Goal: Information Seeking & Learning: Learn about a topic

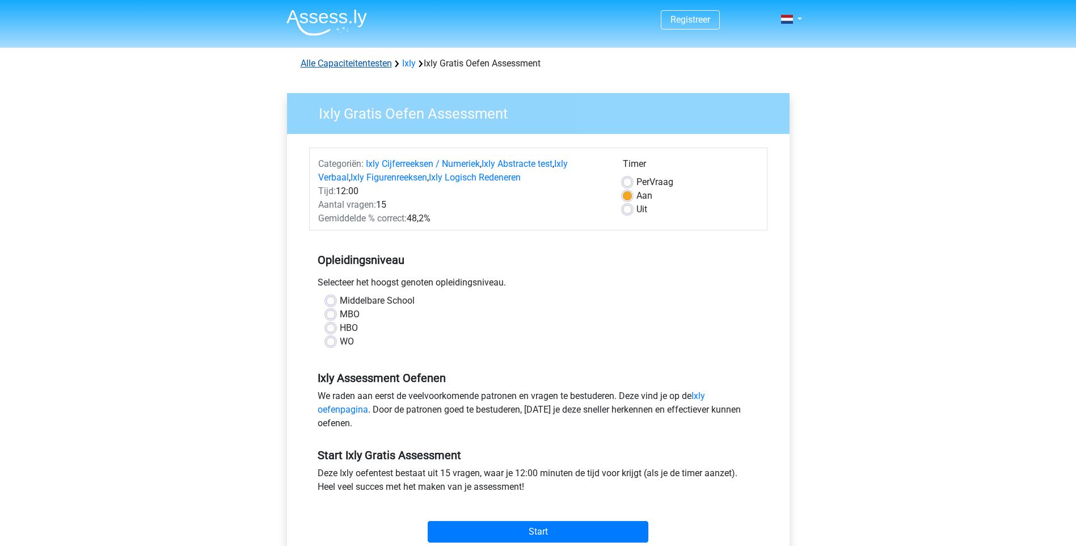
click at [356, 61] on link "Alle Capaciteitentesten" at bounding box center [346, 63] width 91 height 11
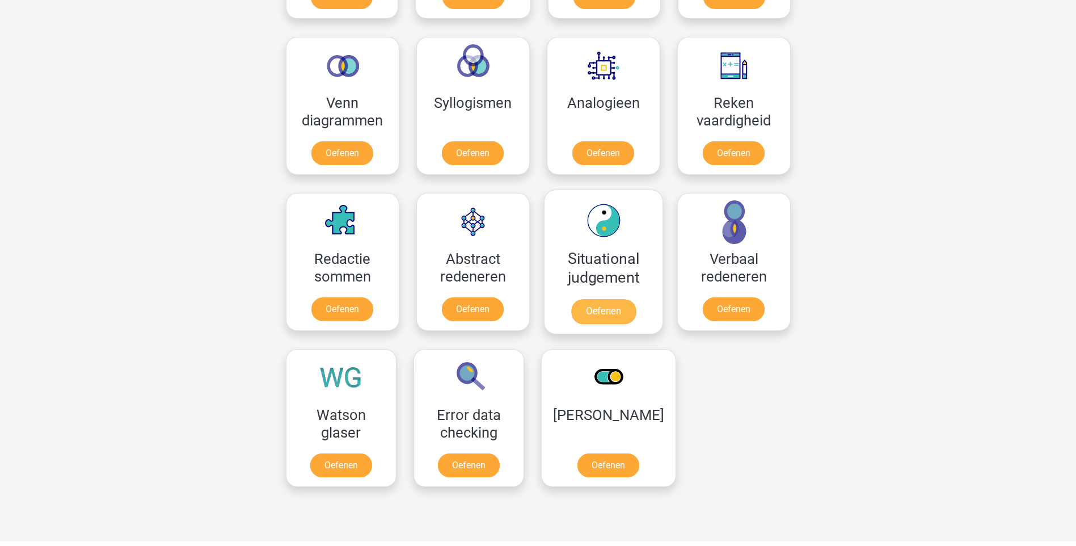
scroll to position [709, 0]
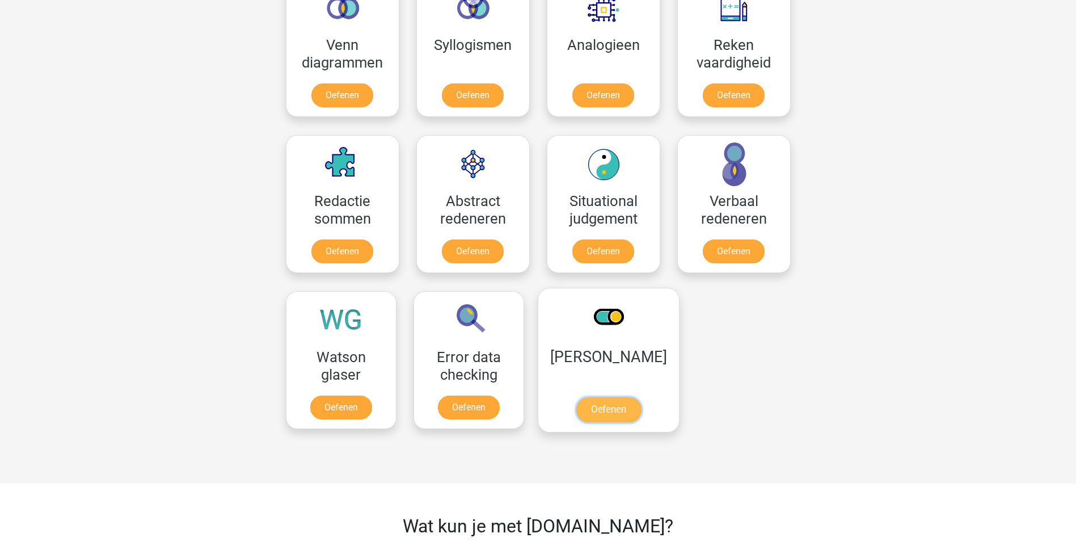
click at [608, 397] on link "Oefenen" at bounding box center [608, 409] width 65 height 25
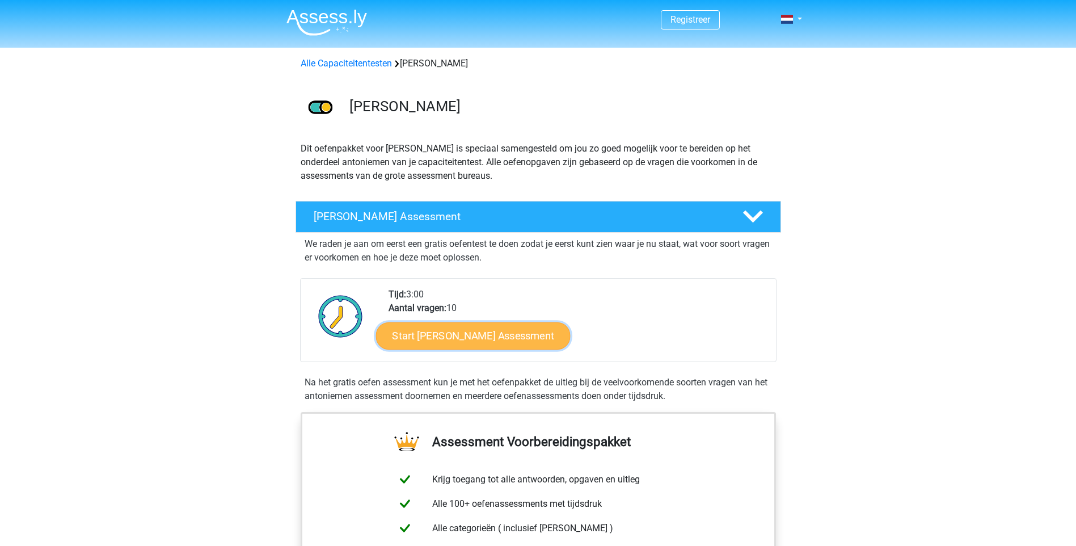
click at [517, 339] on link "Start Antoniemen Gratis Oefen Assessment" at bounding box center [473, 335] width 195 height 27
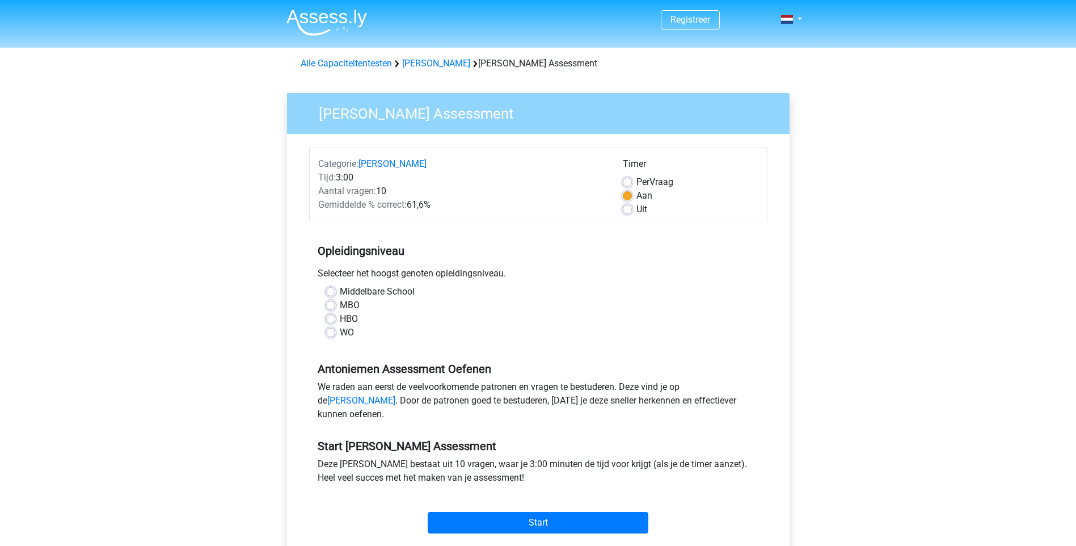
drag, startPoint x: 333, startPoint y: 318, endPoint x: 461, endPoint y: 335, distance: 128.8
click at [340, 318] on label "HBO" at bounding box center [349, 319] width 18 height 14
click at [335, 318] on input "HBO" at bounding box center [330, 317] width 9 height 11
radio input "true"
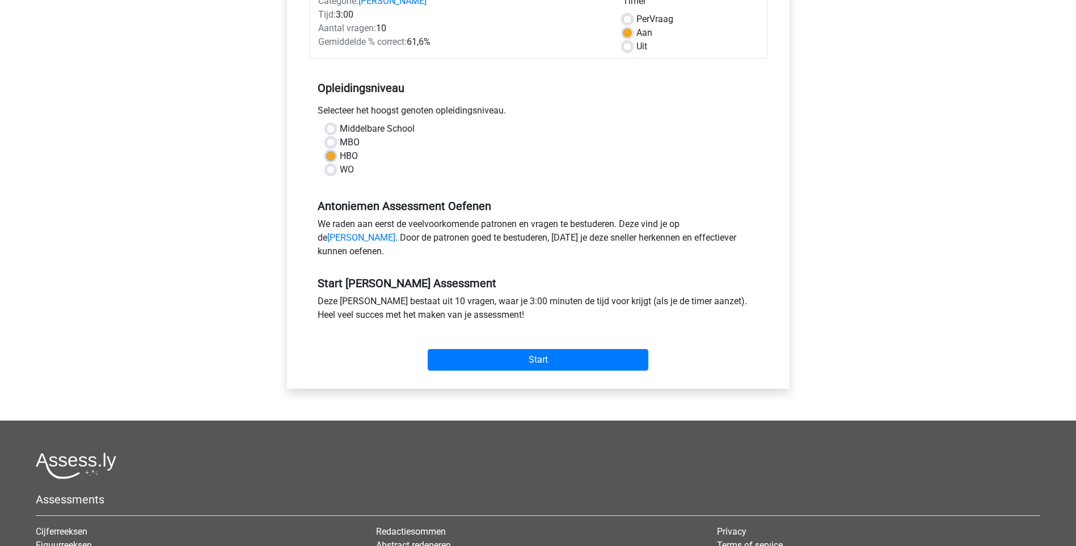
scroll to position [227, 0]
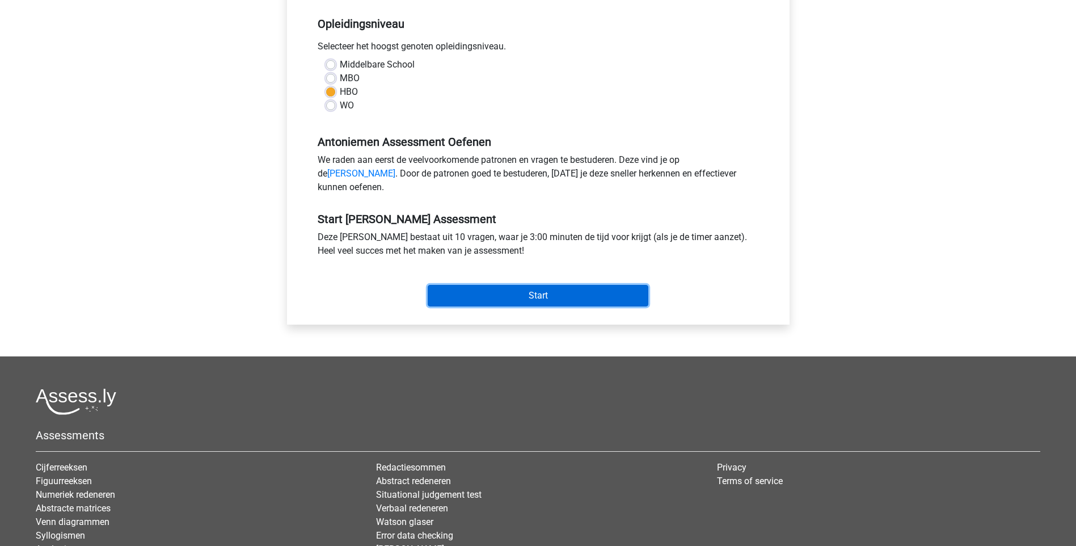
click at [527, 306] on input "Start" at bounding box center [538, 296] width 221 height 22
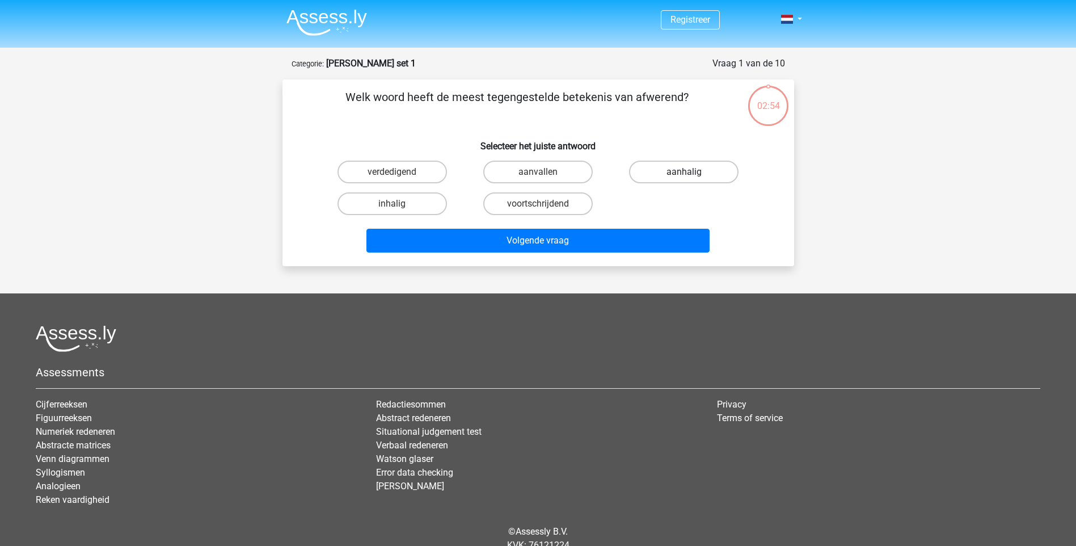
click at [680, 166] on label "aanhalig" at bounding box center [683, 172] width 109 height 23
click at [684, 172] on input "aanhalig" at bounding box center [687, 175] width 7 height 7
radio input "true"
drag, startPoint x: 632, startPoint y: 99, endPoint x: 691, endPoint y: 97, distance: 59.0
click at [691, 97] on p "Welk woord heeft de meest tegengestelde betekenis van afwerend?" at bounding box center [517, 106] width 433 height 34
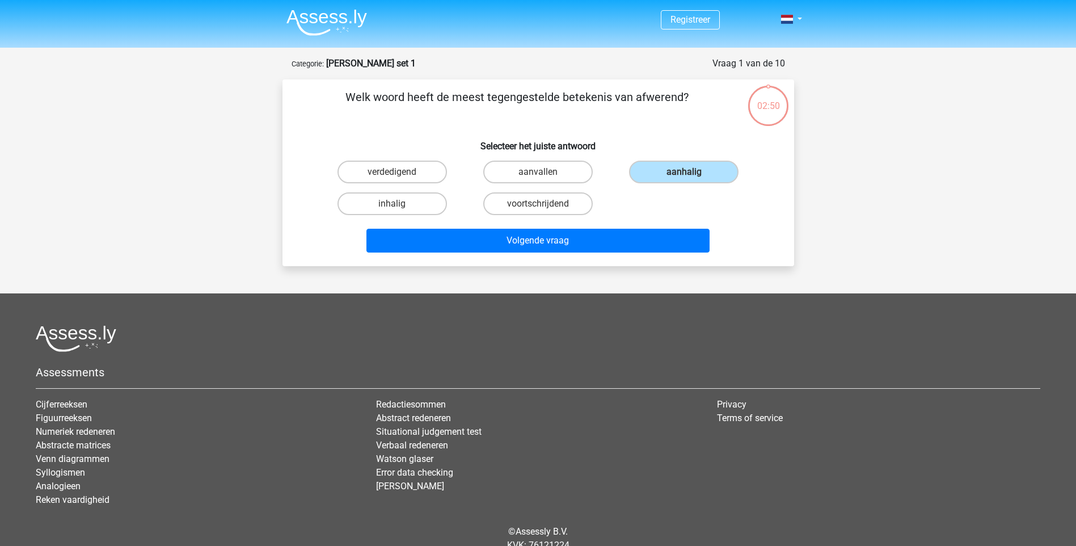
drag, startPoint x: 691, startPoint y: 97, endPoint x: 680, endPoint y: 96, distance: 11.4
copy p "afwerend?"
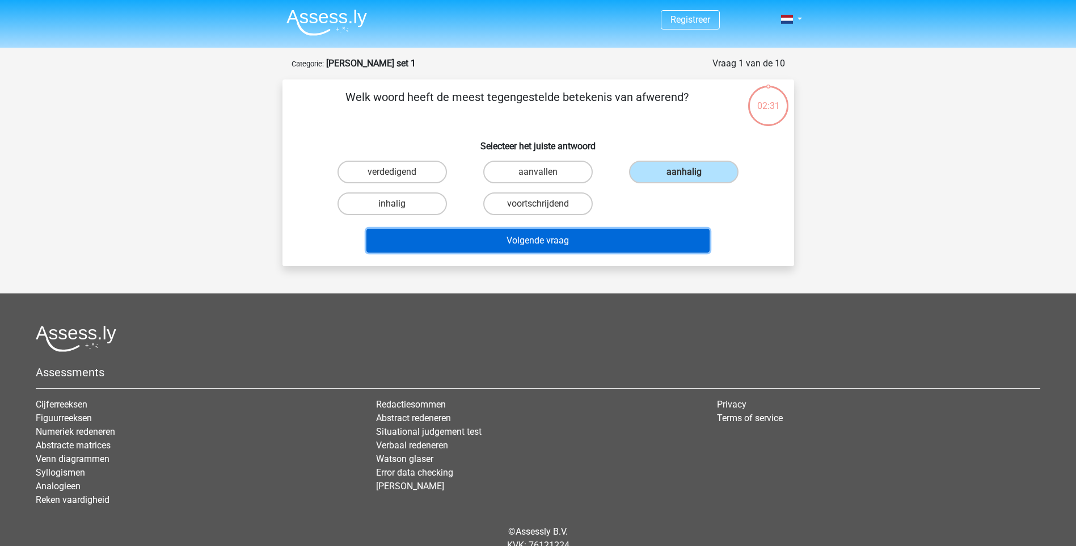
click at [509, 245] on button "Volgende vraag" at bounding box center [538, 241] width 343 height 24
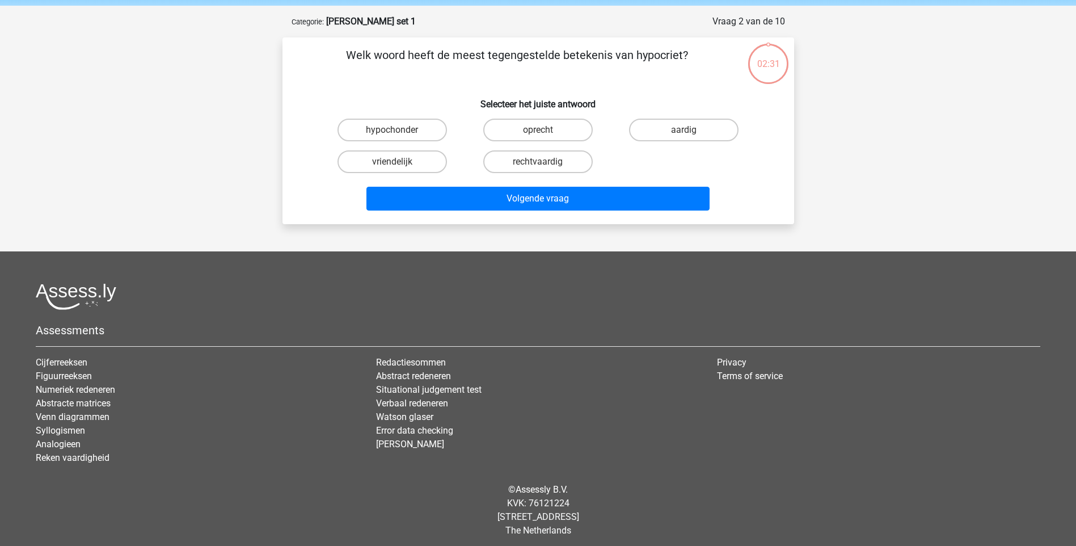
scroll to position [47, 0]
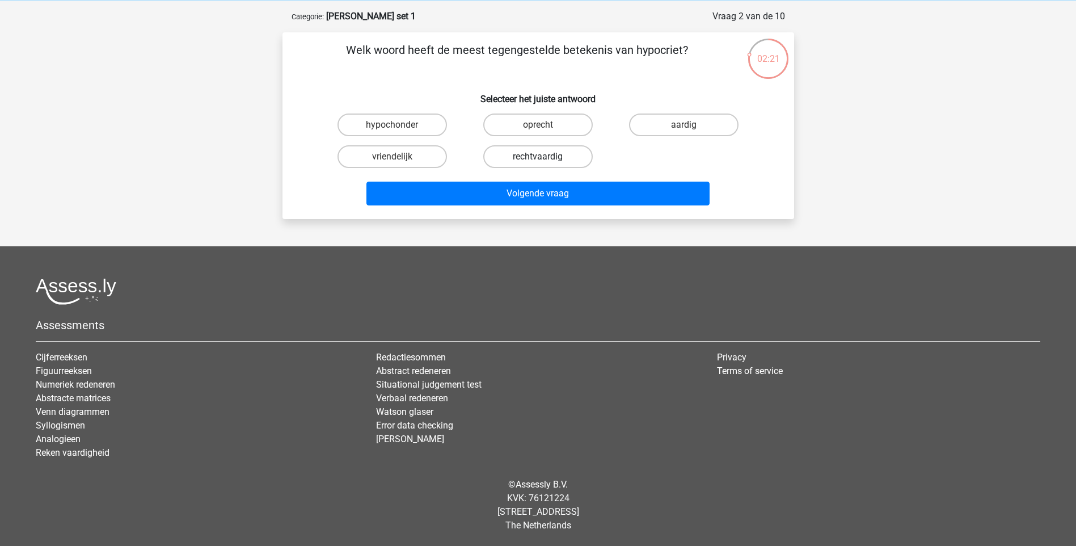
click at [533, 158] on label "rechtvaardig" at bounding box center [537, 156] width 109 height 23
click at [538, 158] on input "rechtvaardig" at bounding box center [541, 160] width 7 height 7
radio input "true"
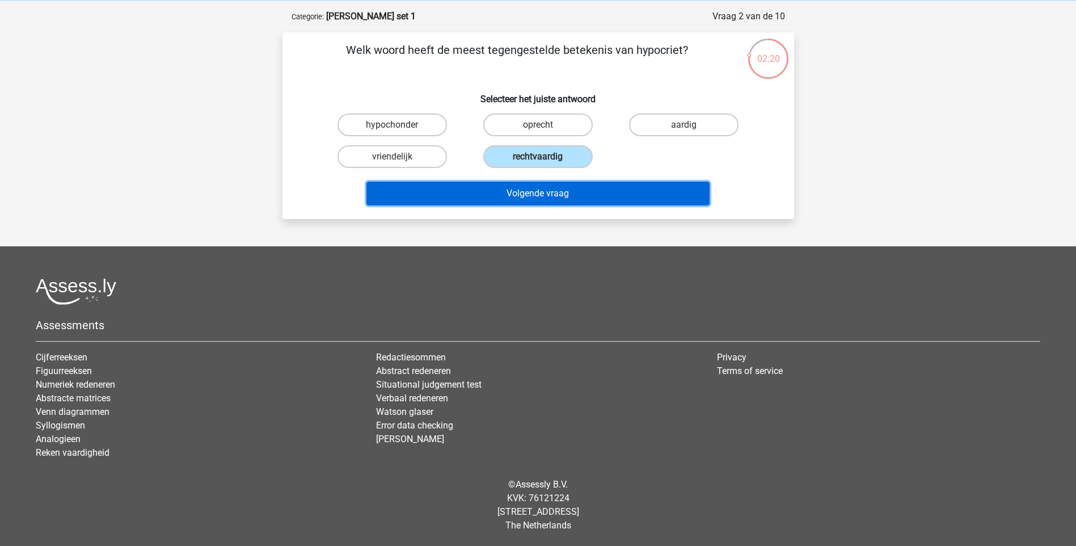
click at [547, 194] on button "Volgende vraag" at bounding box center [538, 194] width 343 height 24
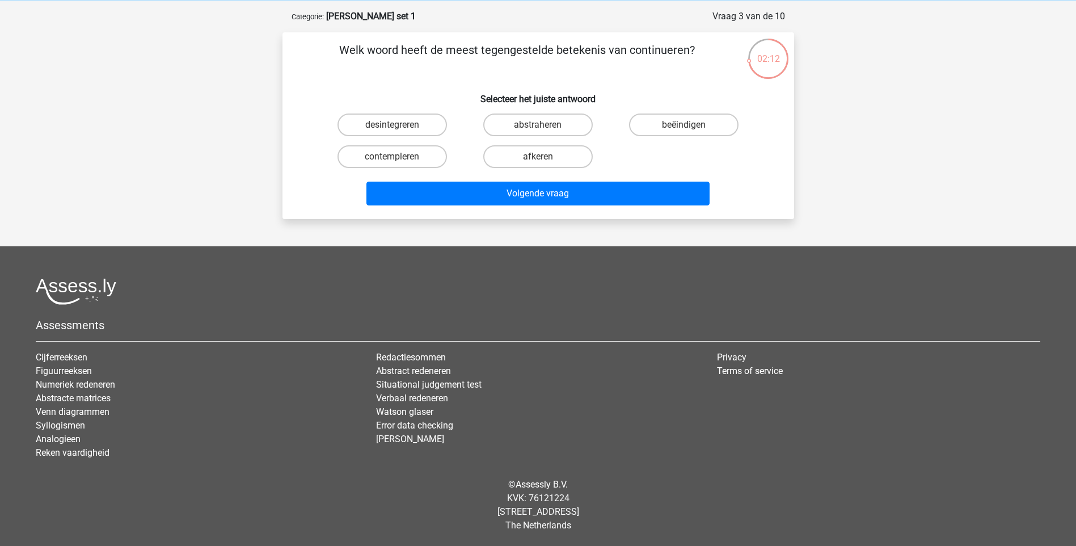
click at [690, 125] on input "beëindigen" at bounding box center [687, 128] width 7 height 7
radio input "true"
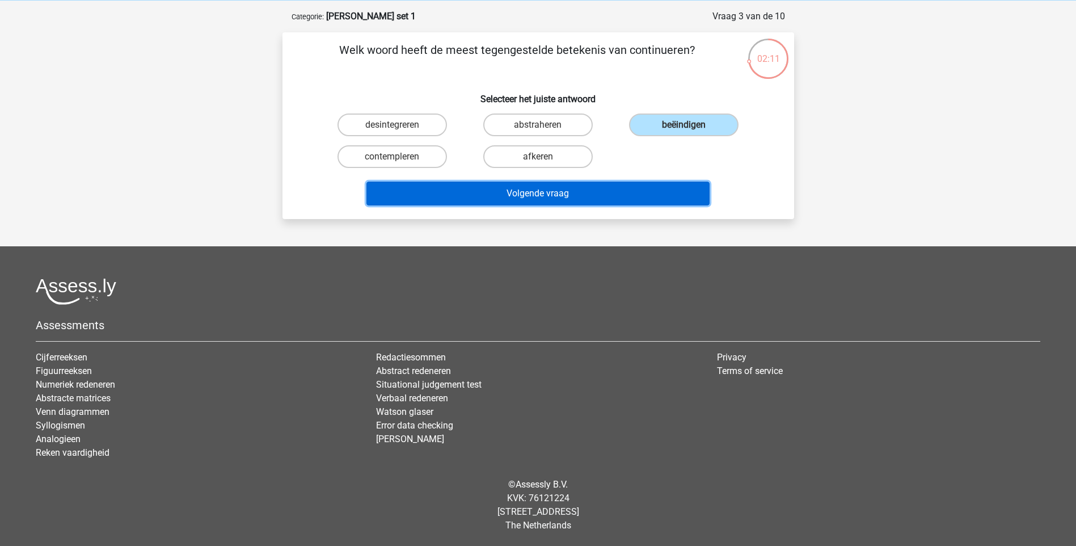
click at [564, 184] on button "Volgende vraag" at bounding box center [538, 194] width 343 height 24
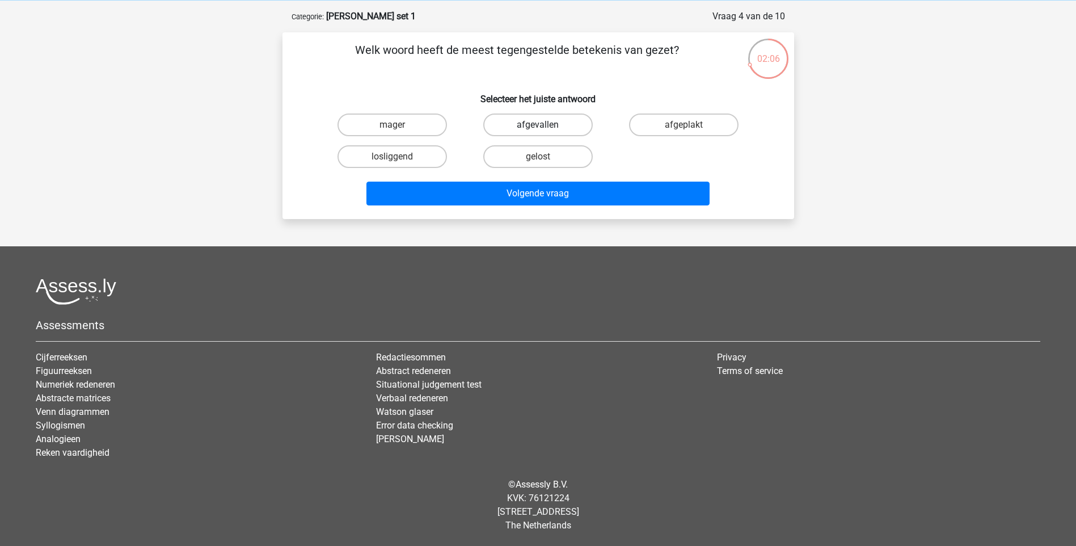
click at [559, 125] on label "afgevallen" at bounding box center [537, 124] width 109 height 23
click at [545, 125] on input "afgevallen" at bounding box center [541, 128] width 7 height 7
radio input "true"
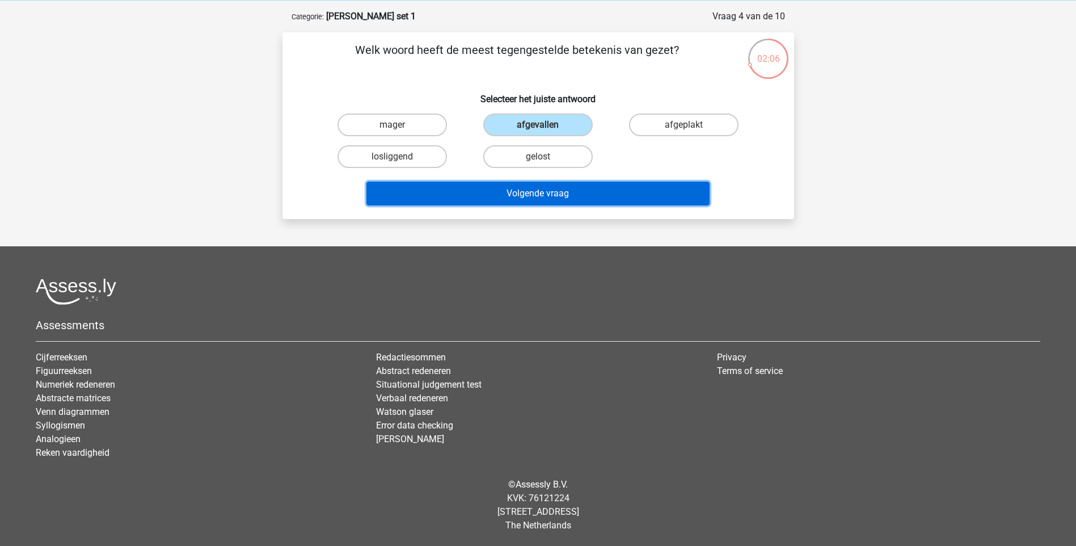
click at [564, 186] on button "Volgende vraag" at bounding box center [538, 194] width 343 height 24
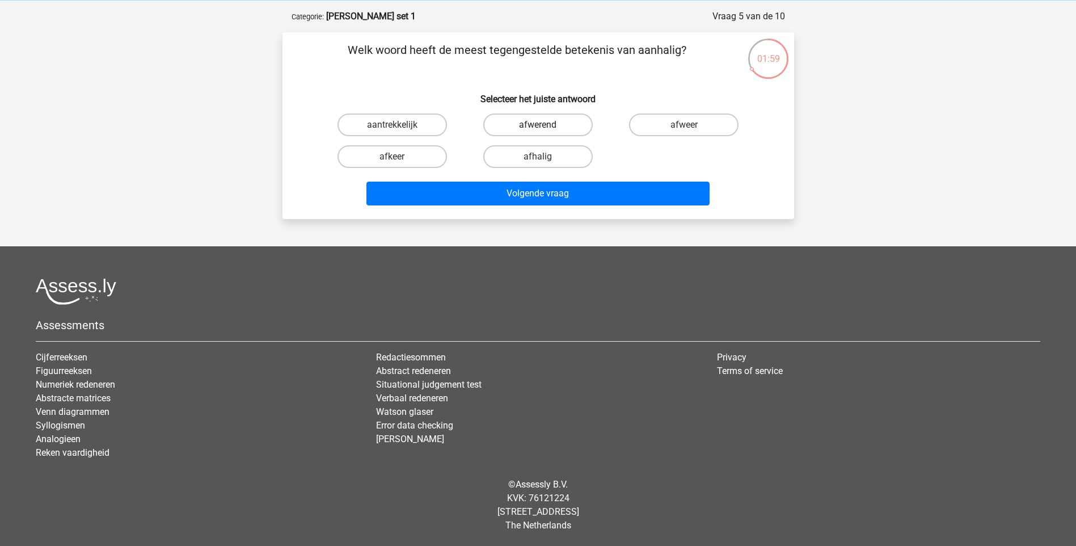
click at [521, 120] on label "afwerend" at bounding box center [537, 124] width 109 height 23
click at [538, 125] on input "afwerend" at bounding box center [541, 128] width 7 height 7
radio input "true"
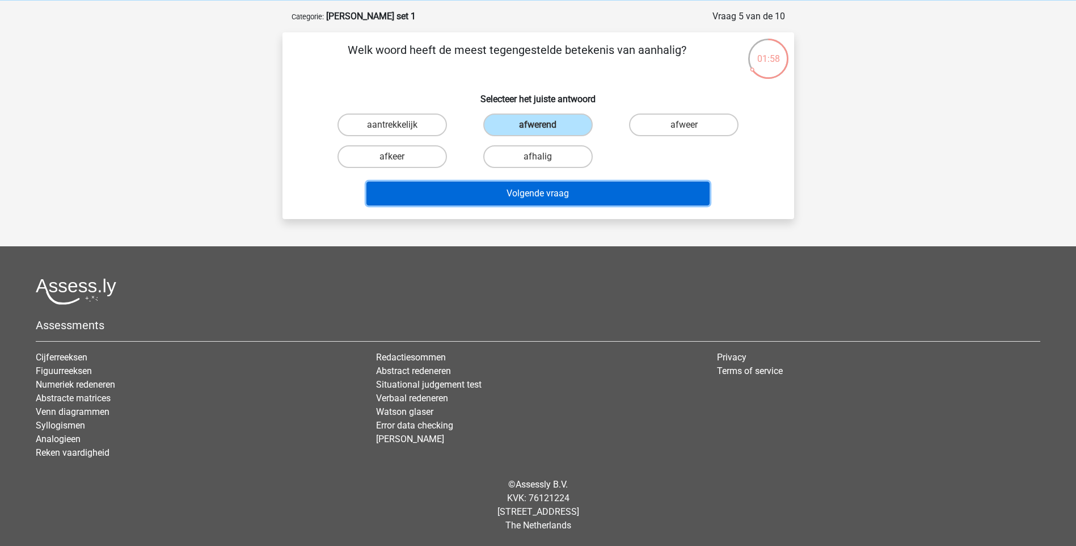
click at [549, 186] on button "Volgende vraag" at bounding box center [538, 194] width 343 height 24
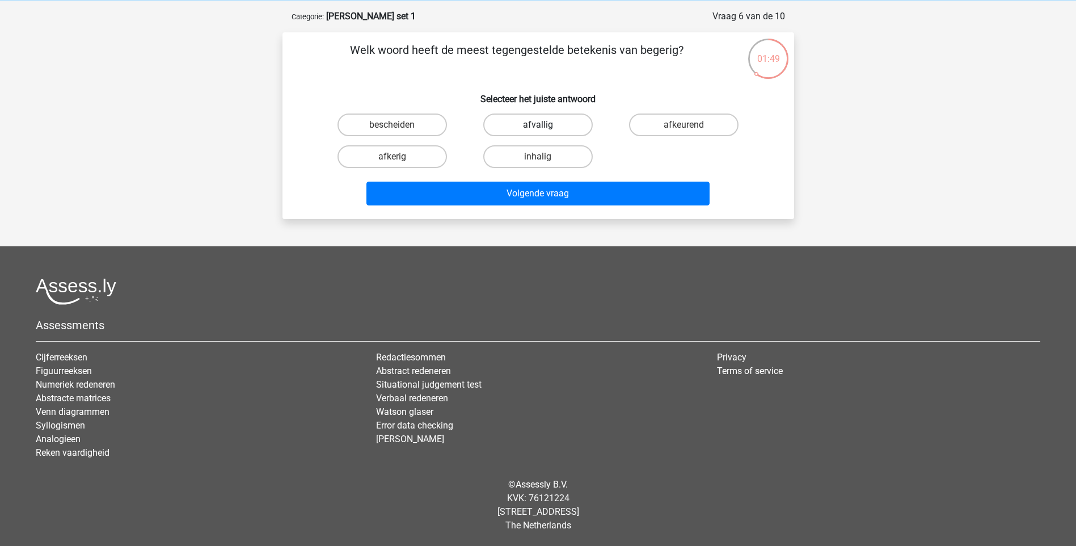
click at [554, 124] on label "afvallig" at bounding box center [537, 124] width 109 height 23
click at [545, 125] on input "afvallig" at bounding box center [541, 128] width 7 height 7
radio input "true"
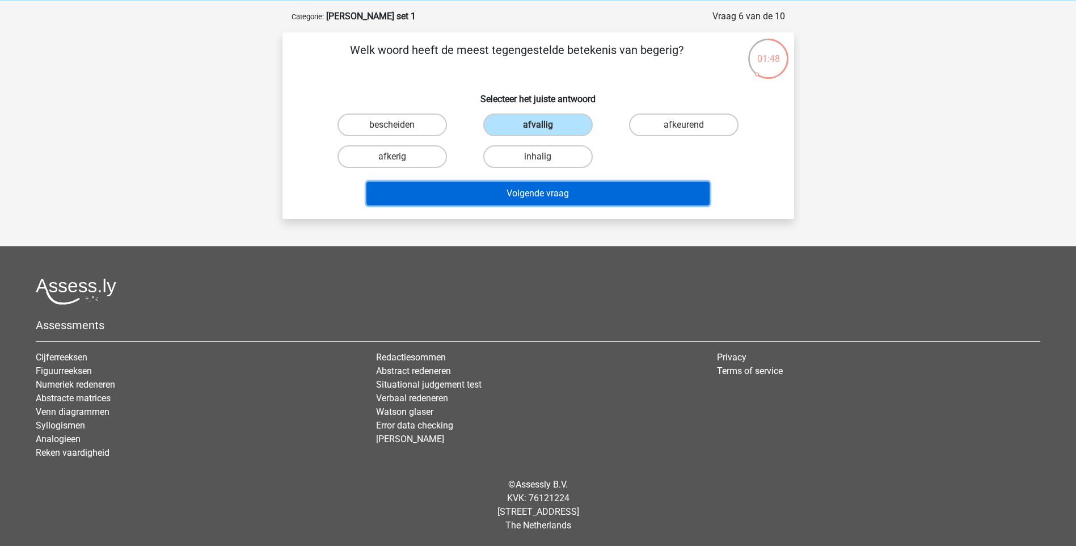
click at [553, 184] on button "Volgende vraag" at bounding box center [538, 194] width 343 height 24
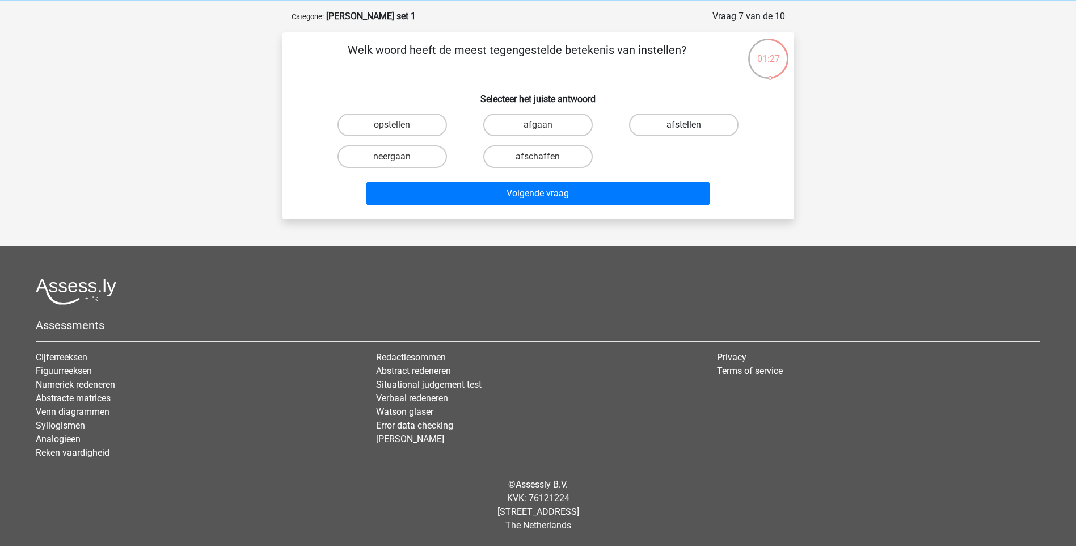
click at [675, 123] on label "afstellen" at bounding box center [683, 124] width 109 height 23
click at [684, 125] on input "afstellen" at bounding box center [687, 128] width 7 height 7
radio input "true"
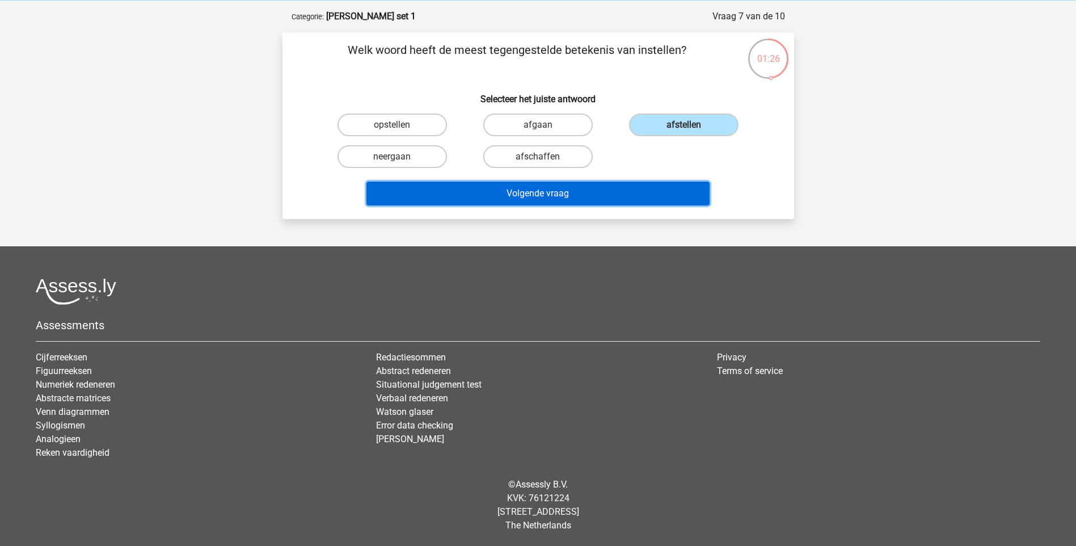
click at [608, 192] on button "Volgende vraag" at bounding box center [538, 194] width 343 height 24
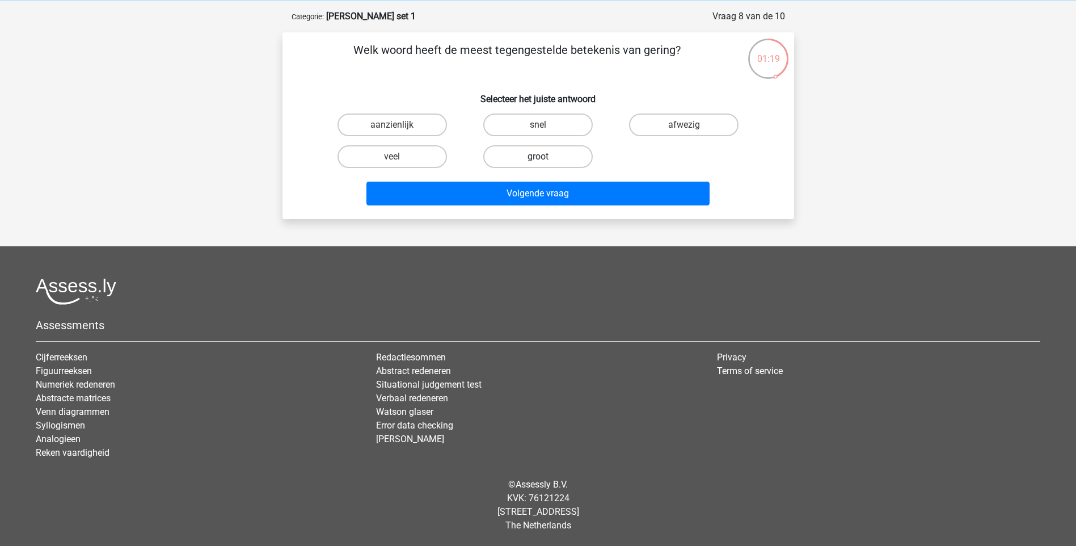
click at [554, 157] on label "groot" at bounding box center [537, 156] width 109 height 23
click at [545, 157] on input "groot" at bounding box center [541, 160] width 7 height 7
radio input "true"
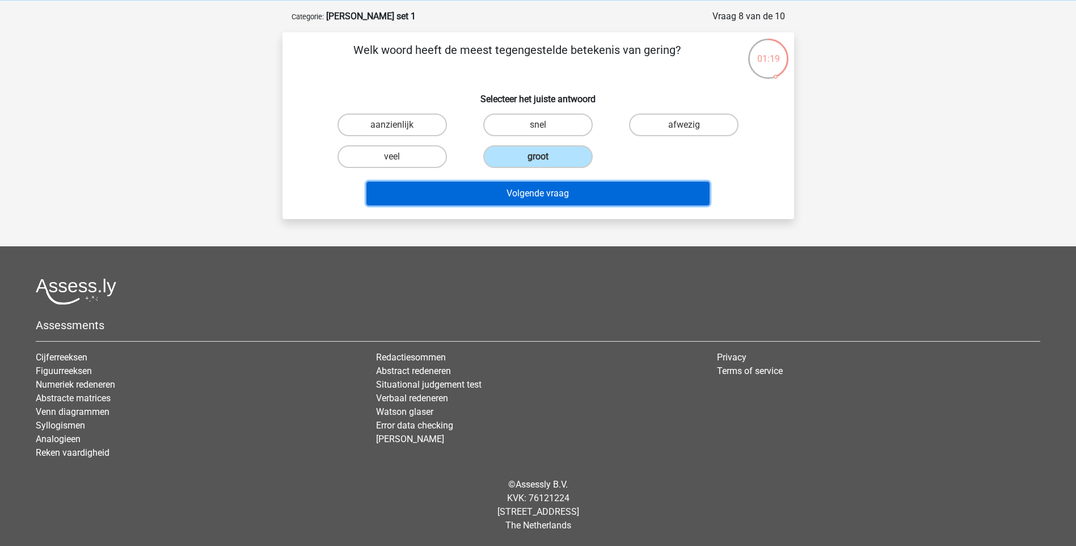
click at [555, 197] on button "Volgende vraag" at bounding box center [538, 194] width 343 height 24
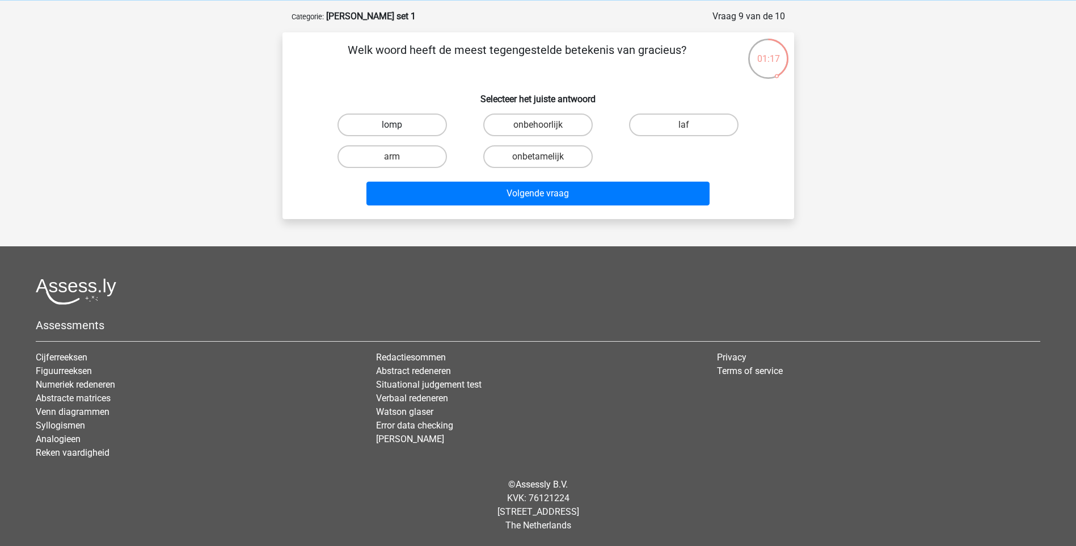
click at [421, 124] on label "lomp" at bounding box center [392, 124] width 109 height 23
click at [399, 125] on input "lomp" at bounding box center [395, 128] width 7 height 7
radio input "true"
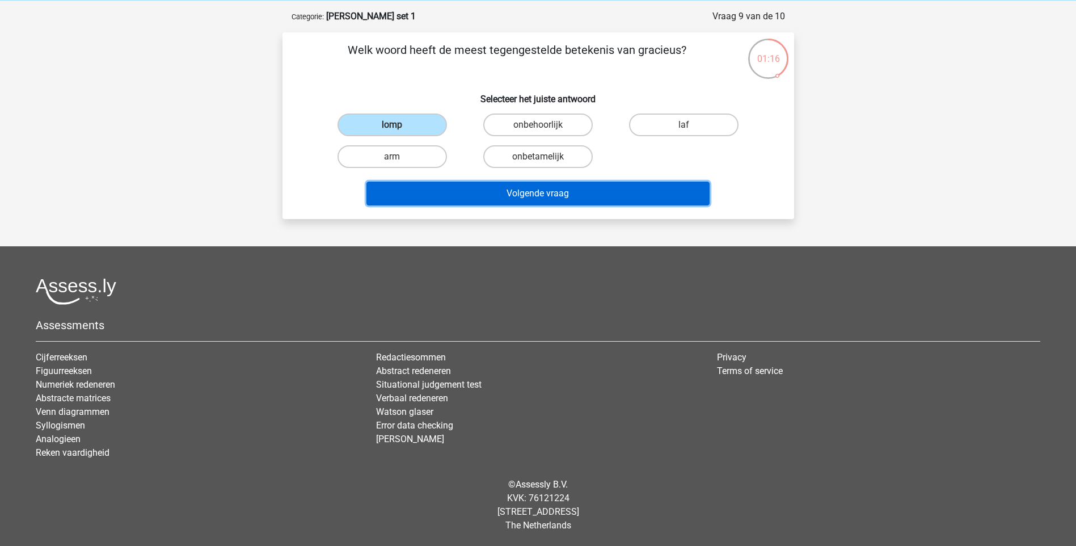
click at [520, 194] on button "Volgende vraag" at bounding box center [538, 194] width 343 height 24
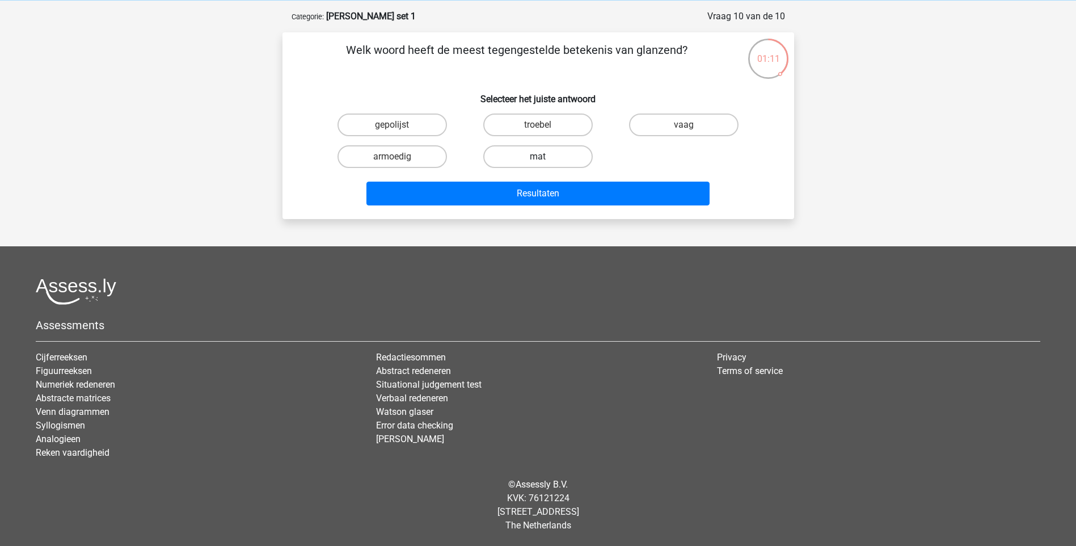
click at [521, 153] on label "mat" at bounding box center [537, 156] width 109 height 23
click at [538, 157] on input "mat" at bounding box center [541, 160] width 7 height 7
radio input "true"
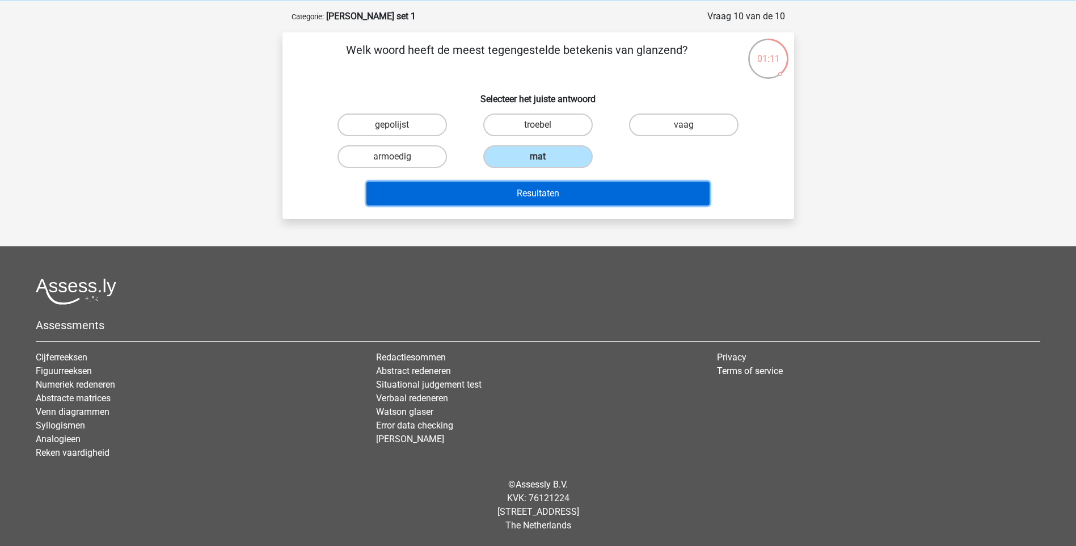
click at [538, 184] on button "Resultaten" at bounding box center [538, 194] width 343 height 24
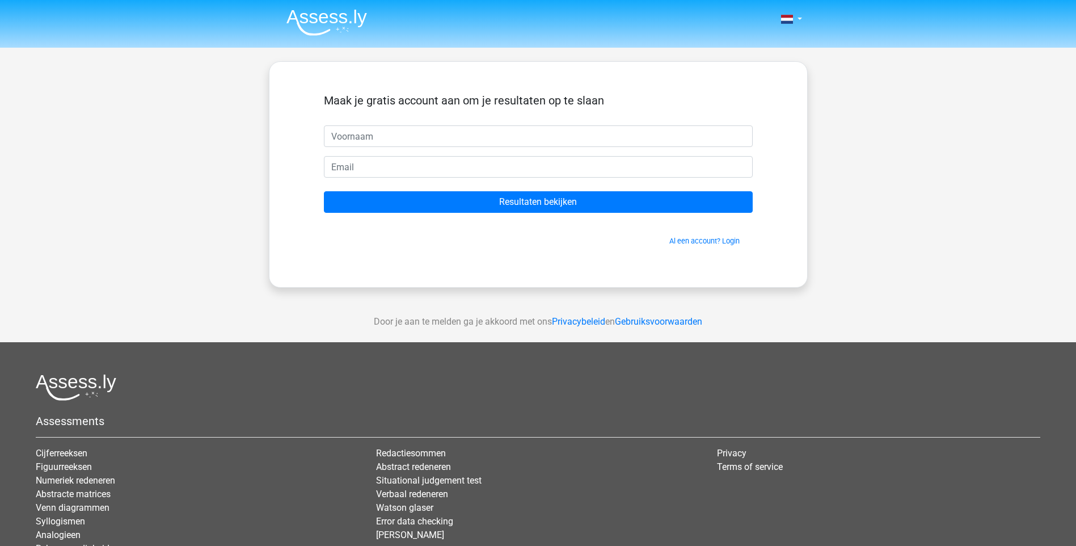
click at [428, 135] on input "text" at bounding box center [538, 136] width 429 height 22
type input "Gosia"
type input "[EMAIL_ADDRESS][DOMAIN_NAME]"
click at [734, 241] on link "Al een account? Login" at bounding box center [704, 241] width 70 height 9
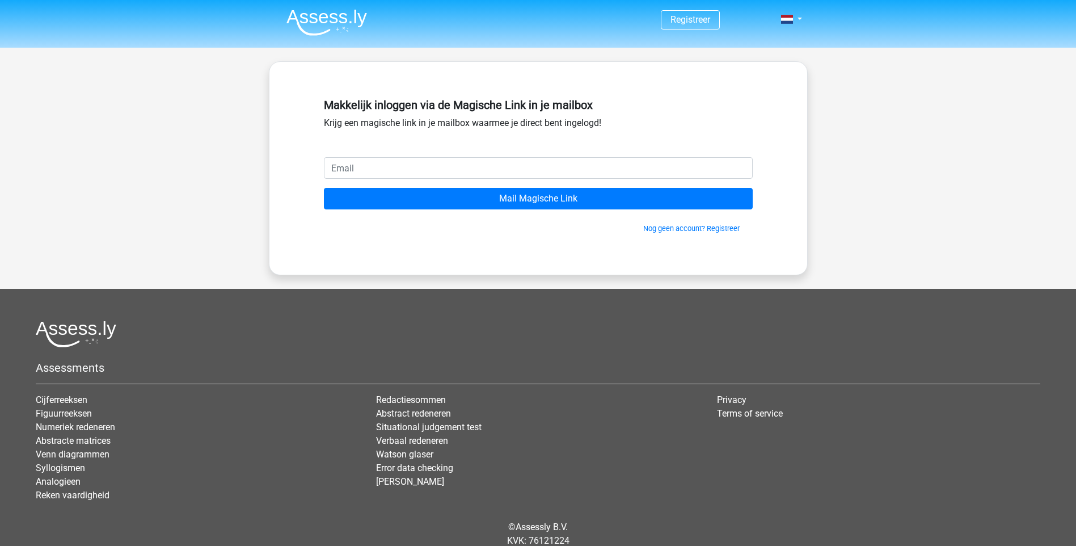
click at [408, 167] on input "email" at bounding box center [538, 168] width 429 height 22
type input "[EMAIL_ADDRESS][DOMAIN_NAME]"
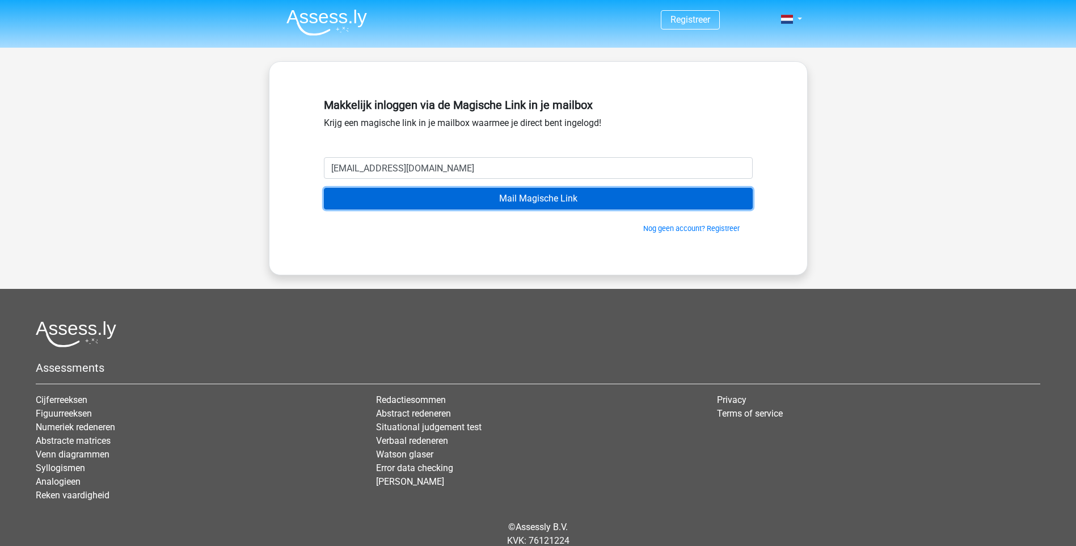
click at [559, 200] on input "Mail Magische Link" at bounding box center [538, 199] width 429 height 22
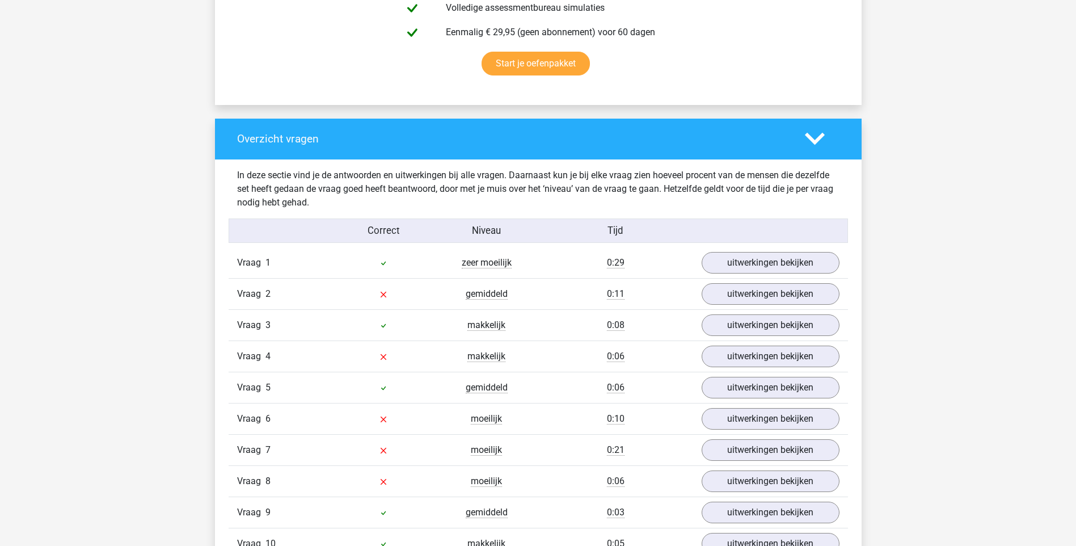
scroll to position [851, 0]
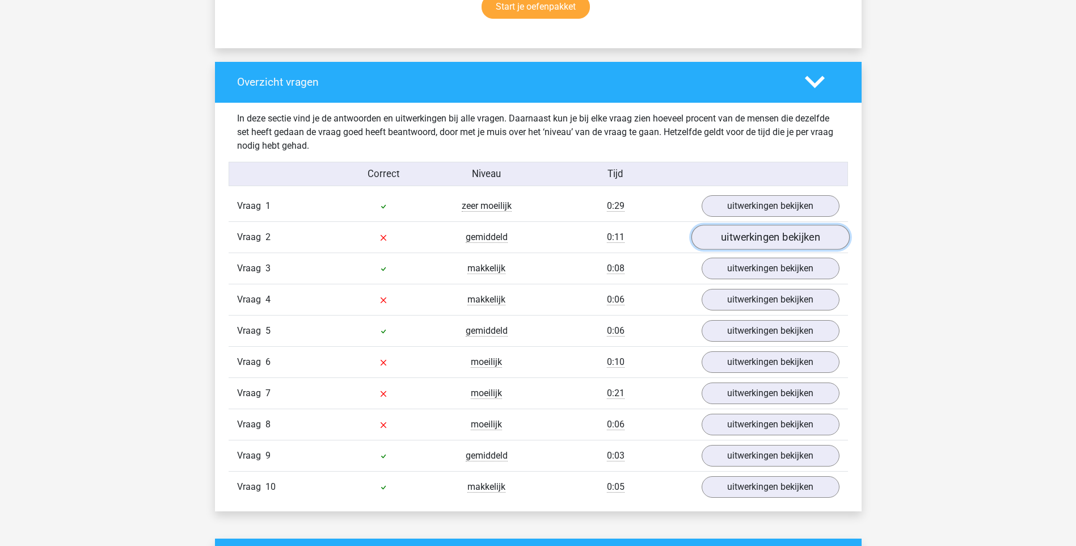
click at [720, 241] on link "uitwerkingen bekijken" at bounding box center [770, 237] width 158 height 25
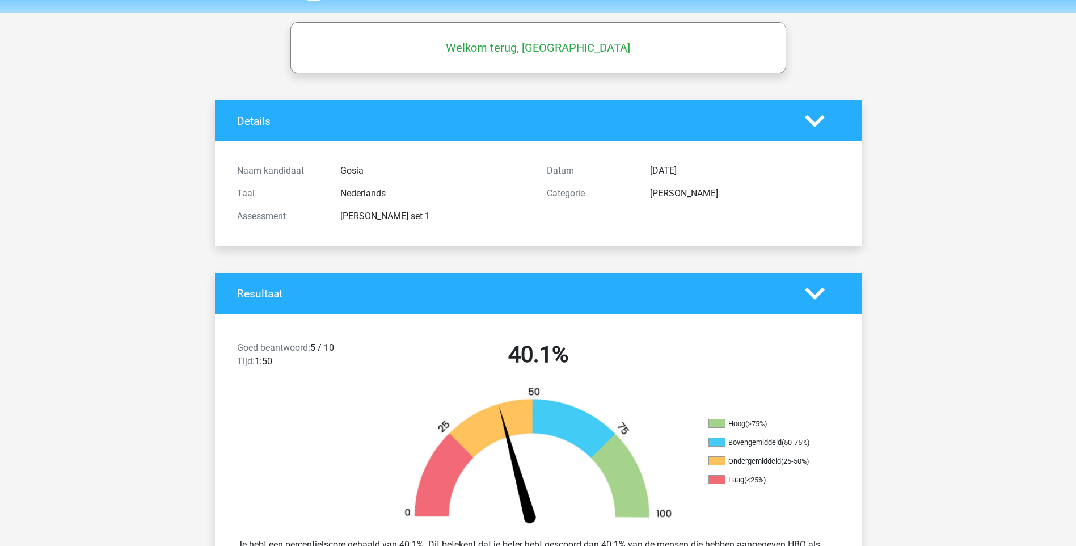
scroll to position [0, 0]
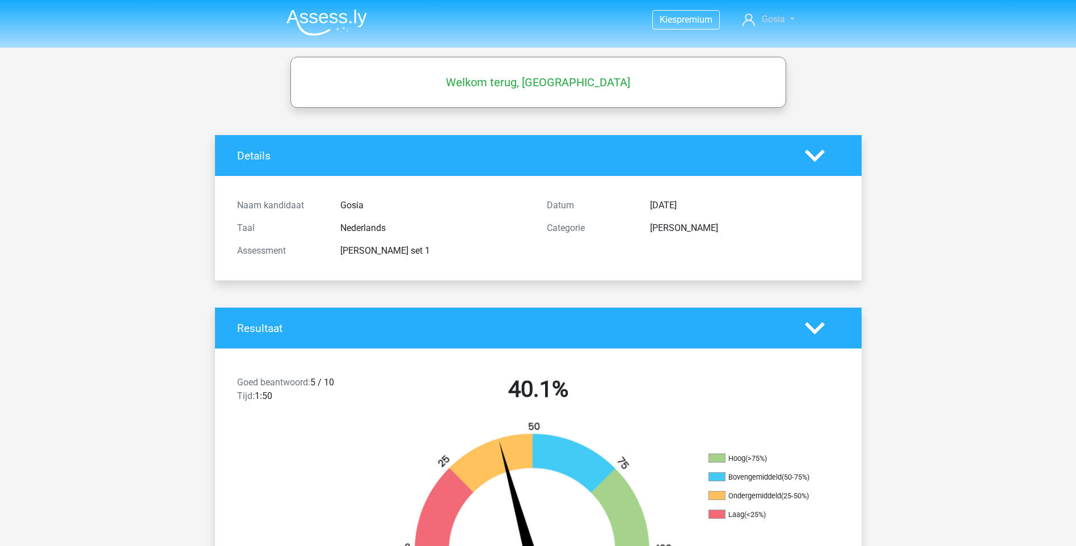
click at [795, 18] on link "Gosia" at bounding box center [768, 19] width 61 height 14
click at [285, 48] on header "Kies premium Gosia g.kizewska@swzp.nl" at bounding box center [538, 24] width 1076 height 48
click at [348, 14] on img at bounding box center [327, 22] width 81 height 27
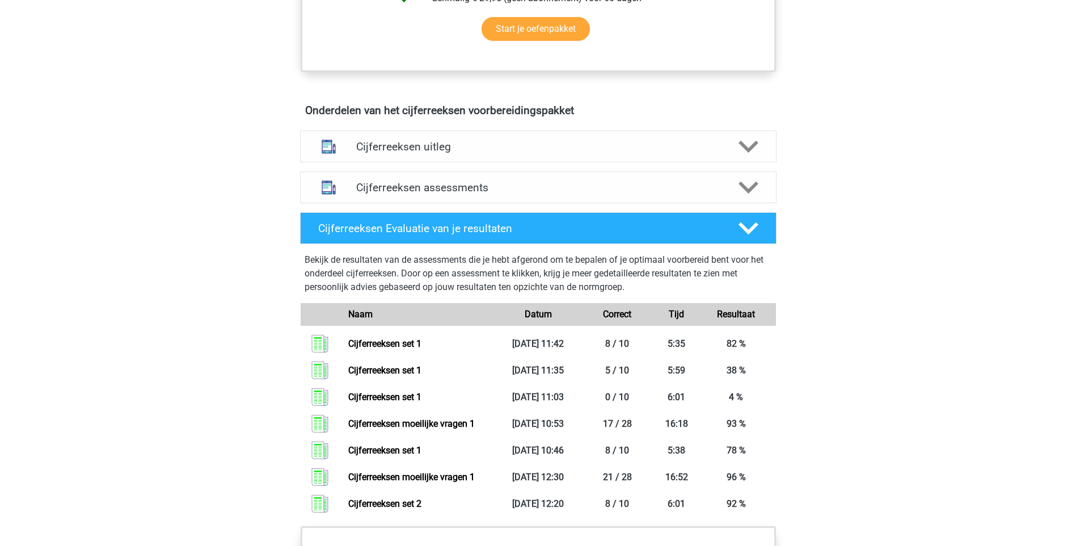
scroll to position [681, 0]
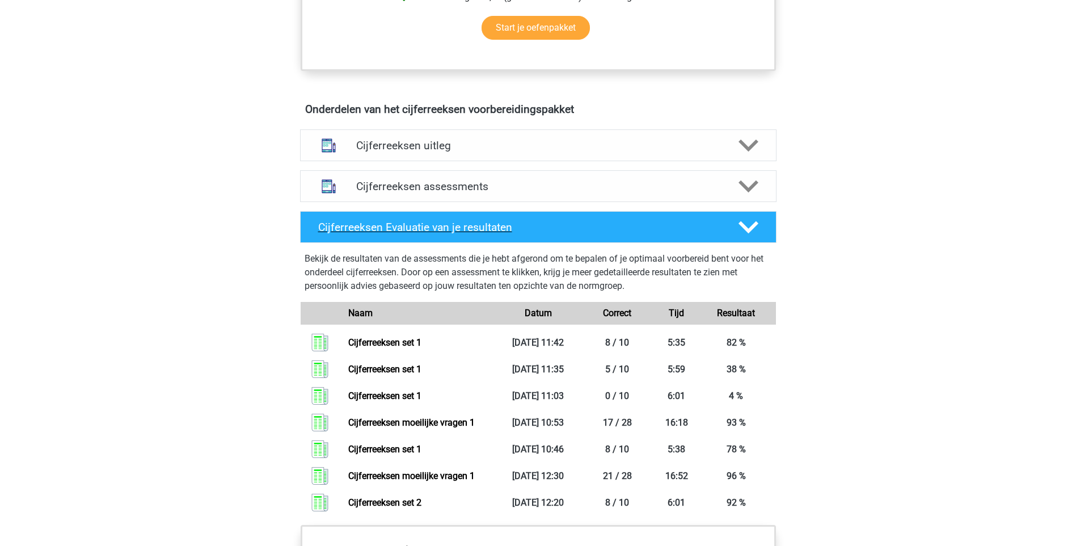
click at [752, 237] on icon at bounding box center [749, 227] width 20 height 20
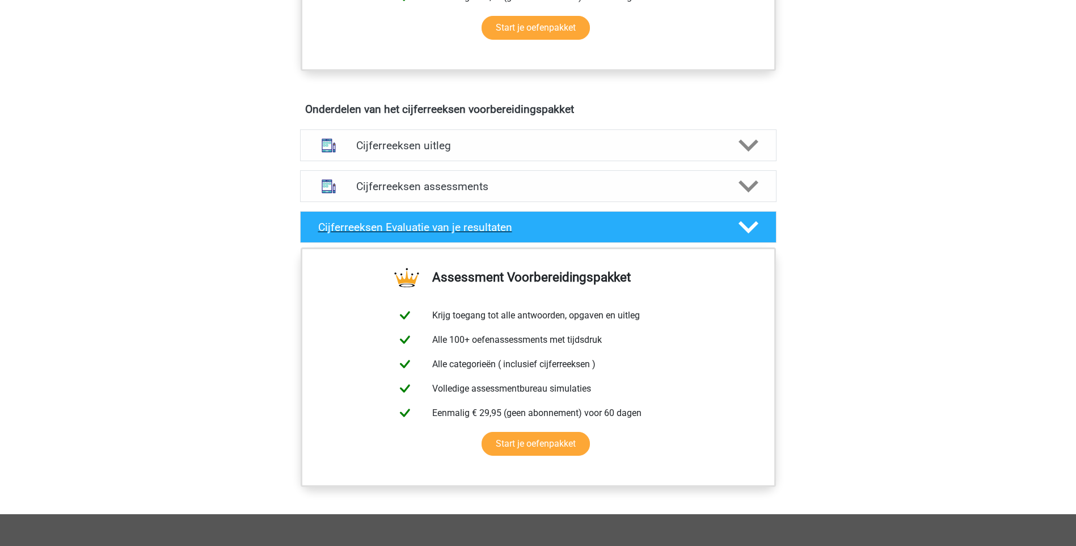
click at [752, 237] on icon at bounding box center [749, 227] width 20 height 20
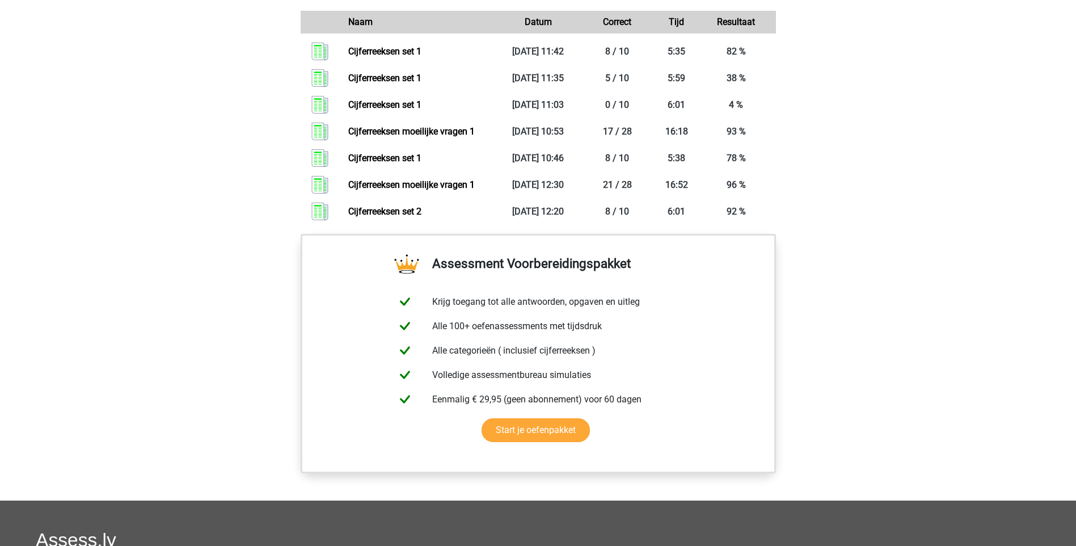
scroll to position [964, 0]
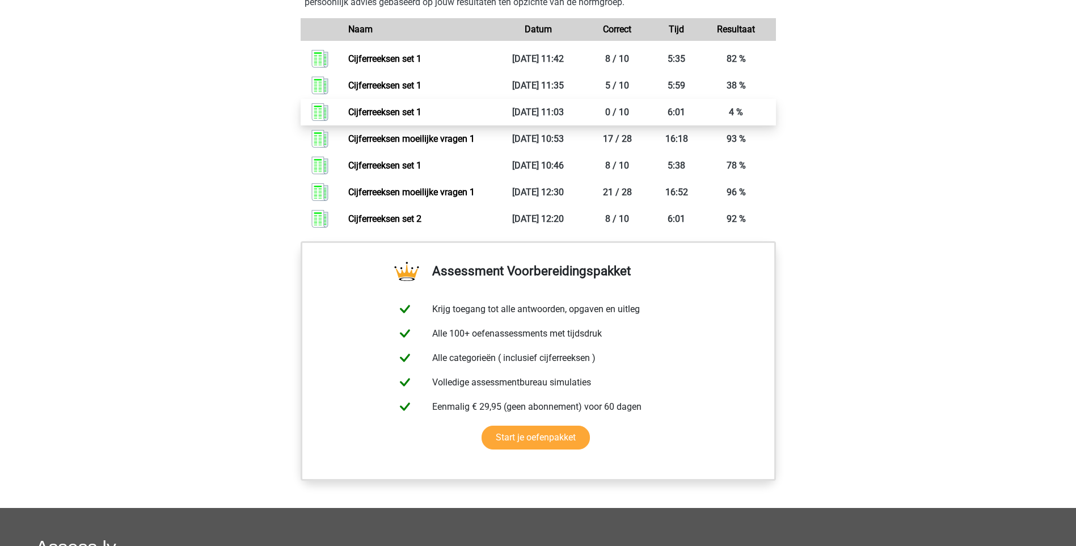
click at [378, 117] on link "Cijferreeksen set 1" at bounding box center [384, 112] width 73 height 11
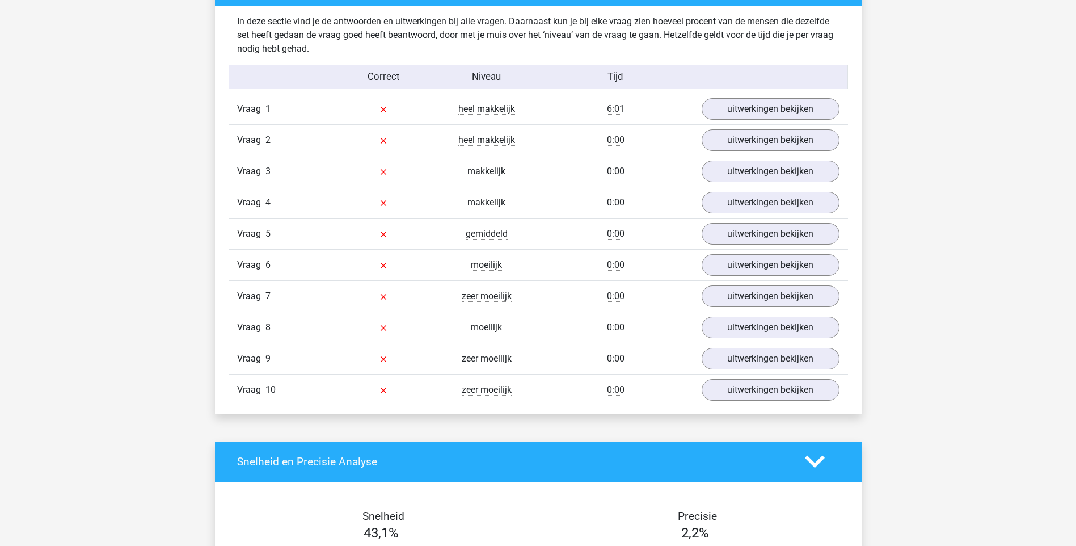
scroll to position [908, 0]
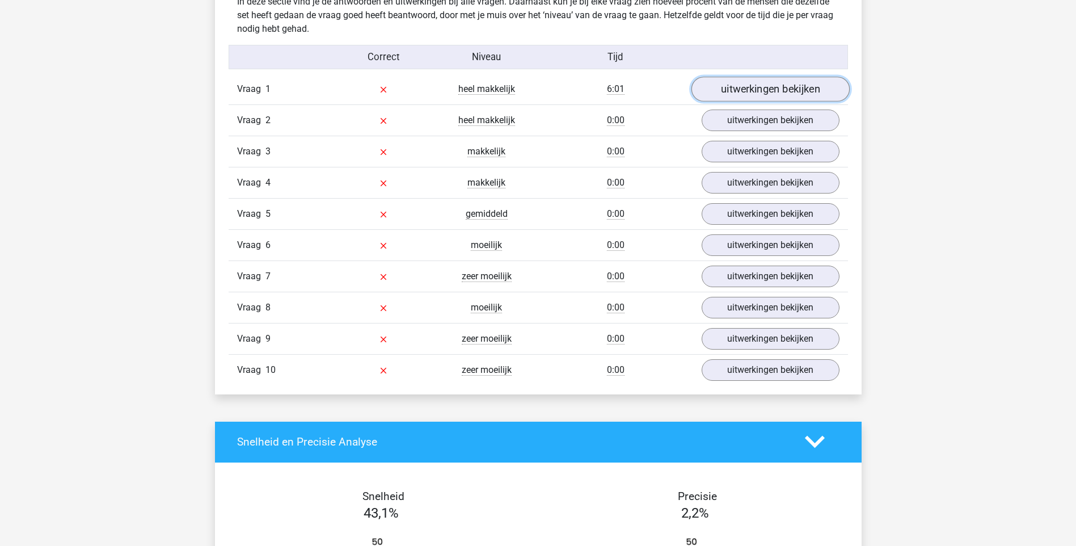
click at [736, 86] on link "uitwerkingen bekijken" at bounding box center [770, 89] width 158 height 25
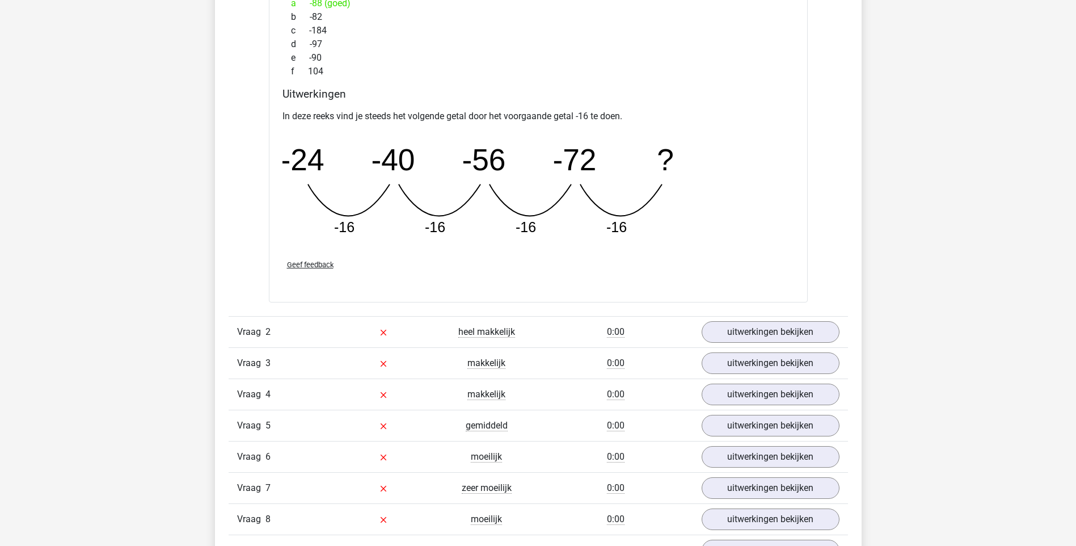
scroll to position [1135, 0]
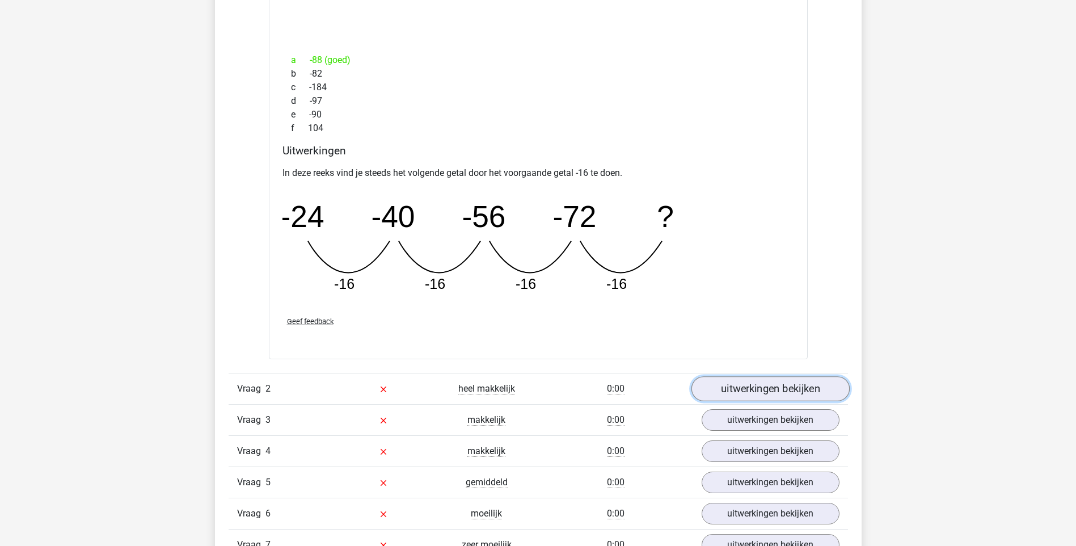
click at [770, 386] on link "uitwerkingen bekijken" at bounding box center [770, 389] width 158 height 25
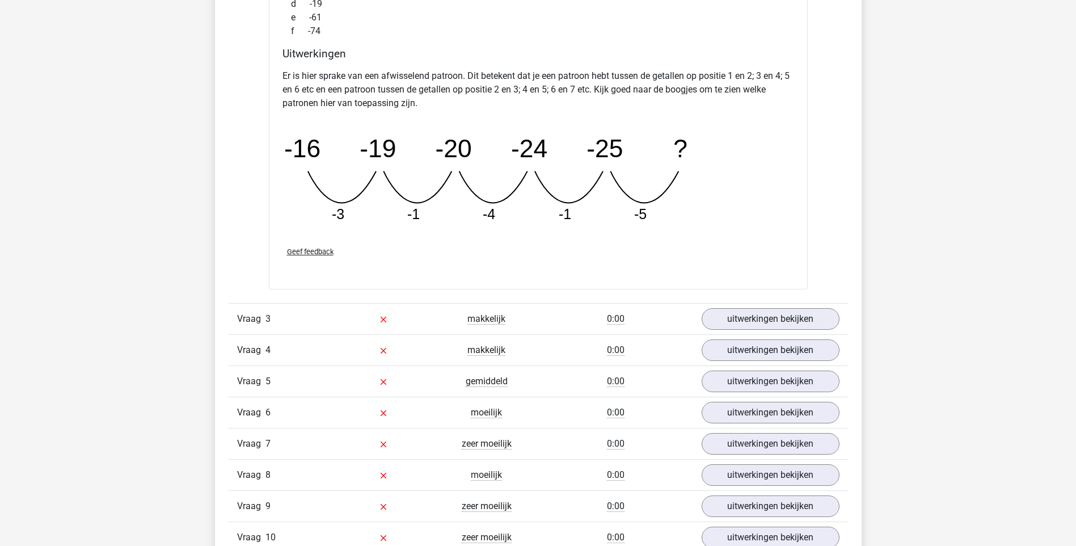
scroll to position [1816, 0]
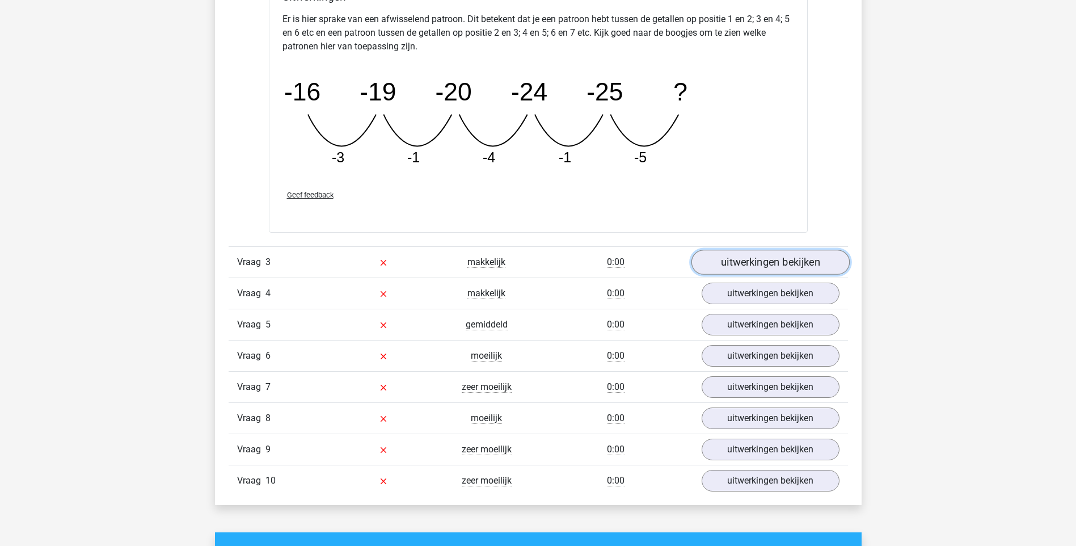
click at [770, 255] on link "uitwerkingen bekijken" at bounding box center [770, 262] width 158 height 25
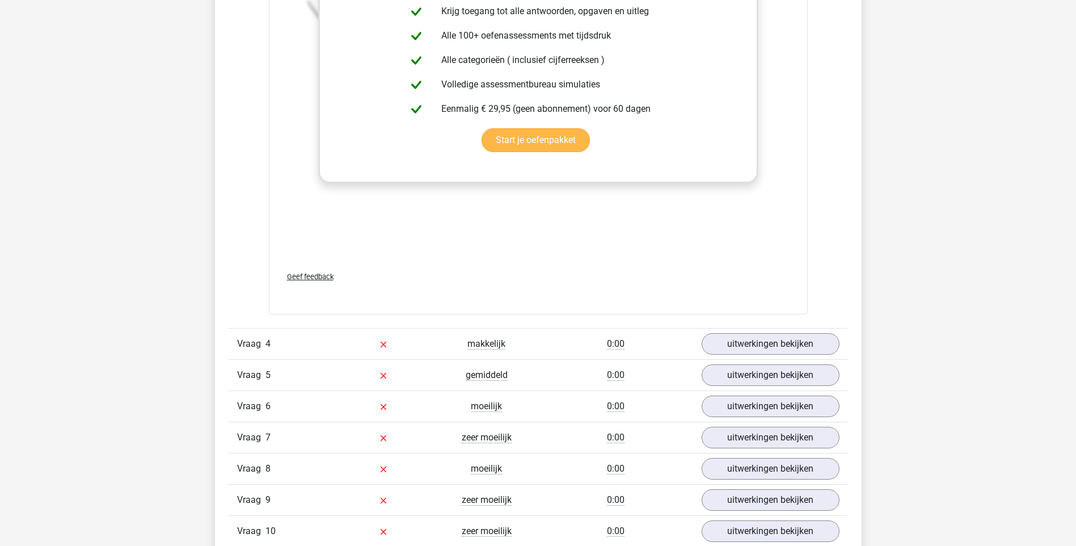
scroll to position [2496, 0]
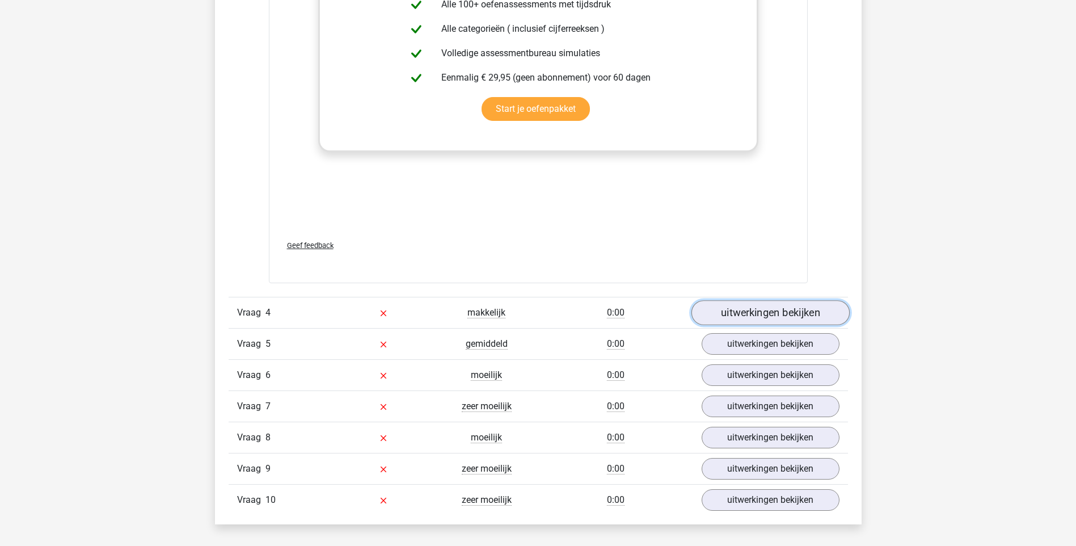
click at [782, 317] on link "uitwerkingen bekijken" at bounding box center [770, 312] width 158 height 25
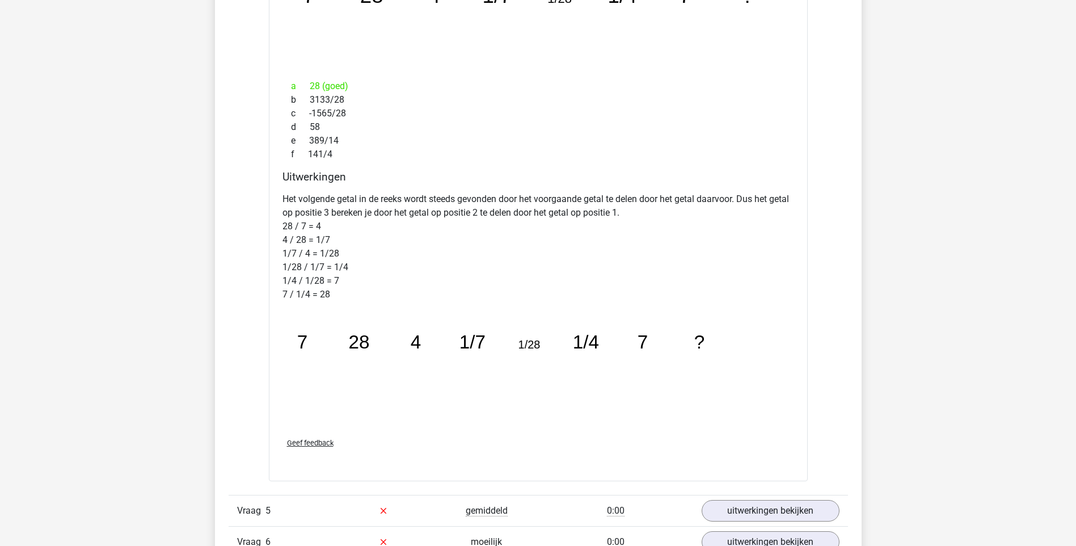
scroll to position [3007, 0]
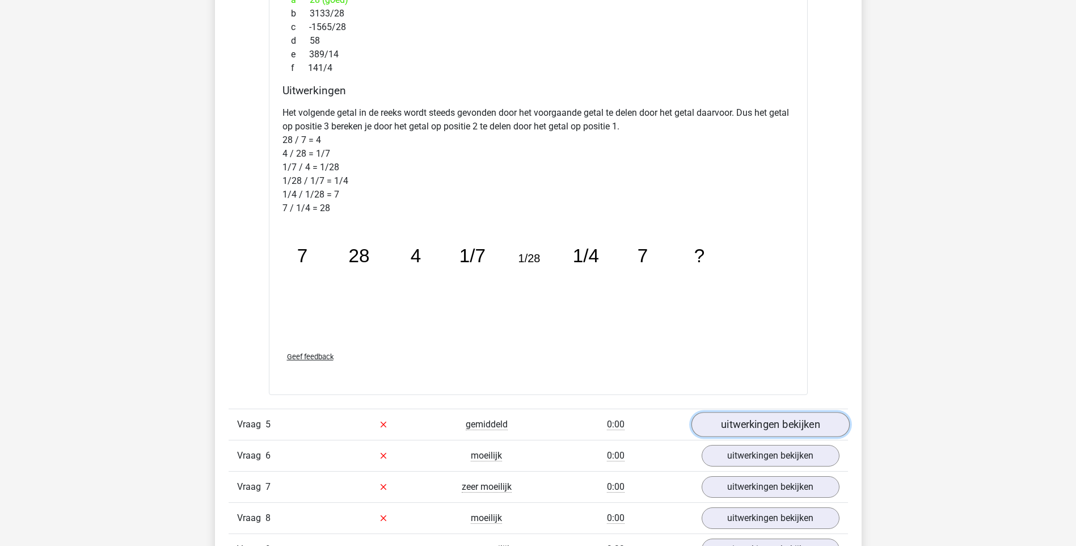
click at [770, 420] on link "uitwerkingen bekijken" at bounding box center [770, 424] width 158 height 25
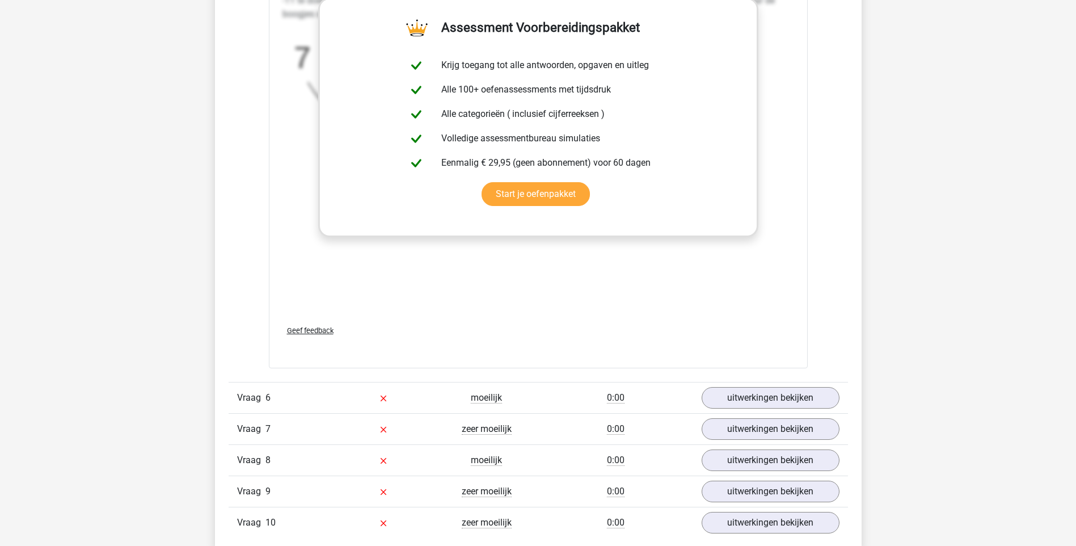
scroll to position [3801, 0]
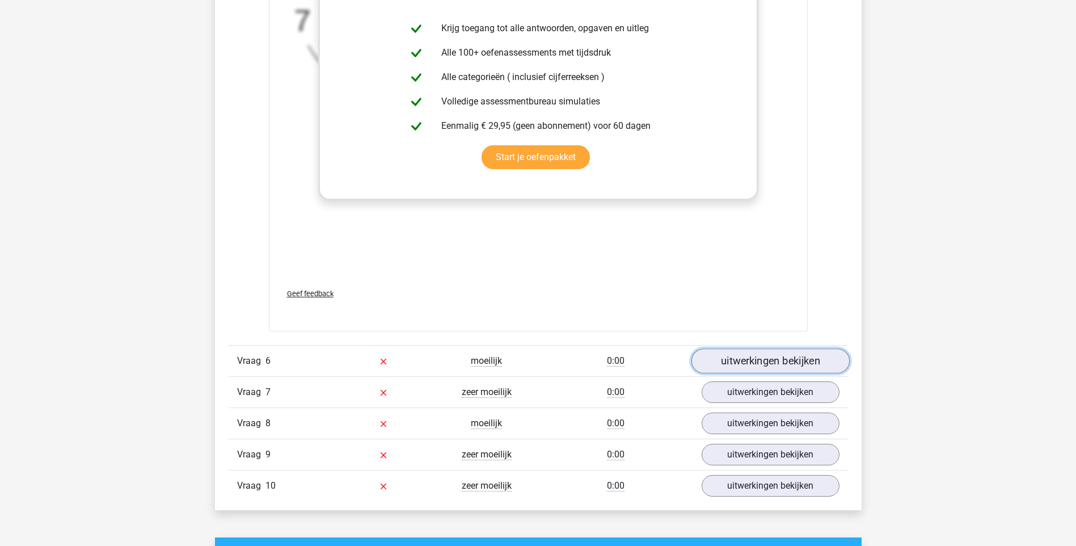
click at [741, 366] on link "uitwerkingen bekijken" at bounding box center [770, 360] width 158 height 25
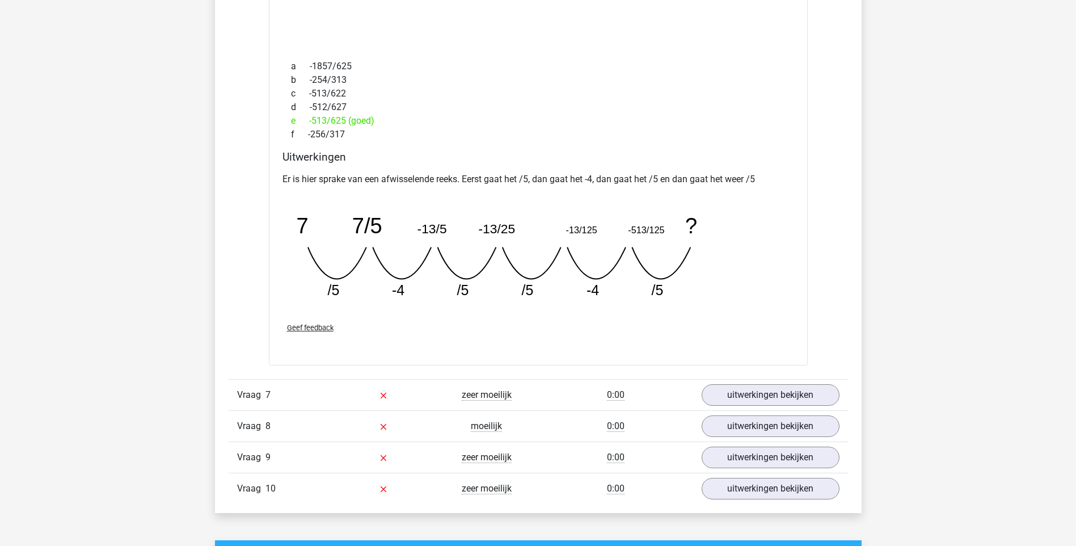
scroll to position [4482, 0]
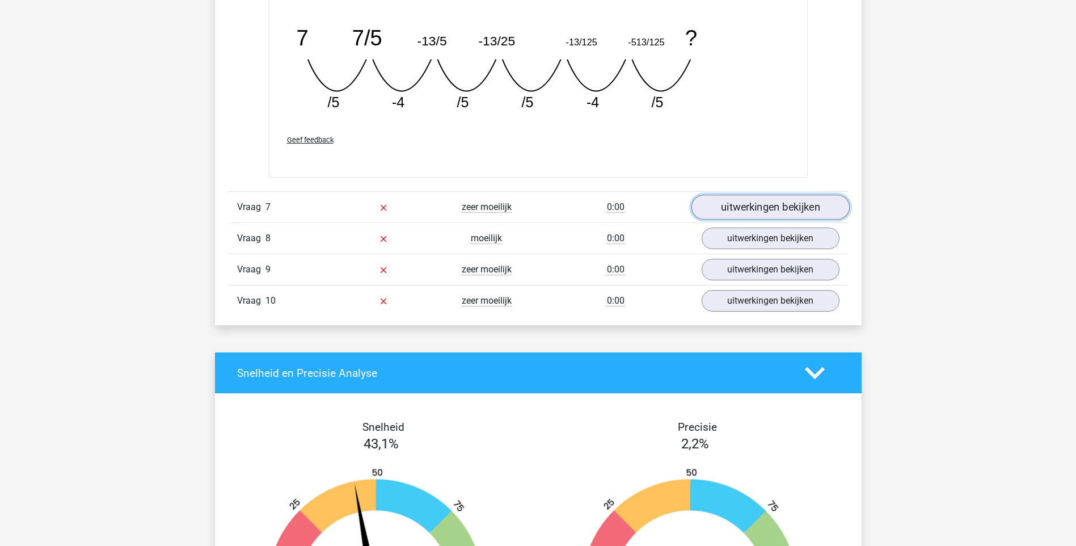
click at [734, 204] on link "uitwerkingen bekijken" at bounding box center [770, 207] width 158 height 25
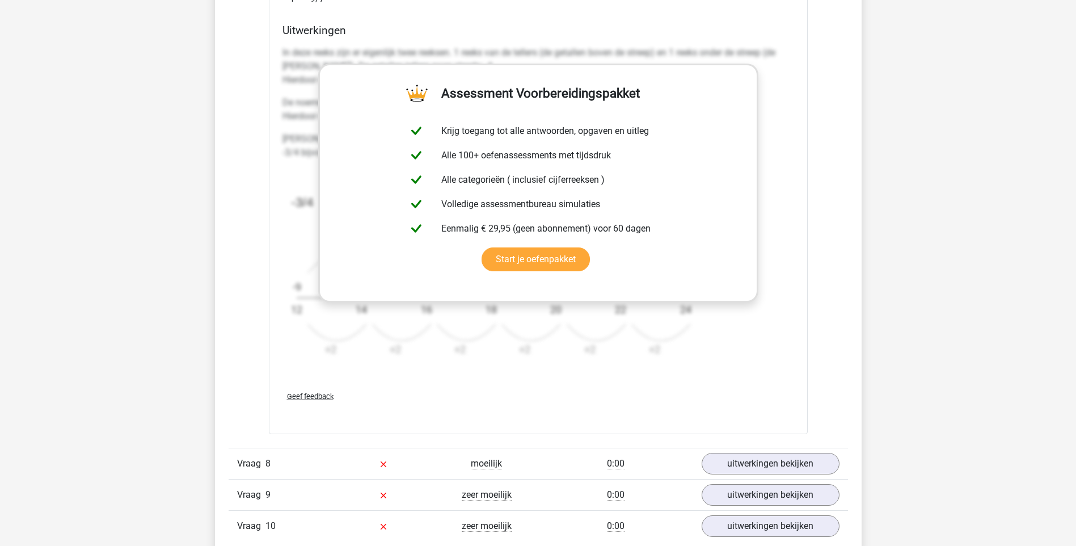
scroll to position [4993, 0]
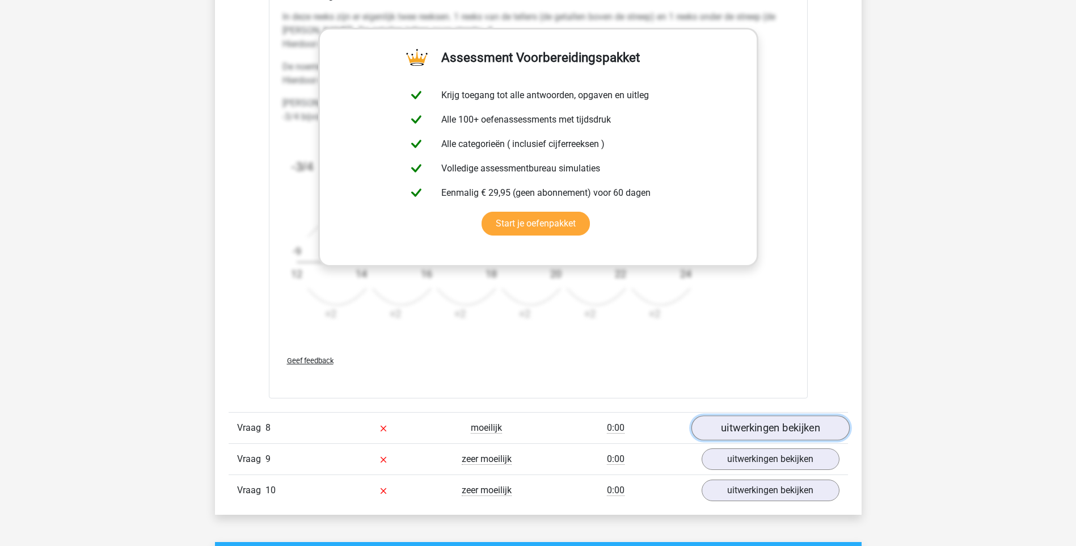
drag, startPoint x: 776, startPoint y: 429, endPoint x: 746, endPoint y: 427, distance: 30.2
click at [776, 429] on link "uitwerkingen bekijken" at bounding box center [770, 427] width 158 height 25
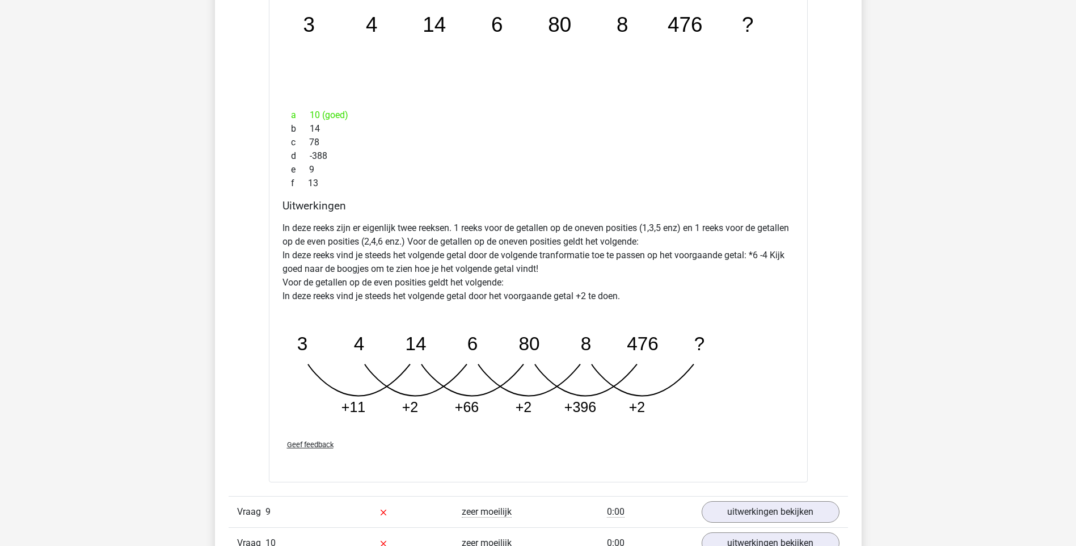
scroll to position [5674, 0]
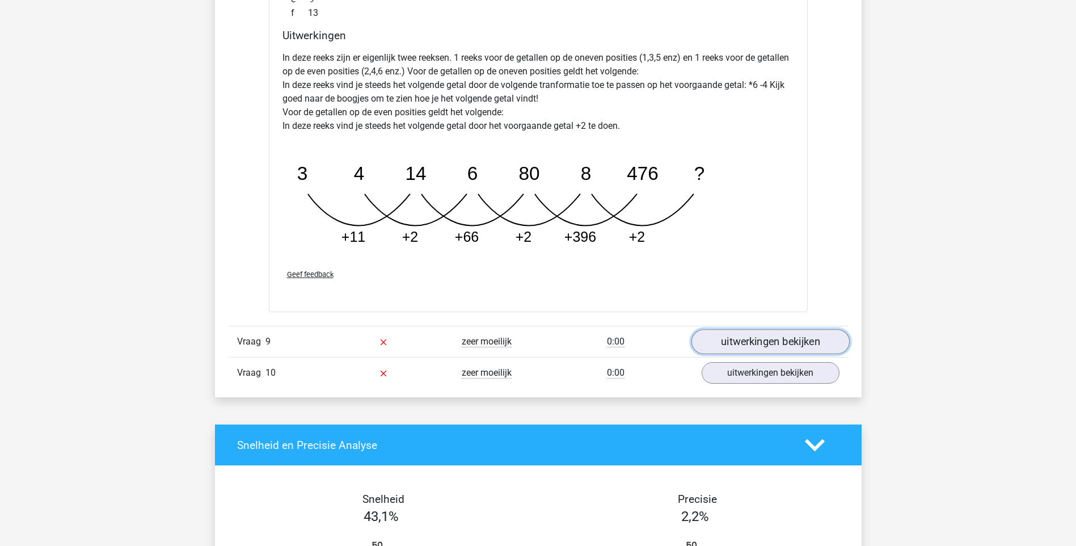
click at [748, 340] on link "uitwerkingen bekijken" at bounding box center [770, 342] width 158 height 25
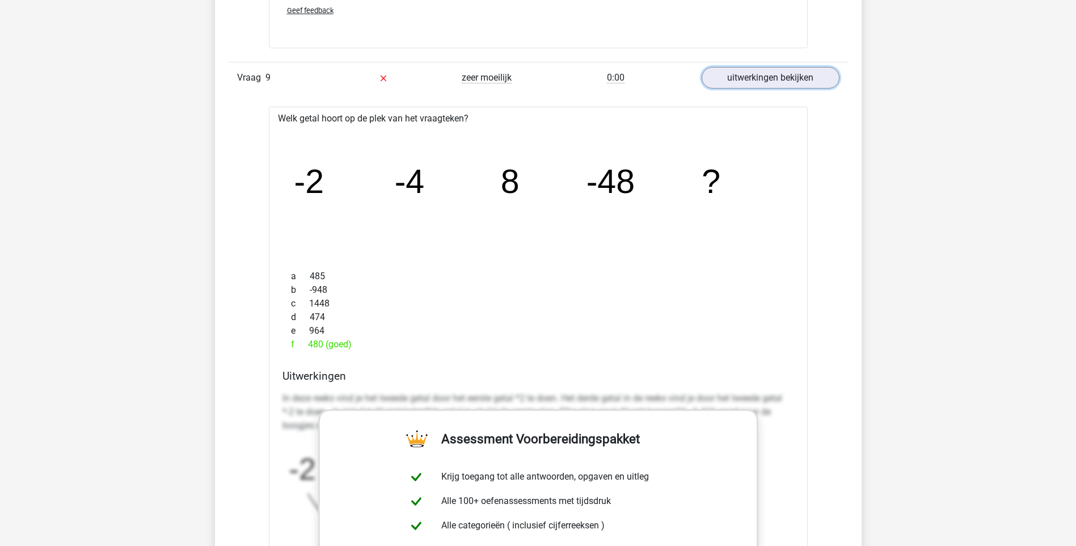
scroll to position [5957, 0]
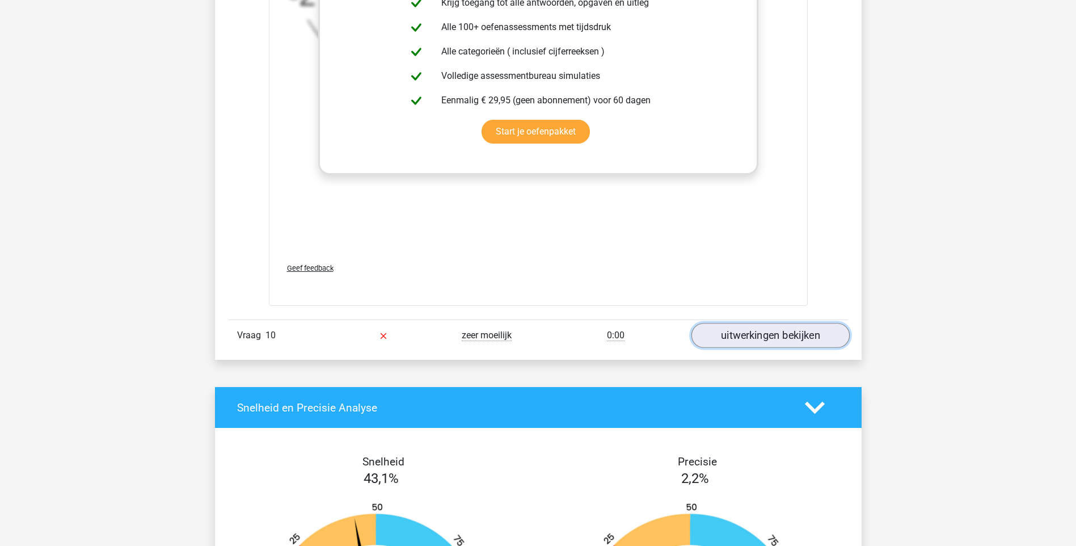
click at [774, 336] on link "uitwerkingen bekijken" at bounding box center [770, 335] width 158 height 25
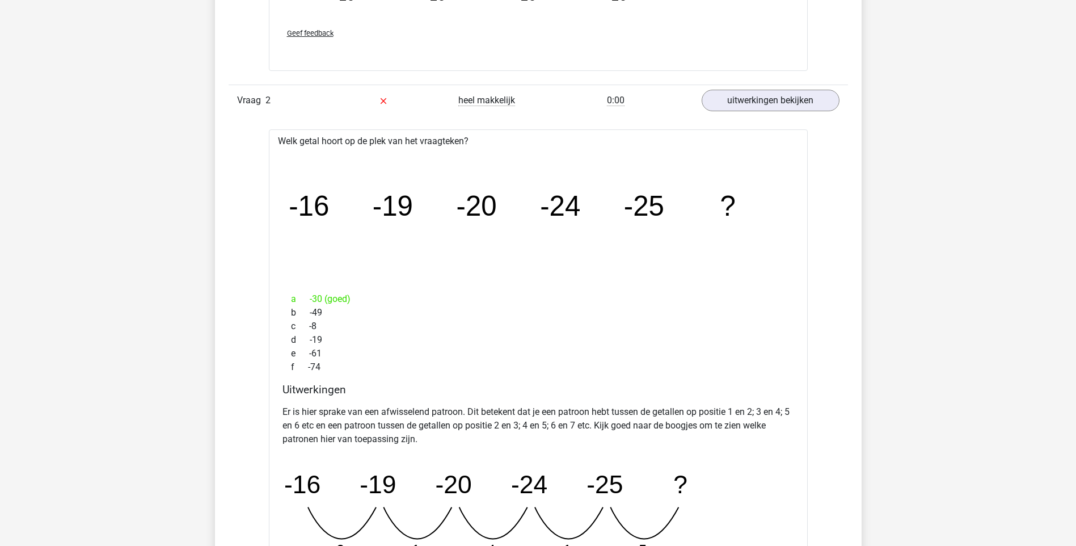
scroll to position [1418, 0]
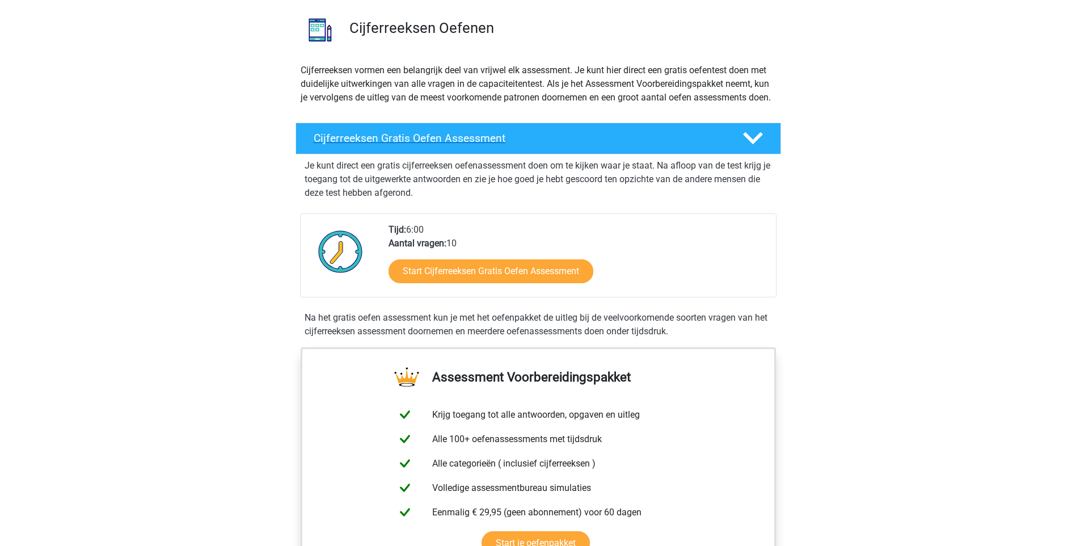
scroll to position [170, 0]
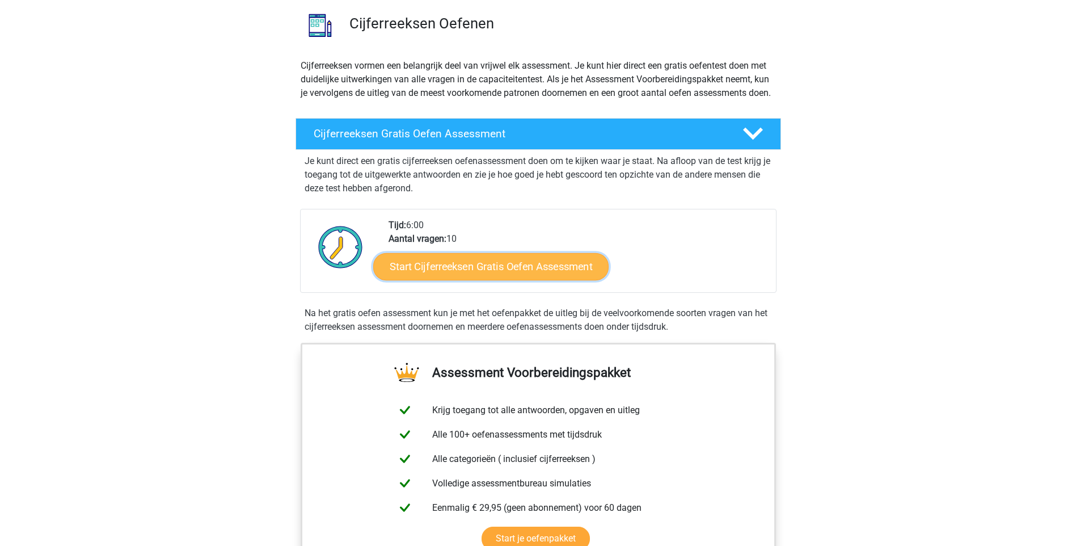
click at [488, 280] on link "Start Cijferreeksen Gratis Oefen Assessment" at bounding box center [490, 265] width 235 height 27
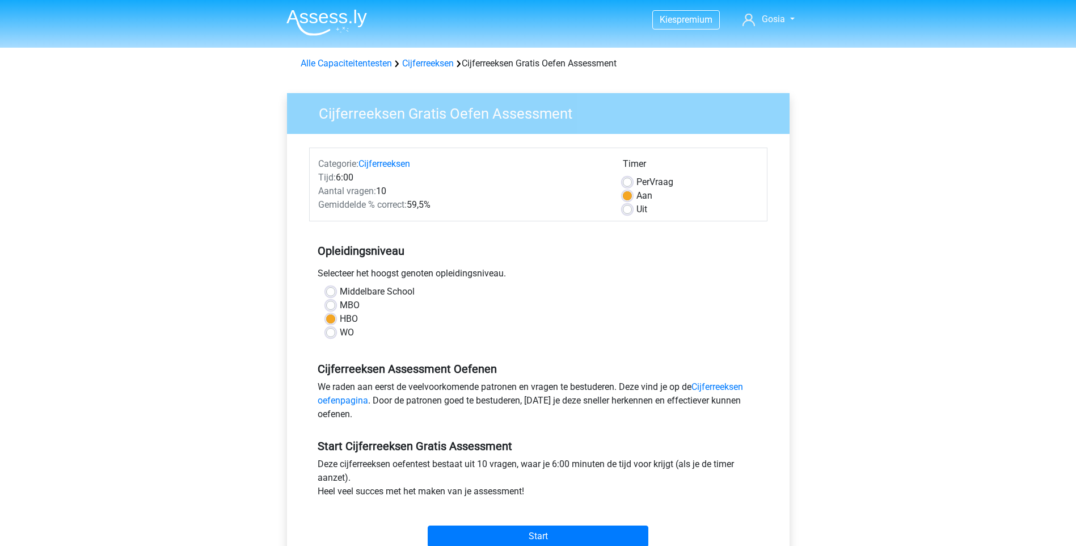
click at [637, 211] on label "Uit" at bounding box center [642, 210] width 11 height 14
click at [628, 211] on input "Uit" at bounding box center [627, 208] width 9 height 11
radio input "true"
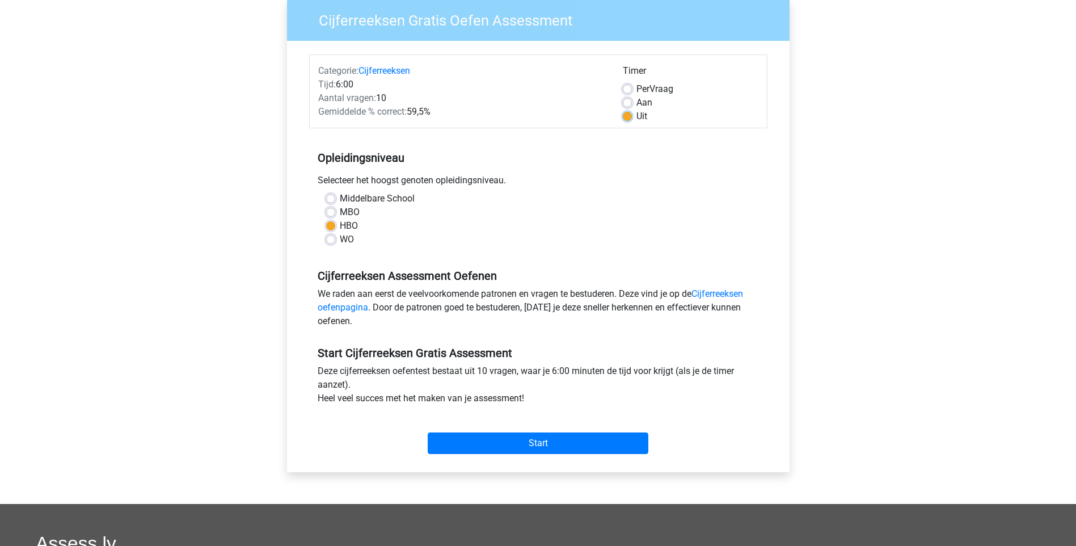
scroll to position [113, 0]
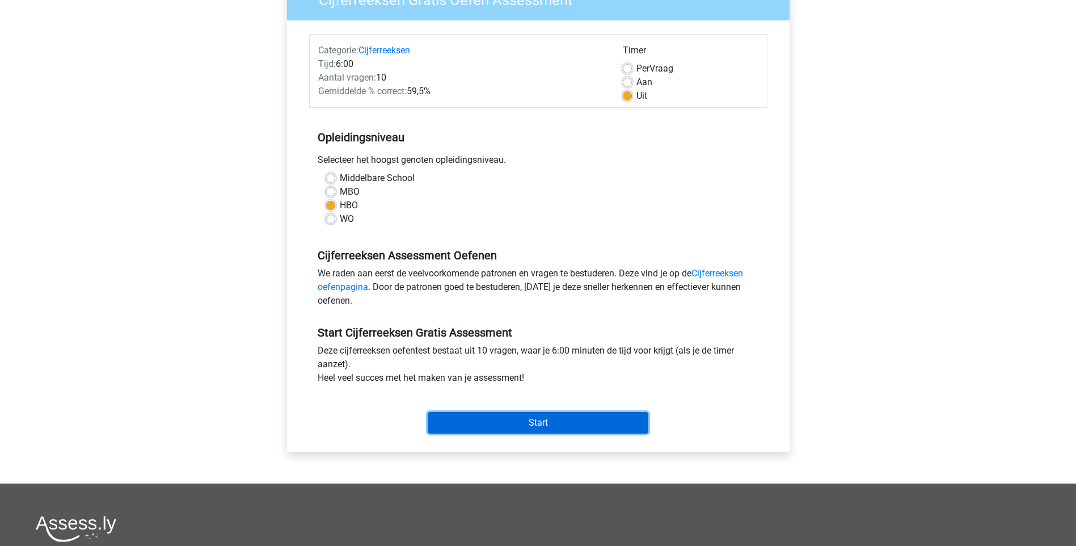
click at [561, 426] on input "Start" at bounding box center [538, 423] width 221 height 22
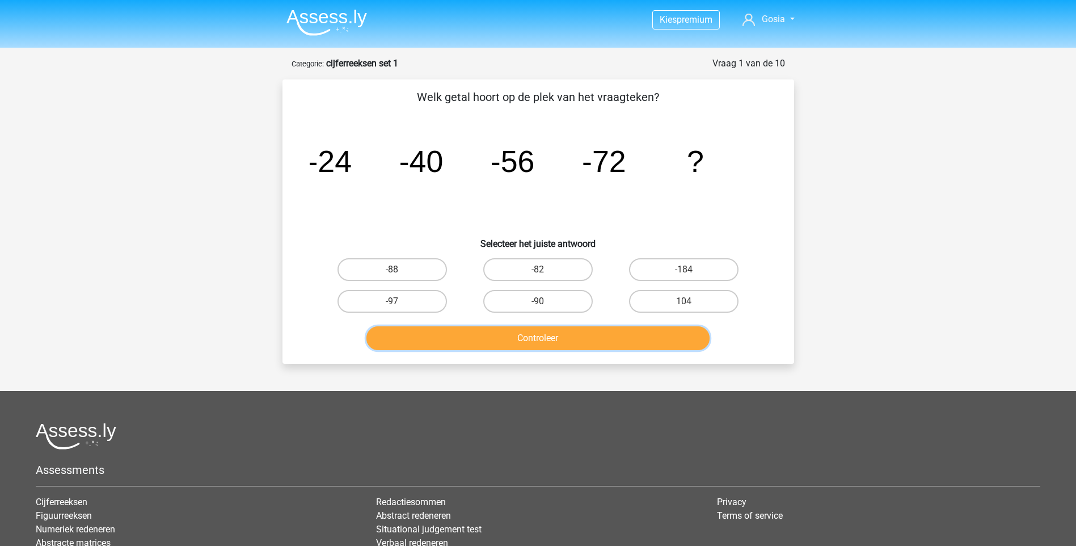
click at [590, 340] on button "Controleer" at bounding box center [538, 338] width 343 height 24
click at [403, 264] on label "-88" at bounding box center [392, 269] width 109 height 23
click at [399, 269] on input "-88" at bounding box center [395, 272] width 7 height 7
radio input "true"
click at [504, 333] on button "Controleer" at bounding box center [538, 338] width 343 height 24
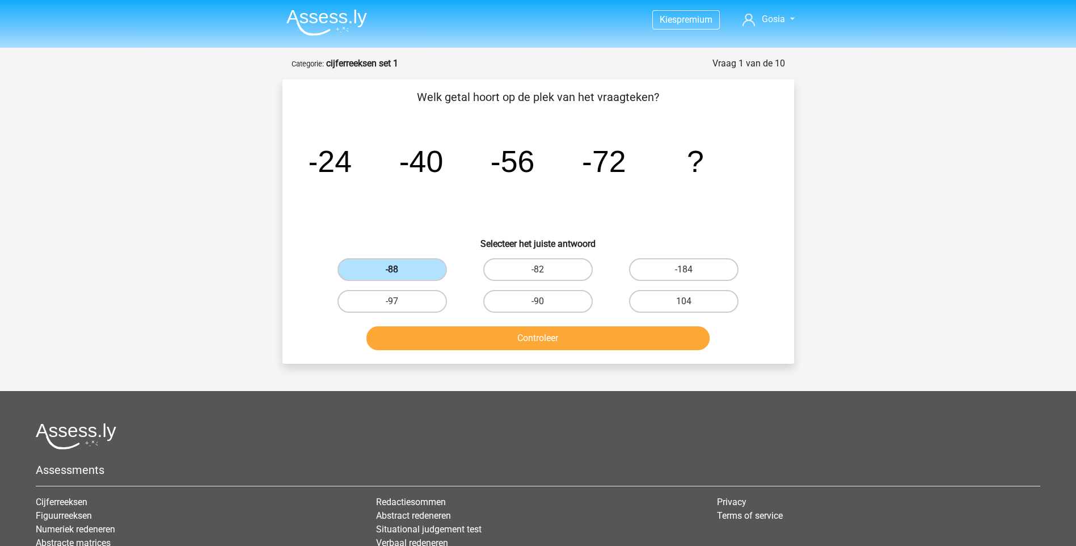
click at [435, 271] on label "-88" at bounding box center [392, 269] width 109 height 23
click at [399, 271] on input "-88" at bounding box center [395, 272] width 7 height 7
click at [490, 338] on button "Controleer" at bounding box center [538, 338] width 343 height 24
click at [555, 271] on label "-82" at bounding box center [537, 269] width 109 height 23
click at [545, 271] on input "-82" at bounding box center [541, 272] width 7 height 7
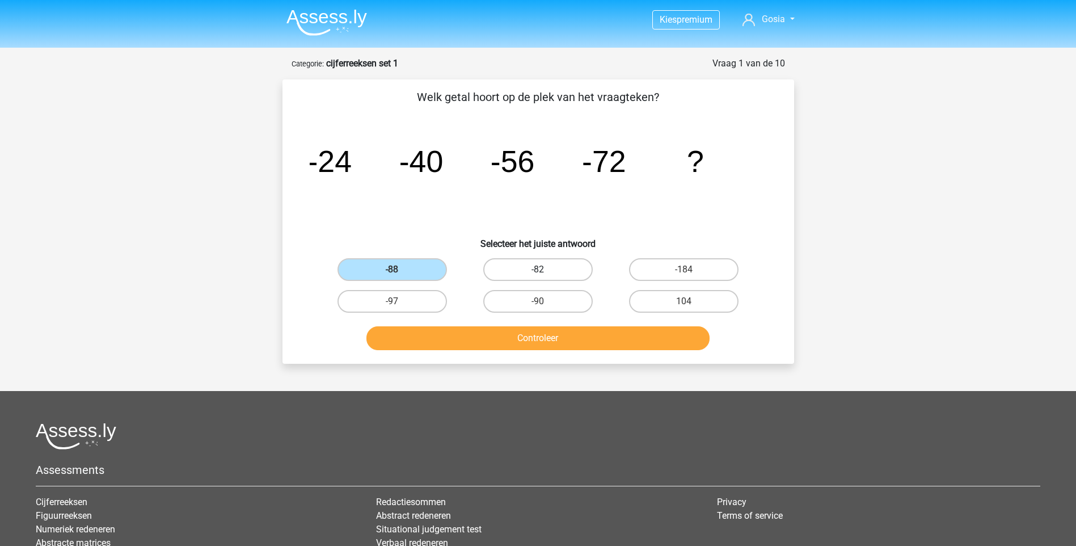
radio input "true"
click at [411, 264] on label "-88" at bounding box center [392, 269] width 109 height 23
click at [399, 269] on input "-88" at bounding box center [395, 272] width 7 height 7
radio input "true"
click at [508, 338] on button "Controleer" at bounding box center [538, 338] width 343 height 24
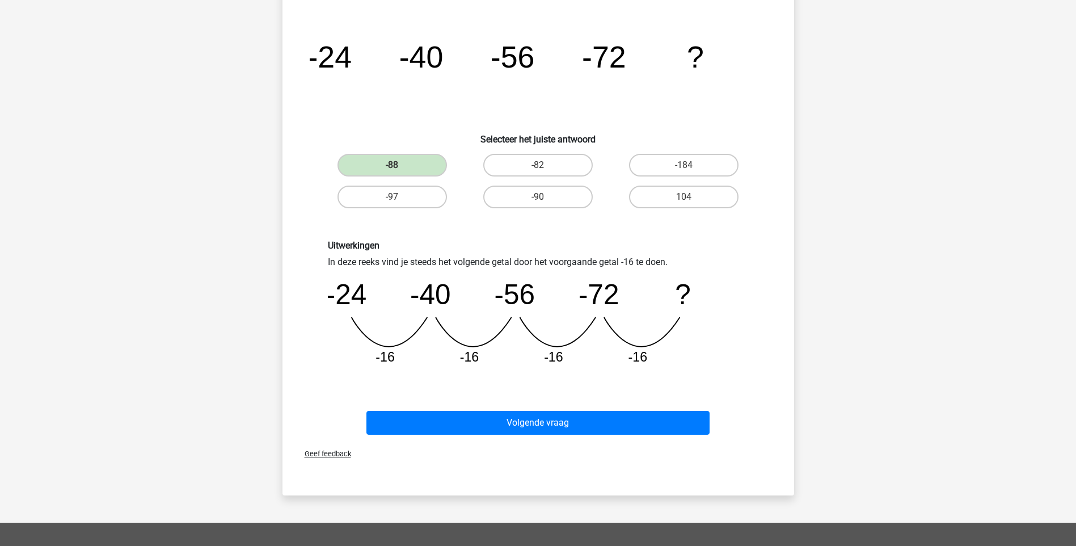
scroll to position [113, 0]
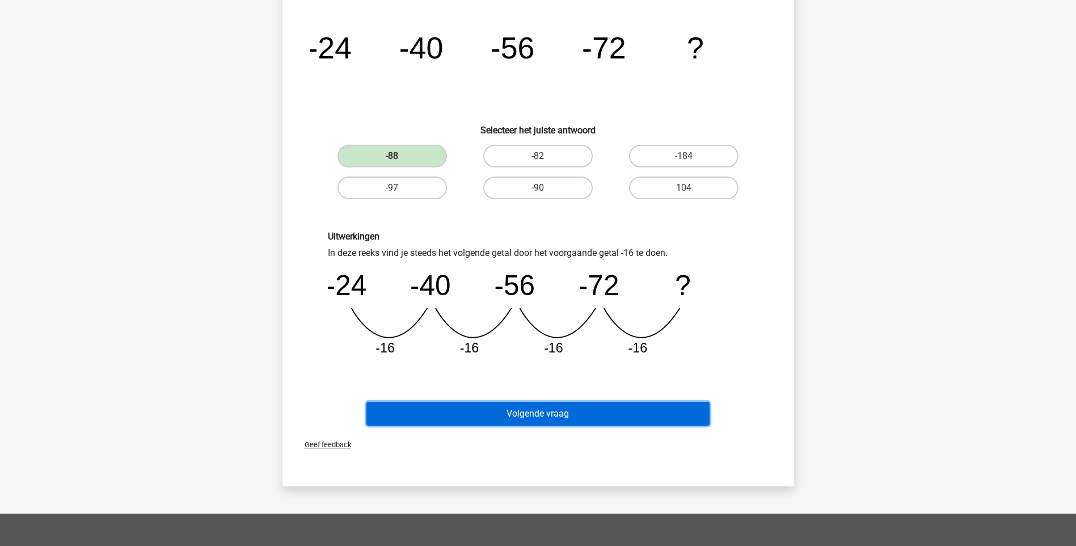
click at [537, 411] on button "Volgende vraag" at bounding box center [538, 414] width 343 height 24
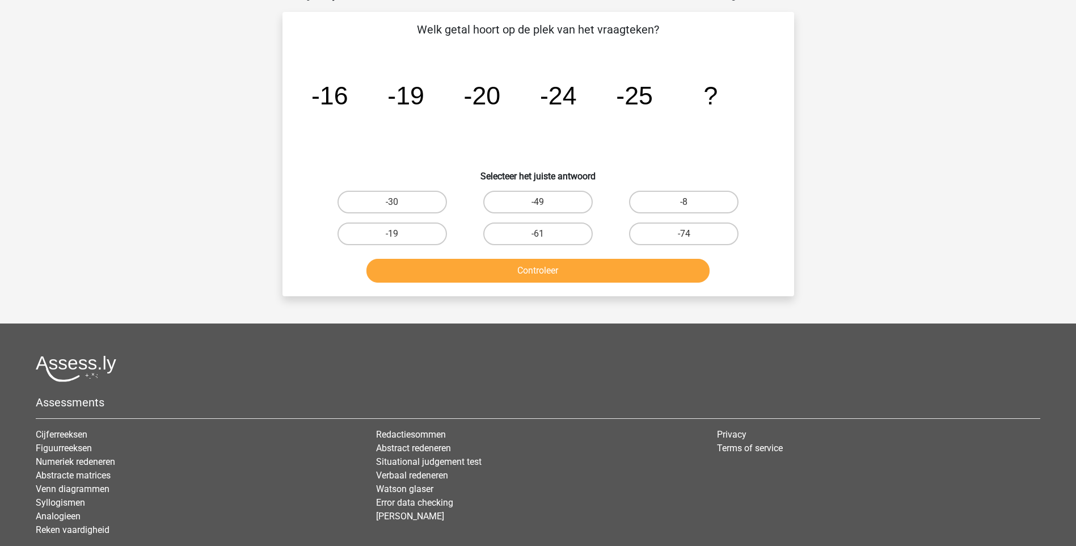
scroll to position [57, 0]
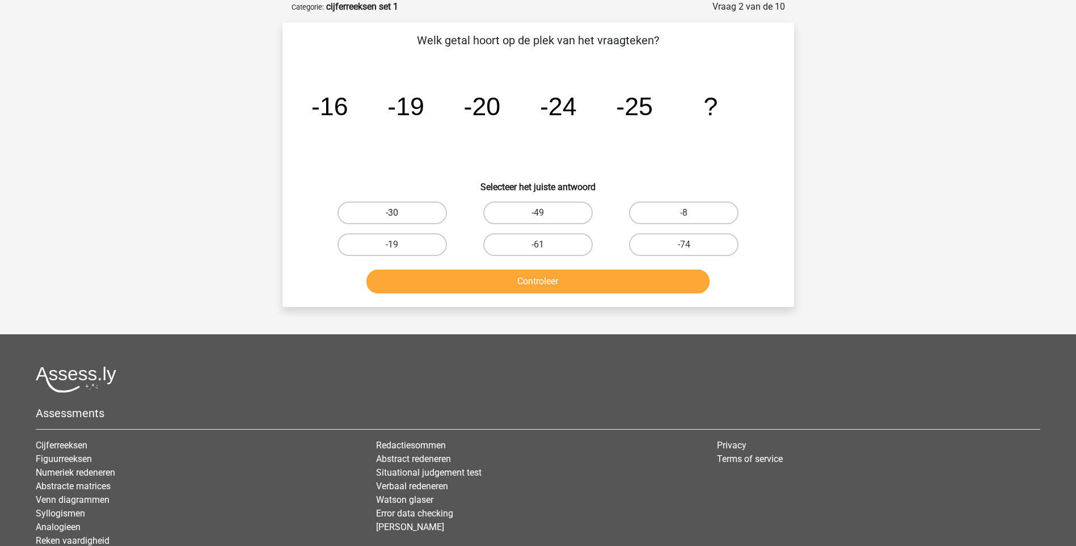
click at [408, 205] on label "-30" at bounding box center [392, 212] width 109 height 23
click at [399, 213] on input "-30" at bounding box center [395, 216] width 7 height 7
radio input "true"
click at [488, 276] on button "Controleer" at bounding box center [538, 281] width 343 height 24
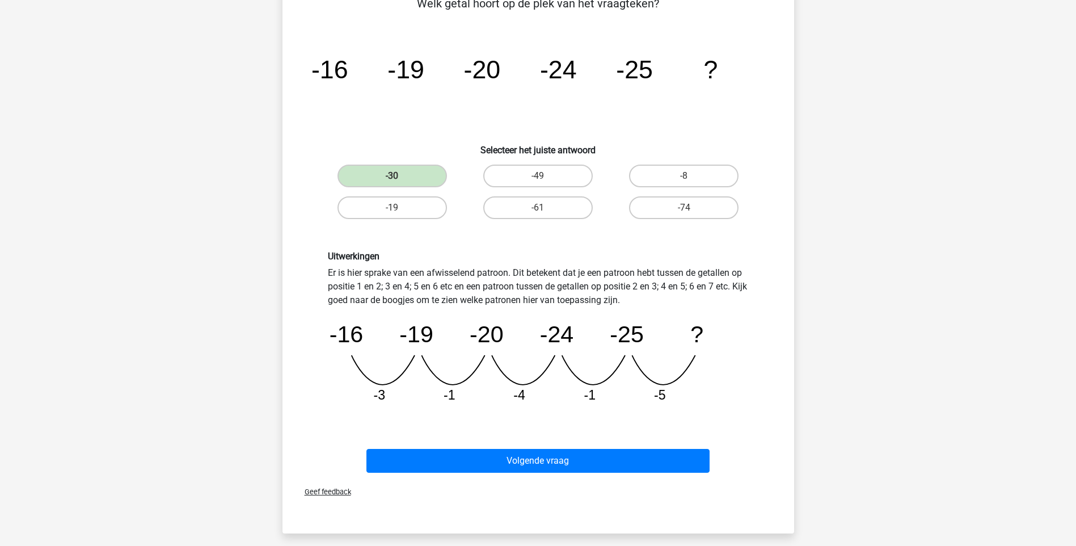
scroll to position [113, 0]
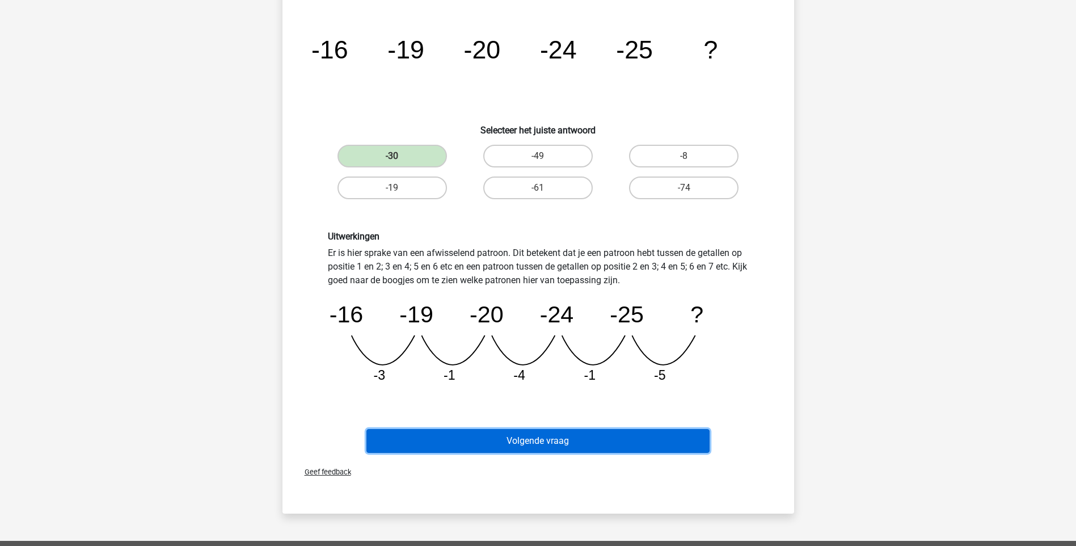
click at [545, 440] on button "Volgende vraag" at bounding box center [538, 441] width 343 height 24
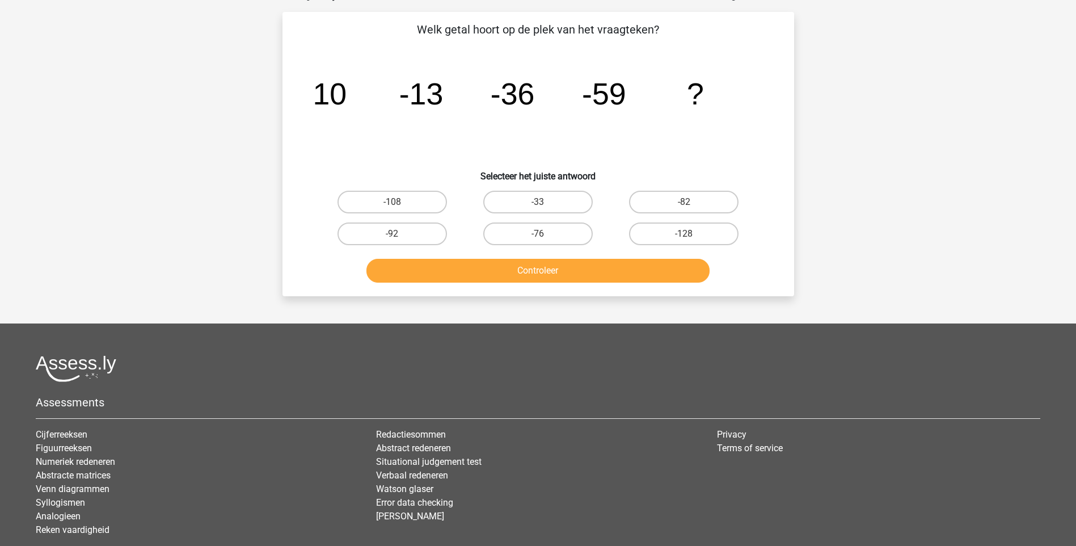
scroll to position [57, 0]
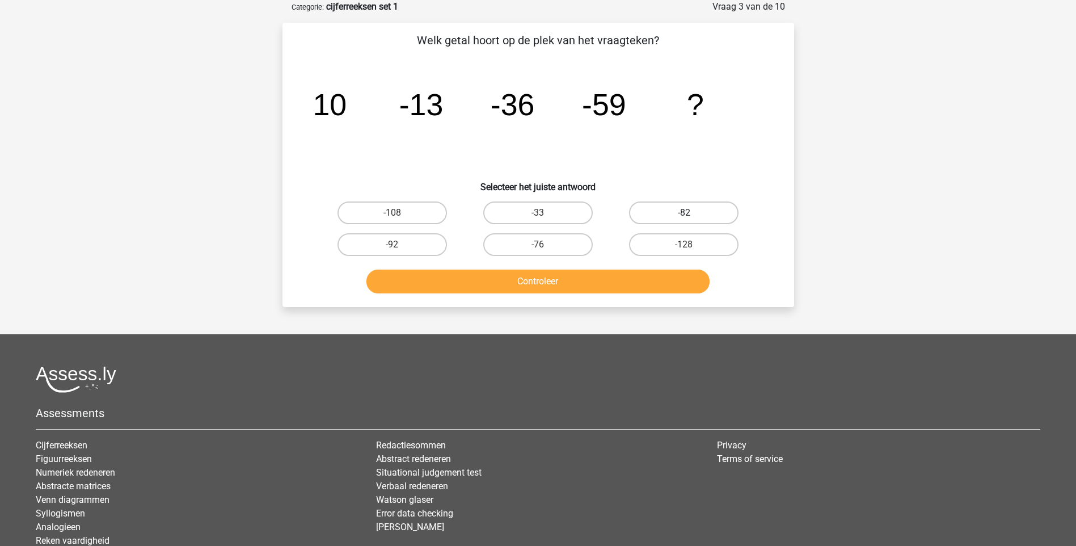
click at [682, 217] on label "-82" at bounding box center [683, 212] width 109 height 23
click at [684, 217] on input "-82" at bounding box center [687, 216] width 7 height 7
radio input "true"
click at [654, 284] on button "Controleer" at bounding box center [538, 281] width 343 height 24
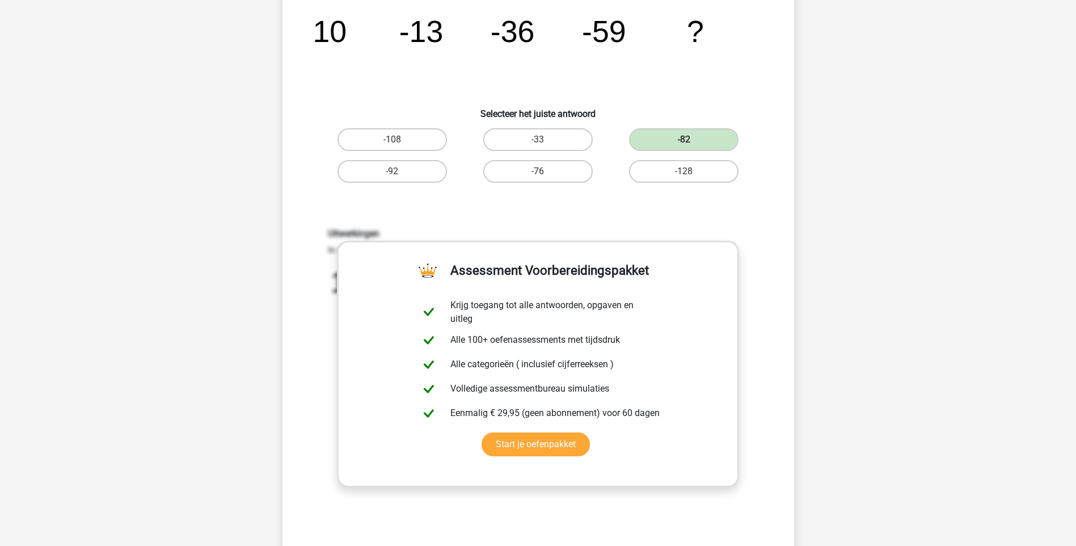
scroll to position [227, 0]
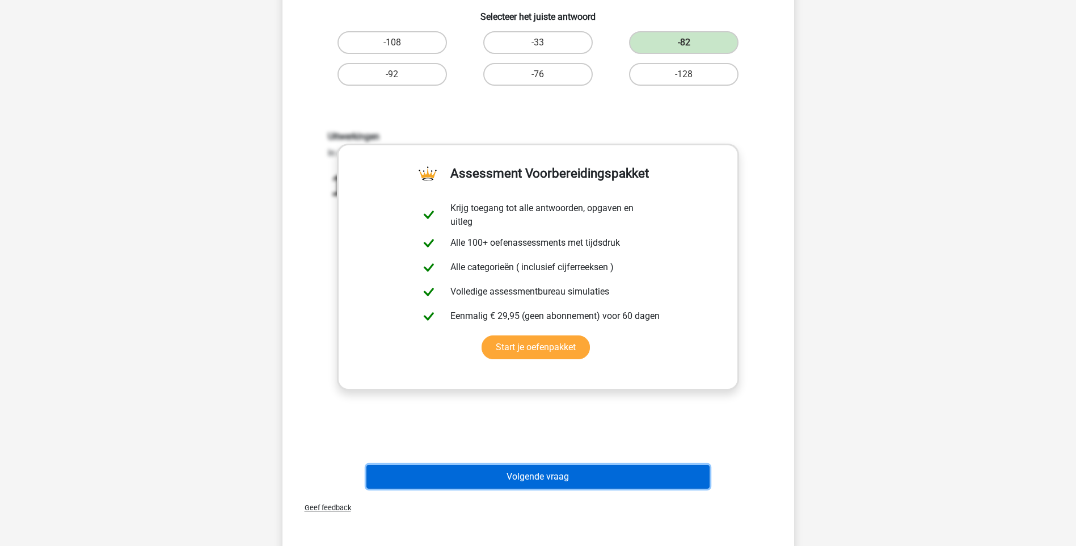
click at [601, 473] on button "Volgende vraag" at bounding box center [538, 477] width 343 height 24
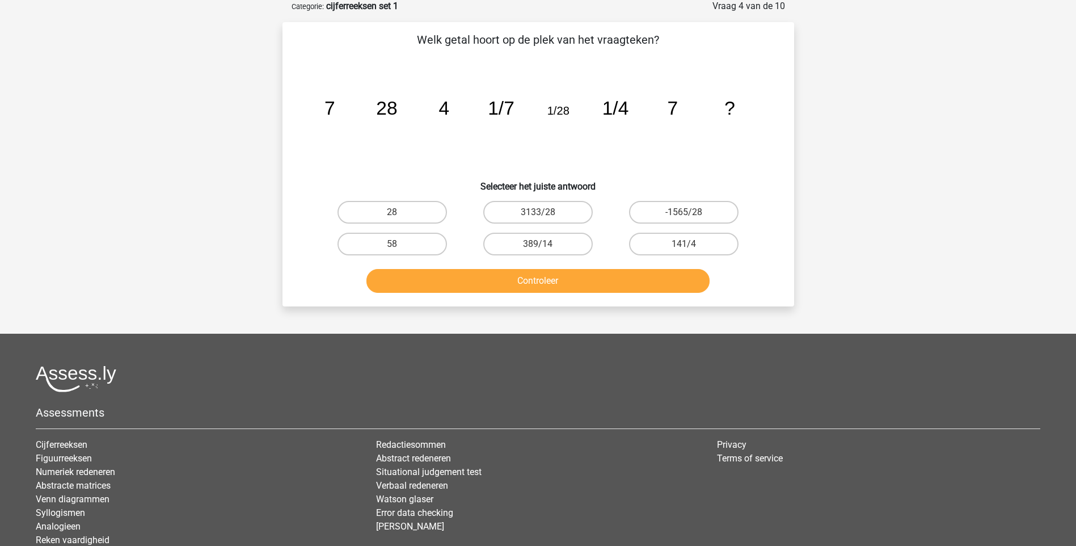
scroll to position [57, 0]
click at [686, 214] on input "-1565/28" at bounding box center [687, 216] width 7 height 7
radio input "true"
click at [653, 284] on button "Controleer" at bounding box center [538, 281] width 343 height 24
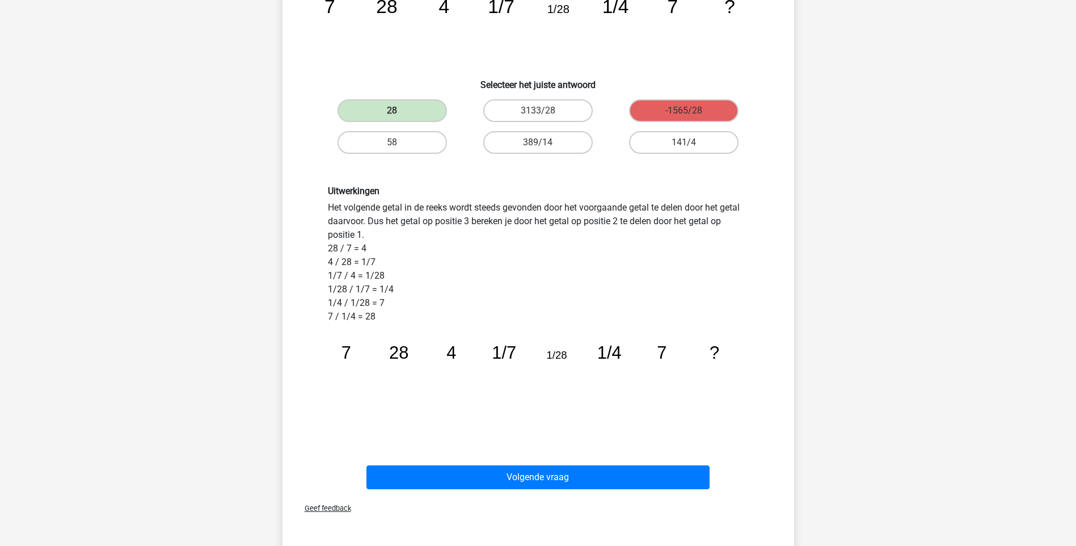
scroll to position [284, 0]
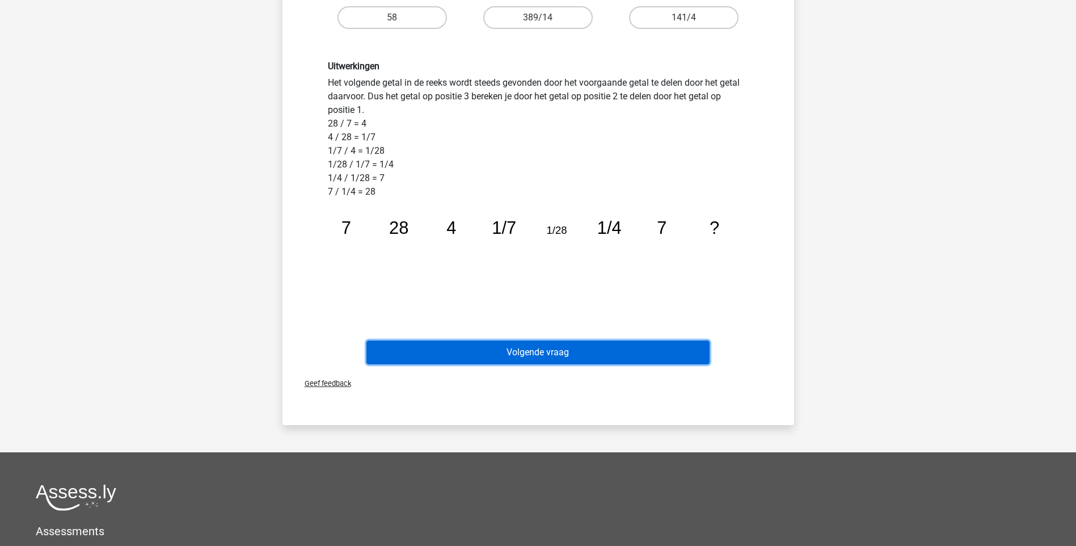
click at [514, 352] on button "Volgende vraag" at bounding box center [538, 352] width 343 height 24
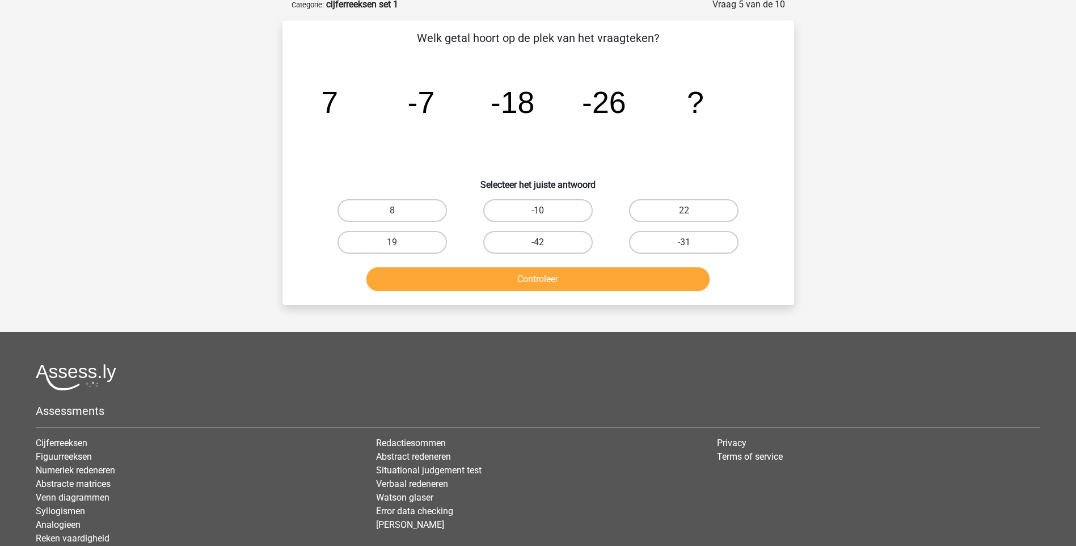
scroll to position [57, 0]
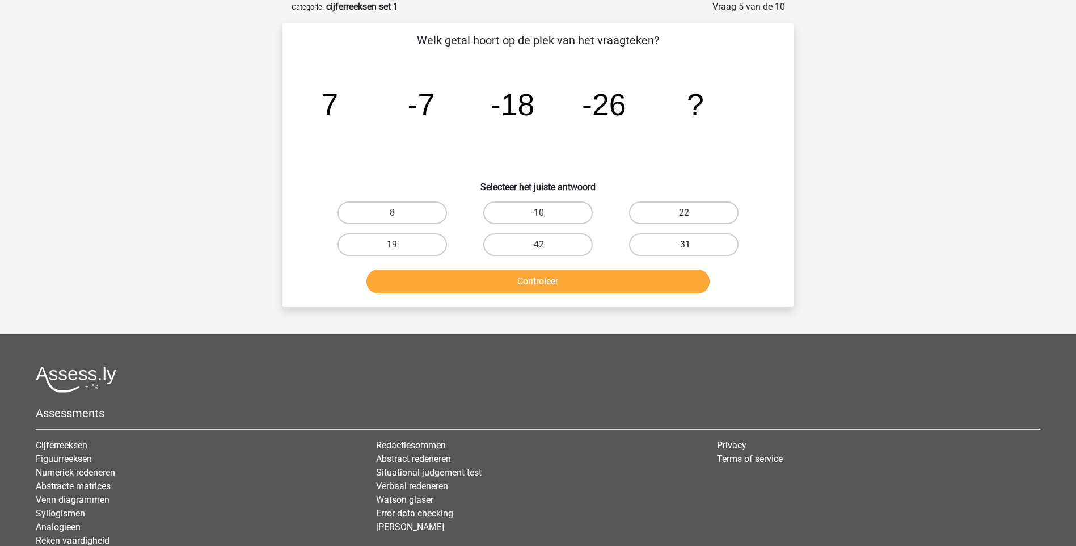
click at [680, 239] on label "-31" at bounding box center [683, 244] width 109 height 23
click at [684, 245] on input "-31" at bounding box center [687, 248] width 7 height 7
radio input "true"
click at [619, 284] on button "Controleer" at bounding box center [538, 281] width 343 height 24
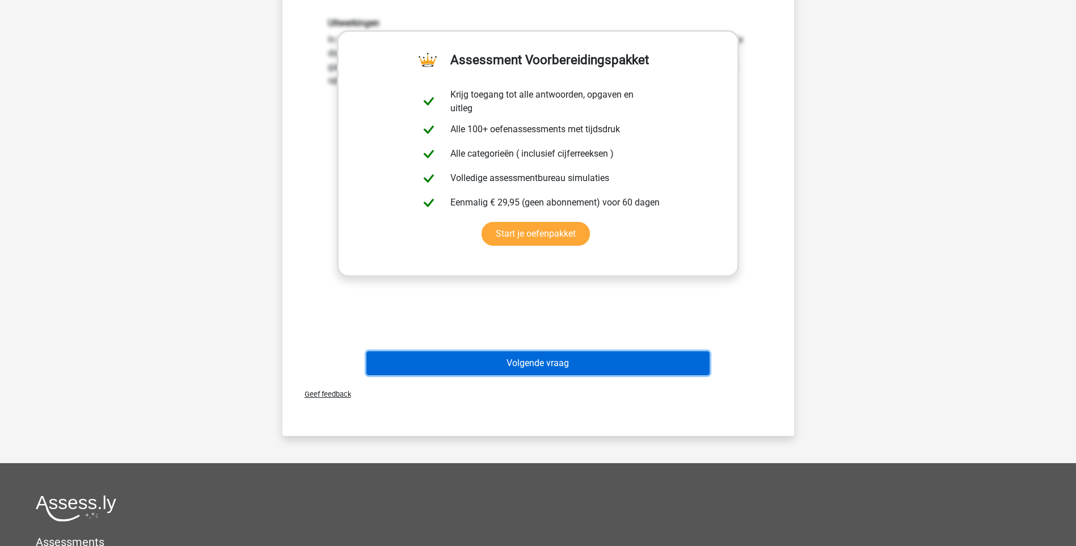
click at [615, 359] on button "Volgende vraag" at bounding box center [538, 363] width 343 height 24
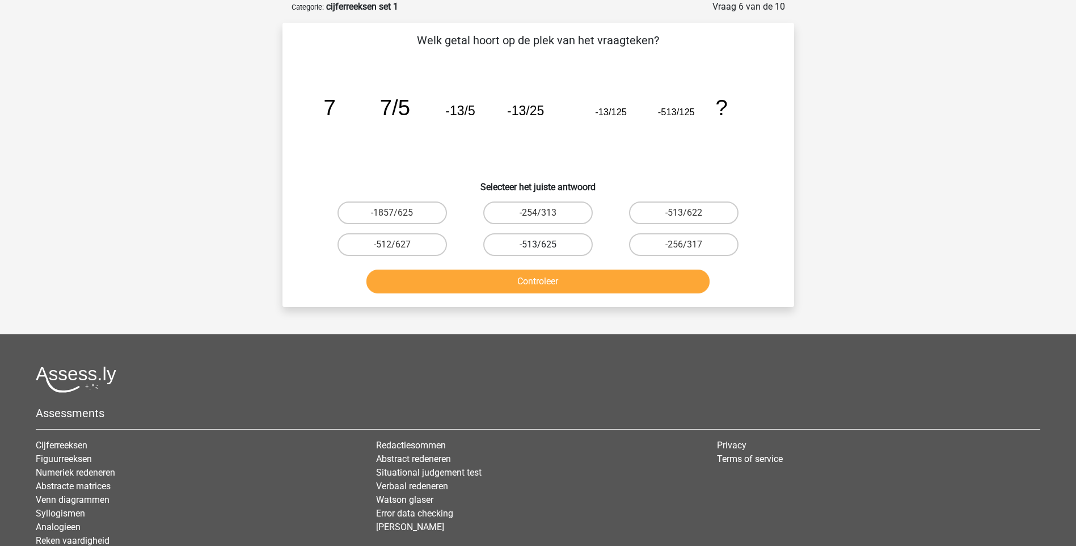
click at [550, 243] on label "-513/625" at bounding box center [537, 244] width 109 height 23
click at [545, 245] on input "-513/625" at bounding box center [541, 248] width 7 height 7
radio input "true"
click at [594, 283] on button "Controleer" at bounding box center [538, 281] width 343 height 24
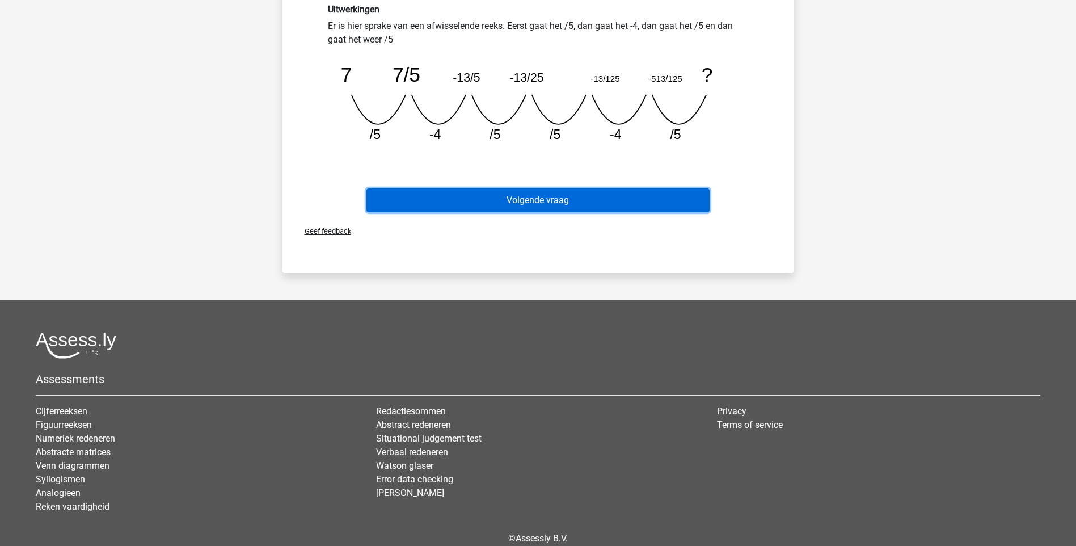
click at [595, 199] on button "Volgende vraag" at bounding box center [538, 200] width 343 height 24
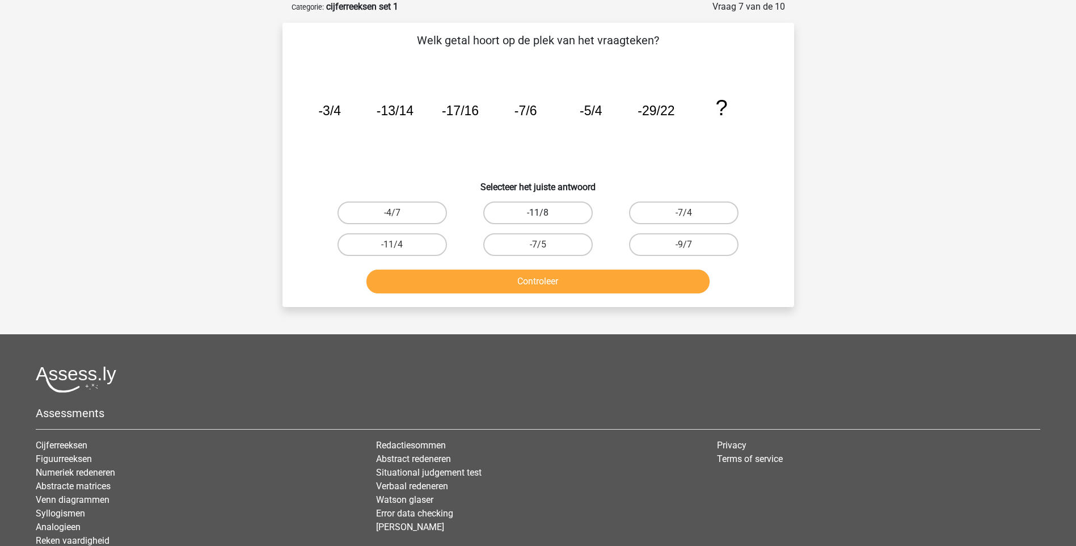
click at [530, 209] on label "-11/8" at bounding box center [537, 212] width 109 height 23
click at [538, 213] on input "-11/8" at bounding box center [541, 216] width 7 height 7
radio input "true"
click at [586, 285] on button "Controleer" at bounding box center [538, 281] width 343 height 24
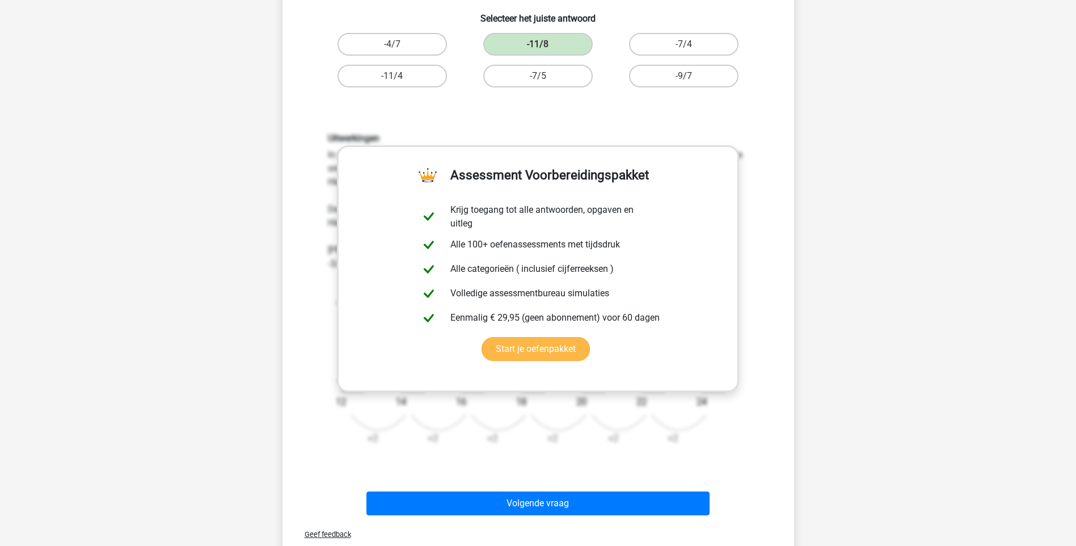
scroll to position [284, 0]
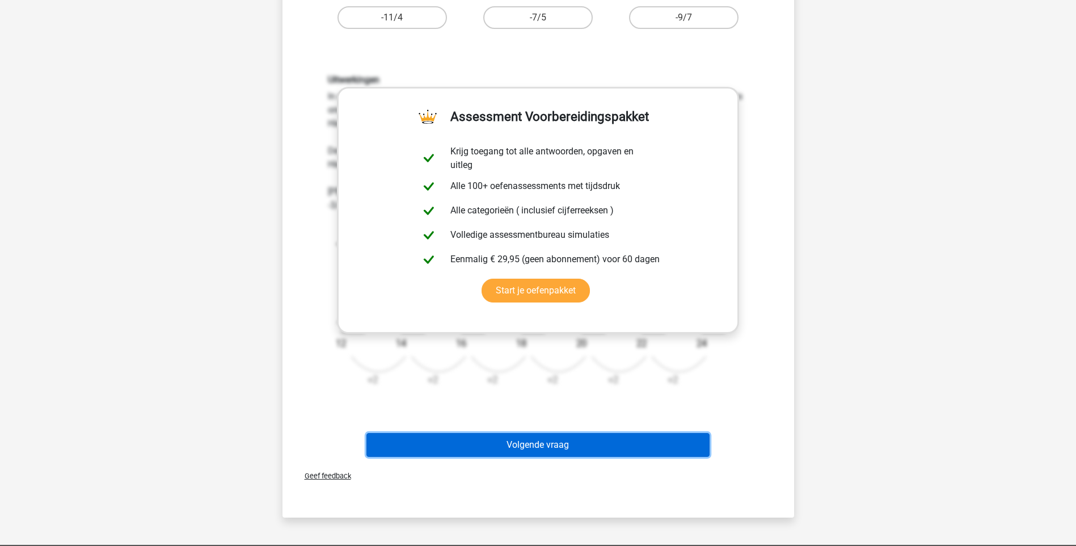
click at [588, 446] on button "Volgende vraag" at bounding box center [538, 445] width 343 height 24
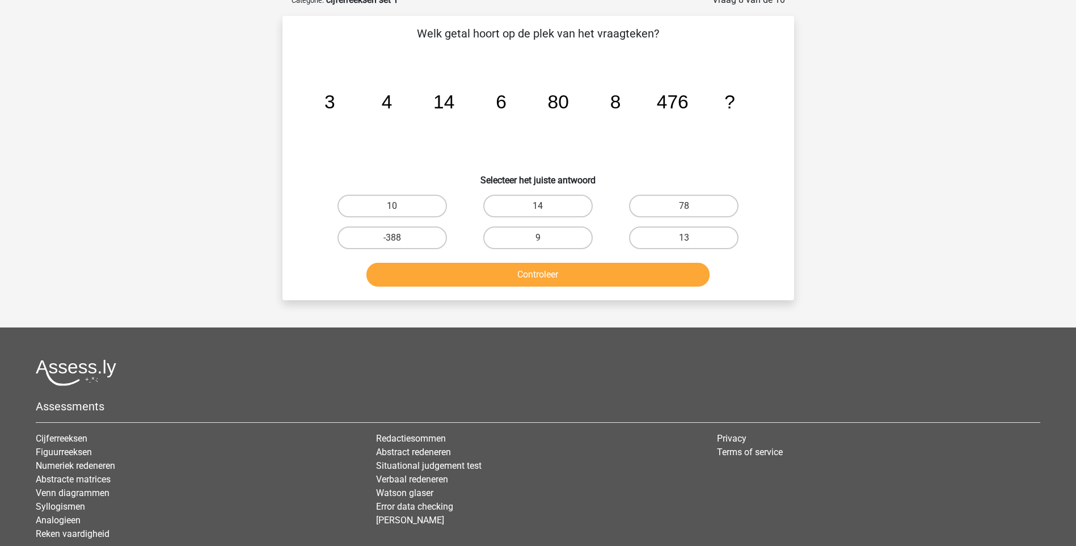
scroll to position [57, 0]
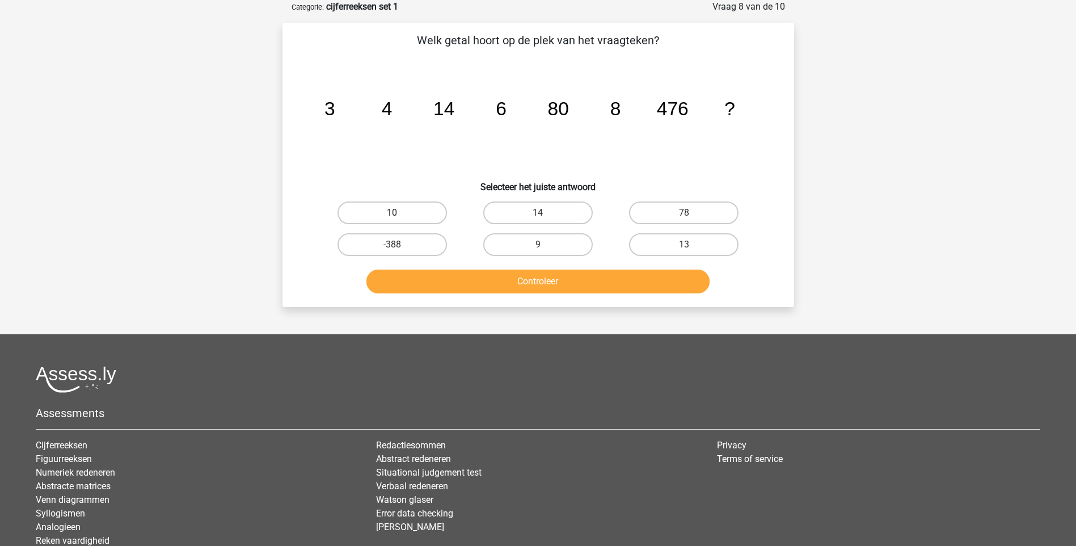
click at [383, 203] on label "10" at bounding box center [392, 212] width 109 height 23
click at [392, 213] on input "10" at bounding box center [395, 216] width 7 height 7
radio input "true"
click at [461, 283] on button "Controleer" at bounding box center [538, 281] width 343 height 24
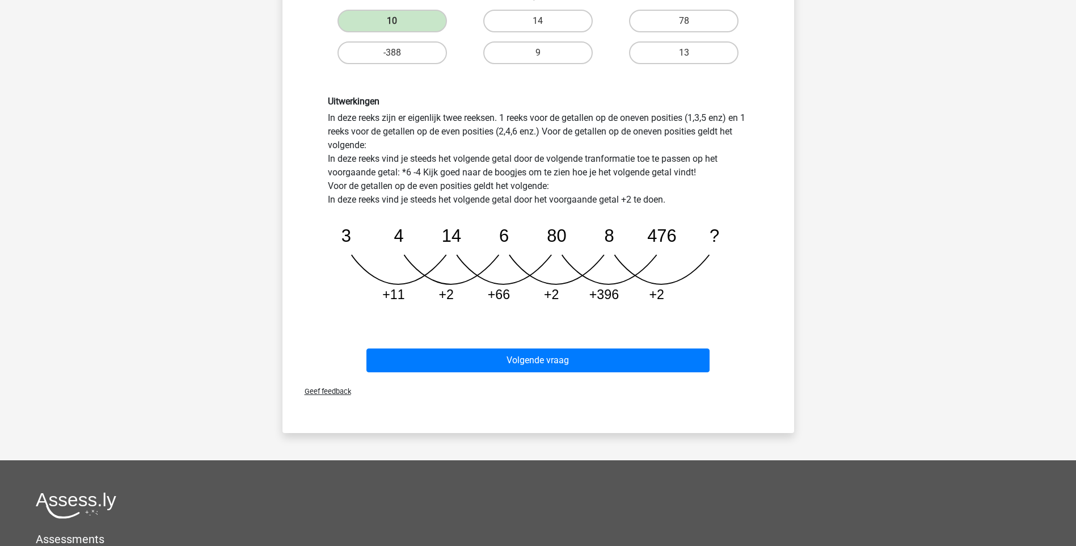
scroll to position [340, 0]
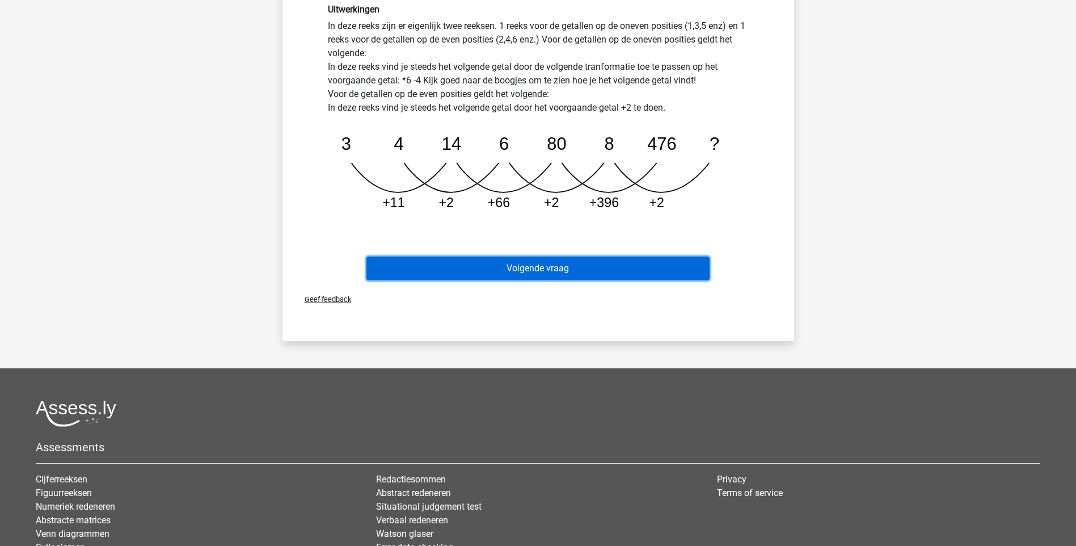
click at [595, 267] on button "Volgende vraag" at bounding box center [538, 268] width 343 height 24
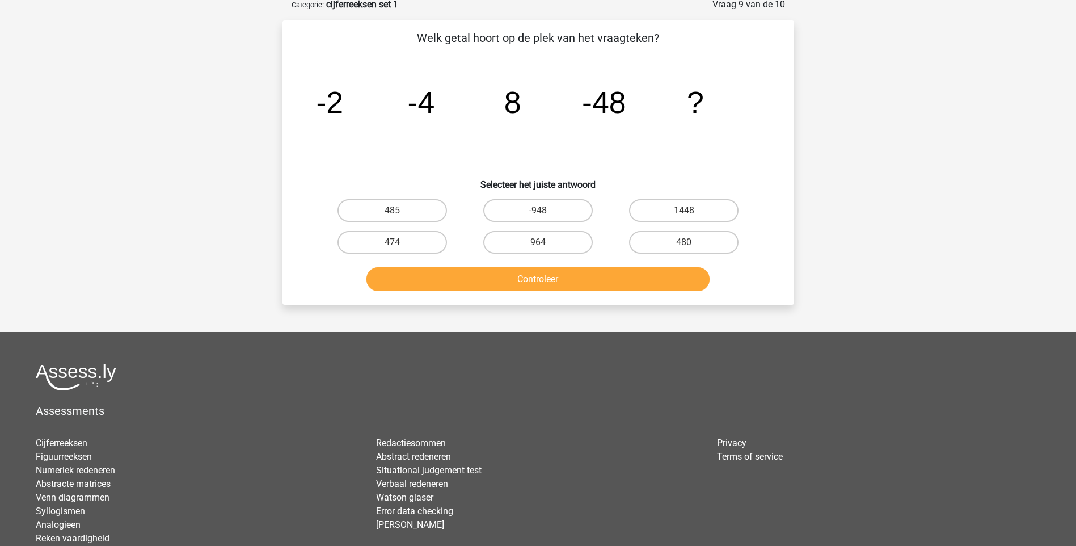
scroll to position [57, 0]
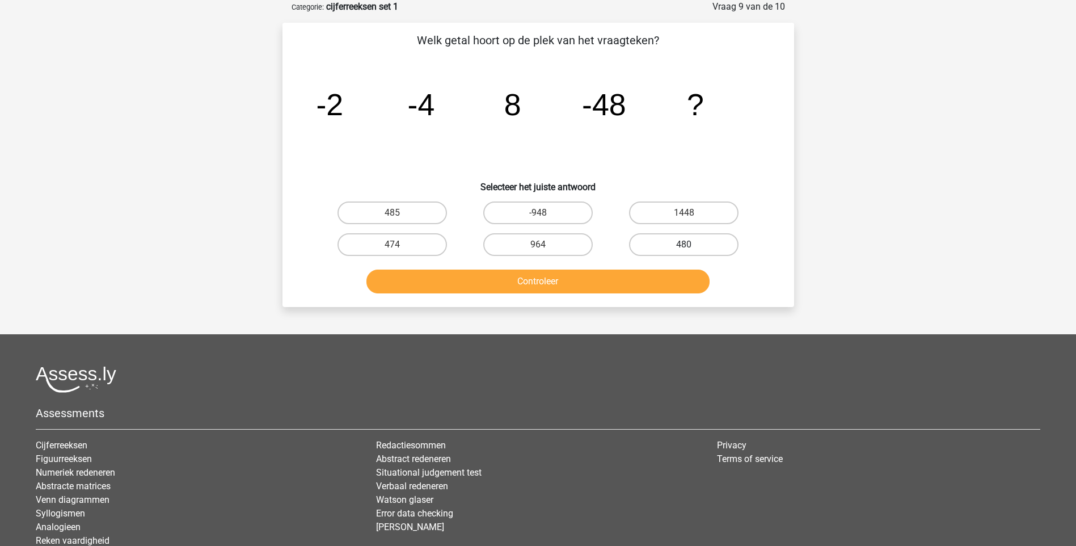
click at [672, 236] on label "480" at bounding box center [683, 244] width 109 height 23
click at [684, 245] on input "480" at bounding box center [687, 248] width 7 height 7
radio input "true"
click at [609, 292] on button "Controleer" at bounding box center [538, 281] width 343 height 24
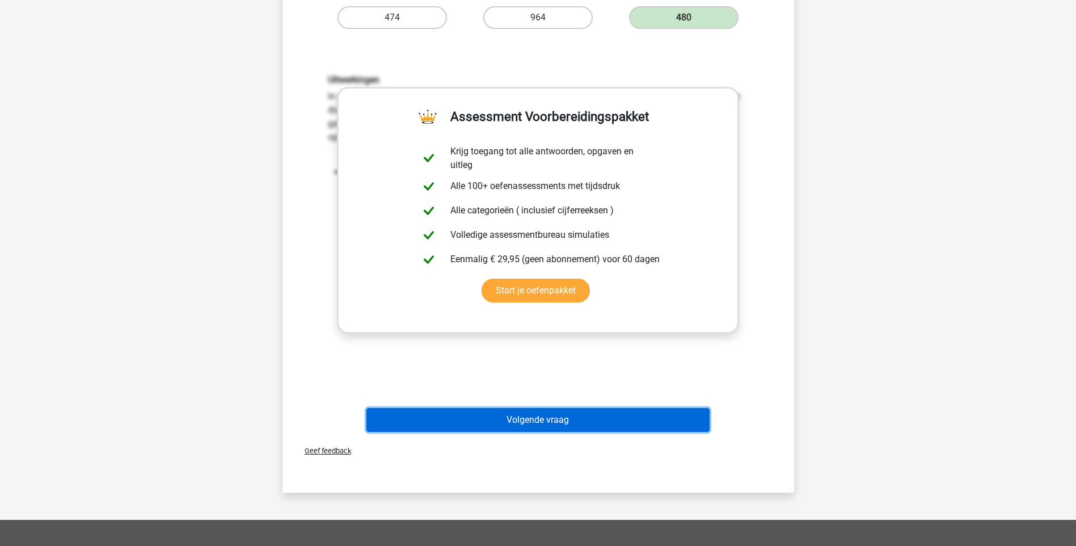
click at [610, 422] on button "Volgende vraag" at bounding box center [538, 420] width 343 height 24
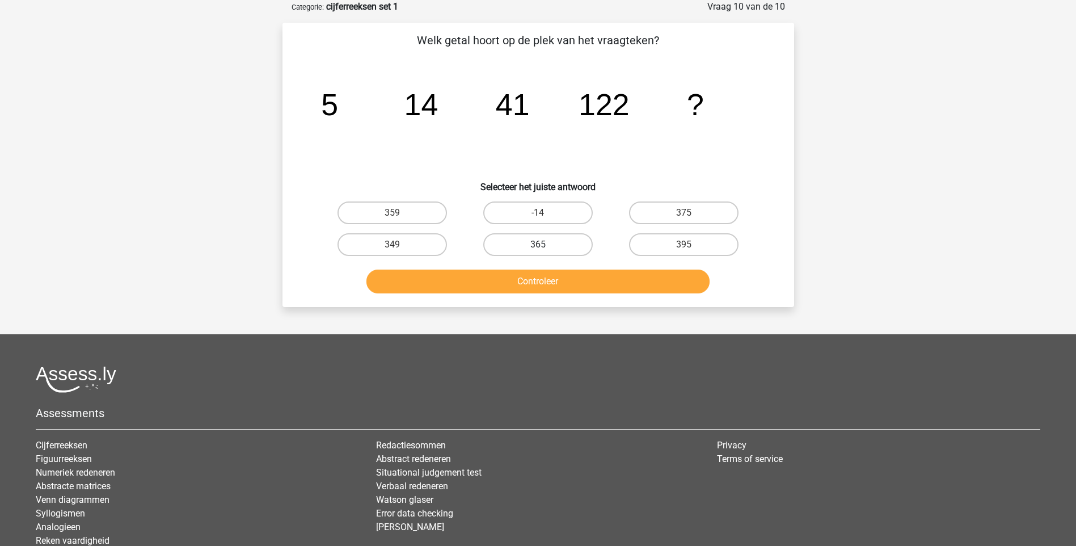
click at [519, 241] on label "365" at bounding box center [537, 244] width 109 height 23
click at [538, 245] on input "365" at bounding box center [541, 248] width 7 height 7
radio input "true"
click at [542, 279] on button "Controleer" at bounding box center [538, 281] width 343 height 24
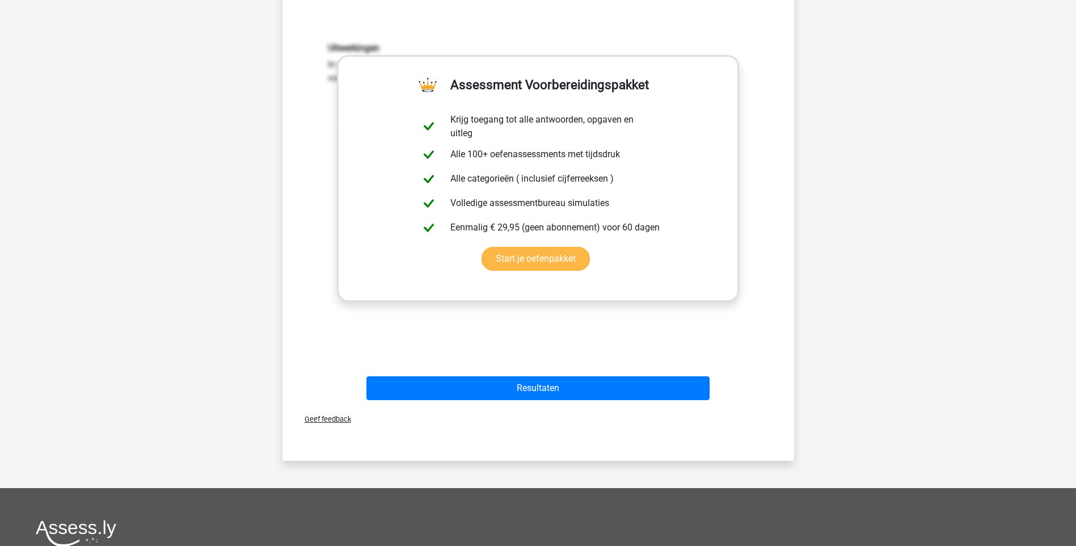
scroll to position [340, 0]
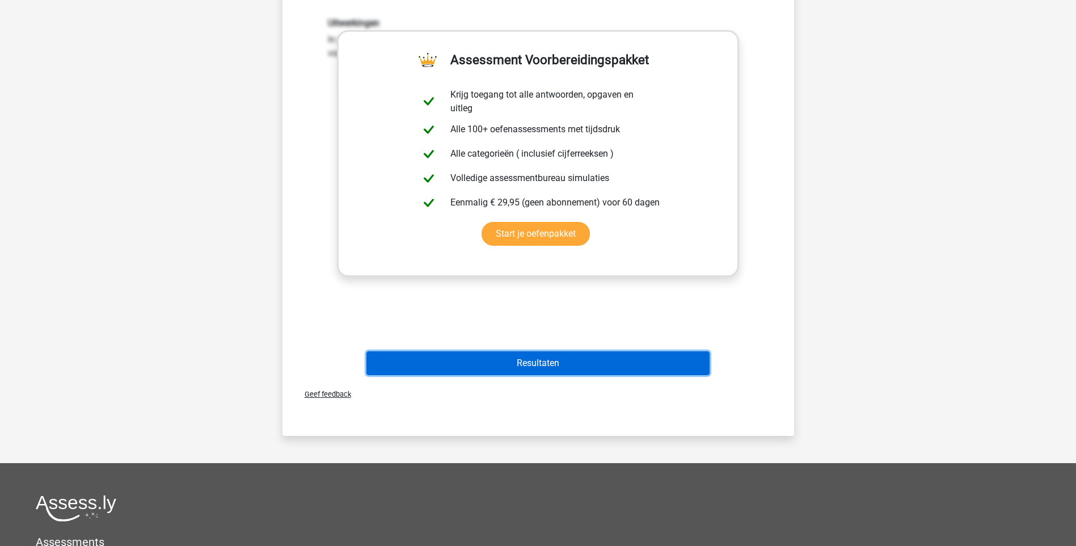
click at [604, 360] on button "Resultaten" at bounding box center [538, 363] width 343 height 24
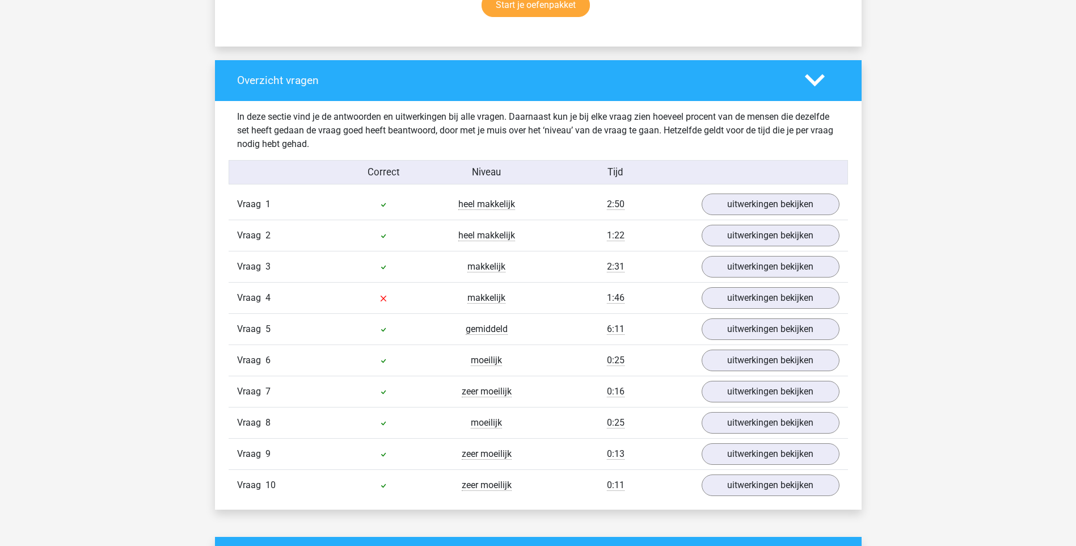
scroll to position [851, 0]
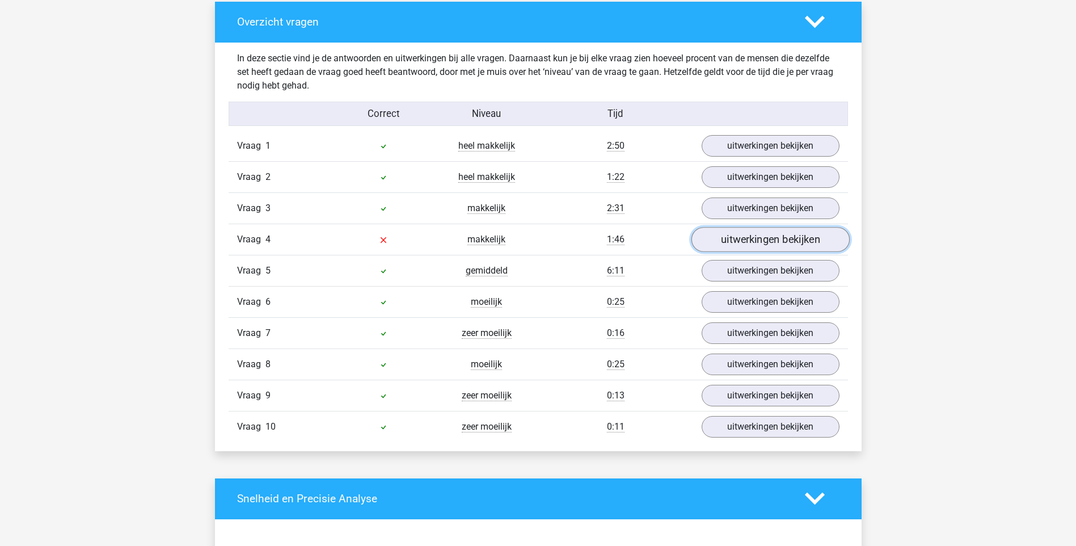
click at [755, 241] on link "uitwerkingen bekijken" at bounding box center [770, 239] width 158 height 25
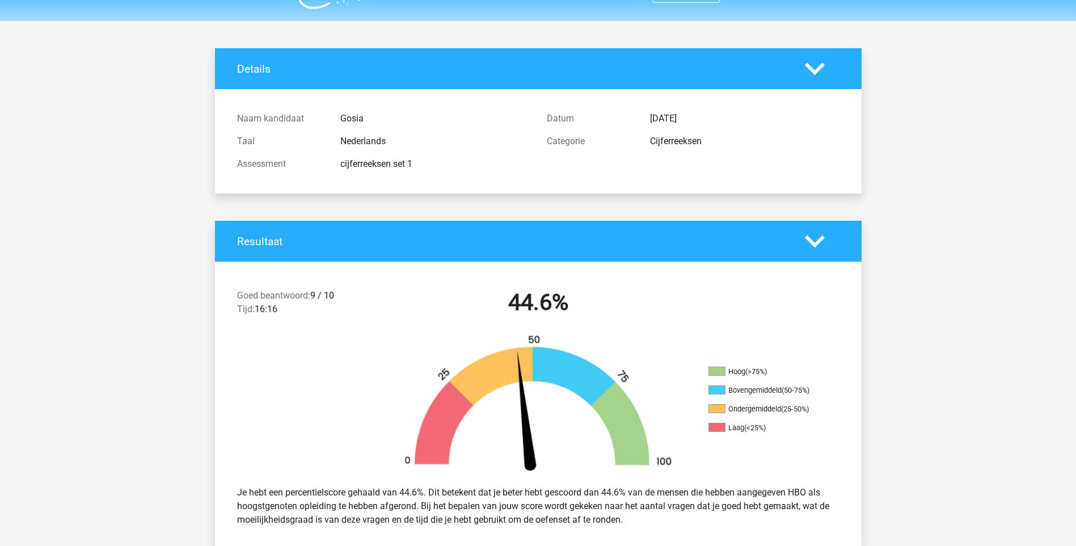
scroll to position [0, 0]
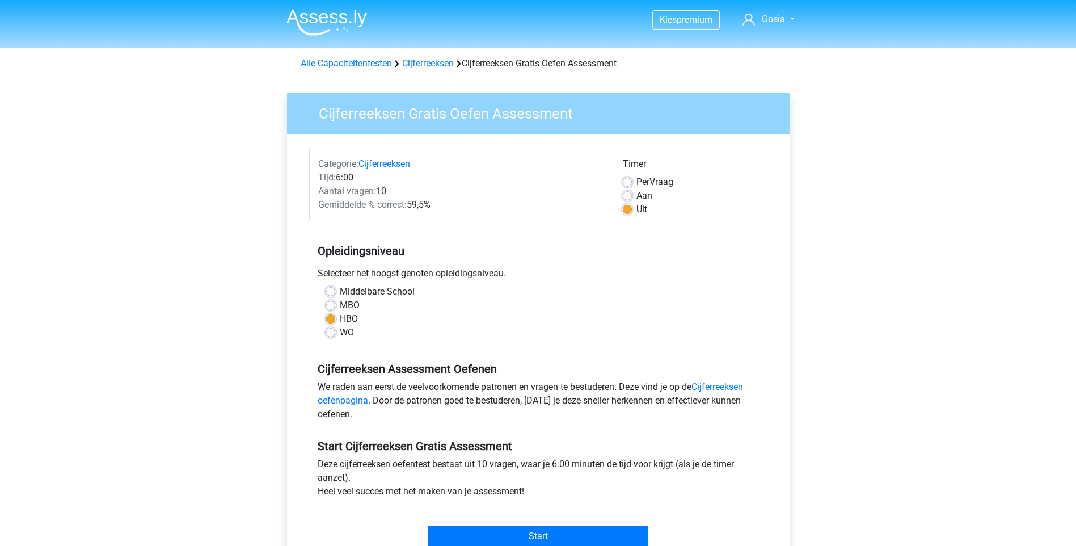
scroll to position [113, 0]
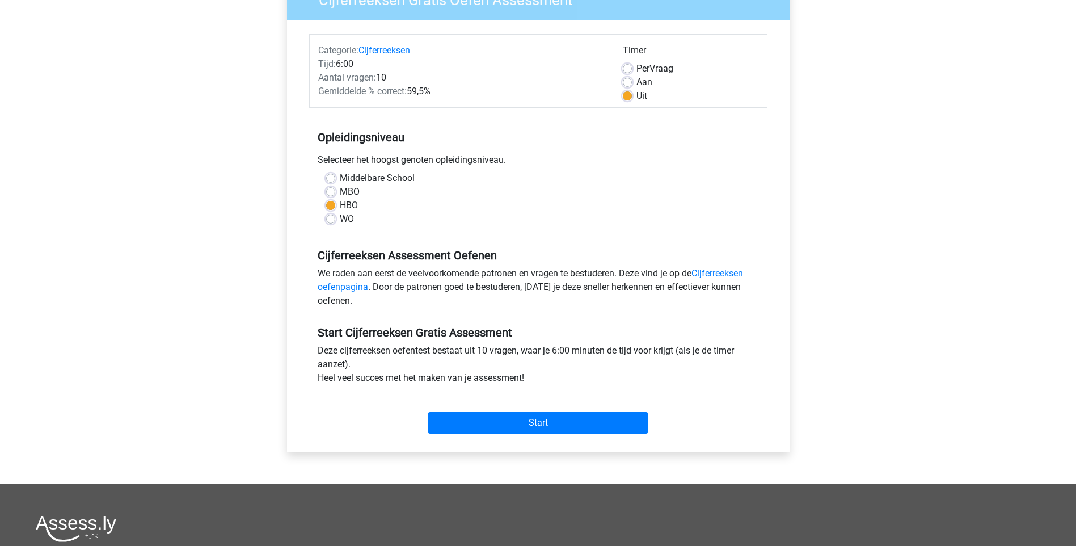
click at [340, 192] on label "MBO" at bounding box center [350, 192] width 20 height 14
click at [332, 192] on input "MBO" at bounding box center [330, 190] width 9 height 11
radio input "true"
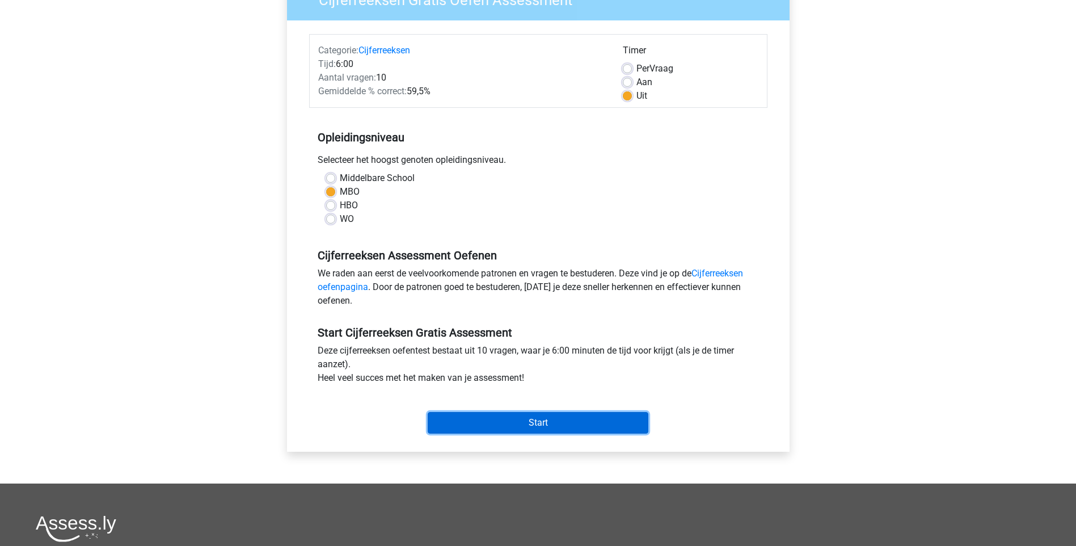
click at [554, 420] on input "Start" at bounding box center [538, 423] width 221 height 22
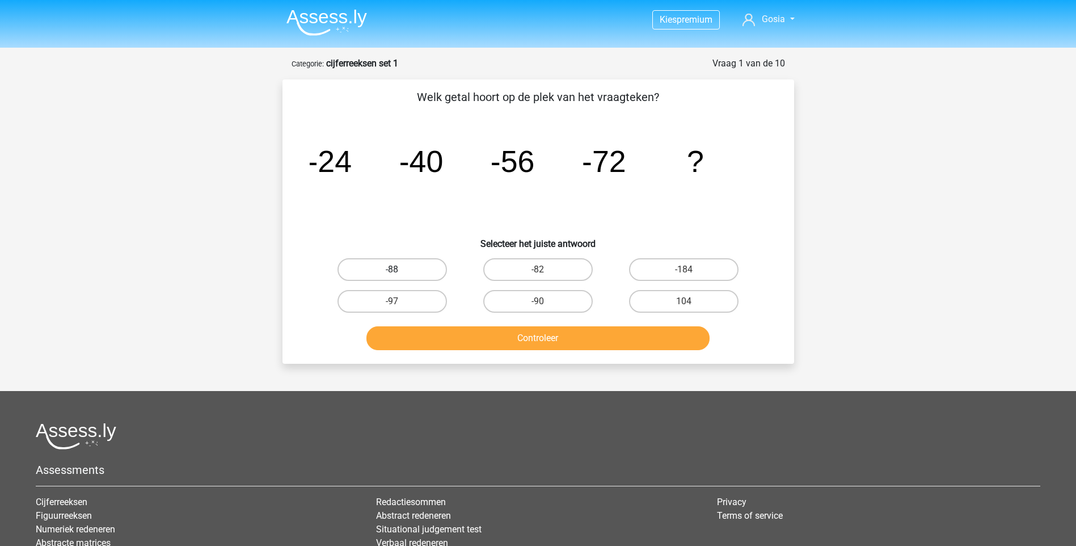
click at [388, 266] on label "-88" at bounding box center [392, 269] width 109 height 23
click at [392, 269] on input "-88" at bounding box center [395, 272] width 7 height 7
radio input "true"
click at [550, 340] on button "Controleer" at bounding box center [538, 338] width 343 height 24
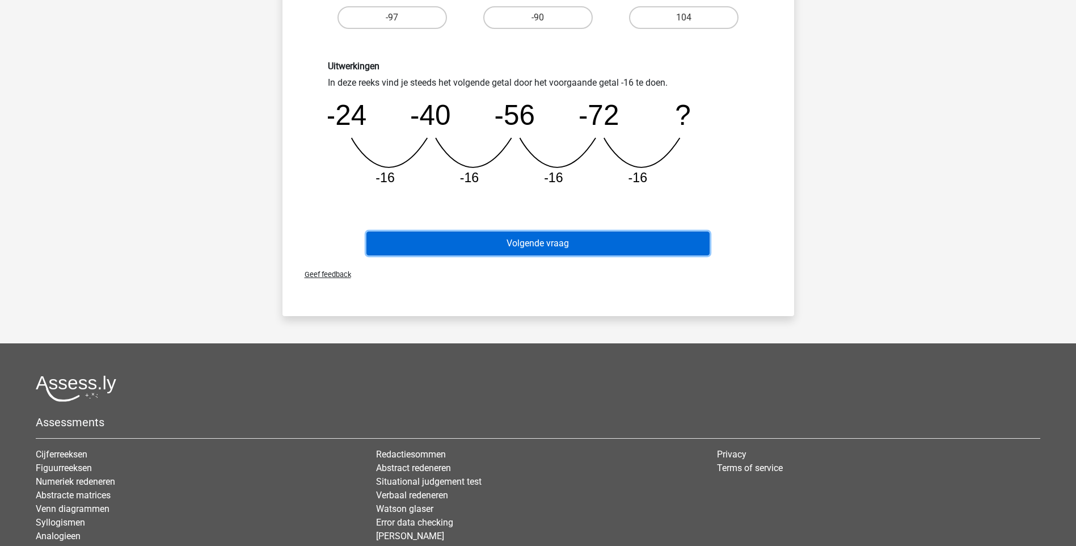
click at [567, 246] on button "Volgende vraag" at bounding box center [538, 243] width 343 height 24
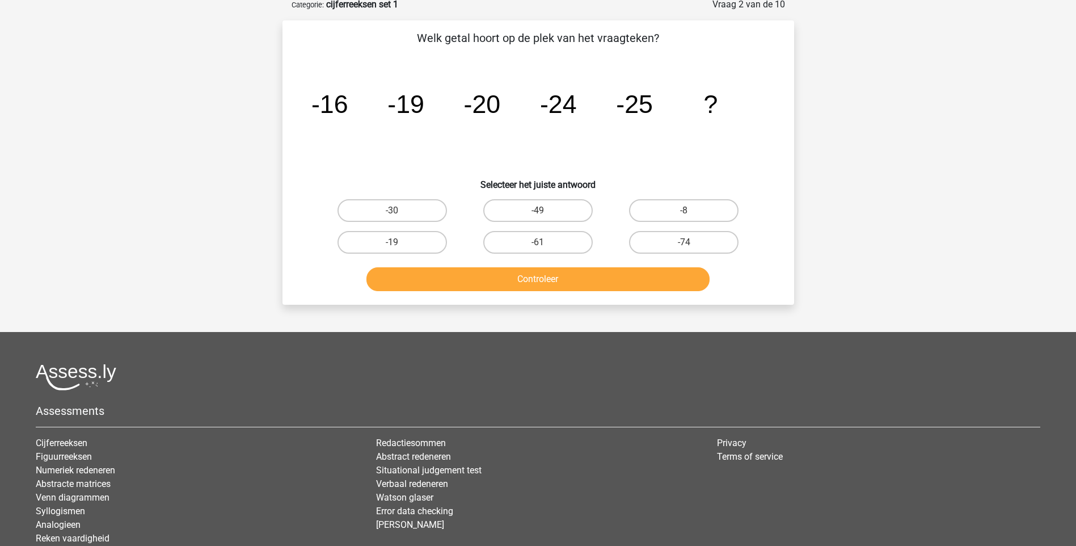
scroll to position [57, 0]
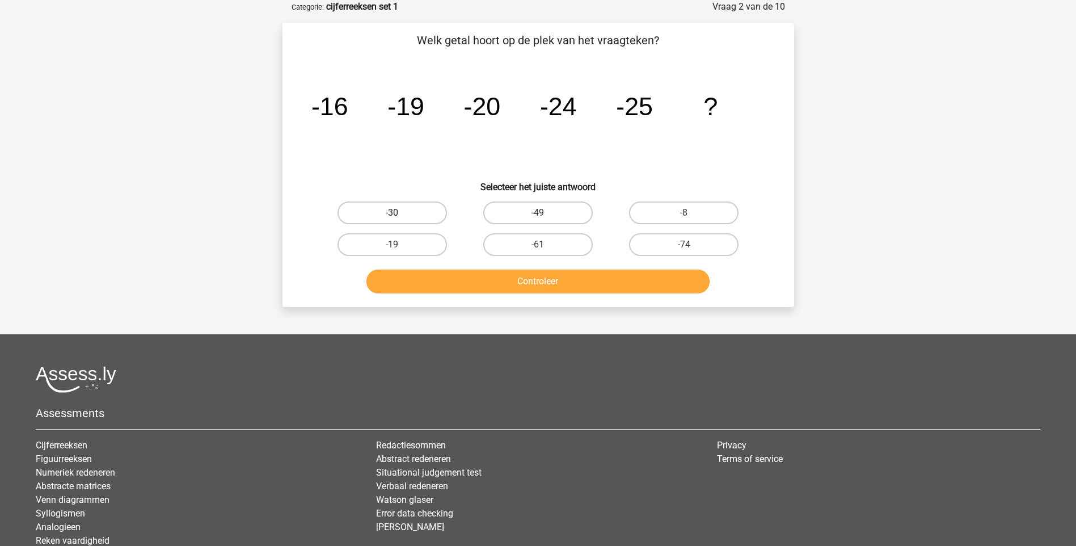
click at [411, 206] on label "-30" at bounding box center [392, 212] width 109 height 23
click at [399, 213] on input "-30" at bounding box center [395, 216] width 7 height 7
radio input "true"
click at [494, 290] on button "Controleer" at bounding box center [538, 281] width 343 height 24
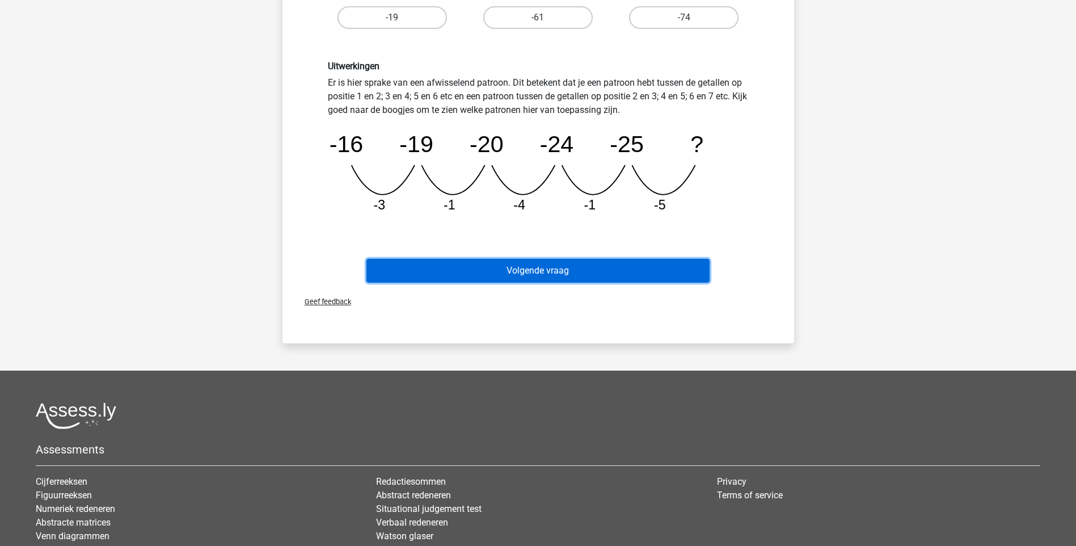
click at [587, 262] on button "Volgende vraag" at bounding box center [538, 271] width 343 height 24
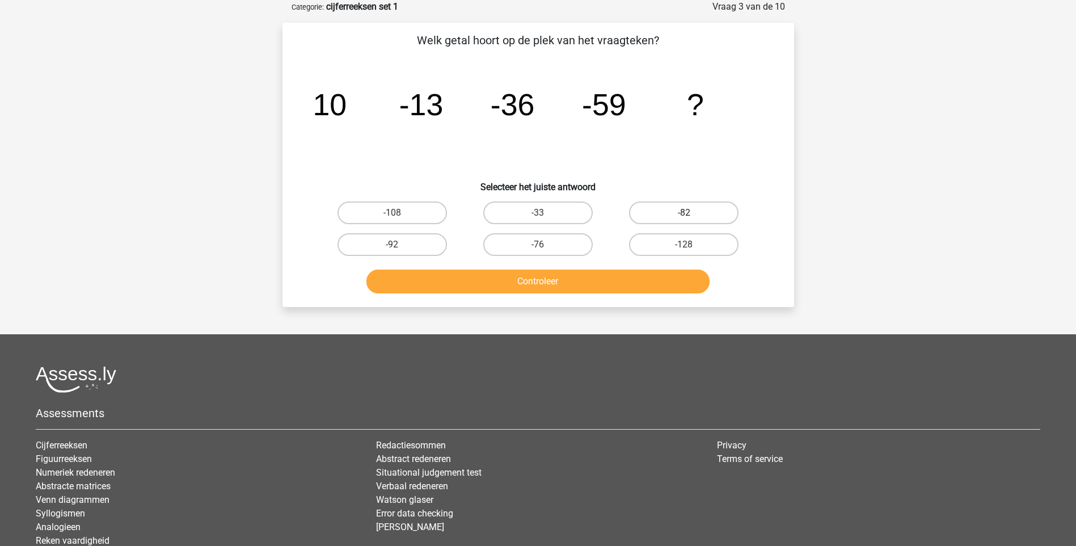
click at [671, 213] on label "-82" at bounding box center [683, 212] width 109 height 23
click at [684, 213] on input "-82" at bounding box center [687, 216] width 7 height 7
radio input "true"
click at [572, 276] on button "Controleer" at bounding box center [538, 281] width 343 height 24
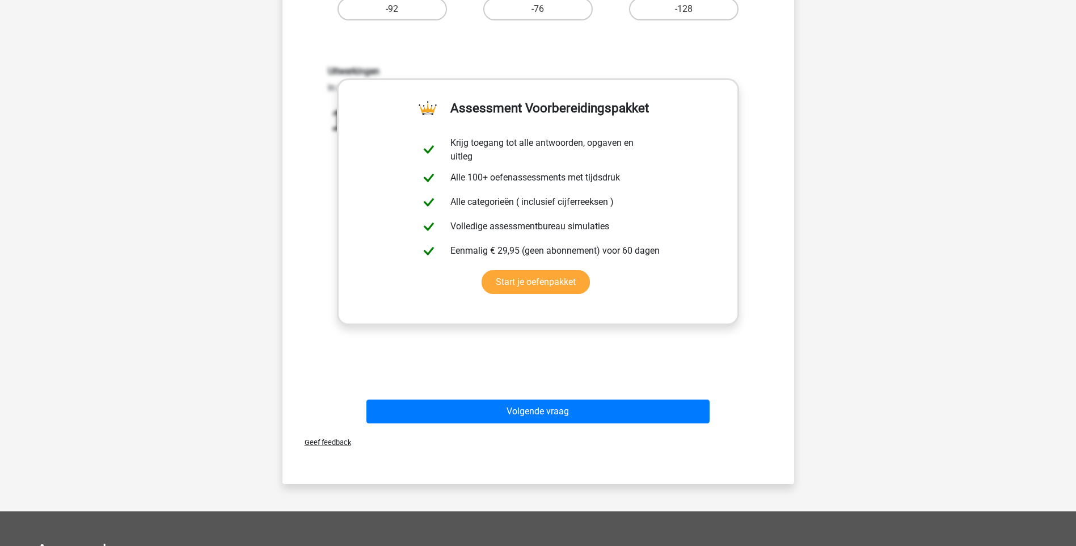
scroll to position [340, 0]
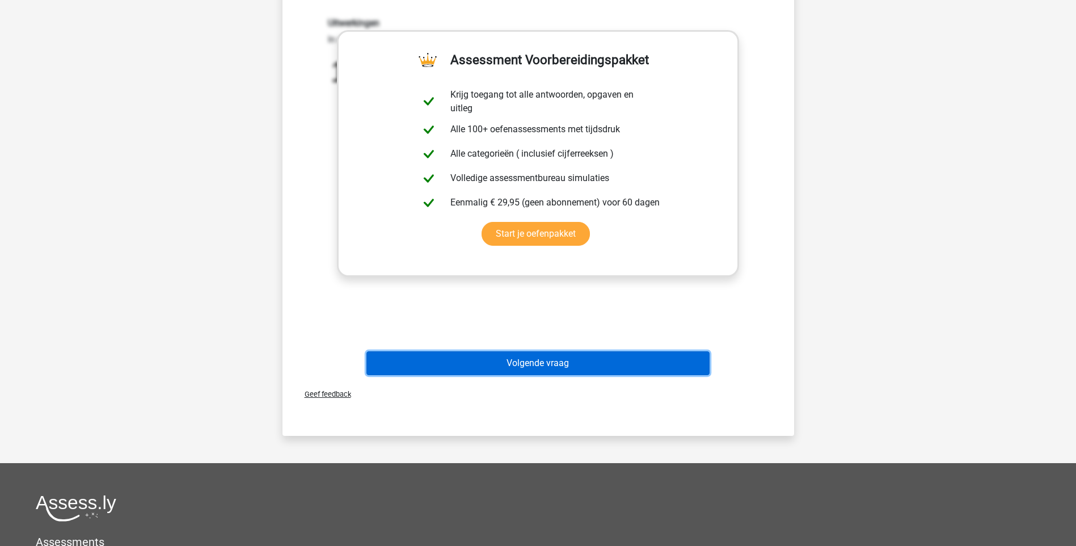
click at [551, 365] on button "Volgende vraag" at bounding box center [538, 363] width 343 height 24
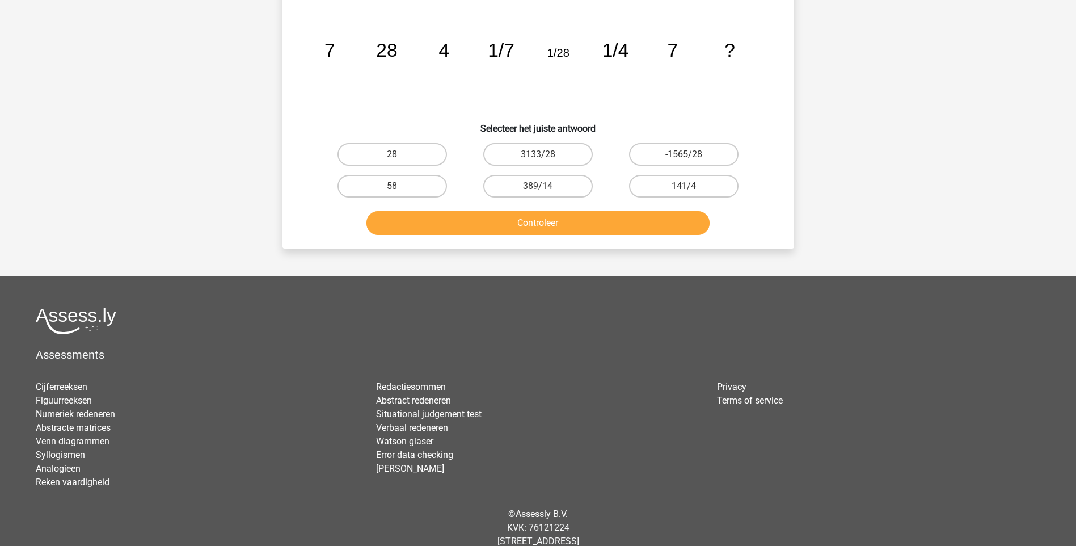
scroll to position [57, 0]
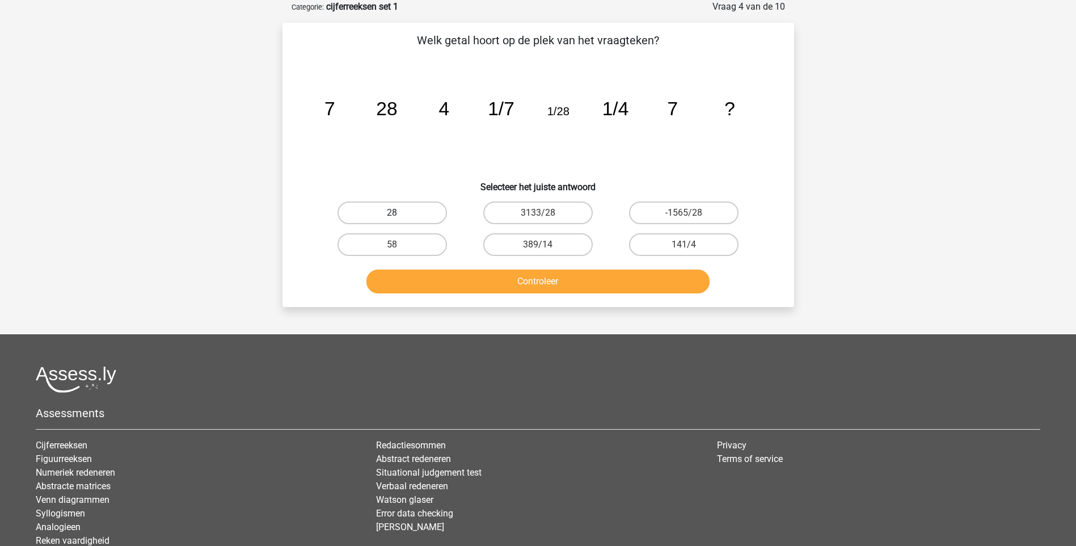
click at [420, 211] on label "28" at bounding box center [392, 212] width 109 height 23
click at [399, 213] on input "28" at bounding box center [395, 216] width 7 height 7
radio input "true"
click at [454, 277] on button "Controleer" at bounding box center [538, 281] width 343 height 24
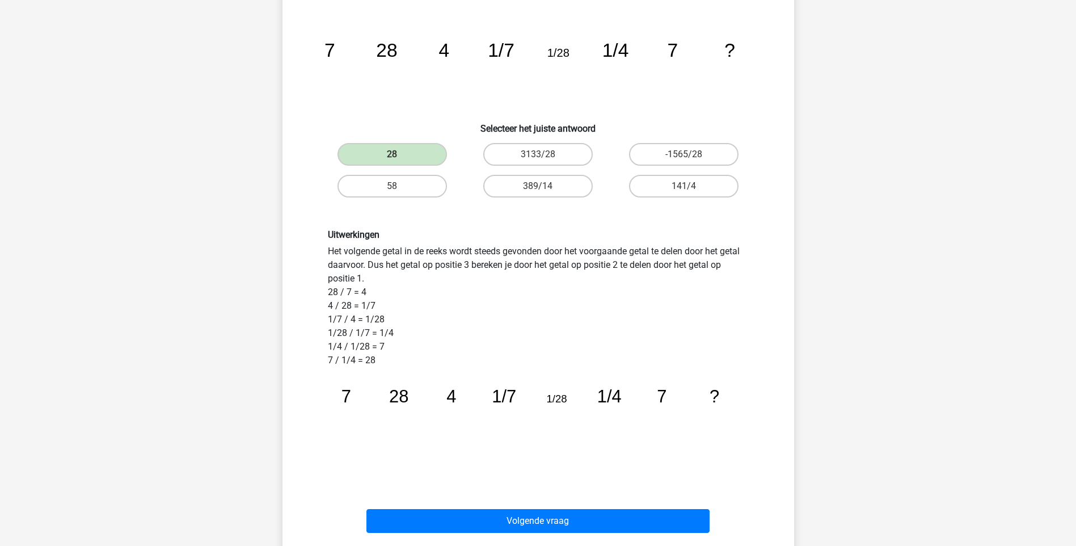
scroll to position [113, 0]
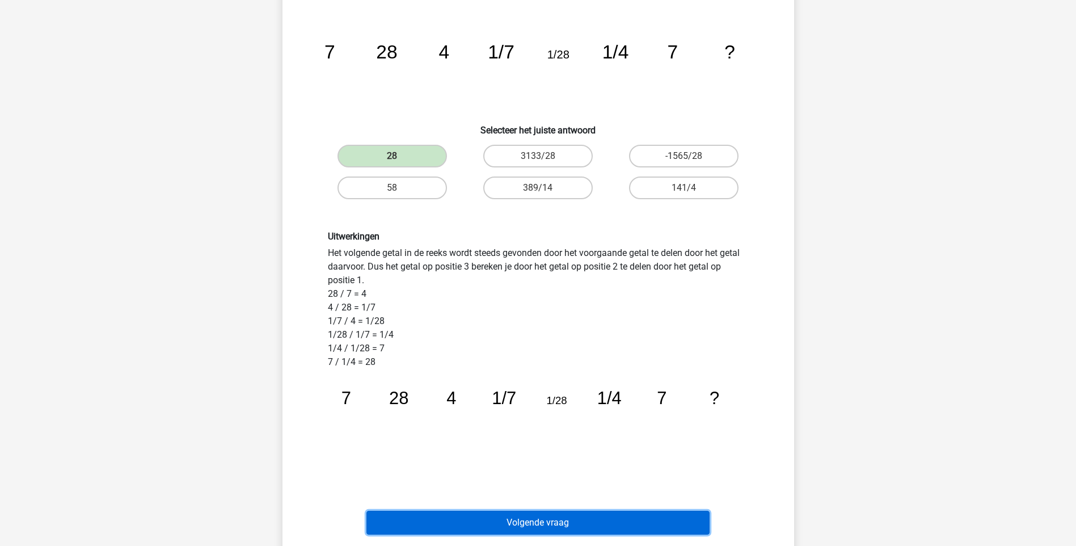
click at [509, 519] on button "Volgende vraag" at bounding box center [538, 523] width 343 height 24
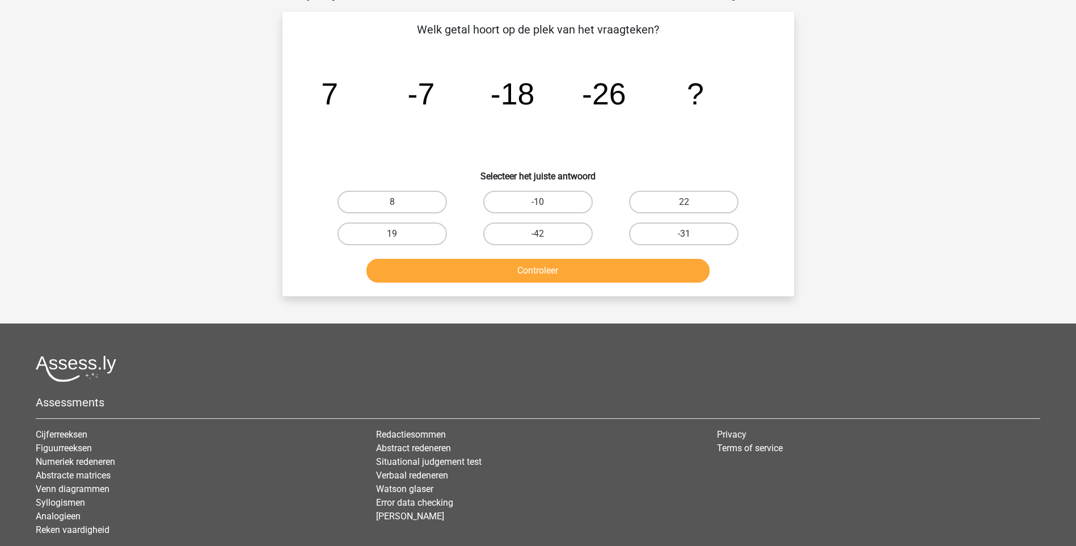
scroll to position [57, 0]
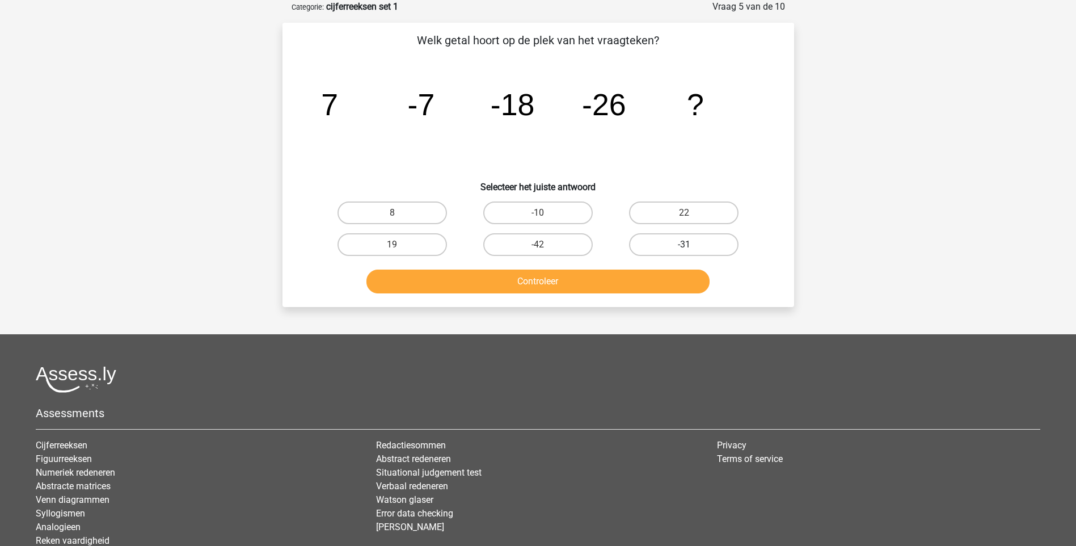
click at [679, 243] on label "-31" at bounding box center [683, 244] width 109 height 23
click at [684, 245] on input "-31" at bounding box center [687, 248] width 7 height 7
radio input "true"
click at [530, 283] on button "Controleer" at bounding box center [538, 281] width 343 height 24
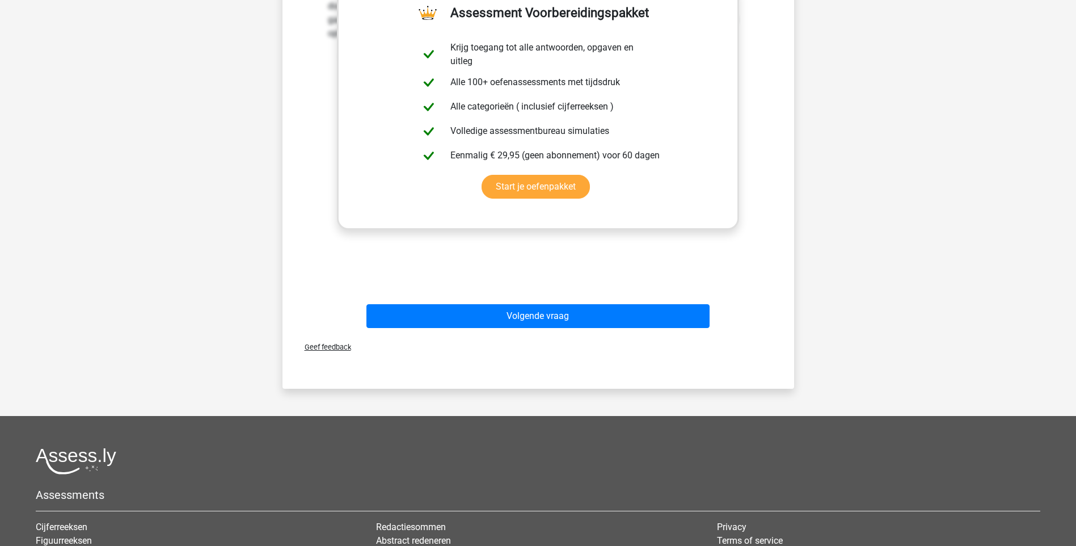
scroll to position [454, 0]
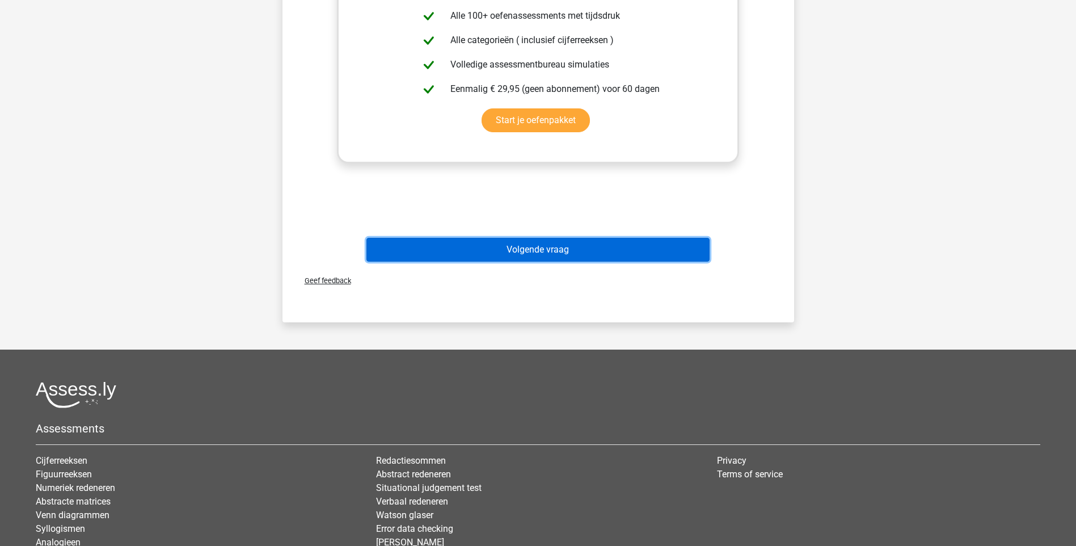
click at [539, 246] on button "Volgende vraag" at bounding box center [538, 250] width 343 height 24
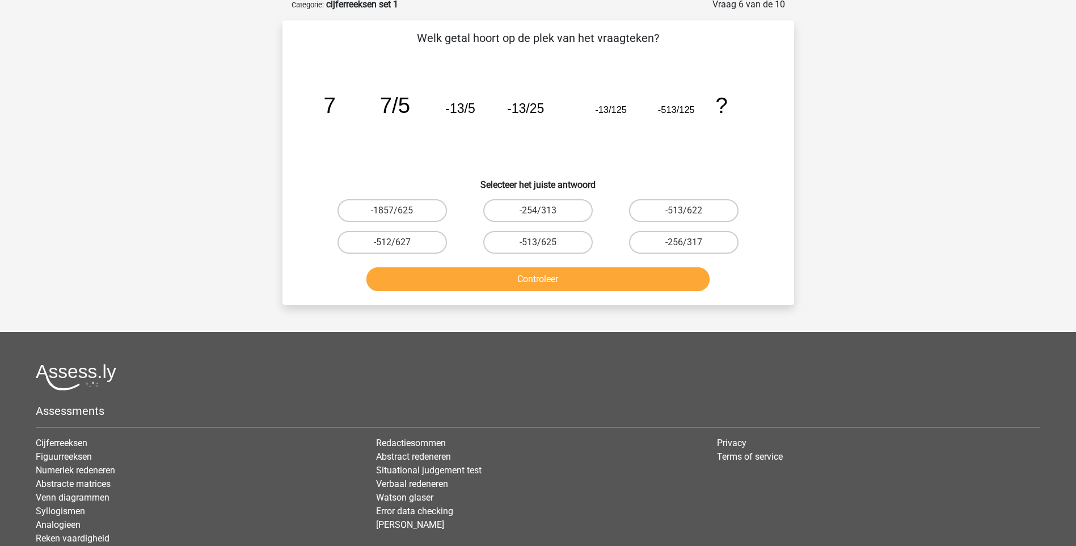
scroll to position [57, 0]
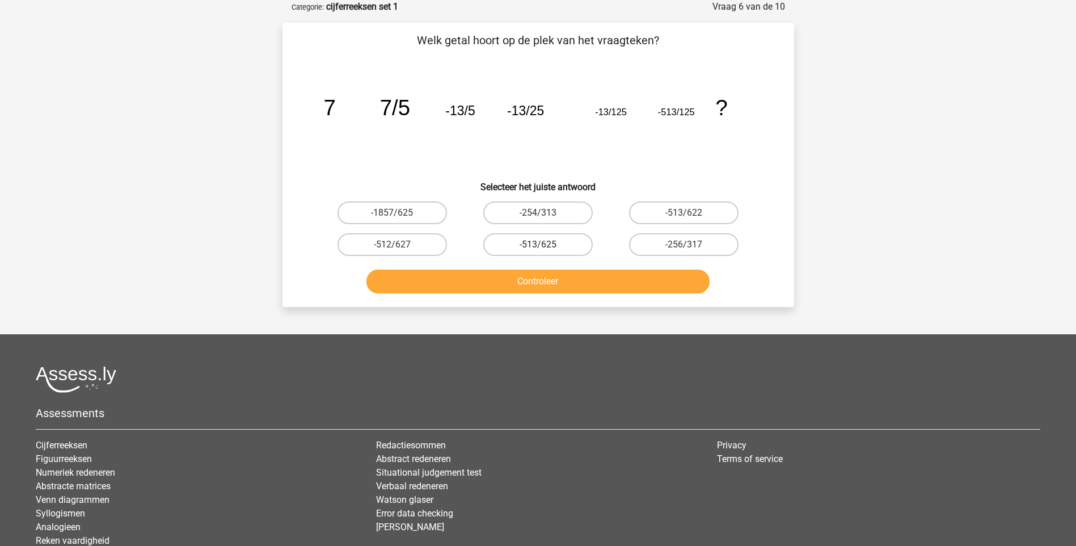
click at [557, 246] on label "-513/625" at bounding box center [537, 244] width 109 height 23
click at [545, 246] on input "-513/625" at bounding box center [541, 248] width 7 height 7
radio input "true"
click at [569, 287] on button "Controleer" at bounding box center [538, 281] width 343 height 24
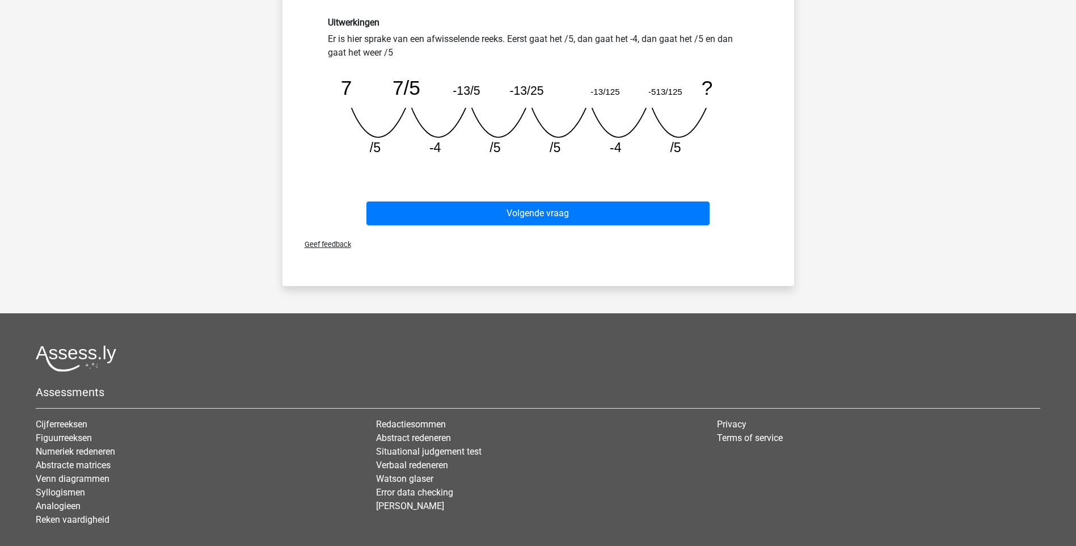
scroll to position [394, 0]
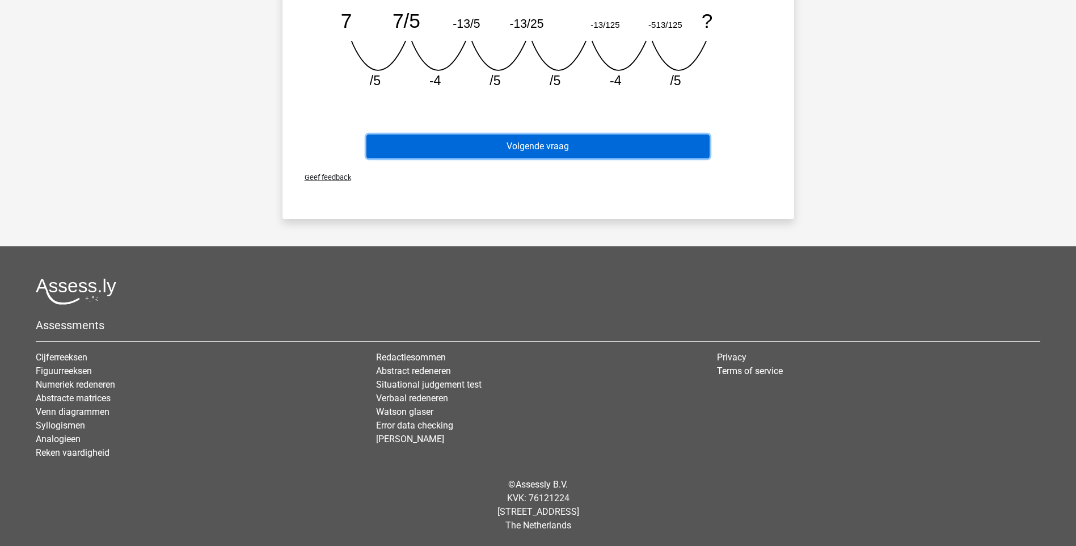
click at [547, 141] on button "Volgende vraag" at bounding box center [538, 146] width 343 height 24
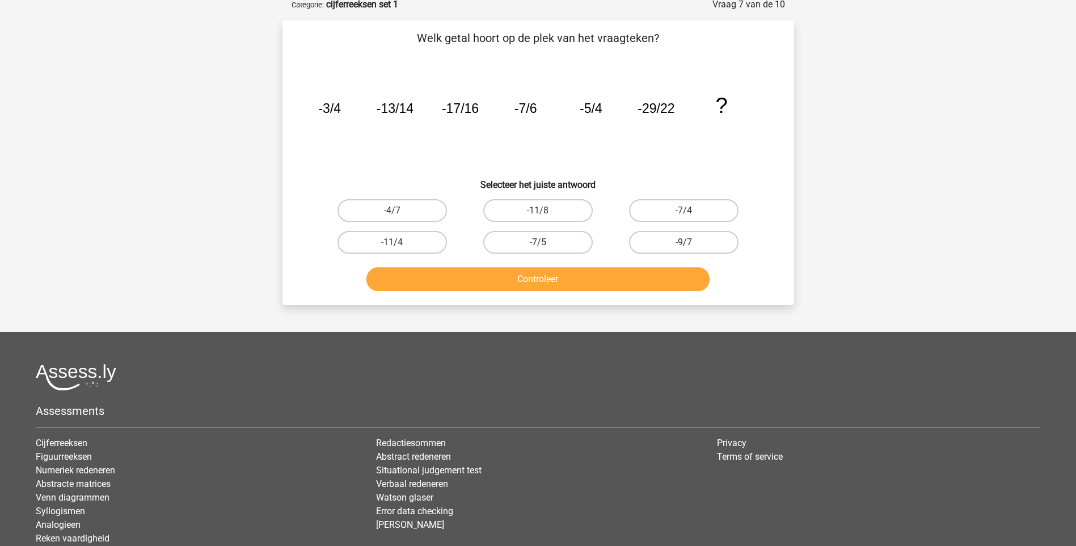
scroll to position [57, 0]
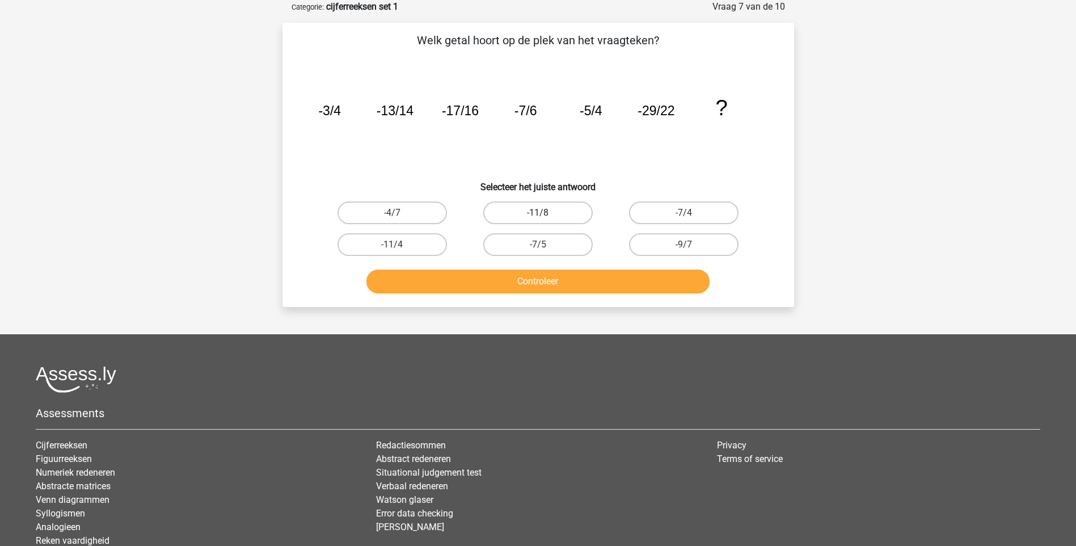
click at [550, 210] on label "-11/8" at bounding box center [537, 212] width 109 height 23
click at [545, 213] on input "-11/8" at bounding box center [541, 216] width 7 height 7
radio input "true"
click at [568, 290] on button "Controleer" at bounding box center [538, 281] width 343 height 24
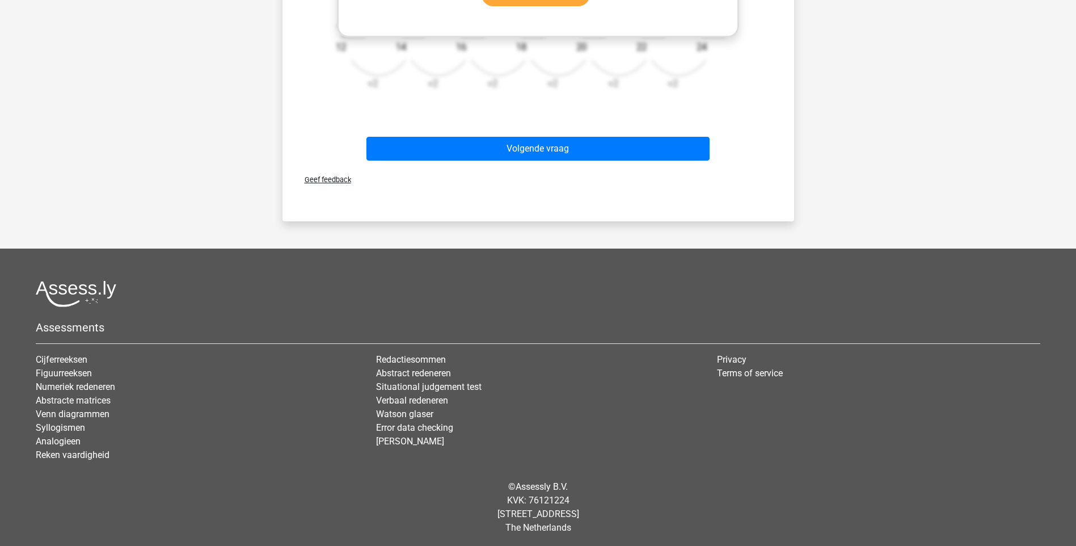
scroll to position [582, 0]
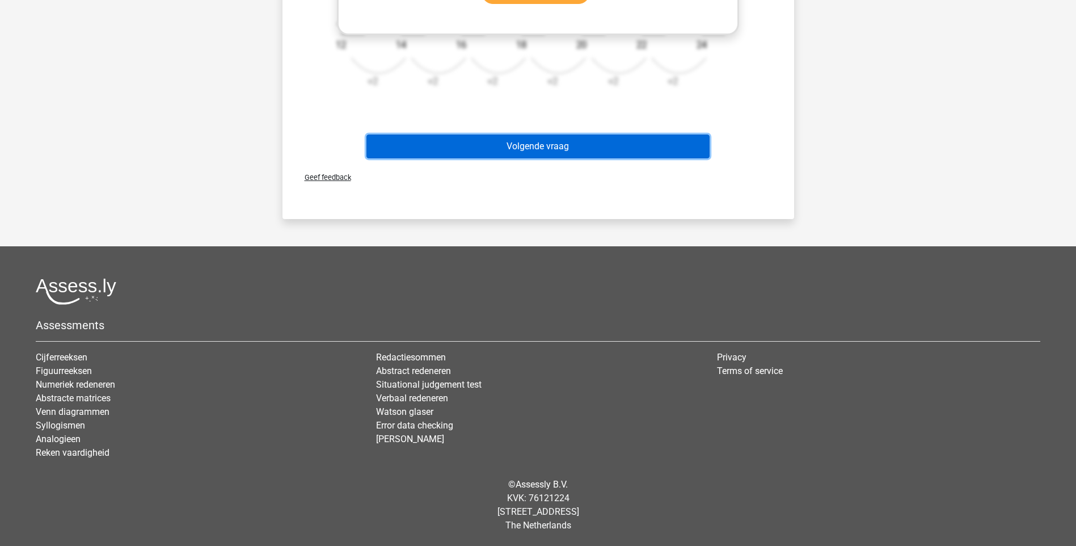
click at [547, 147] on button "Volgende vraag" at bounding box center [538, 146] width 343 height 24
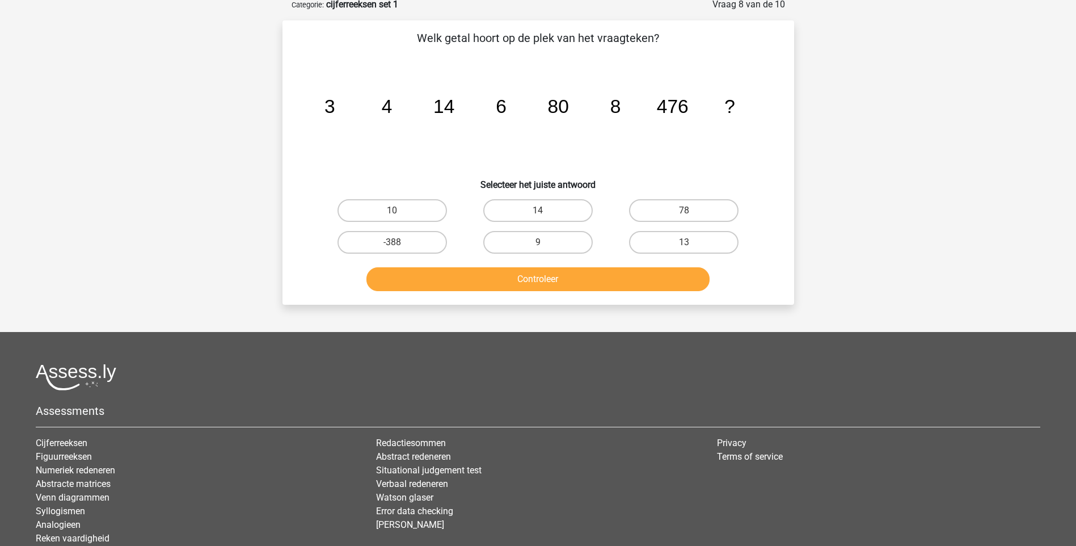
scroll to position [57, 0]
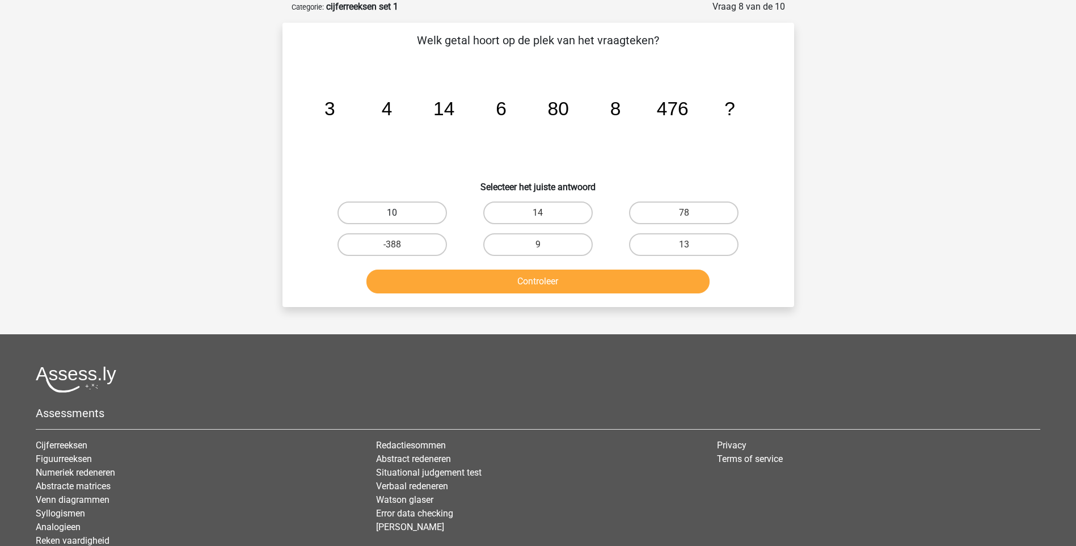
click at [427, 214] on label "10" at bounding box center [392, 212] width 109 height 23
click at [399, 214] on input "10" at bounding box center [395, 216] width 7 height 7
radio input "true"
click at [523, 279] on button "Controleer" at bounding box center [538, 281] width 343 height 24
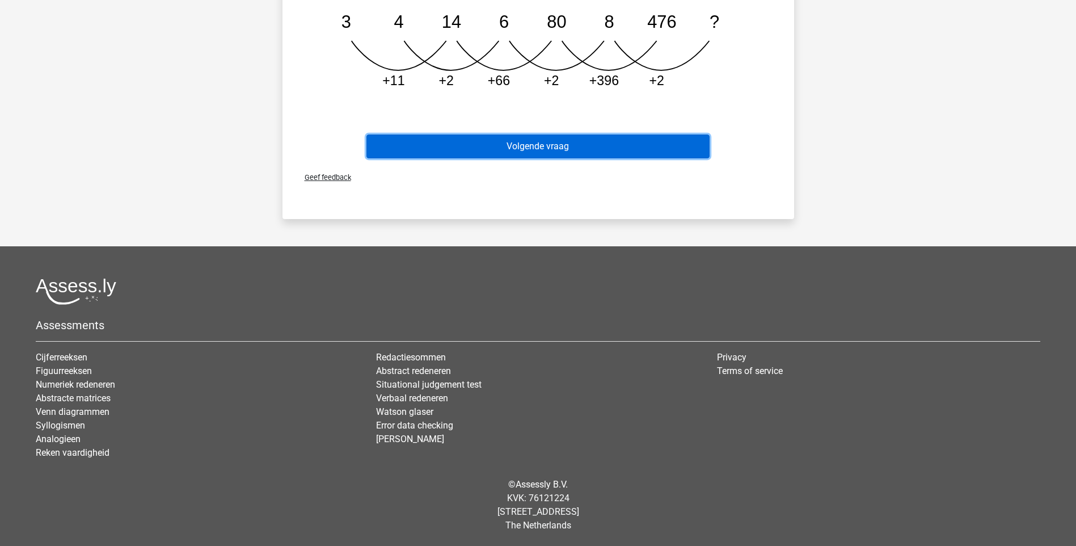
click at [562, 150] on button "Volgende vraag" at bounding box center [538, 146] width 343 height 24
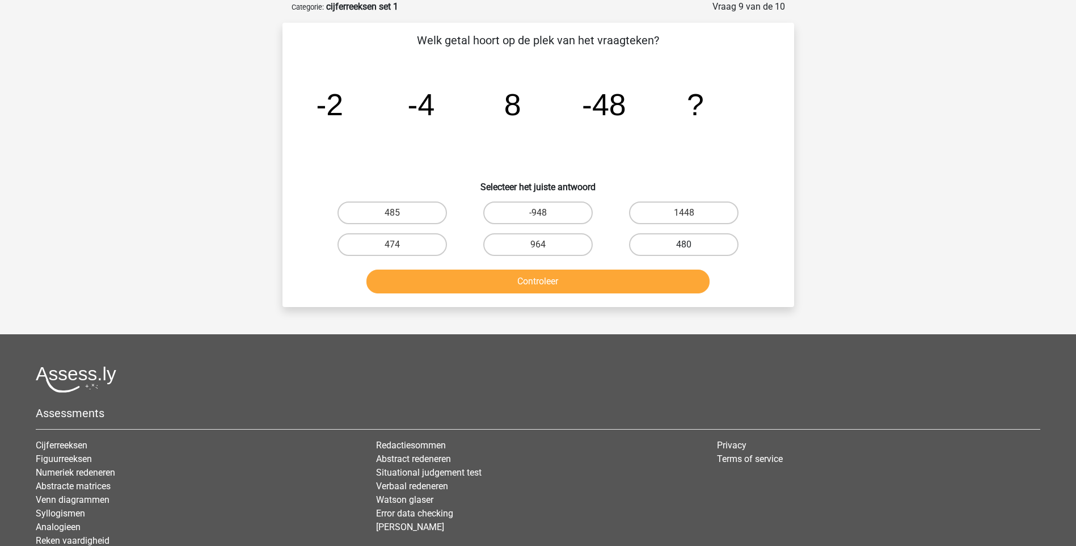
click at [679, 242] on label "480" at bounding box center [683, 244] width 109 height 23
click at [684, 245] on input "480" at bounding box center [687, 248] width 7 height 7
radio input "true"
click at [629, 285] on button "Controleer" at bounding box center [538, 281] width 343 height 24
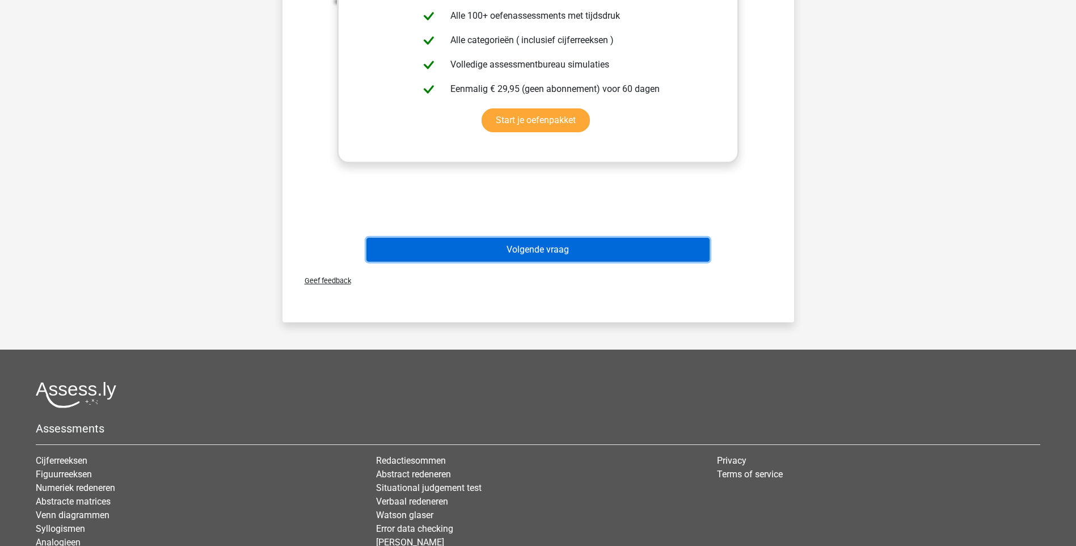
click at [590, 249] on button "Volgende vraag" at bounding box center [538, 250] width 343 height 24
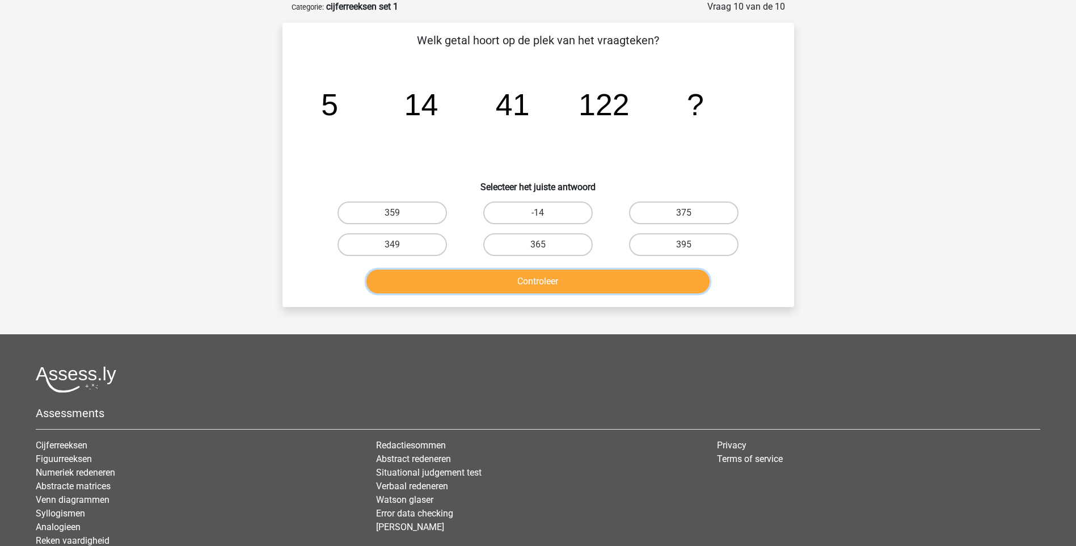
click at [490, 276] on button "Controleer" at bounding box center [538, 281] width 343 height 24
click at [548, 243] on label "365" at bounding box center [537, 244] width 109 height 23
click at [545, 245] on input "365" at bounding box center [541, 248] width 7 height 7
radio input "true"
click at [538, 284] on button "Controleer" at bounding box center [538, 281] width 343 height 24
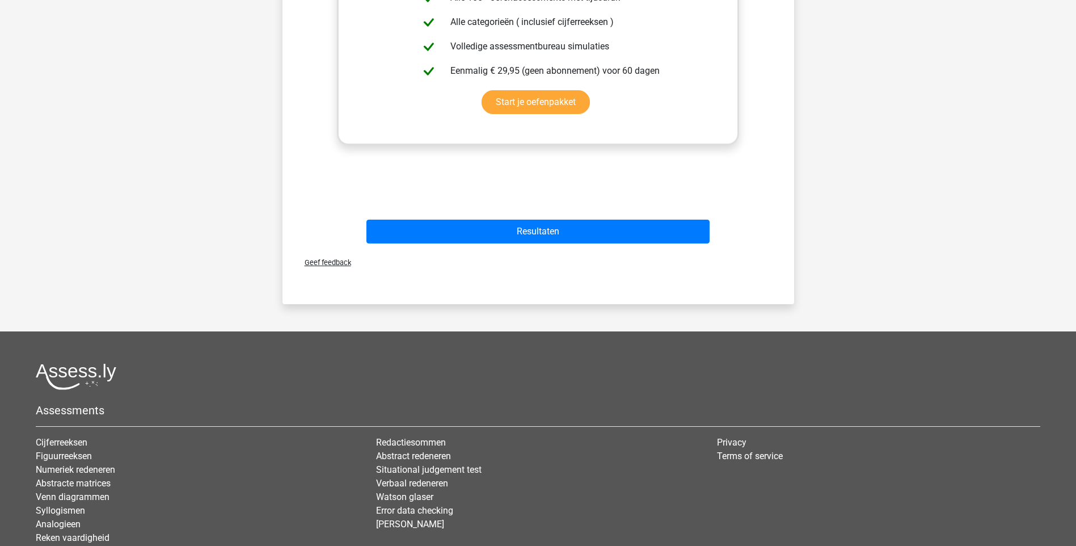
scroll to position [511, 0]
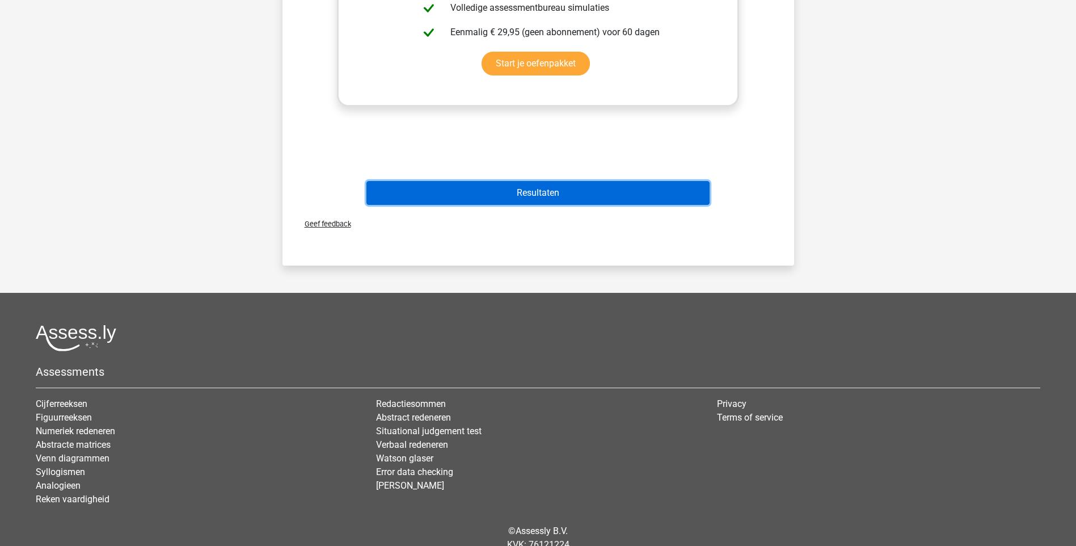
click at [546, 191] on button "Resultaten" at bounding box center [538, 193] width 343 height 24
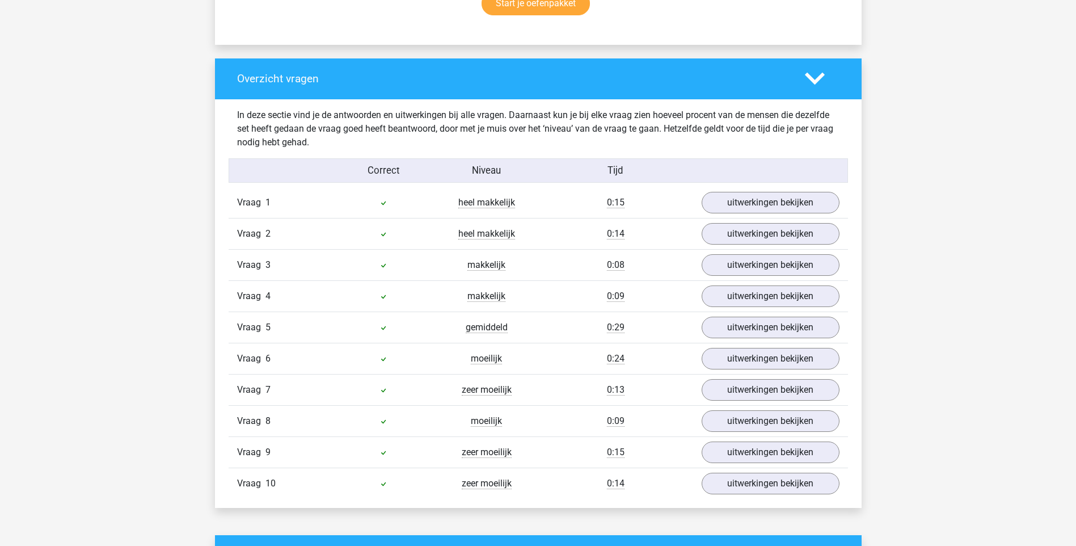
scroll to position [851, 0]
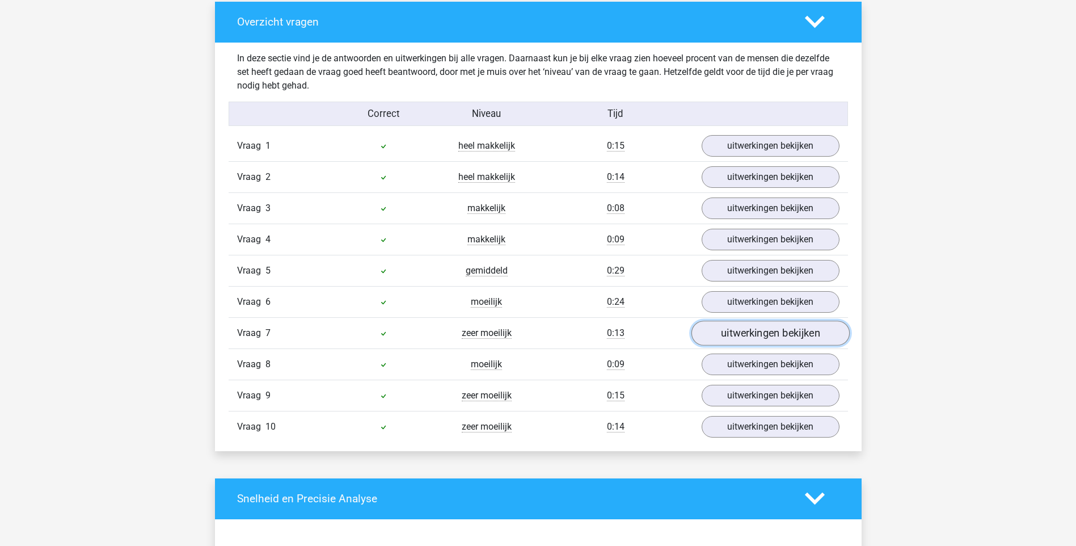
click at [745, 330] on link "uitwerkingen bekijken" at bounding box center [770, 333] width 158 height 25
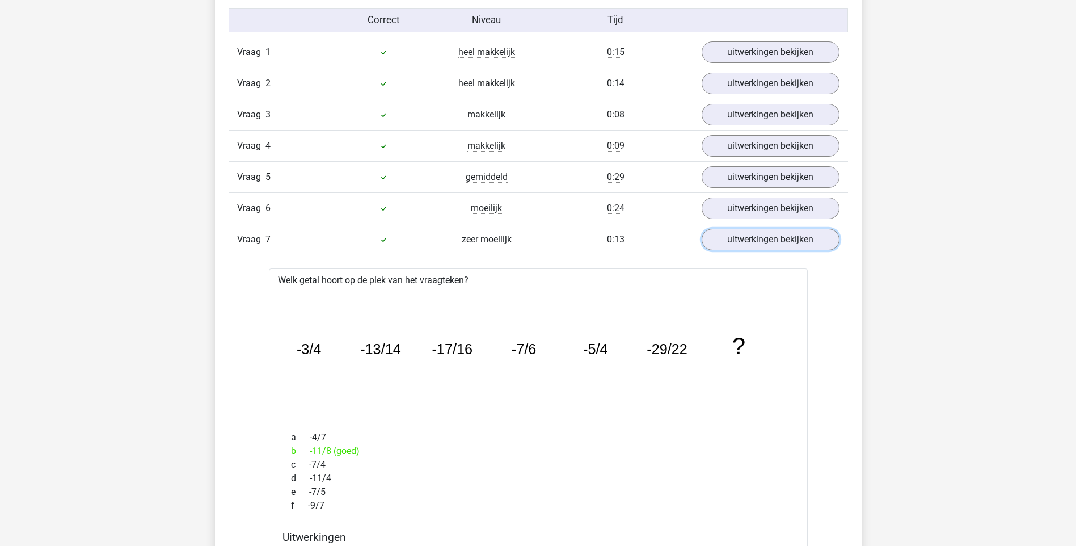
scroll to position [964, 0]
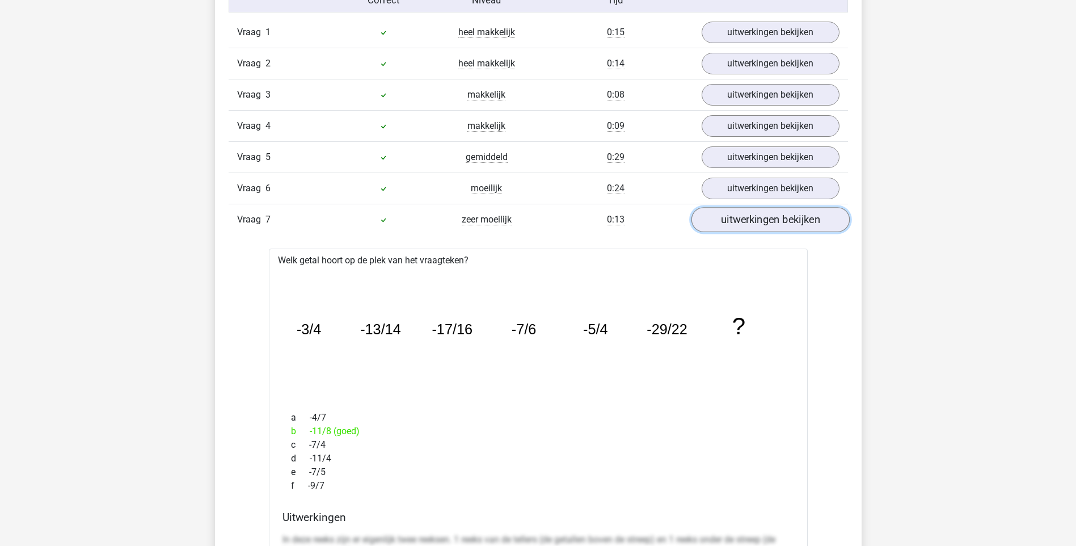
click at [738, 223] on link "uitwerkingen bekijken" at bounding box center [770, 219] width 158 height 25
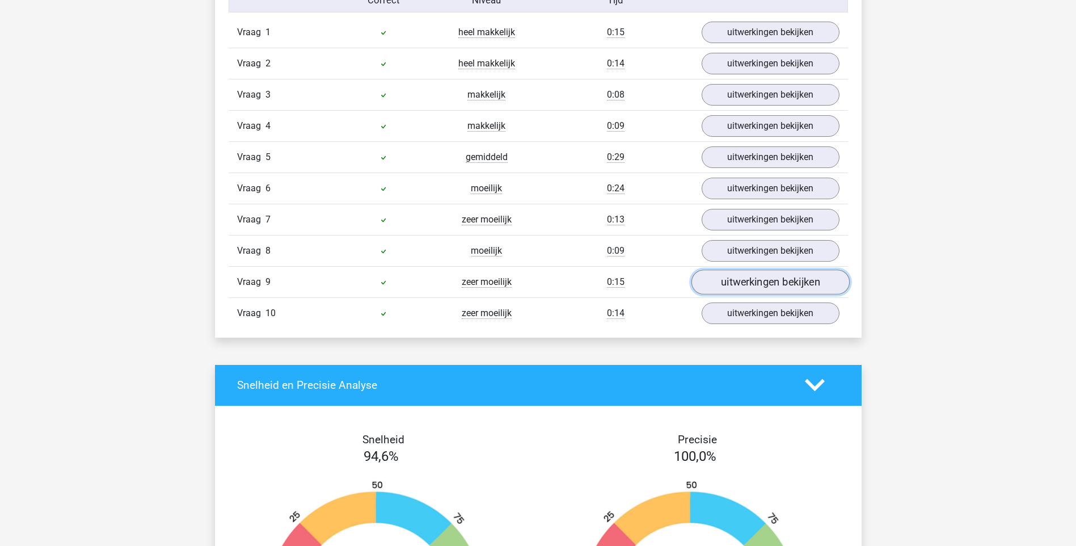
click at [742, 273] on link "uitwerkingen bekijken" at bounding box center [770, 281] width 158 height 25
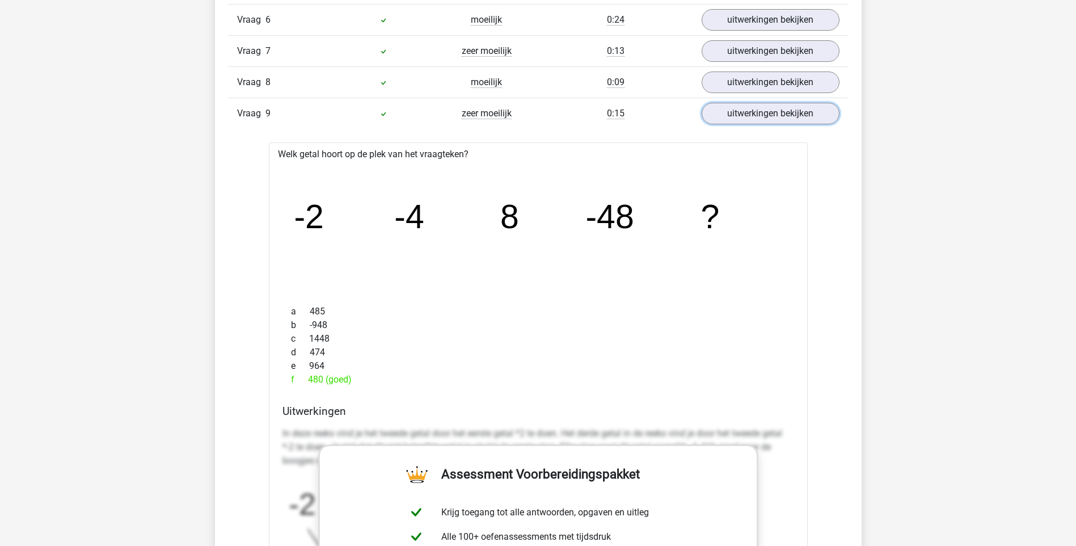
scroll to position [1135, 0]
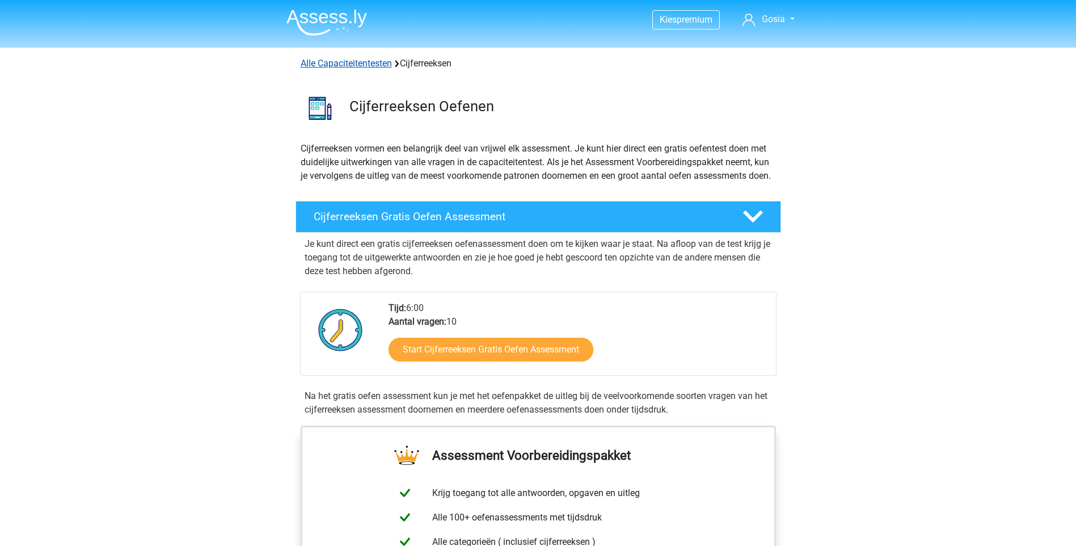
click at [371, 62] on link "Alle Capaciteitentesten" at bounding box center [346, 63] width 91 height 11
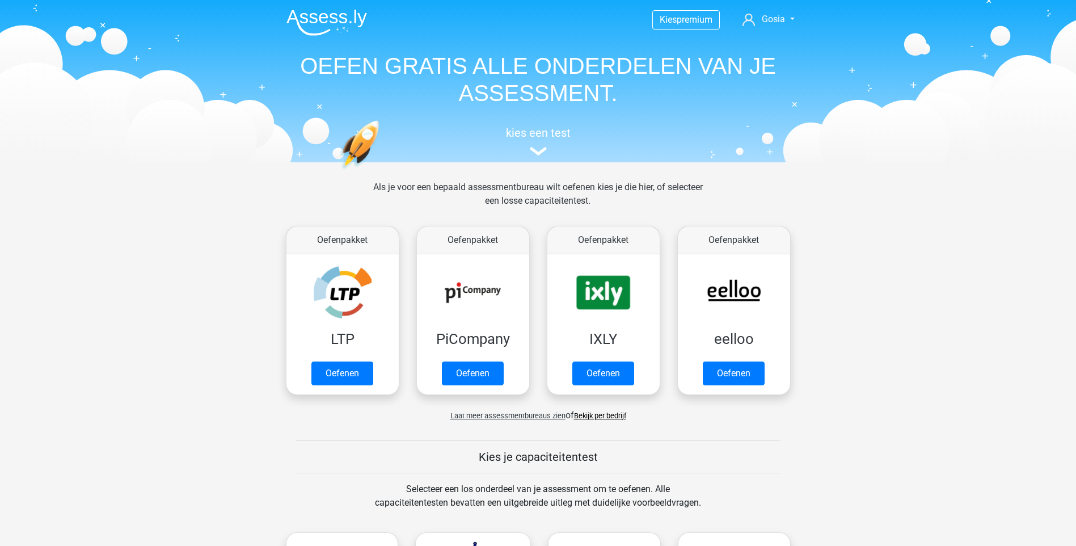
scroll to position [482, 0]
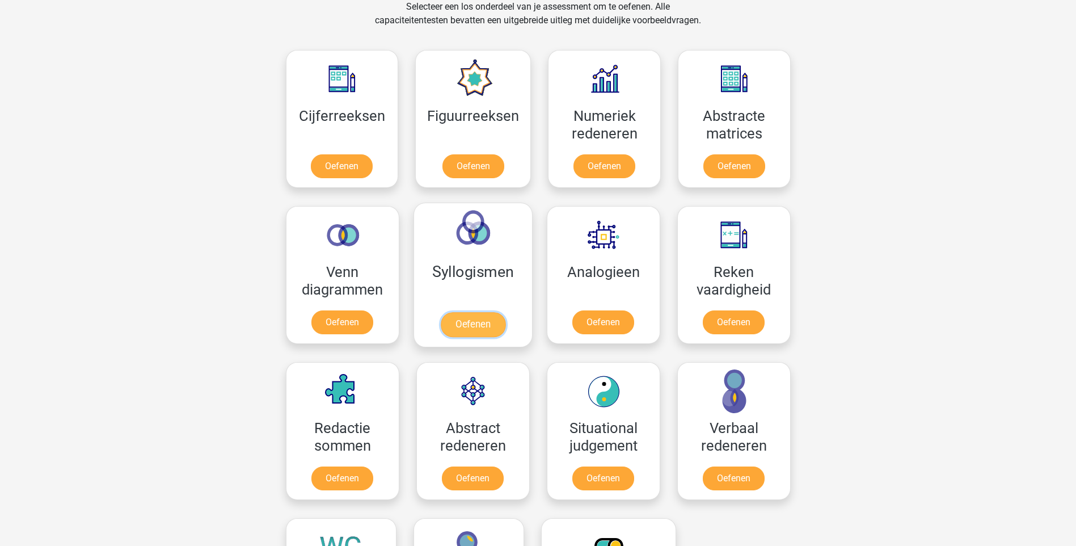
click at [476, 312] on link "Oefenen" at bounding box center [472, 324] width 65 height 25
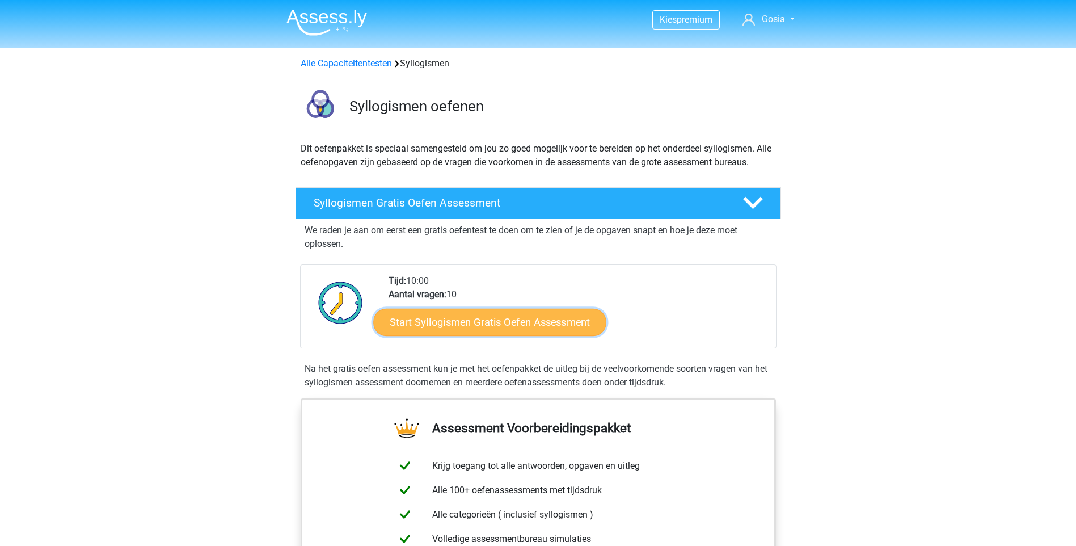
click at [531, 321] on link "Start Syllogismen Gratis Oefen Assessment" at bounding box center [489, 321] width 233 height 27
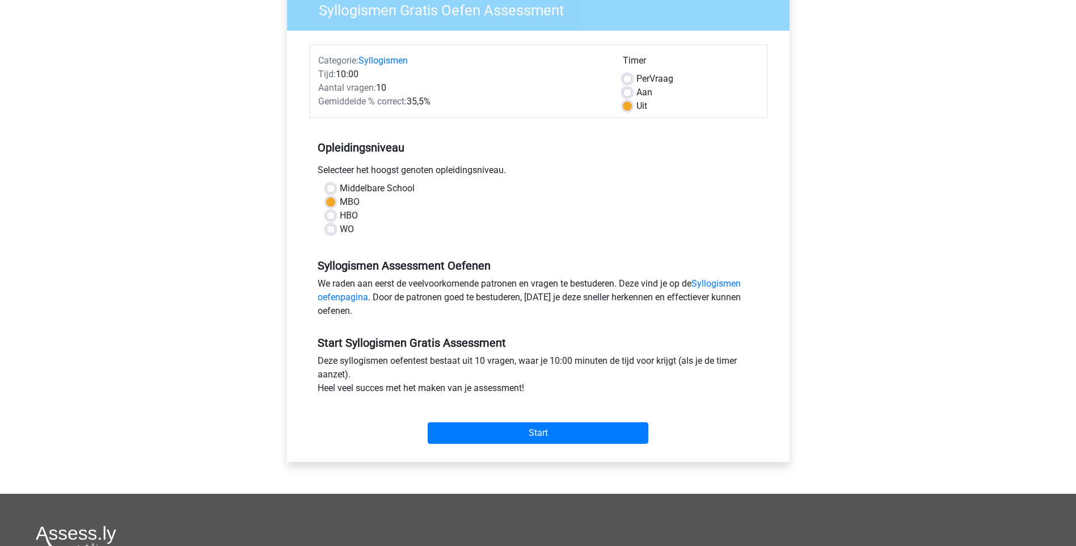
scroll to position [113, 0]
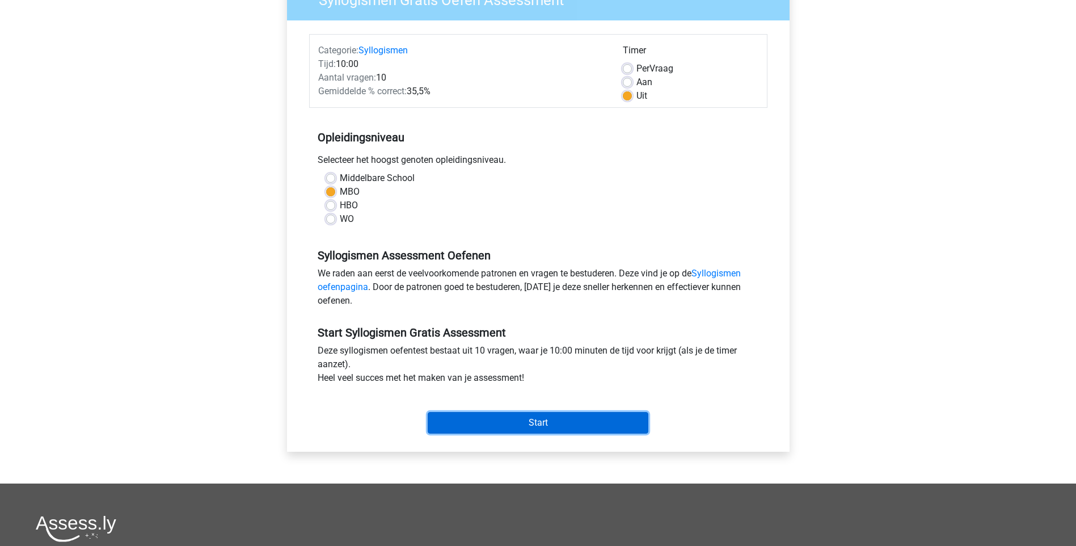
click at [563, 418] on input "Start" at bounding box center [538, 423] width 221 height 22
click at [546, 428] on input "Start" at bounding box center [538, 423] width 221 height 22
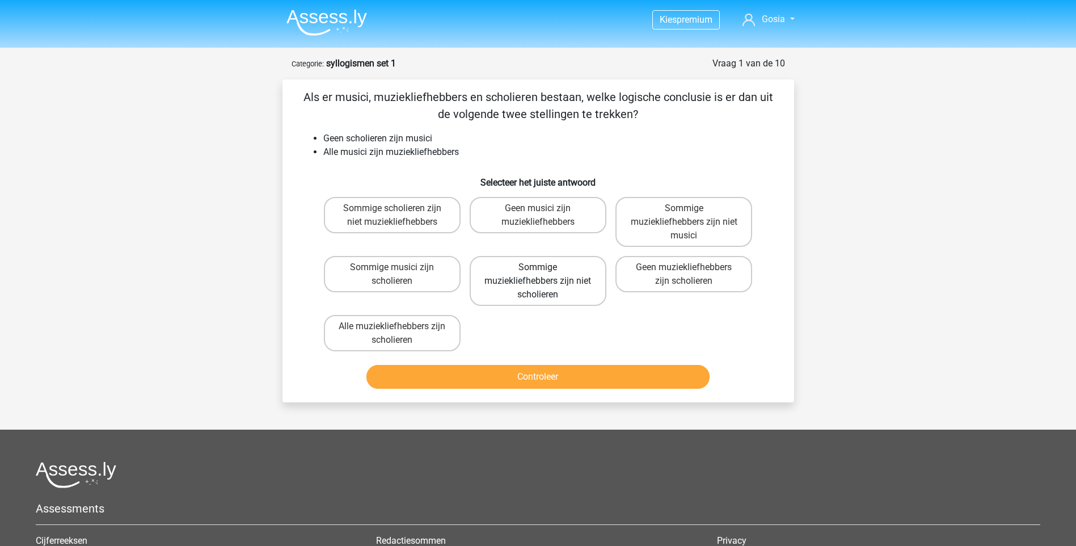
click at [520, 266] on label "Sommige muziekliefhebbers zijn niet scholieren" at bounding box center [538, 281] width 137 height 50
click at [538, 267] on input "Sommige muziekliefhebbers zijn niet scholieren" at bounding box center [541, 270] width 7 height 7
radio input "true"
click at [553, 377] on button "Controleer" at bounding box center [538, 377] width 343 height 24
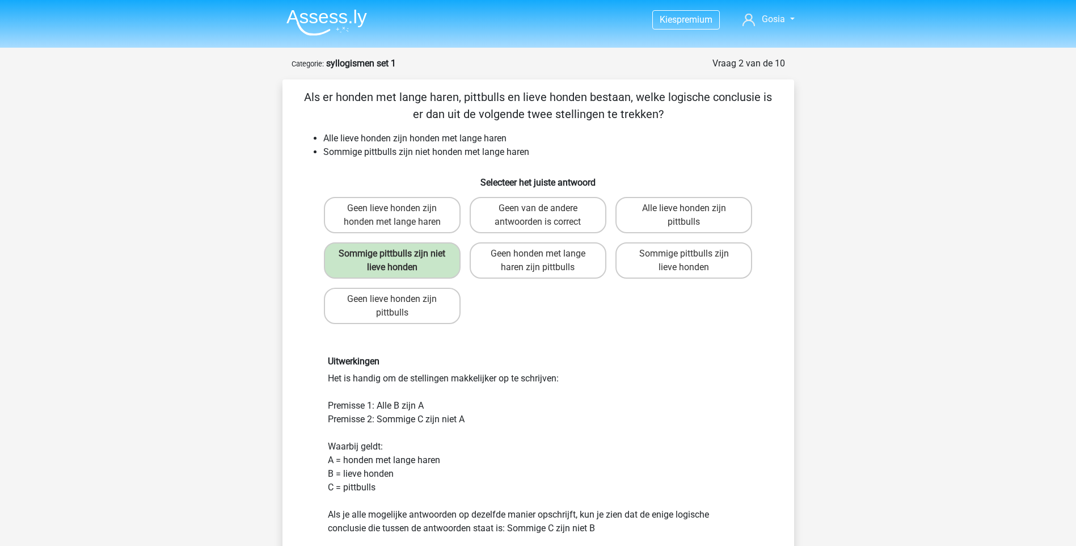
click at [560, 336] on div "Uitwerkingen Het is handig om de stellingen makkelijker op te schrijven: Premis…" at bounding box center [538, 458] width 475 height 260
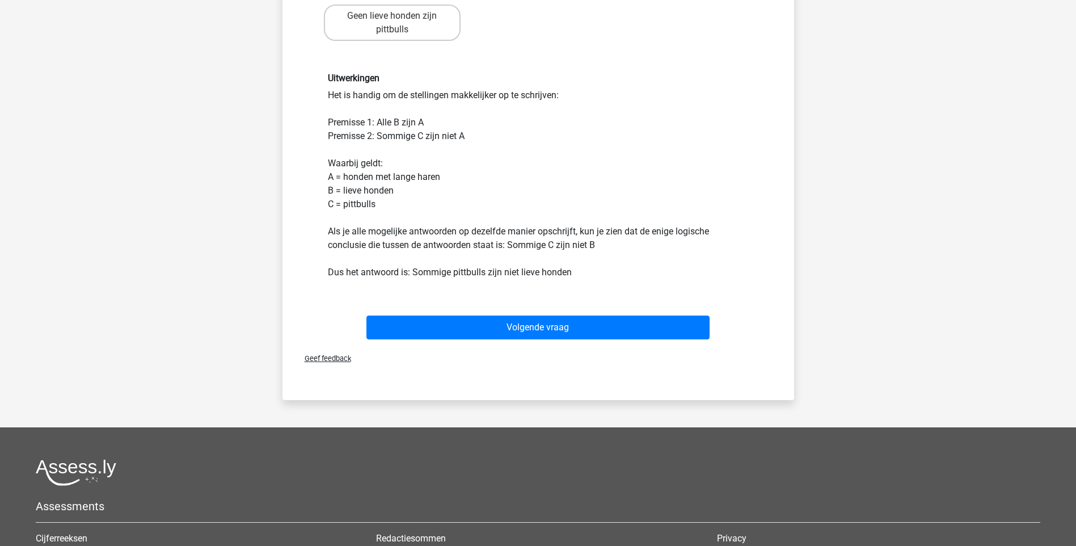
scroll to position [284, 0]
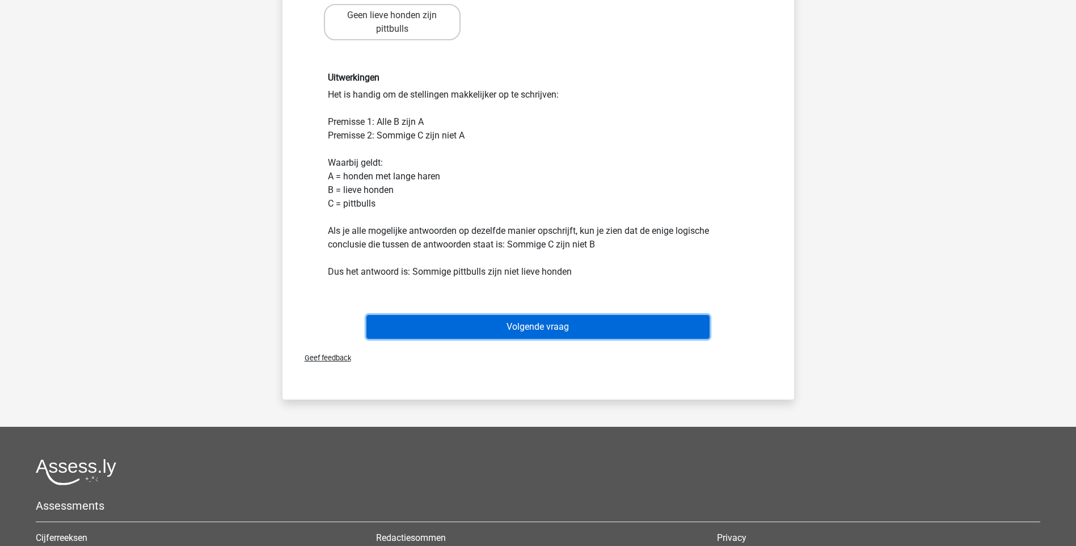
click at [561, 326] on button "Volgende vraag" at bounding box center [538, 327] width 343 height 24
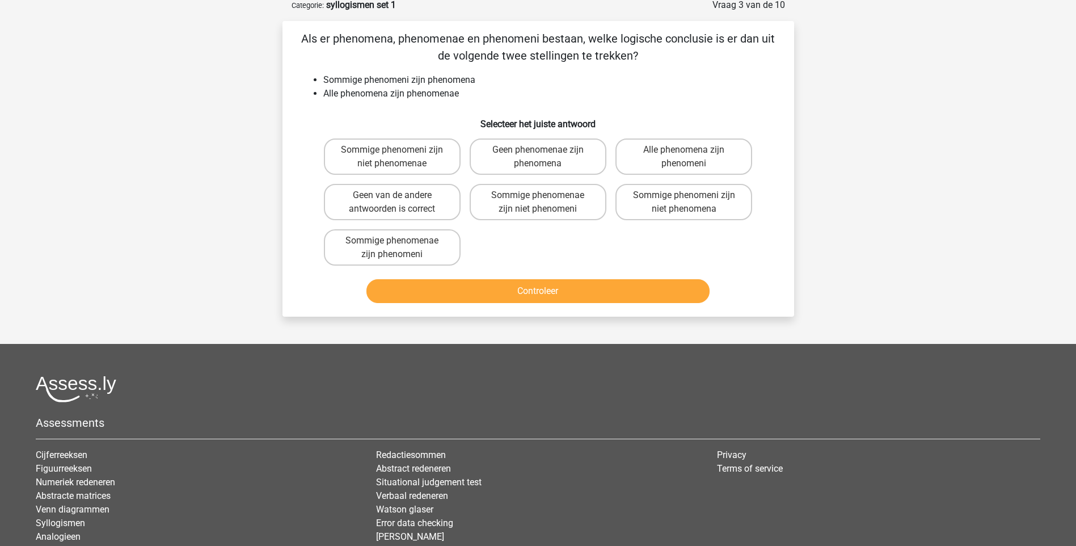
scroll to position [57, 0]
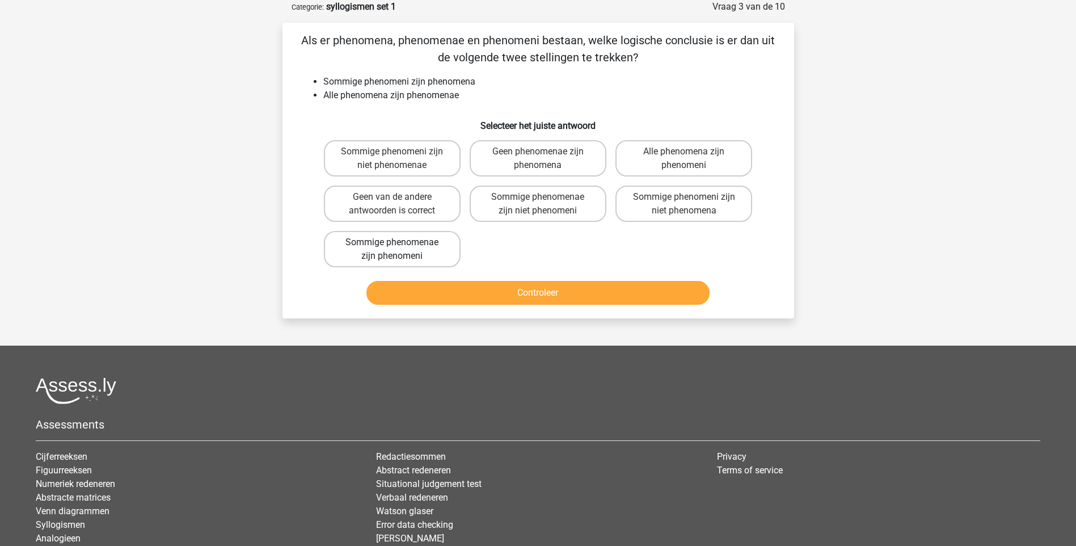
click at [426, 251] on label "Sommige phenomenae zijn phenomeni" at bounding box center [392, 249] width 137 height 36
click at [399, 250] on input "Sommige phenomenae zijn phenomeni" at bounding box center [395, 245] width 7 height 7
radio input "true"
click at [517, 296] on button "Controleer" at bounding box center [538, 293] width 343 height 24
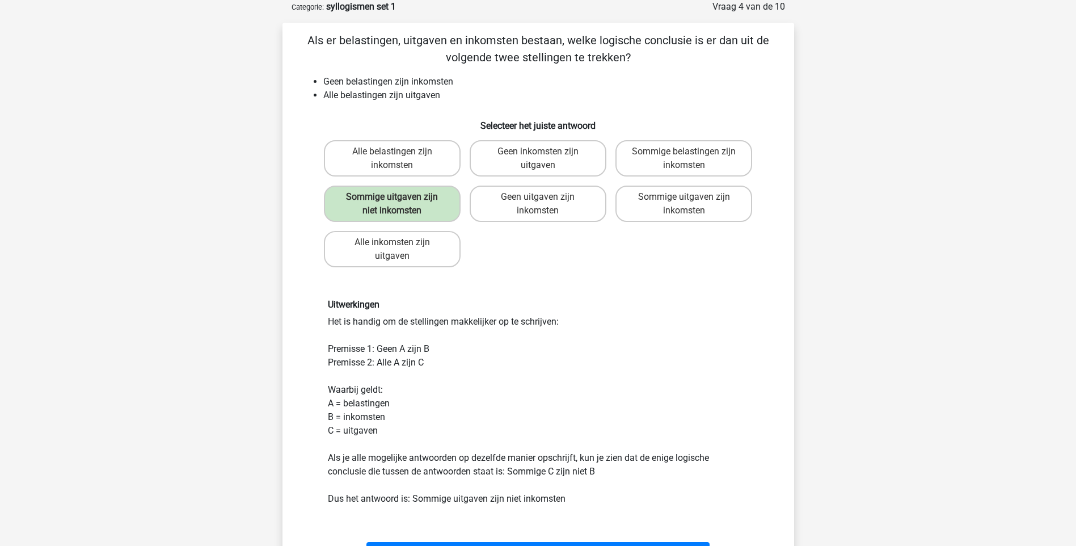
click at [519, 281] on div "Uitwerkingen Het is handig om de stellingen makkelijker op te schrijven: Premis…" at bounding box center [538, 402] width 475 height 260
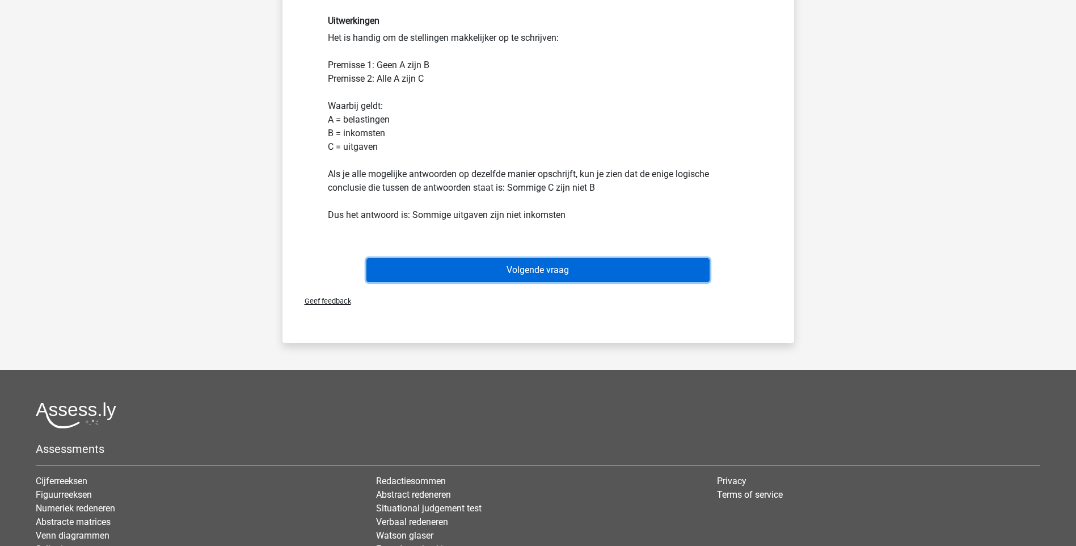
click at [583, 276] on button "Volgende vraag" at bounding box center [538, 270] width 343 height 24
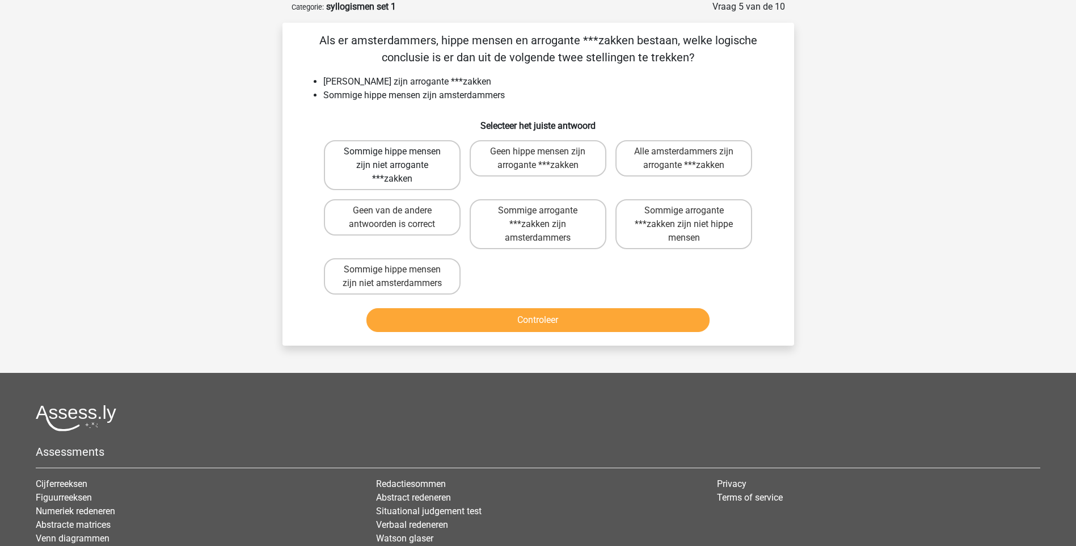
click at [380, 155] on label "Sommige hippe mensen zijn niet arrogante ***zakken" at bounding box center [392, 165] width 137 height 50
click at [392, 155] on input "Sommige hippe mensen zijn niet arrogante ***zakken" at bounding box center [395, 154] width 7 height 7
radio input "true"
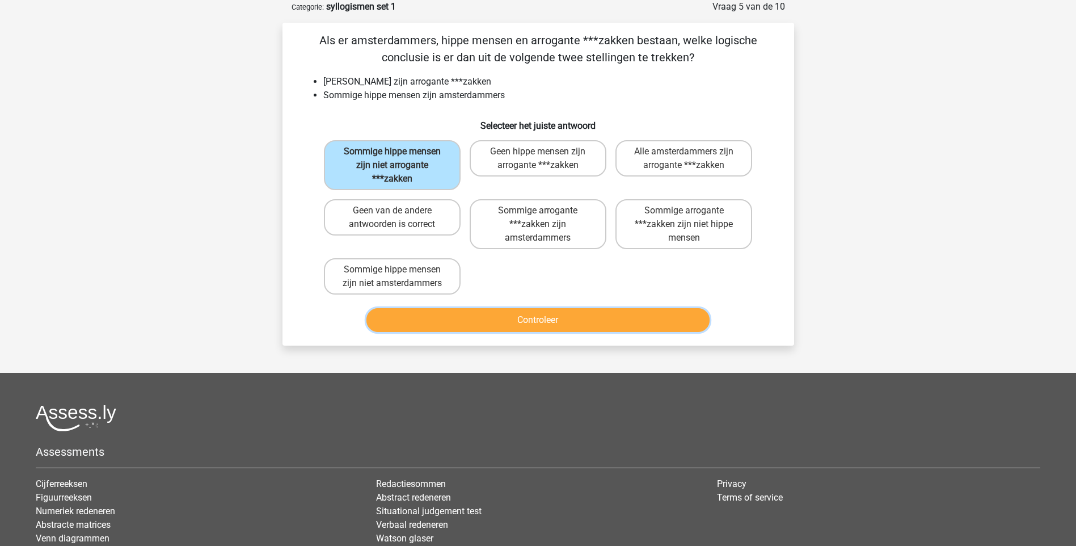
click at [563, 319] on button "Controleer" at bounding box center [538, 320] width 343 height 24
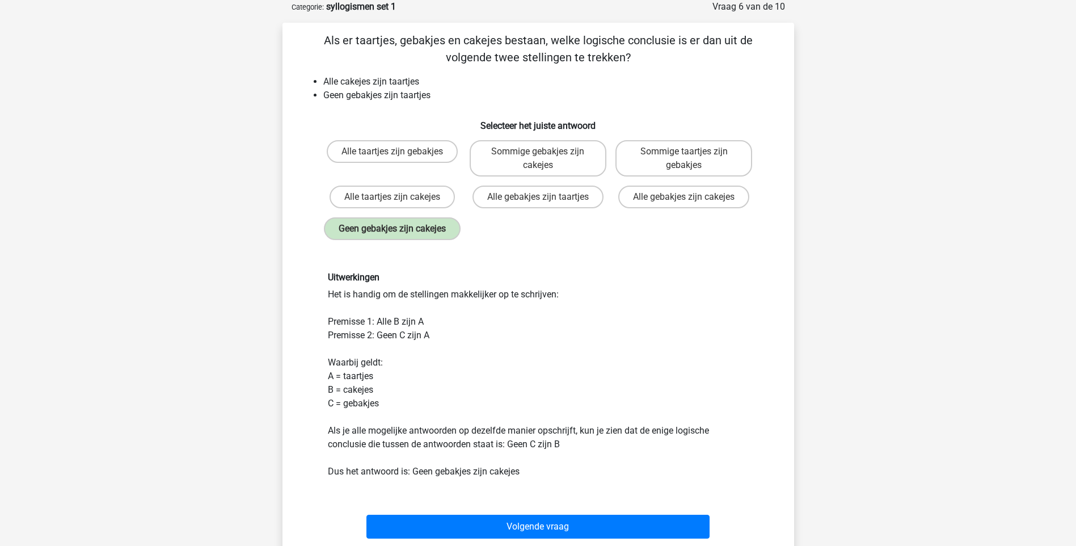
click at [456, 378] on div "Uitwerkingen Het is handig om de stellingen makkelijker op te schrijven: Premis…" at bounding box center [538, 375] width 438 height 206
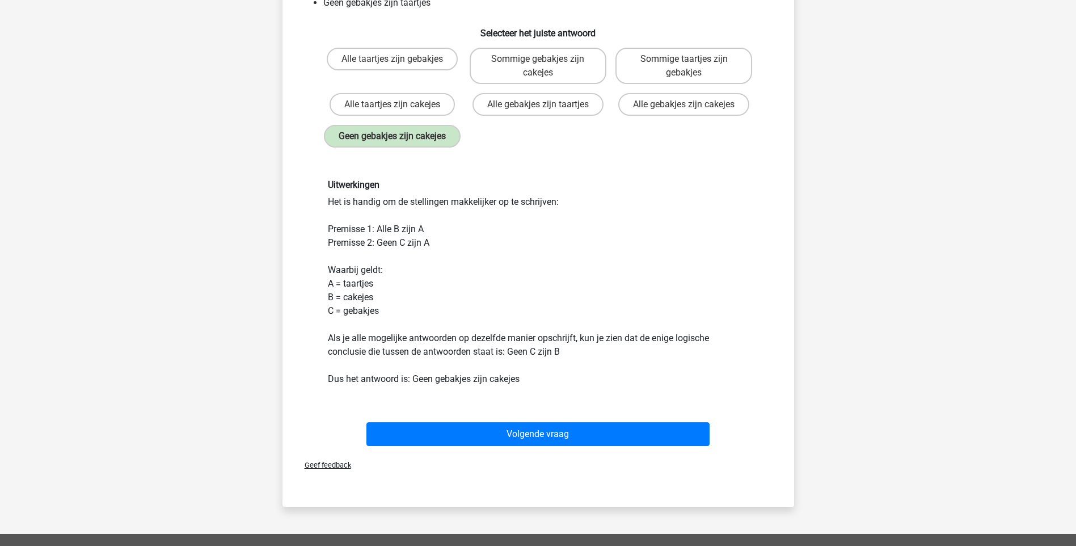
scroll to position [170, 0]
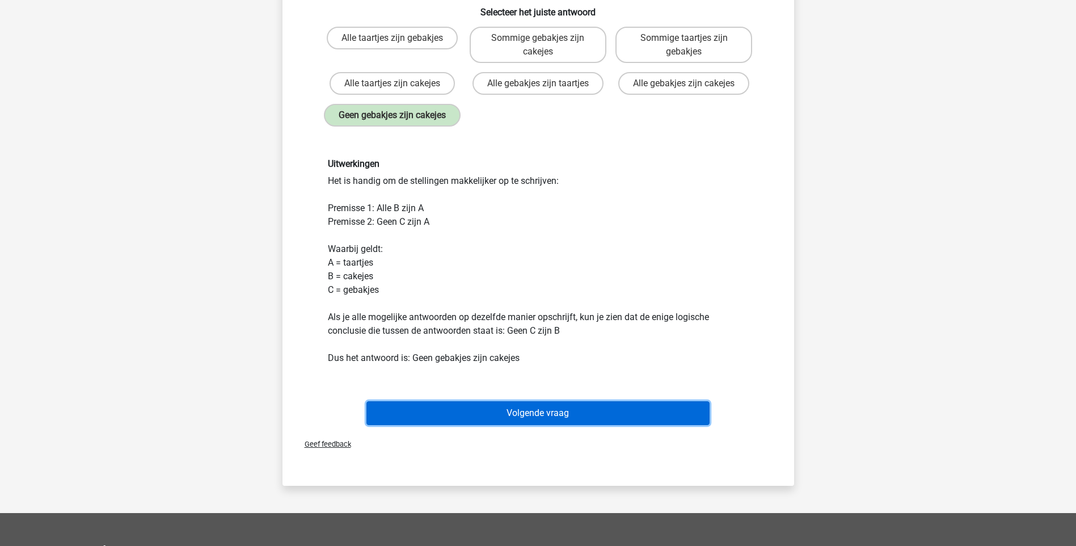
click at [551, 425] on button "Volgende vraag" at bounding box center [538, 413] width 343 height 24
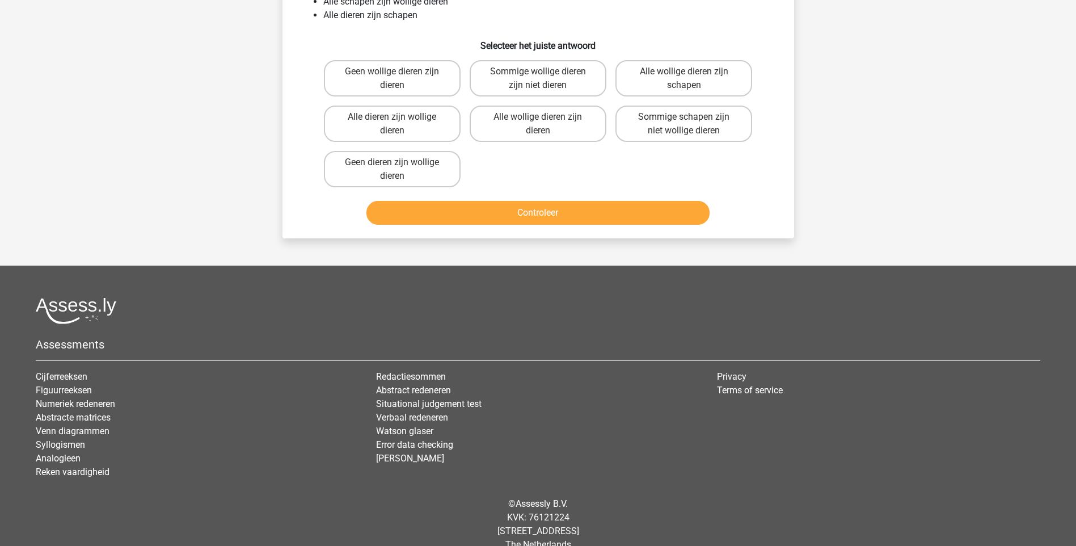
scroll to position [57, 0]
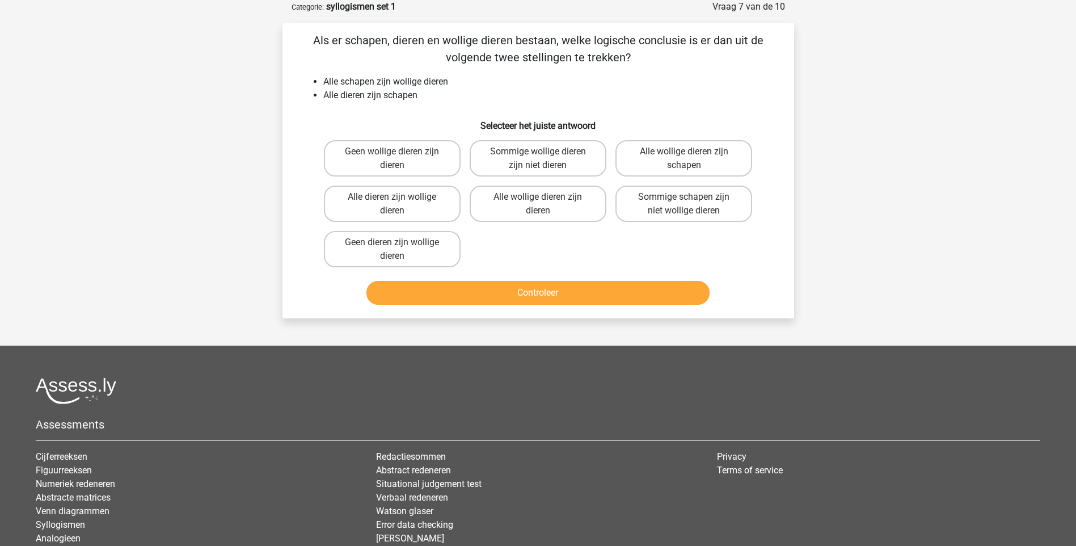
click at [206, 221] on div "Kies premium Gosia g.kizewska@swzp.nl" at bounding box center [538, 294] width 1076 height 702
click at [372, 239] on label "Geen dieren zijn wollige dieren" at bounding box center [392, 249] width 137 height 36
click at [392, 242] on input "Geen dieren zijn wollige dieren" at bounding box center [395, 245] width 7 height 7
radio input "true"
click at [361, 207] on label "Alle dieren zijn wollige dieren" at bounding box center [392, 204] width 137 height 36
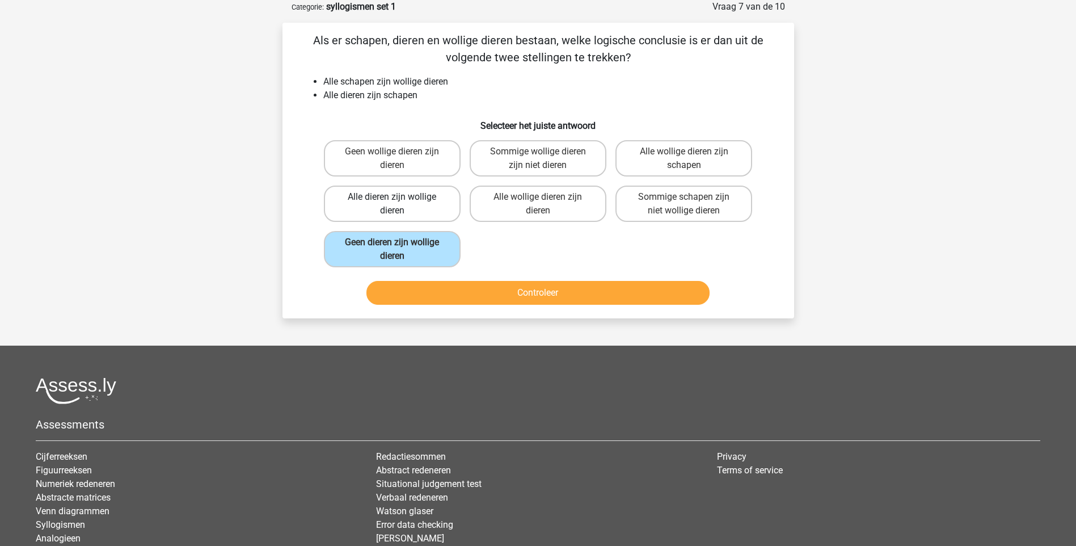
click at [392, 204] on input "Alle dieren zijn wollige dieren" at bounding box center [395, 200] width 7 height 7
radio input "true"
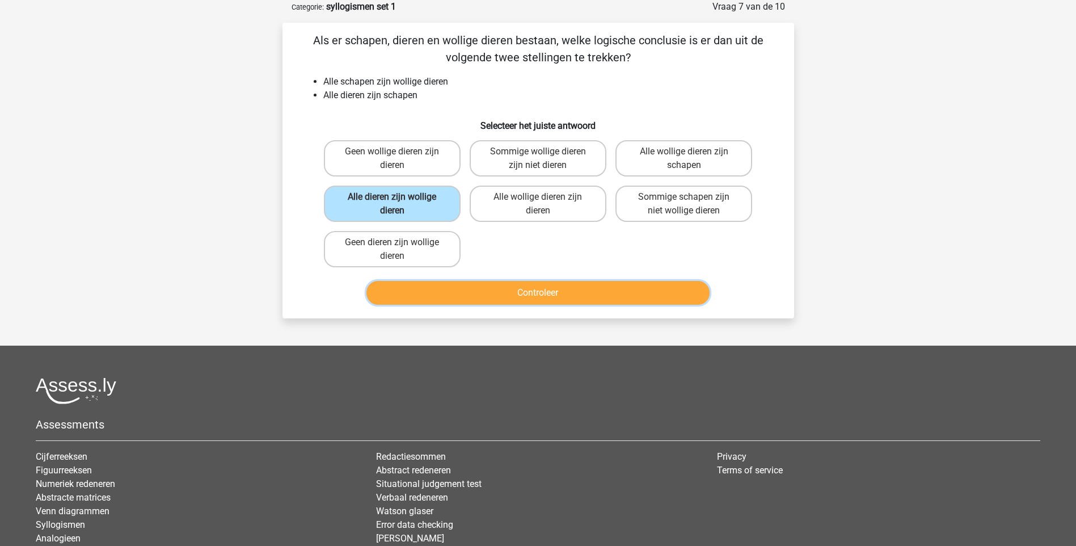
click at [517, 290] on button "Controleer" at bounding box center [538, 293] width 343 height 24
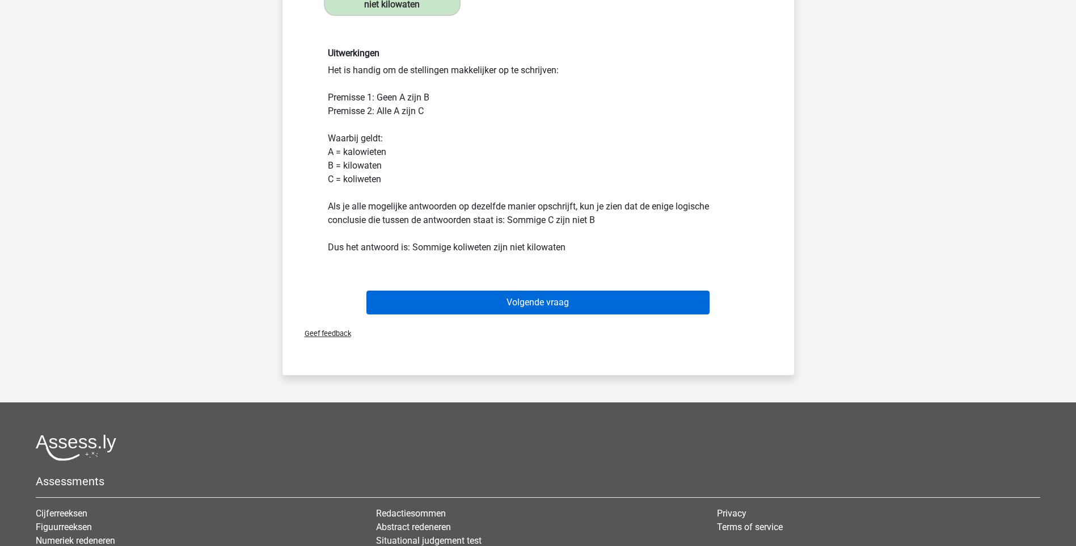
scroll to position [340, 0]
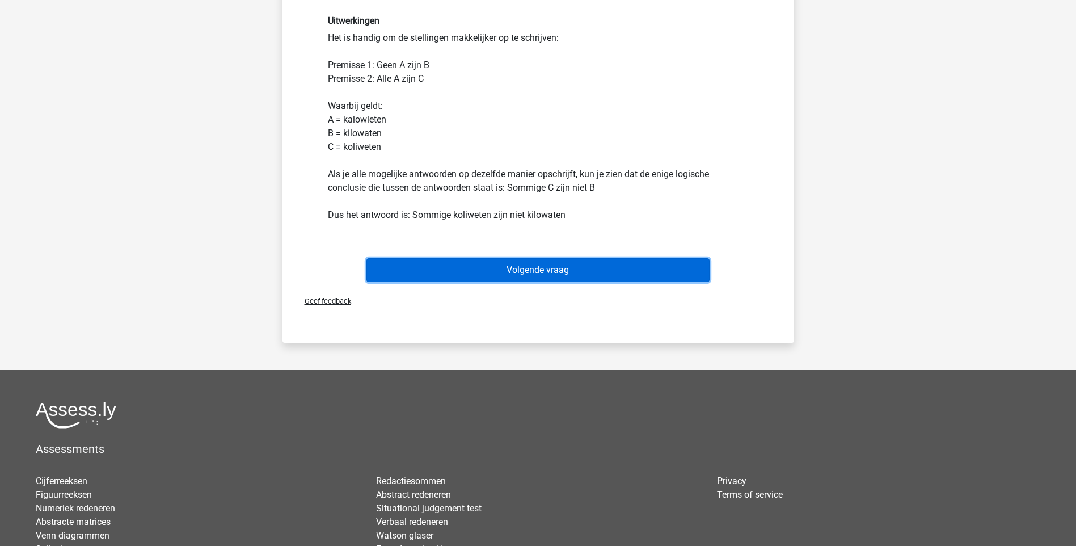
click at [536, 268] on button "Volgende vraag" at bounding box center [538, 270] width 343 height 24
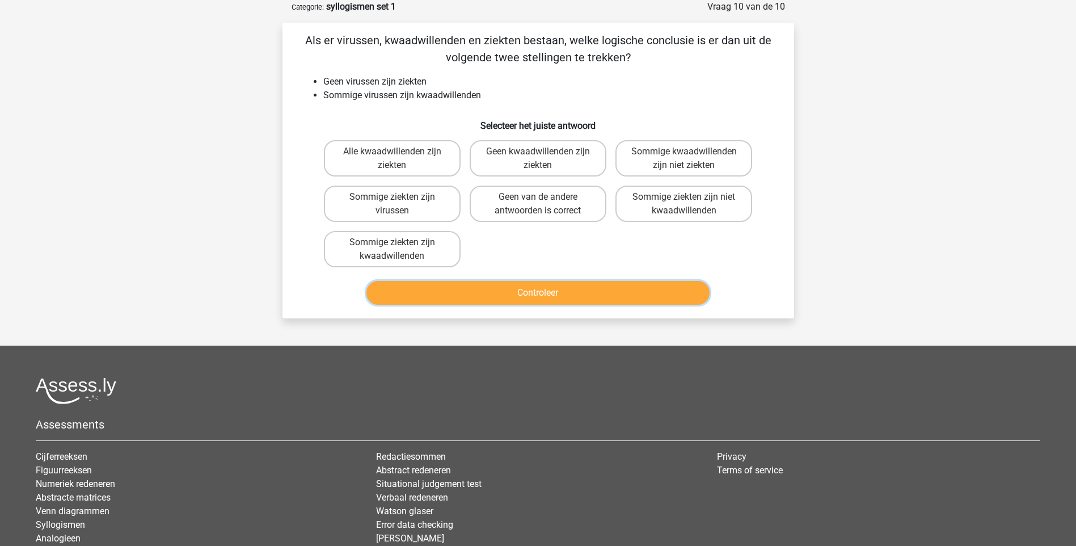
scroll to position [0, 0]
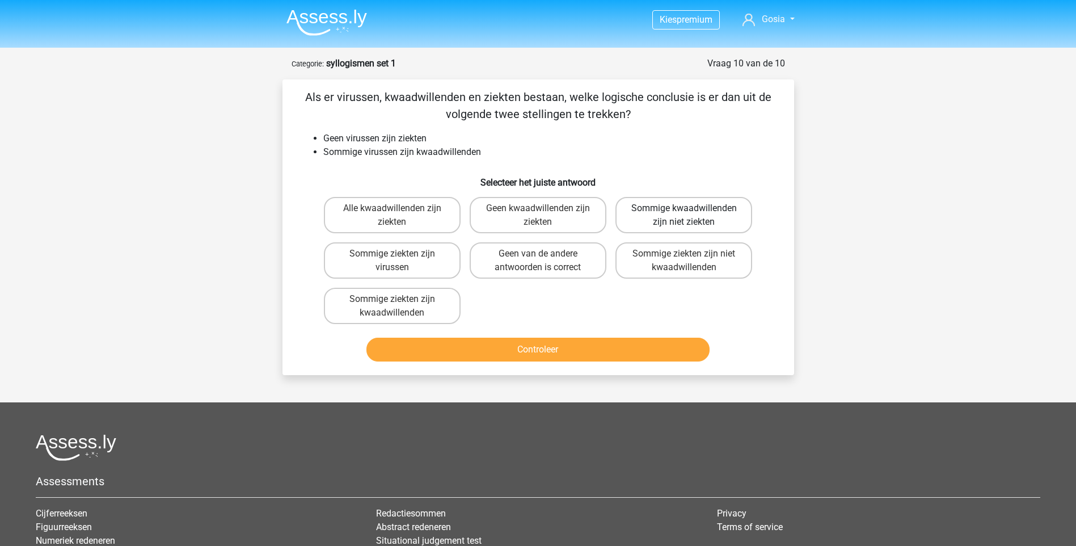
click at [696, 213] on label "Sommige kwaadwillenden zijn niet ziekten" at bounding box center [684, 215] width 137 height 36
click at [692, 213] on input "Sommige kwaadwillenden zijn niet ziekten" at bounding box center [687, 211] width 7 height 7
radio input "true"
click at [645, 346] on button "Controleer" at bounding box center [538, 350] width 343 height 24
click at [543, 349] on button "Controleer" at bounding box center [538, 350] width 343 height 24
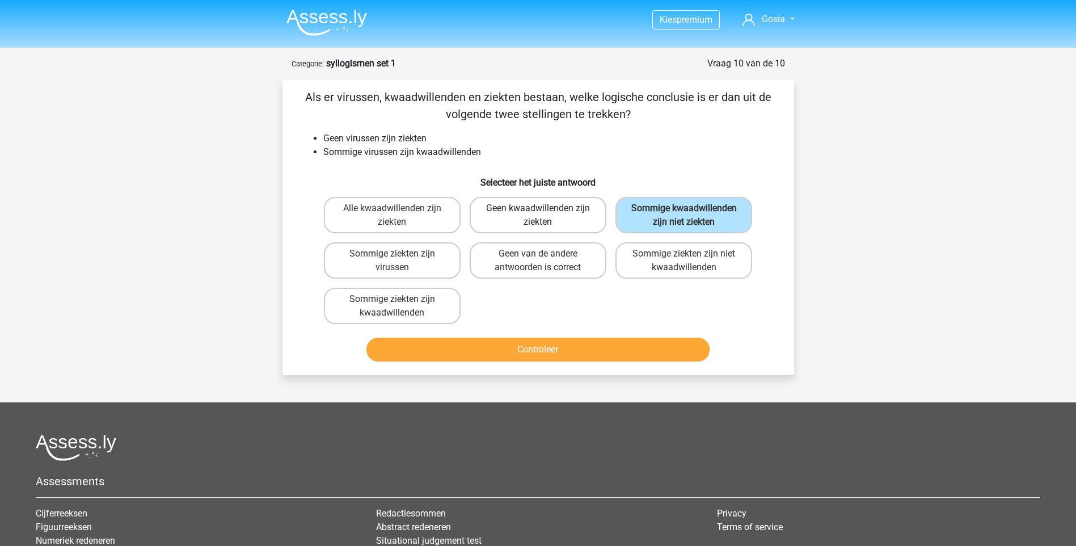
click at [521, 211] on label "Geen kwaadwillenden zijn ziekten" at bounding box center [538, 215] width 137 height 36
click at [538, 211] on input "Geen kwaadwillenden zijn ziekten" at bounding box center [541, 211] width 7 height 7
radio input "true"
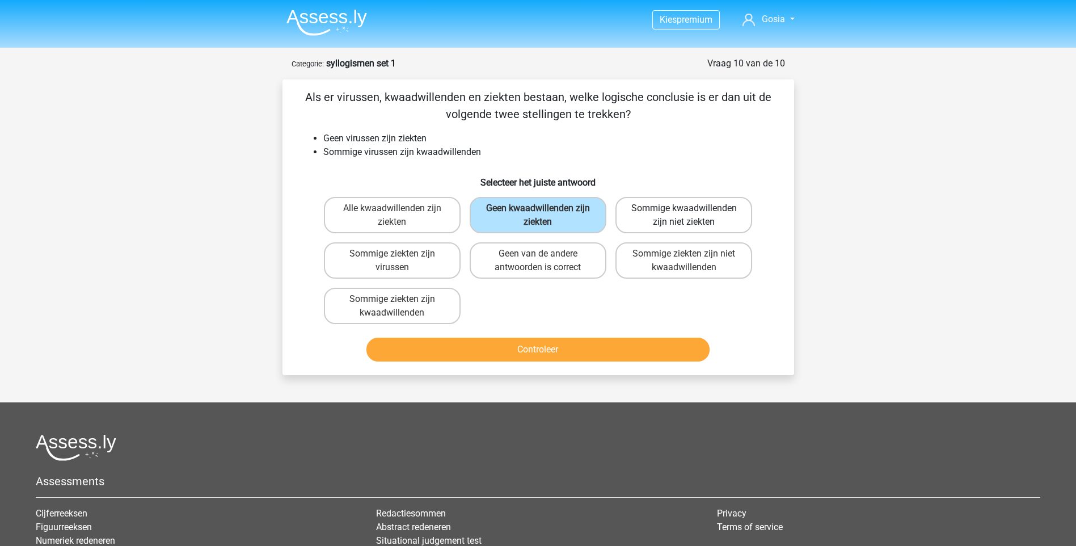
click at [692, 220] on label "Sommige kwaadwillenden zijn niet ziekten" at bounding box center [684, 215] width 137 height 36
click at [692, 216] on input "Sommige kwaadwillenden zijn niet ziekten" at bounding box center [687, 211] width 7 height 7
radio input "true"
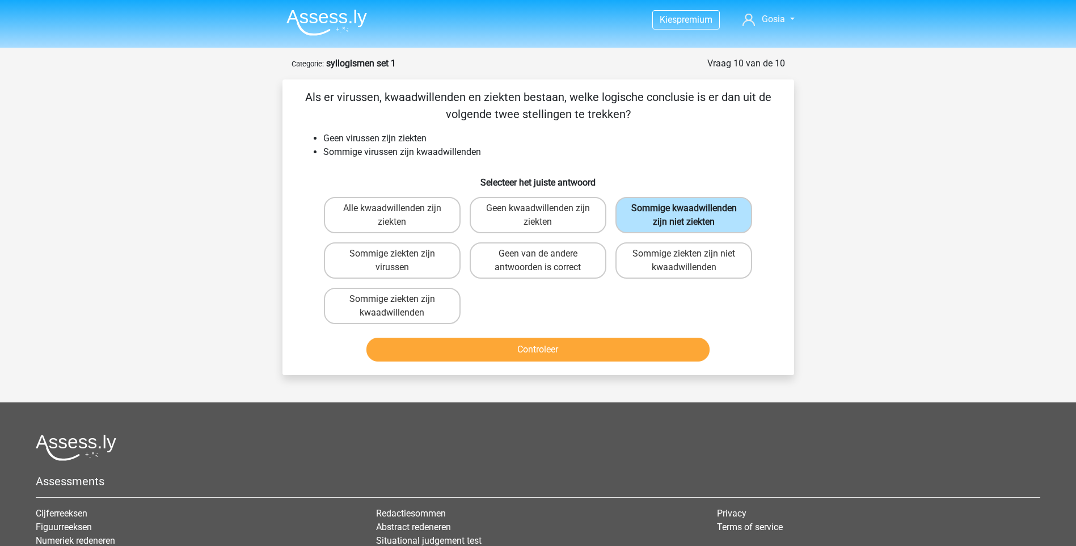
click at [672, 214] on label "Sommige kwaadwillenden zijn niet ziekten" at bounding box center [684, 215] width 137 height 36
click at [684, 214] on input "Sommige kwaadwillenden zijn niet ziekten" at bounding box center [687, 211] width 7 height 7
click at [542, 349] on button "Controleer" at bounding box center [538, 350] width 343 height 24
click at [531, 347] on button "Controleer" at bounding box center [538, 350] width 343 height 24
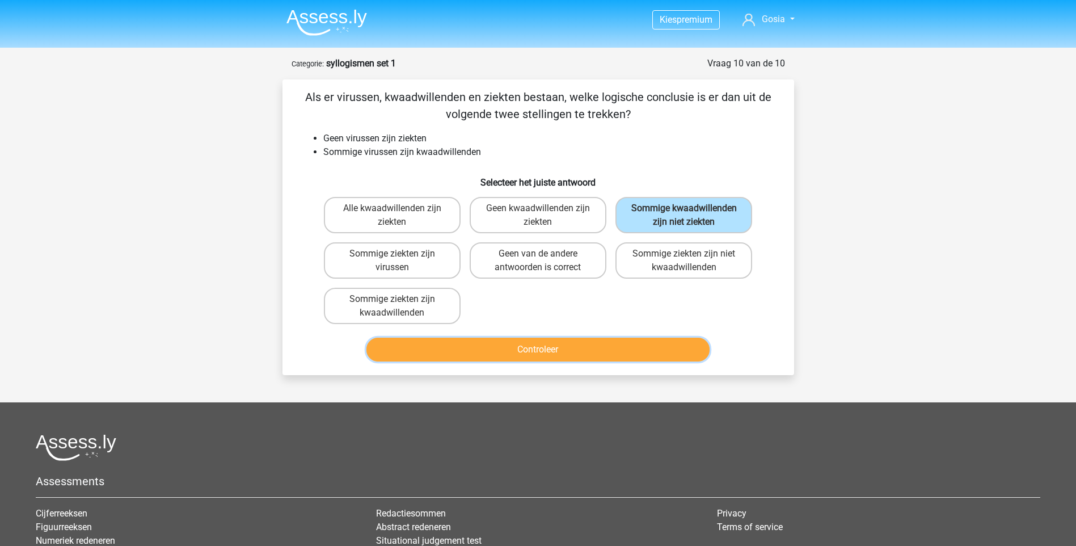
click at [535, 343] on button "Controleer" at bounding box center [538, 350] width 343 height 24
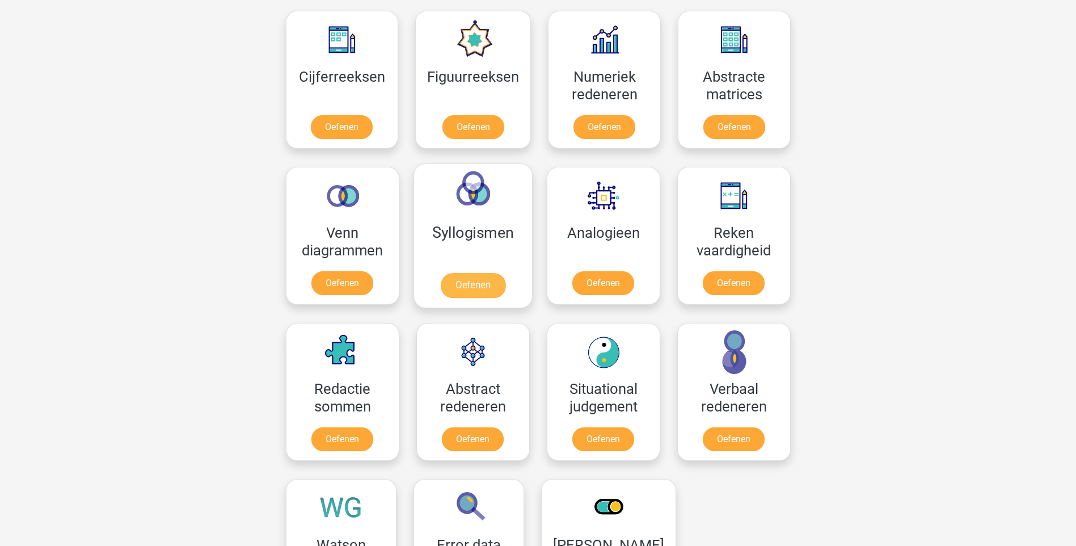
scroll to position [511, 0]
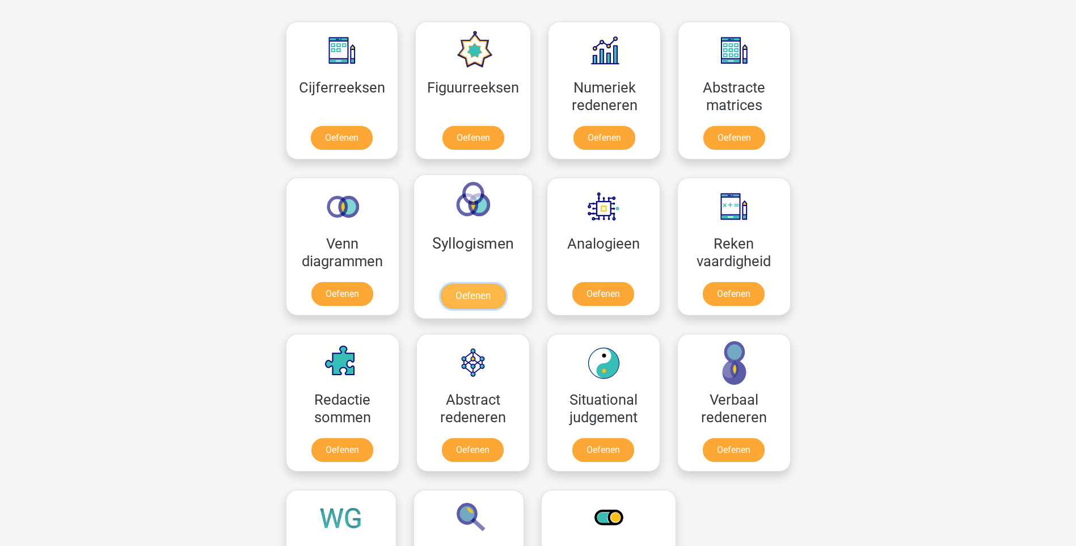
click at [481, 284] on link "Oefenen" at bounding box center [472, 296] width 65 height 25
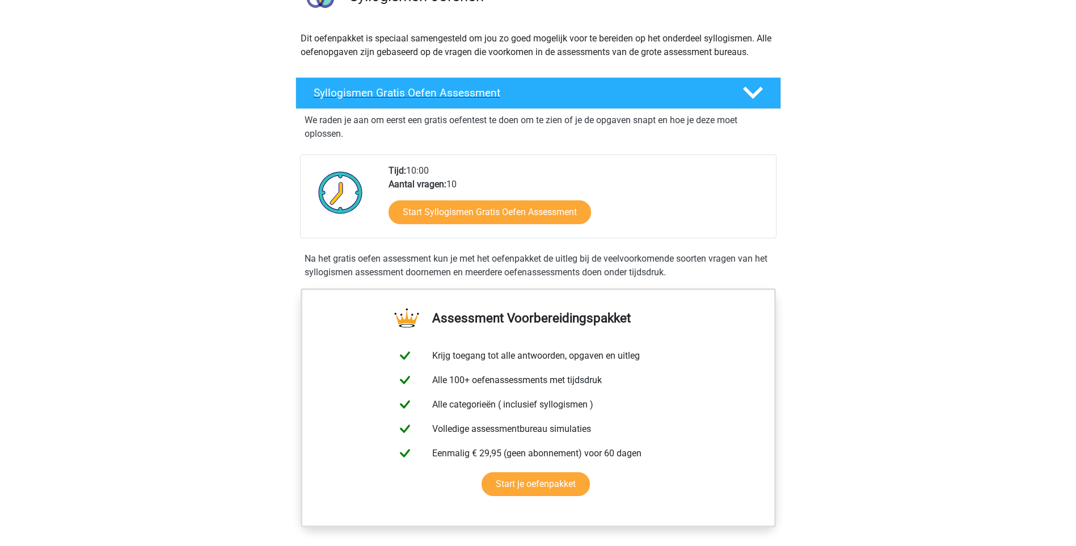
scroll to position [113, 0]
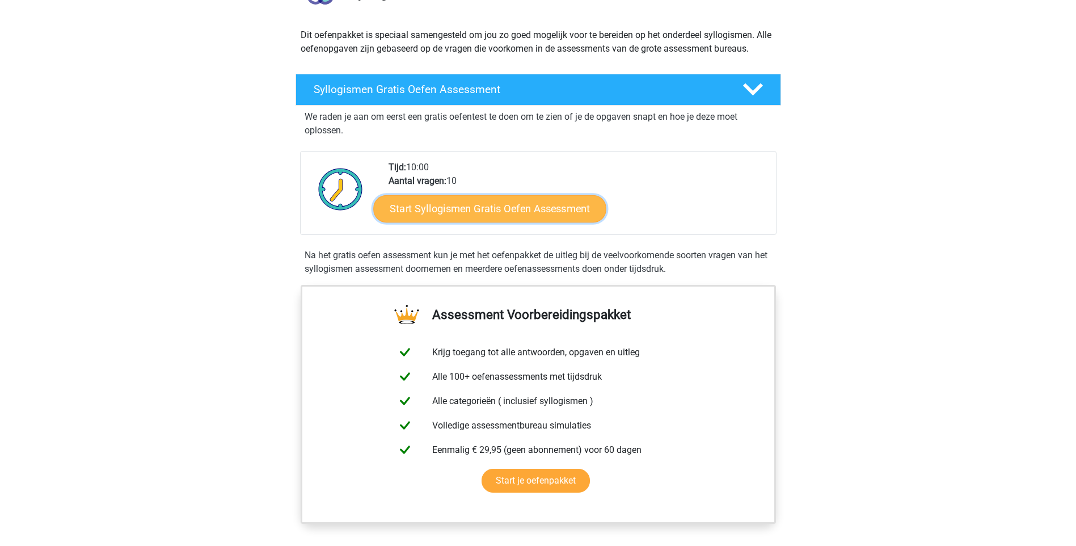
click at [486, 208] on link "Start Syllogismen Gratis Oefen Assessment" at bounding box center [489, 208] width 233 height 27
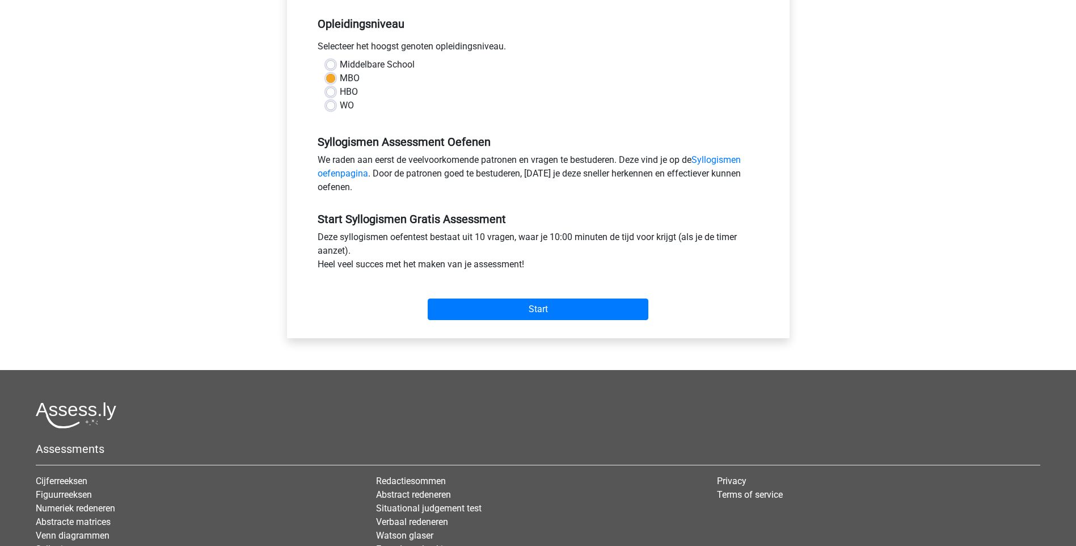
scroll to position [57, 0]
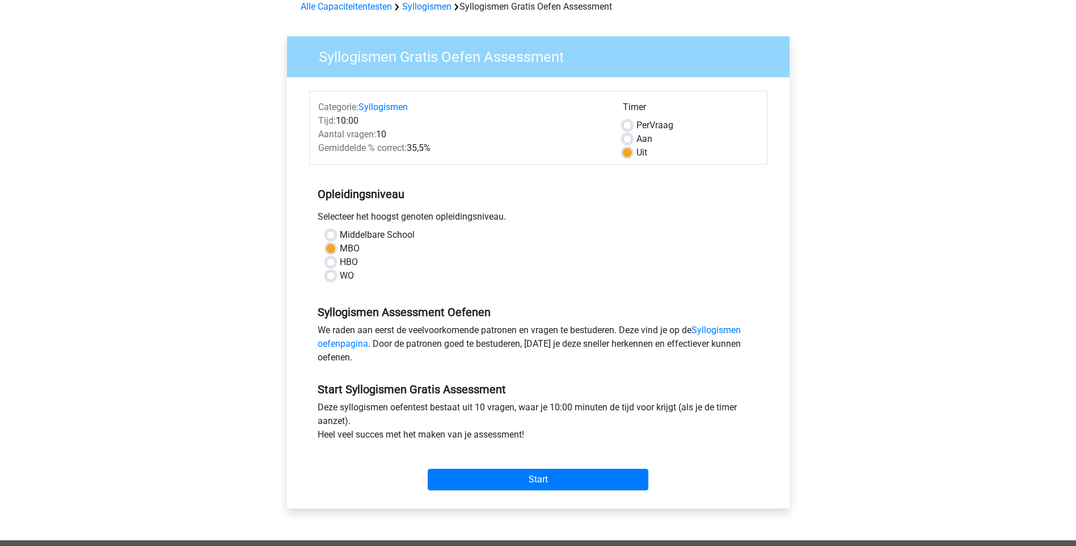
click at [340, 262] on label "HBO" at bounding box center [349, 262] width 18 height 14
click at [331, 262] on input "HBO" at bounding box center [330, 260] width 9 height 11
radio input "true"
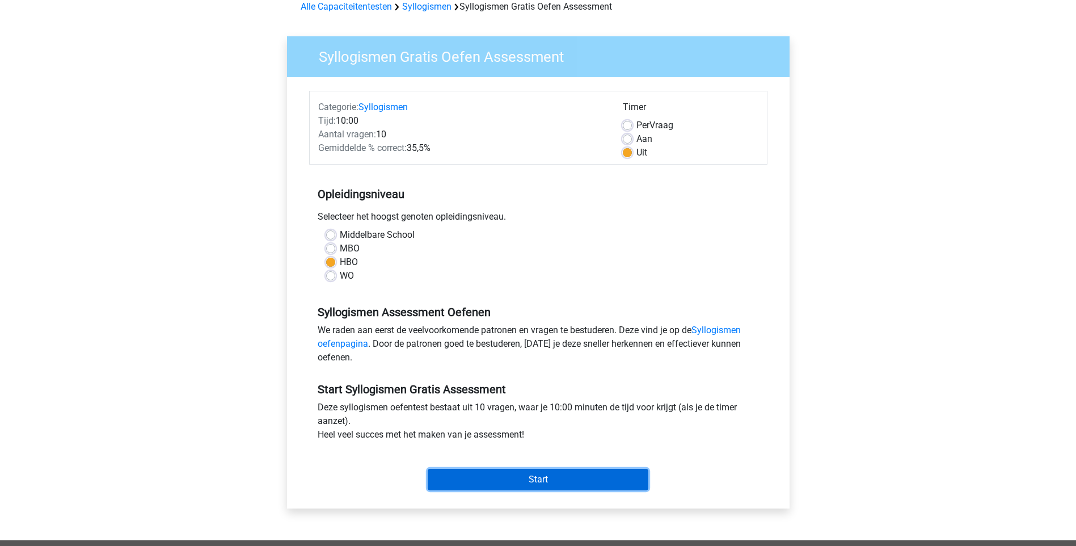
click at [560, 478] on input "Start" at bounding box center [538, 480] width 221 height 22
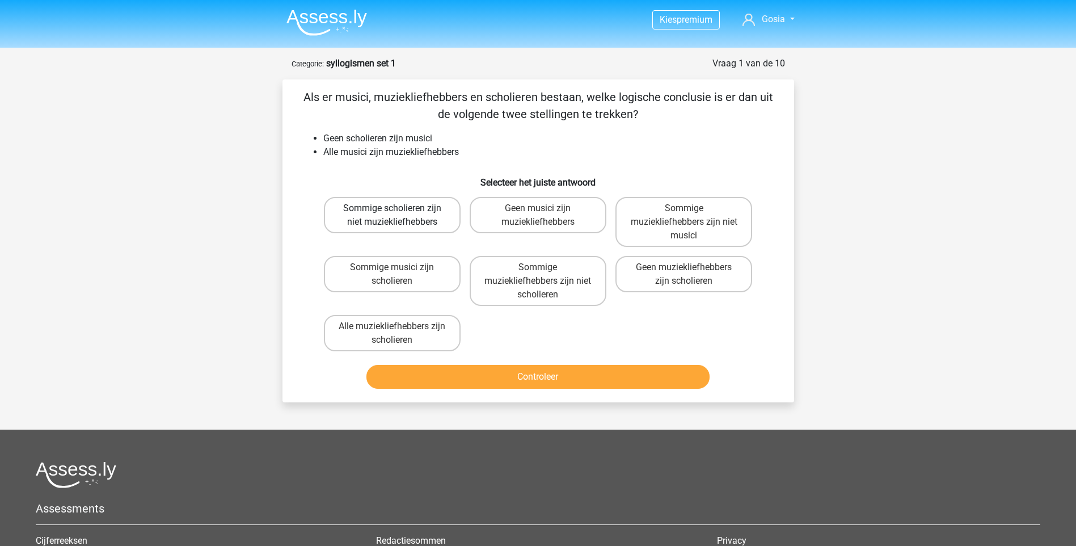
click at [378, 225] on label "Sommige scholieren zijn niet muziekliefhebbers" at bounding box center [392, 215] width 137 height 36
click at [392, 216] on input "Sommige scholieren zijn niet muziekliefhebbers" at bounding box center [395, 211] width 7 height 7
radio input "true"
click at [533, 380] on button "Controleer" at bounding box center [538, 377] width 343 height 24
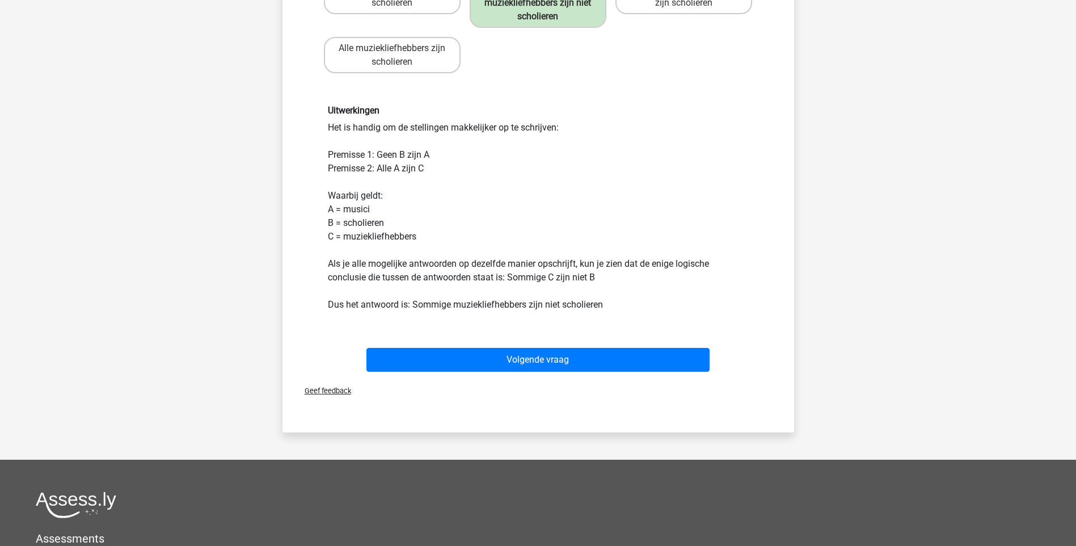
scroll to position [284, 0]
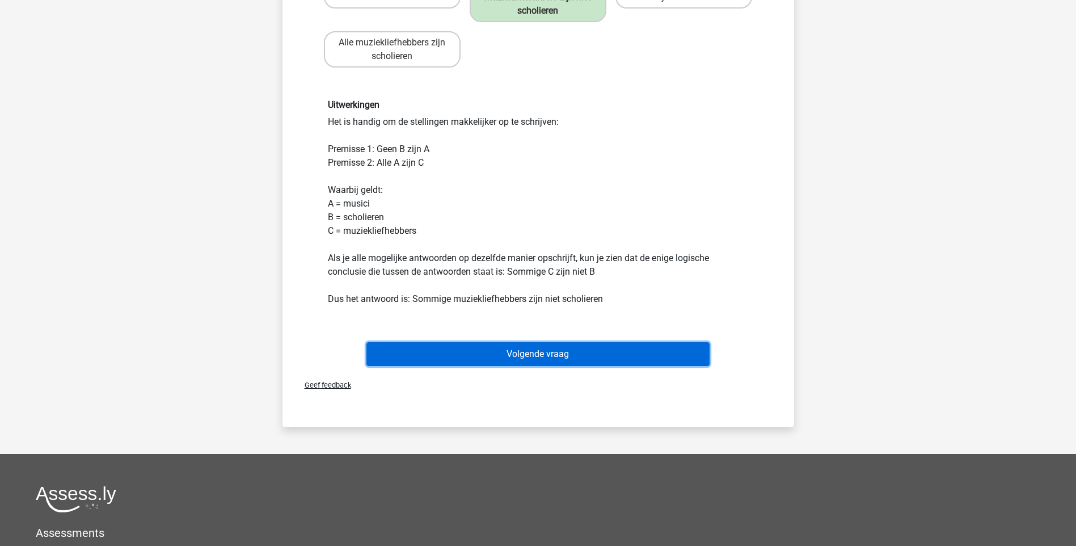
click at [566, 352] on button "Volgende vraag" at bounding box center [538, 354] width 343 height 24
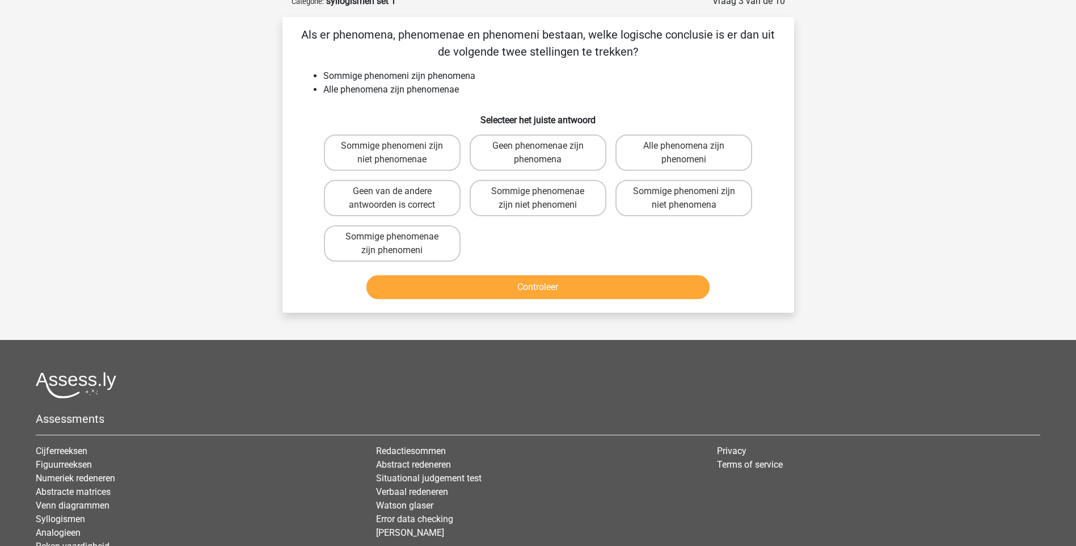
scroll to position [57, 0]
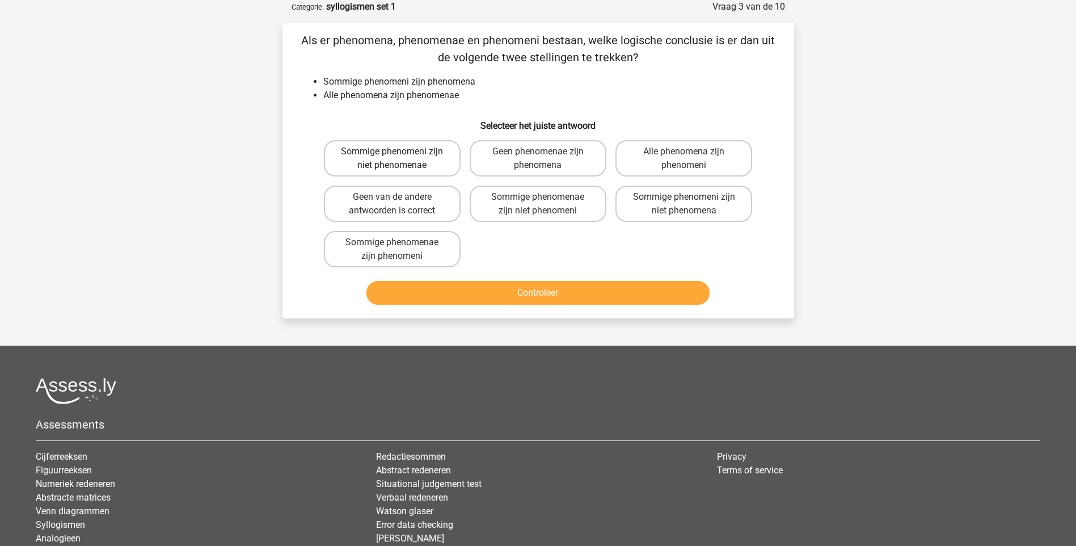
click at [423, 165] on label "Sommige phenomeni zijn niet phenomenae" at bounding box center [392, 158] width 137 height 36
click at [399, 159] on input "Sommige phenomeni zijn niet phenomenae" at bounding box center [395, 154] width 7 height 7
radio input "true"
click at [513, 300] on button "Controleer" at bounding box center [538, 293] width 343 height 24
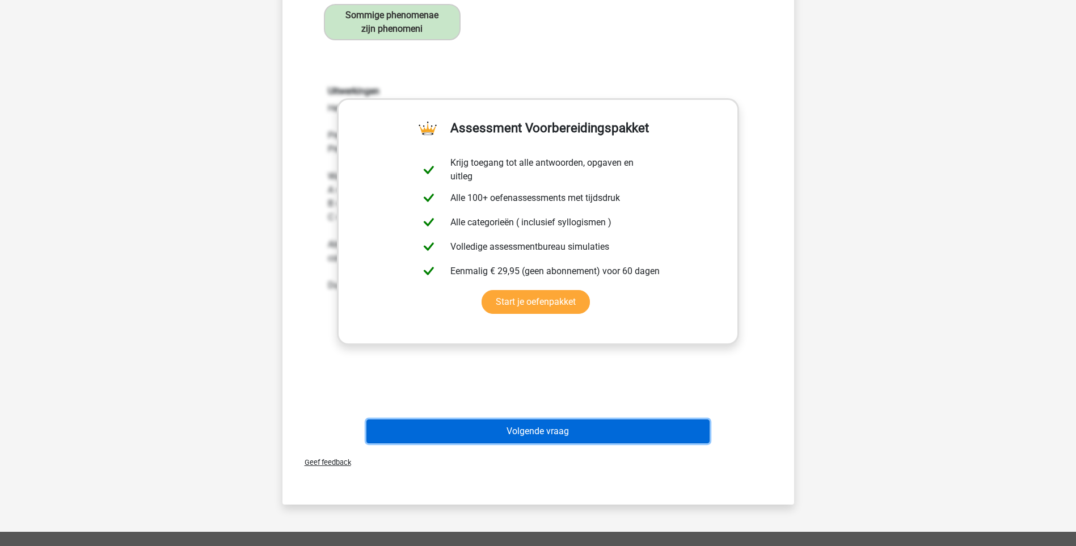
click at [597, 433] on button "Volgende vraag" at bounding box center [538, 431] width 343 height 24
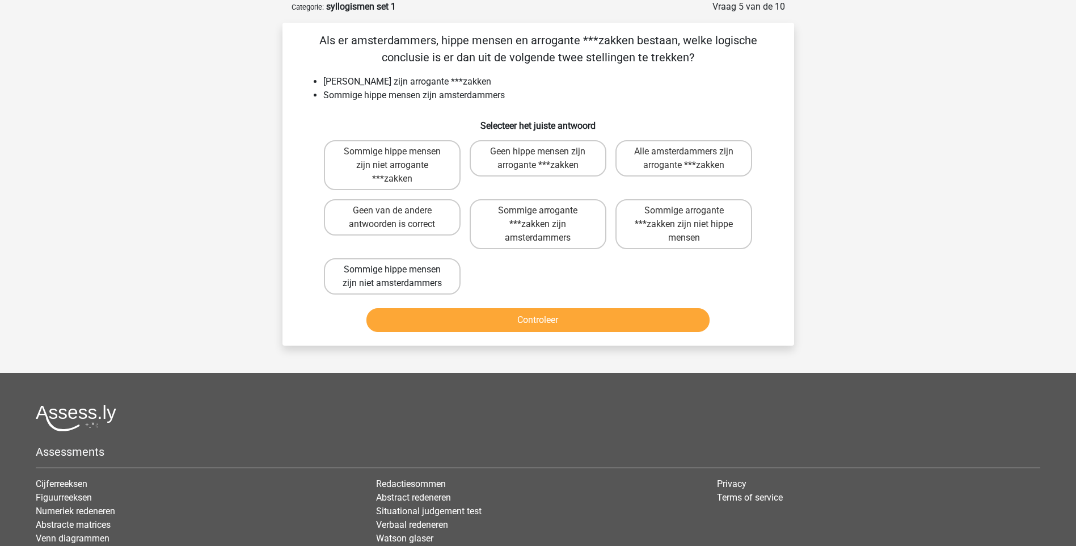
click at [390, 279] on label "Sommige hippe mensen zijn niet amsterdammers" at bounding box center [392, 276] width 137 height 36
click at [392, 277] on input "Sommige hippe mensen zijn niet amsterdammers" at bounding box center [395, 272] width 7 height 7
radio input "true"
click at [516, 320] on button "Controleer" at bounding box center [538, 320] width 343 height 24
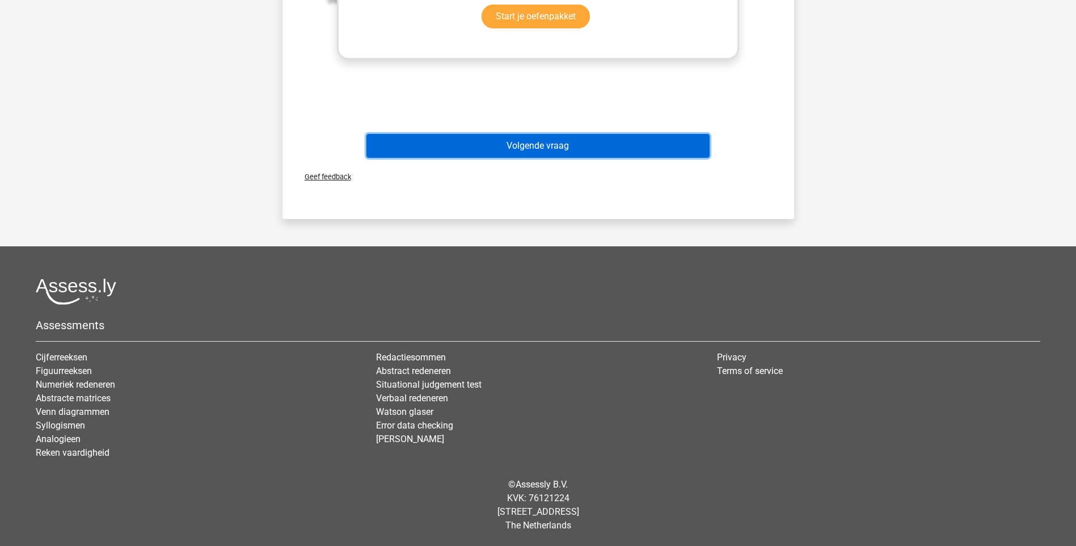
click at [575, 148] on button "Volgende vraag" at bounding box center [538, 146] width 343 height 24
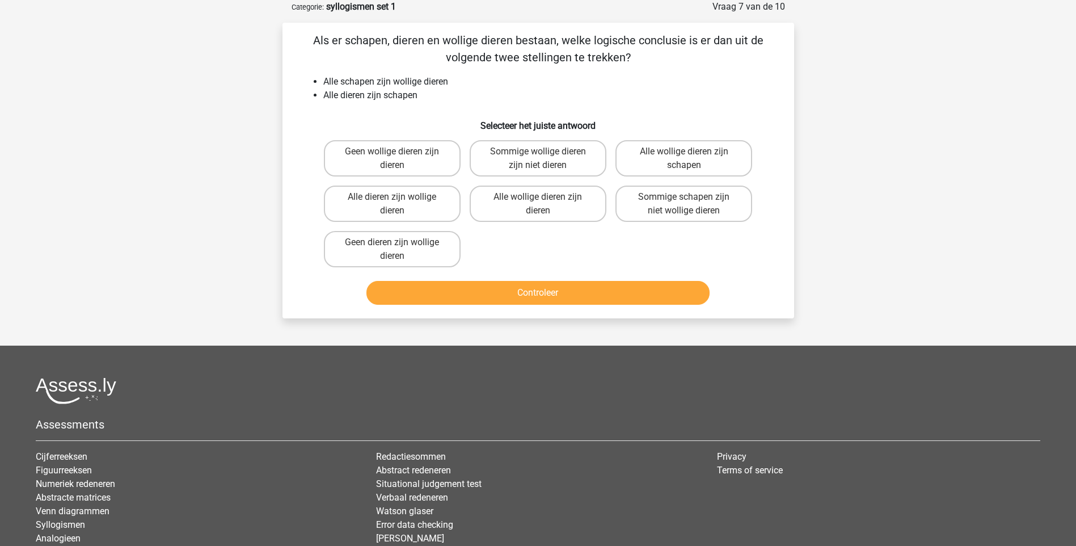
drag, startPoint x: 500, startPoint y: 154, endPoint x: 501, endPoint y: 405, distance: 251.3
click at [501, 405] on div "Kies premium Gosia g.kizewska@swzp.nl" at bounding box center [538, 294] width 1076 height 702
click at [418, 150] on label "Geen wollige dieren zijn dieren" at bounding box center [392, 158] width 137 height 36
click at [399, 151] on input "Geen wollige dieren zijn dieren" at bounding box center [395, 154] width 7 height 7
radio input "true"
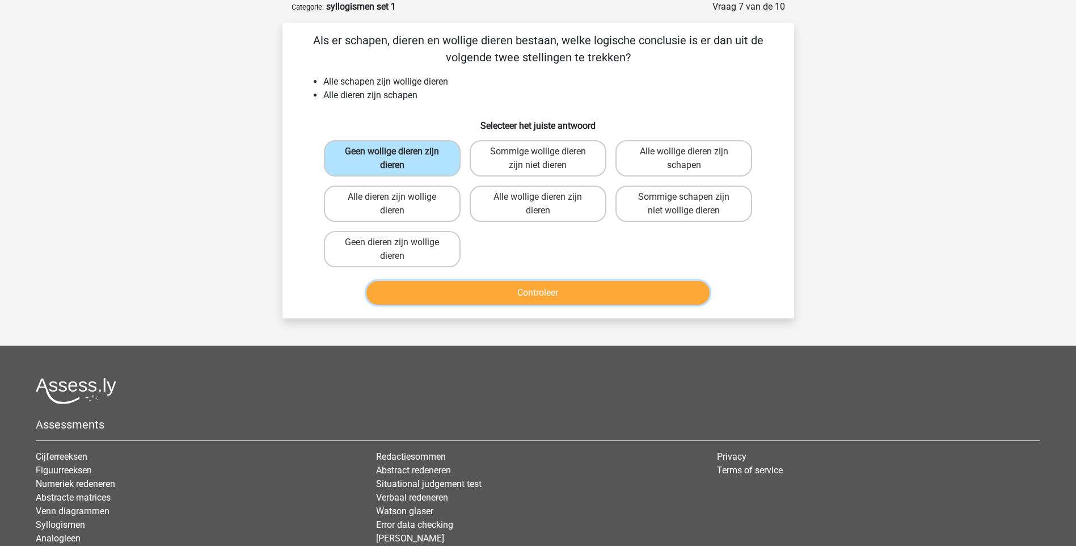
click at [583, 296] on button "Controleer" at bounding box center [538, 293] width 343 height 24
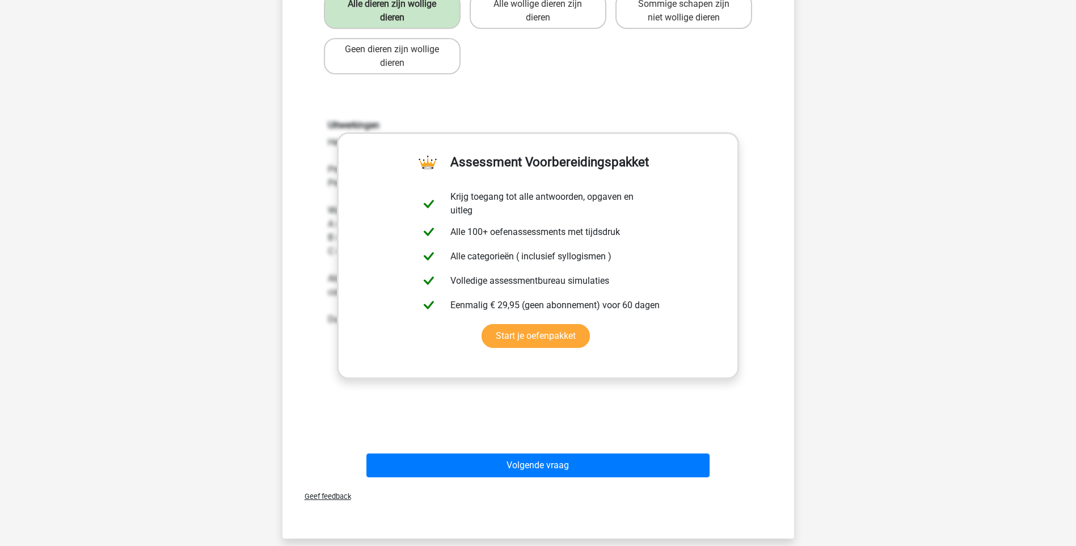
scroll to position [284, 0]
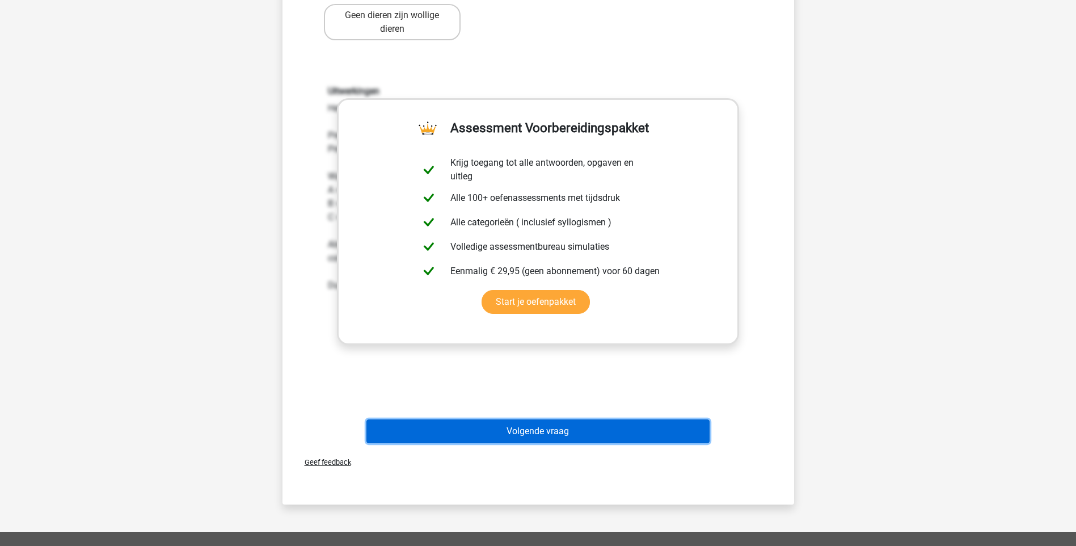
click at [569, 427] on button "Volgende vraag" at bounding box center [538, 431] width 343 height 24
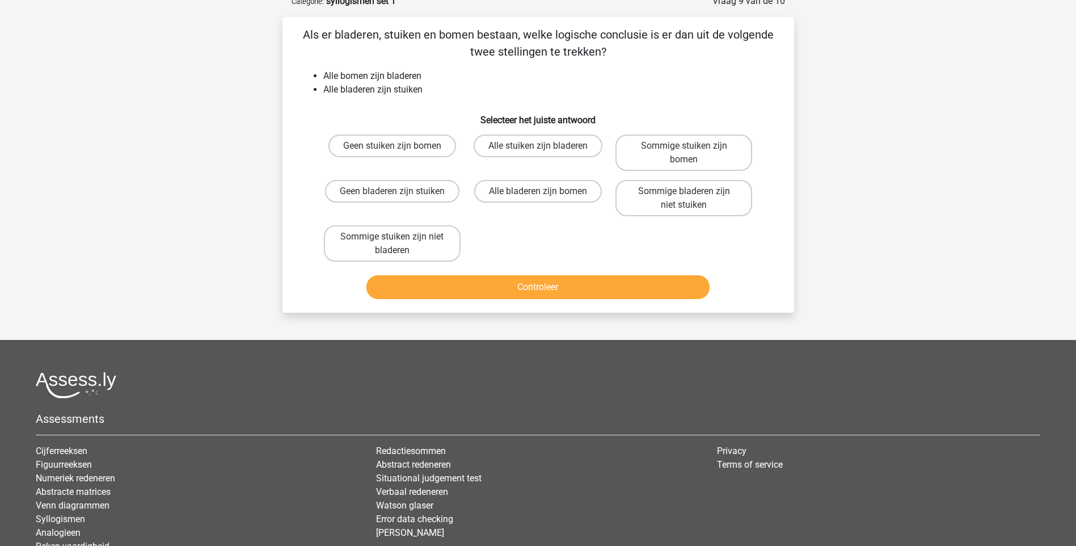
scroll to position [57, 0]
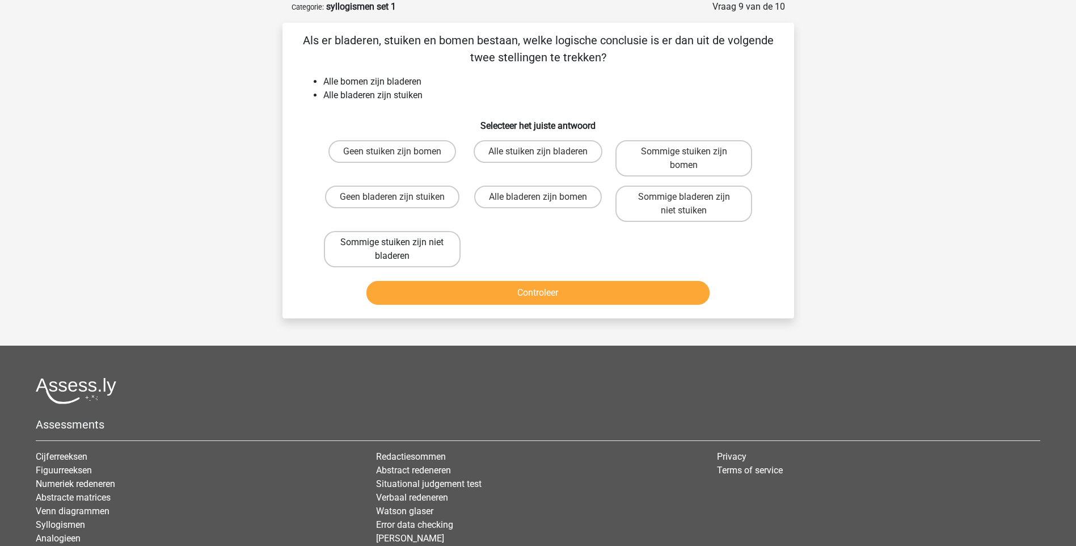
click at [416, 243] on label "Sommige stuiken zijn niet bladeren" at bounding box center [392, 249] width 137 height 36
click at [399, 243] on input "Sommige stuiken zijn niet bladeren" at bounding box center [395, 245] width 7 height 7
radio input "true"
click at [549, 293] on button "Controleer" at bounding box center [538, 293] width 343 height 24
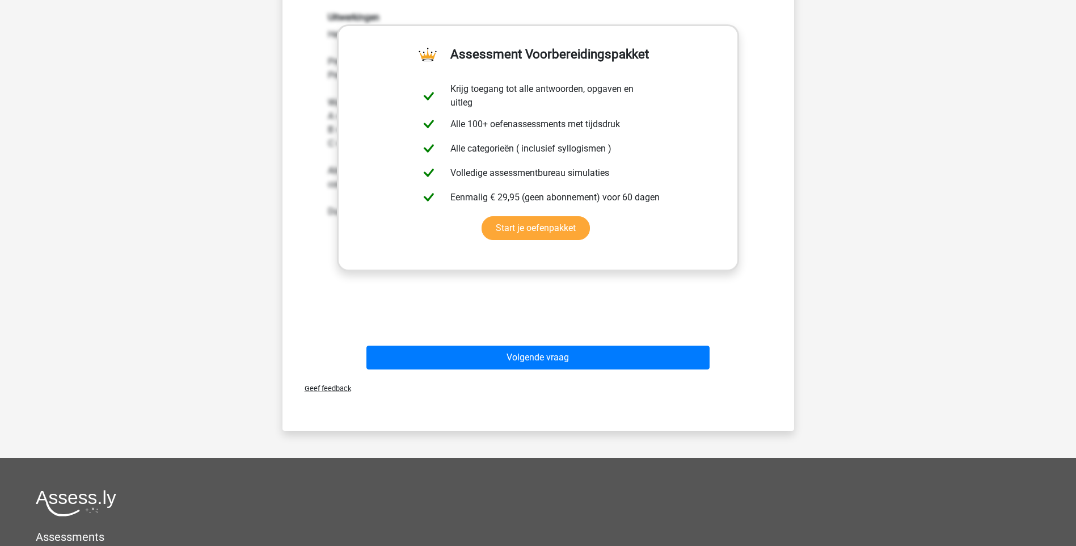
scroll to position [397, 0]
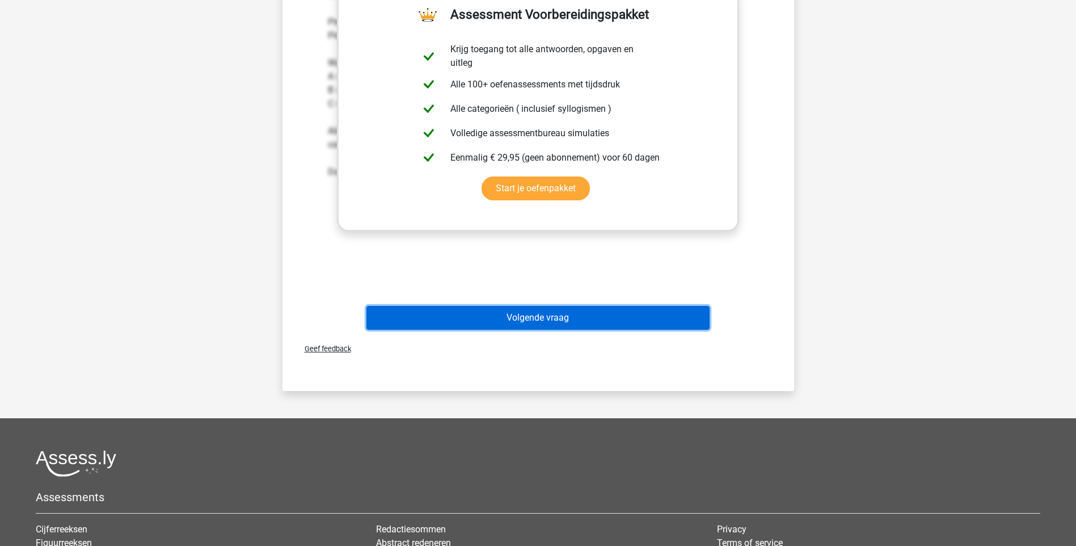
click at [554, 321] on button "Volgende vraag" at bounding box center [538, 318] width 343 height 24
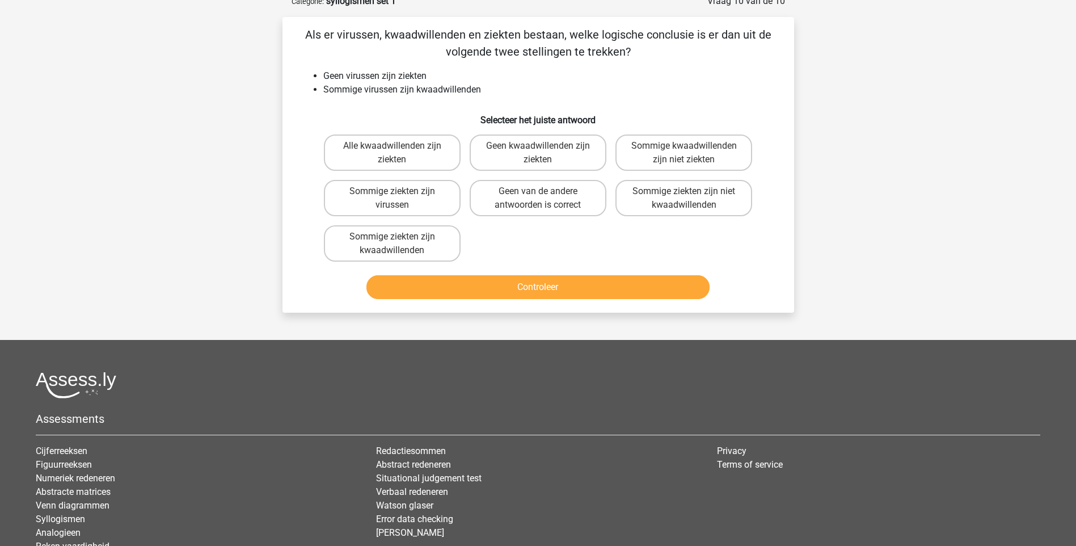
scroll to position [57, 0]
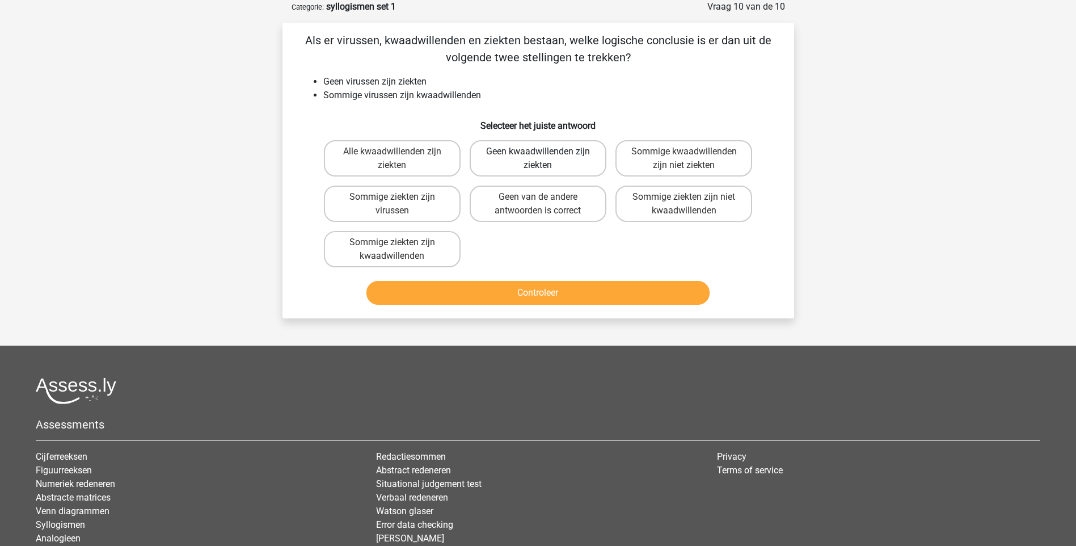
click at [537, 159] on label "Geen kwaadwillenden zijn ziekten" at bounding box center [538, 158] width 137 height 36
click at [538, 159] on input "Geen kwaadwillenden zijn ziekten" at bounding box center [541, 154] width 7 height 7
radio input "true"
click at [531, 288] on button "Controleer" at bounding box center [538, 293] width 343 height 24
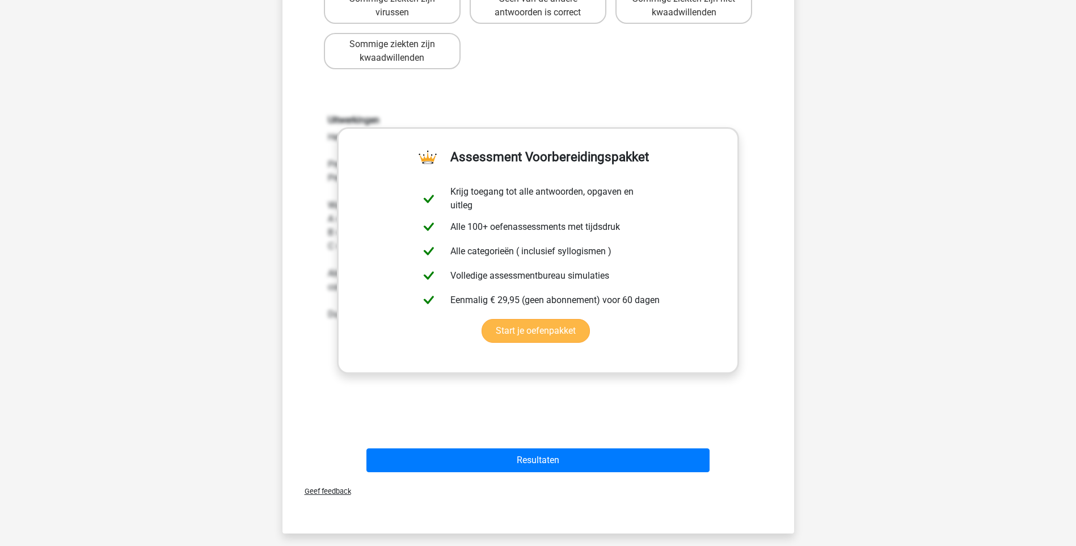
scroll to position [284, 0]
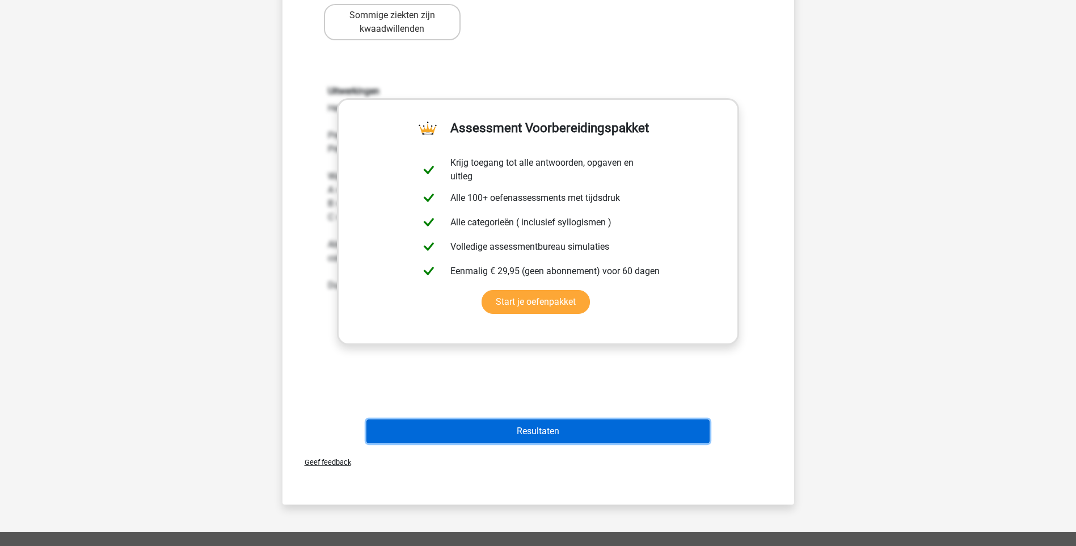
click at [542, 436] on button "Resultaten" at bounding box center [538, 431] width 343 height 24
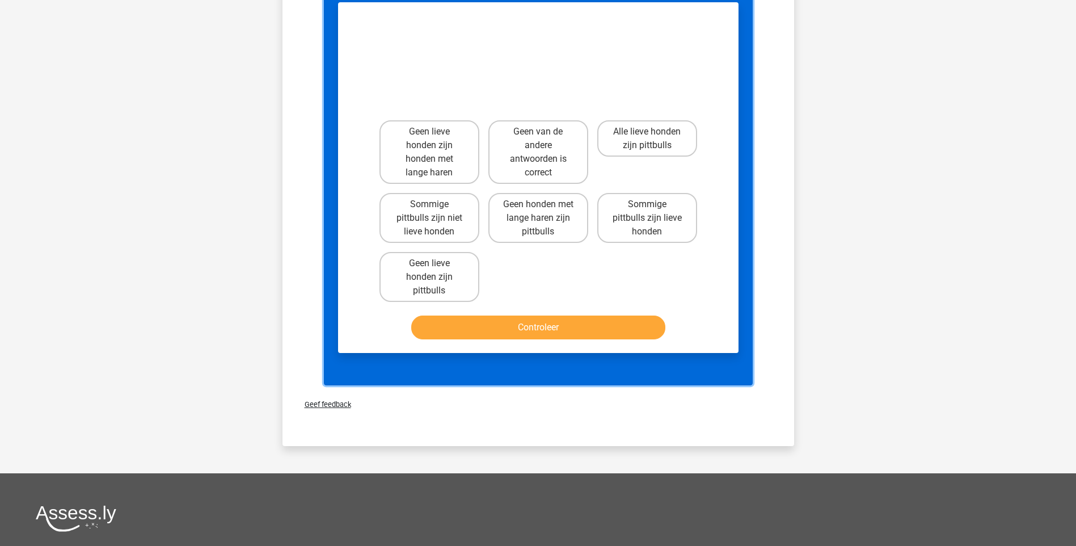
scroll to position [681, 0]
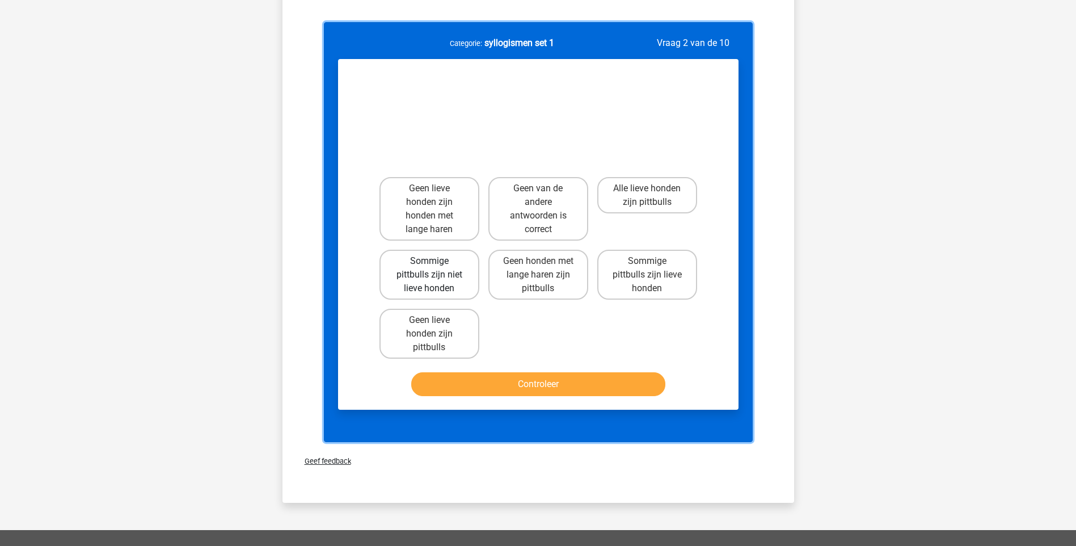
click at [434, 269] on label "Sommige pittbulls zijn niet lieve honden" at bounding box center [430, 275] width 100 height 50
click at [452, 287] on label "Sommige pittbulls zijn niet lieve honden" at bounding box center [430, 275] width 100 height 50
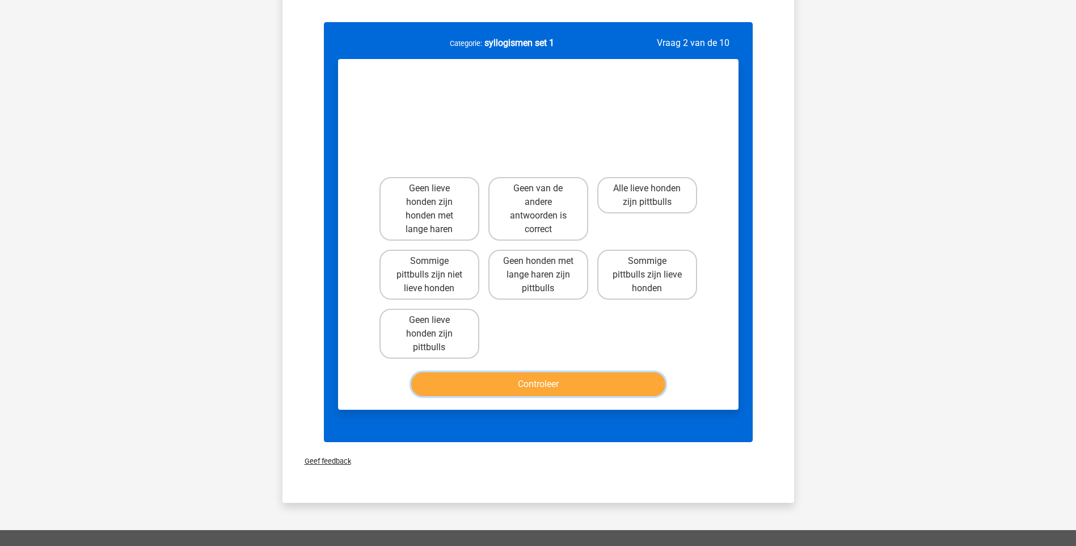
click at [524, 386] on button "Controleer" at bounding box center [538, 384] width 254 height 24
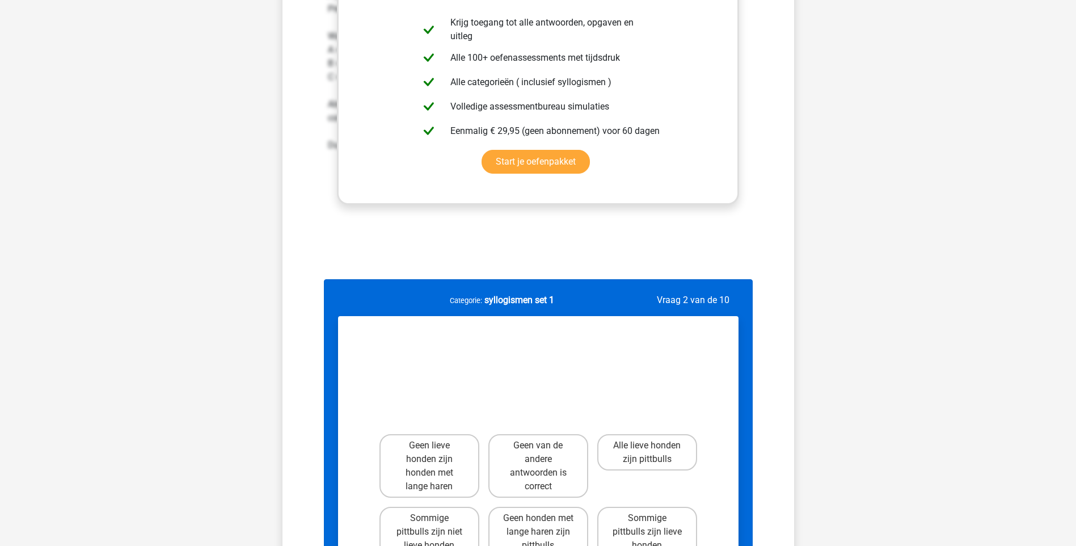
scroll to position [511, 0]
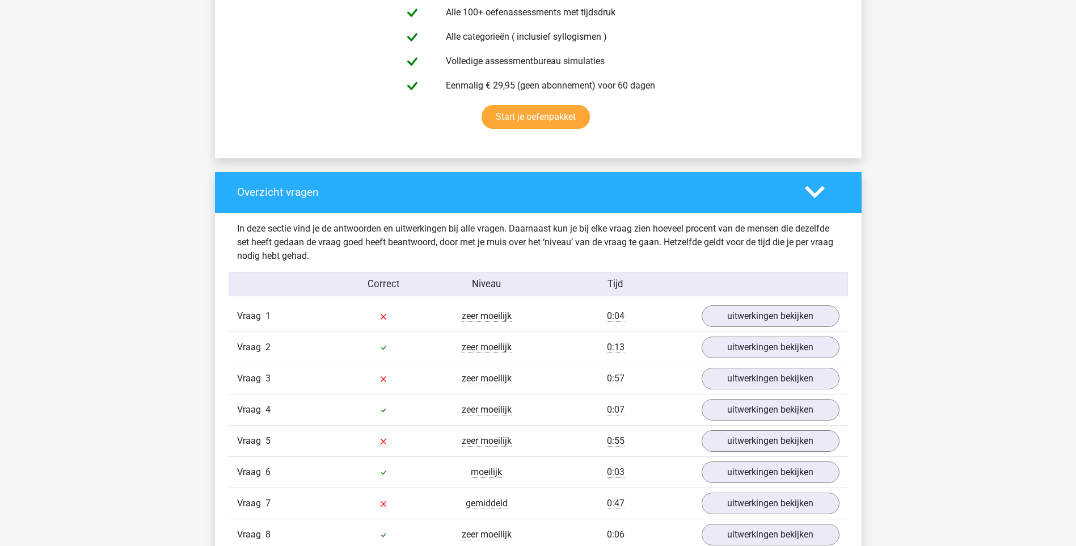
scroll to position [624, 0]
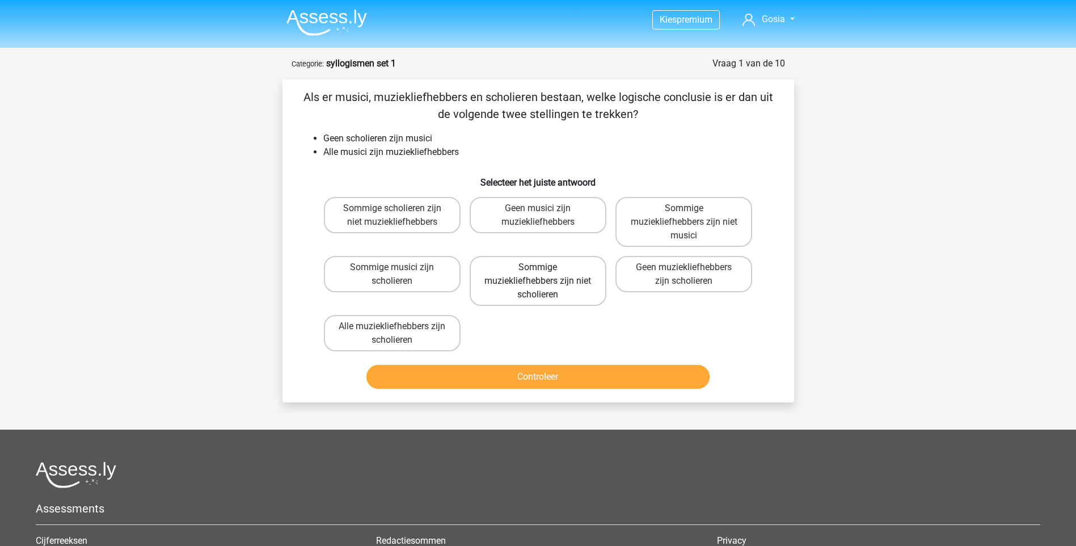
click at [563, 280] on label "Sommige muziekliefhebbers zijn niet scholieren" at bounding box center [538, 281] width 137 height 50
click at [545, 275] on input "Sommige muziekliefhebbers zijn niet scholieren" at bounding box center [541, 270] width 7 height 7
radio input "true"
click at [559, 381] on button "Controleer" at bounding box center [538, 377] width 343 height 24
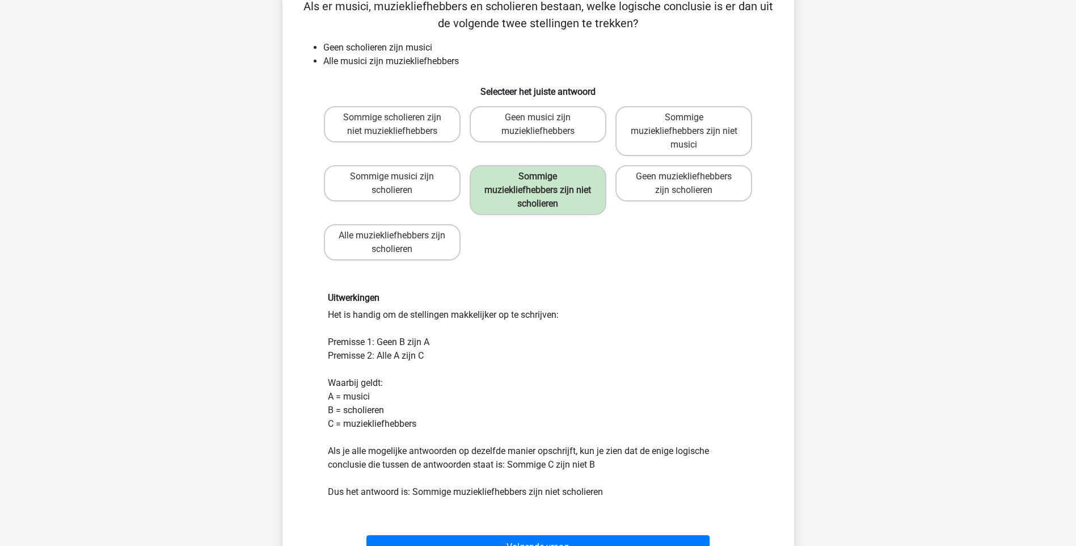
scroll to position [113, 0]
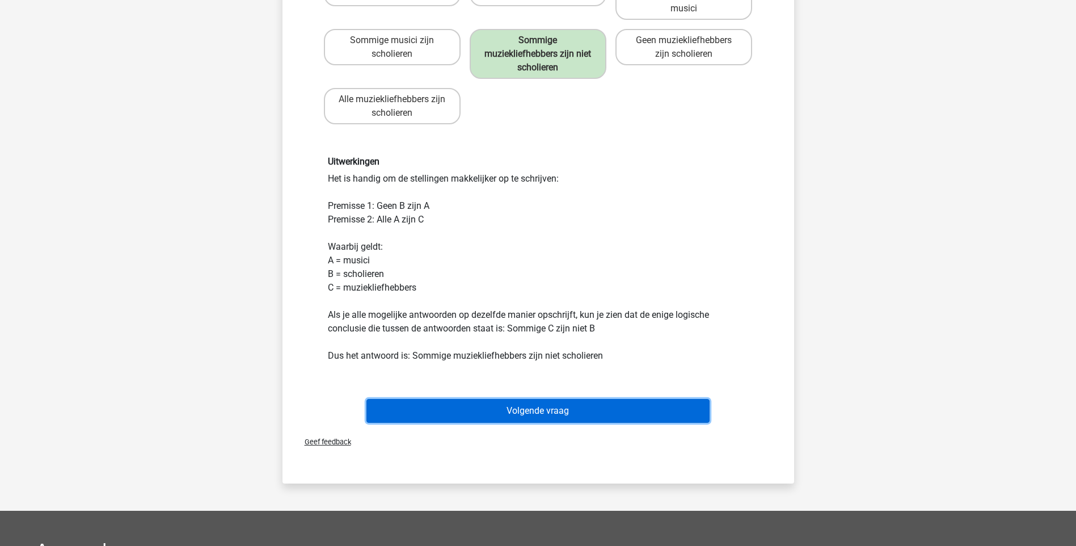
click at [542, 413] on button "Volgende vraag" at bounding box center [538, 411] width 343 height 24
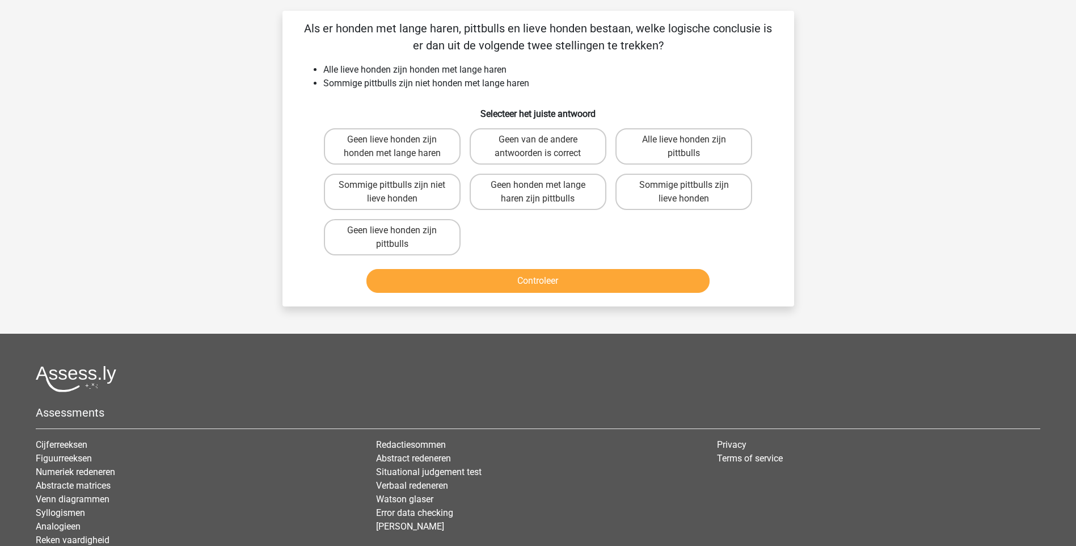
scroll to position [57, 0]
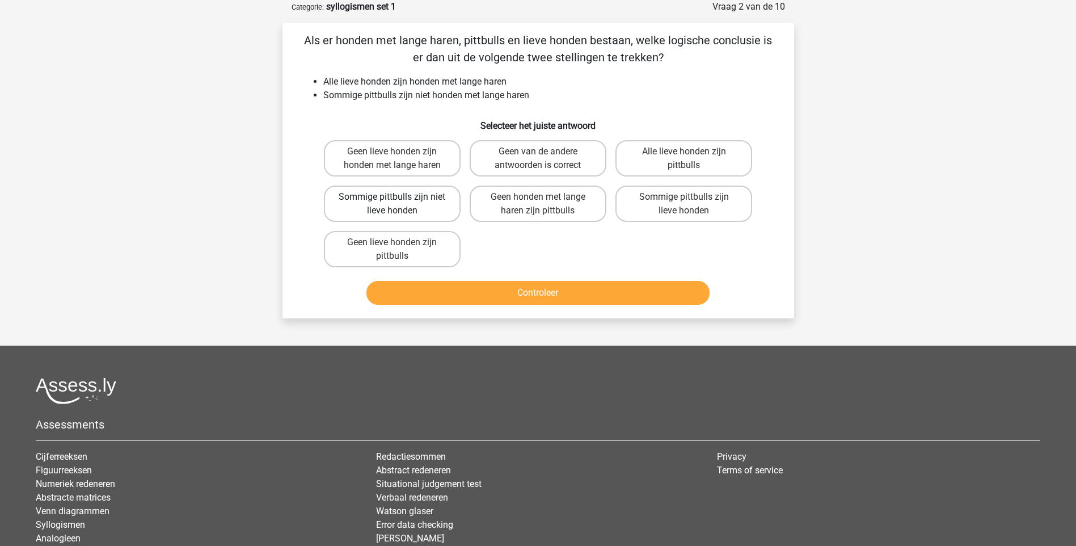
click at [414, 200] on label "Sommige pittbulls zijn niet lieve honden" at bounding box center [392, 204] width 137 height 36
click at [399, 200] on input "Sommige pittbulls zijn niet lieve honden" at bounding box center [395, 200] width 7 height 7
radio input "true"
click at [563, 300] on button "Controleer" at bounding box center [538, 293] width 343 height 24
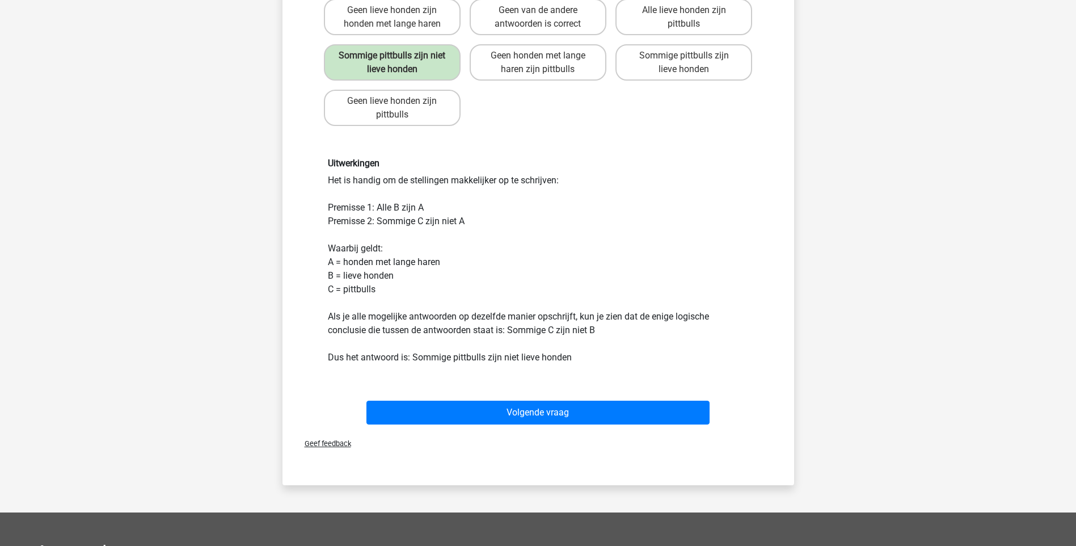
scroll to position [227, 0]
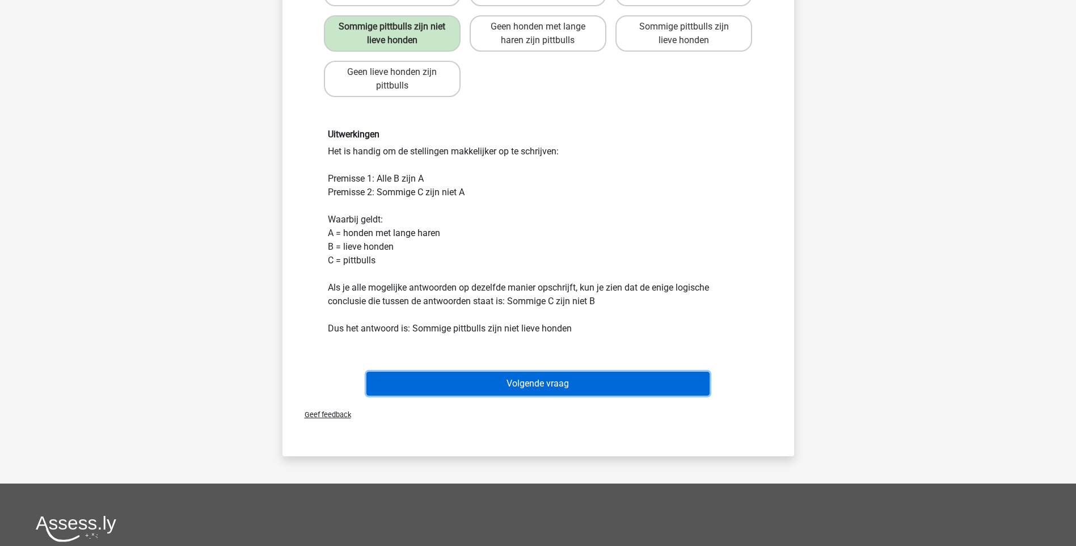
click at [595, 380] on button "Volgende vraag" at bounding box center [538, 384] width 343 height 24
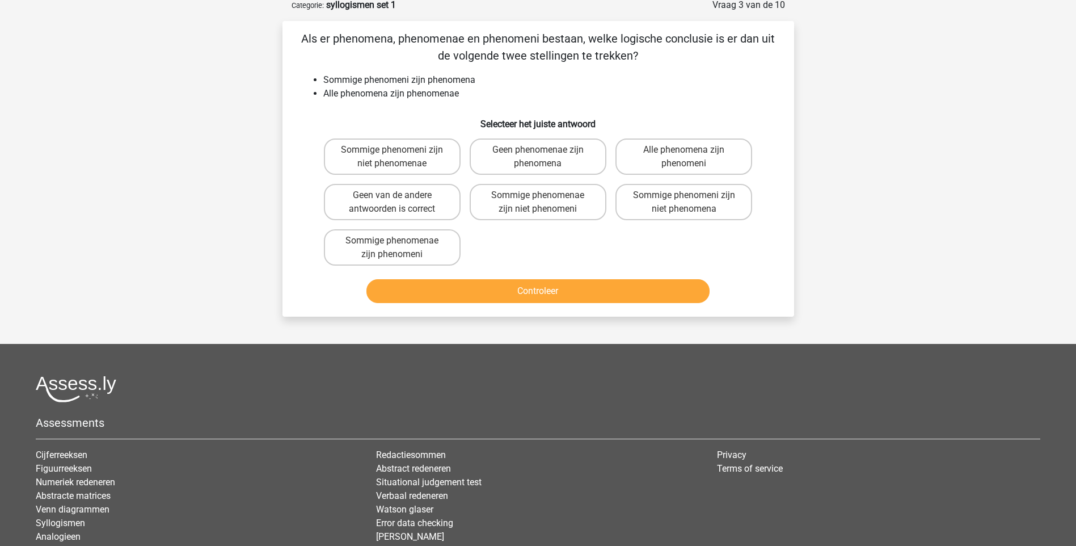
scroll to position [57, 0]
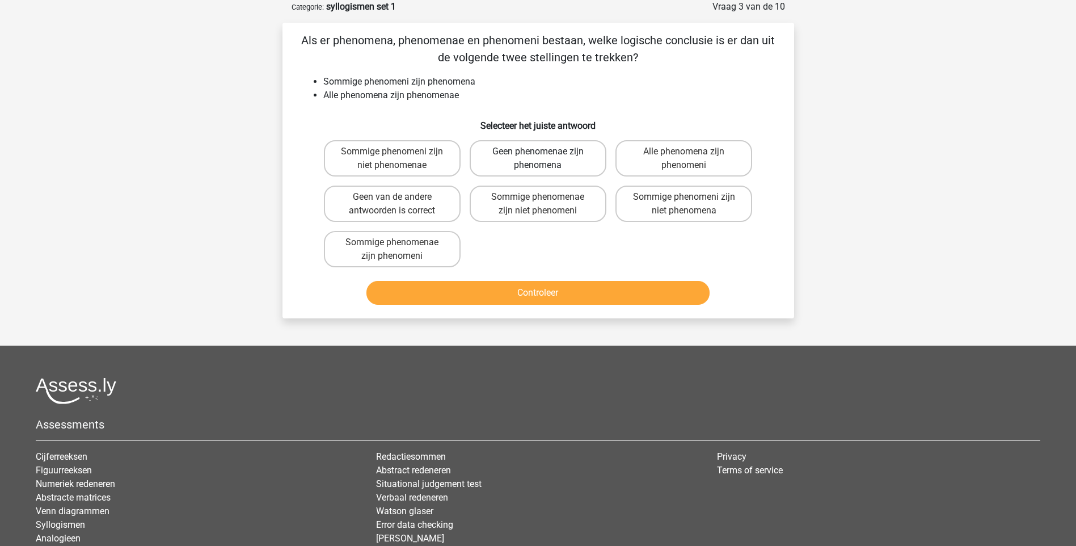
click at [557, 151] on label "Geen phenomenae zijn phenomena" at bounding box center [538, 158] width 137 height 36
click at [545, 151] on input "Geen phenomenae zijn phenomena" at bounding box center [541, 154] width 7 height 7
radio input "true"
click at [546, 294] on button "Controleer" at bounding box center [538, 293] width 343 height 24
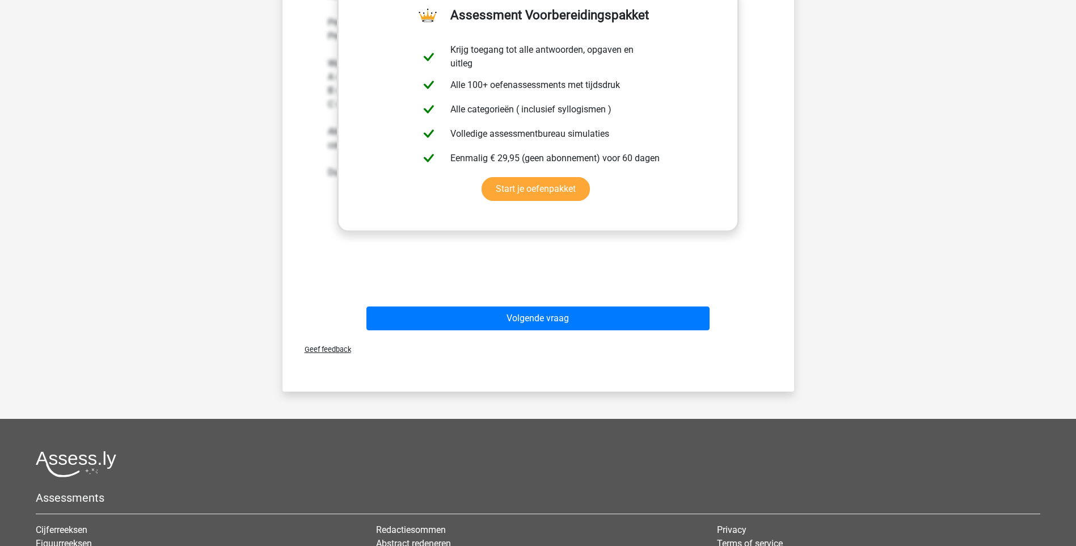
scroll to position [397, 0]
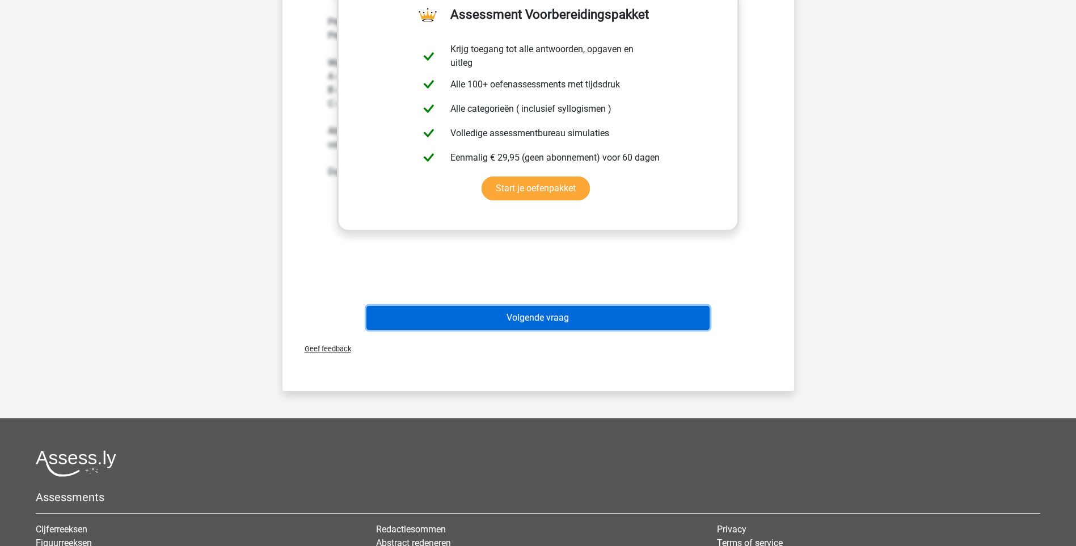
click at [575, 318] on button "Volgende vraag" at bounding box center [538, 318] width 343 height 24
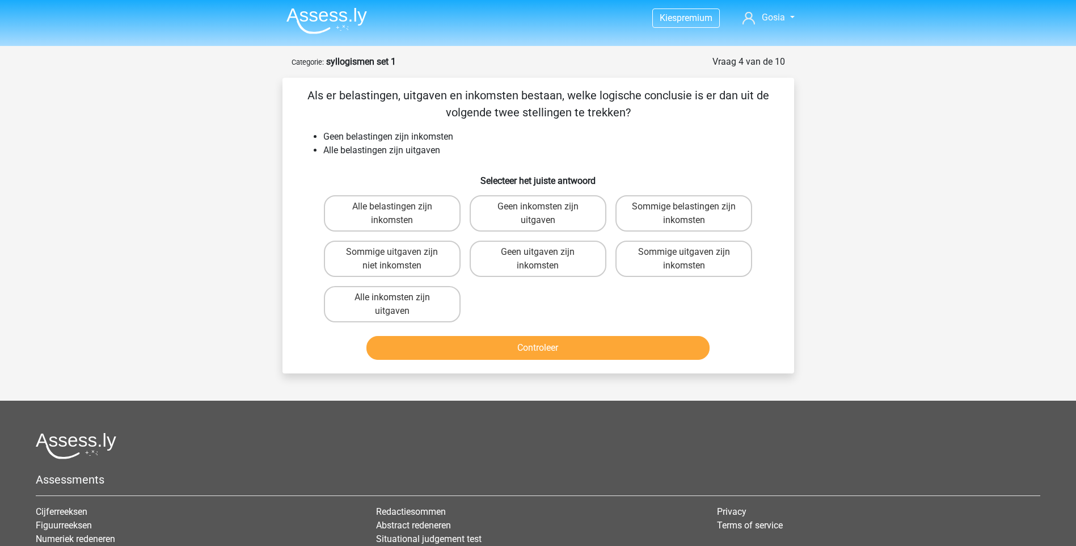
scroll to position [0, 0]
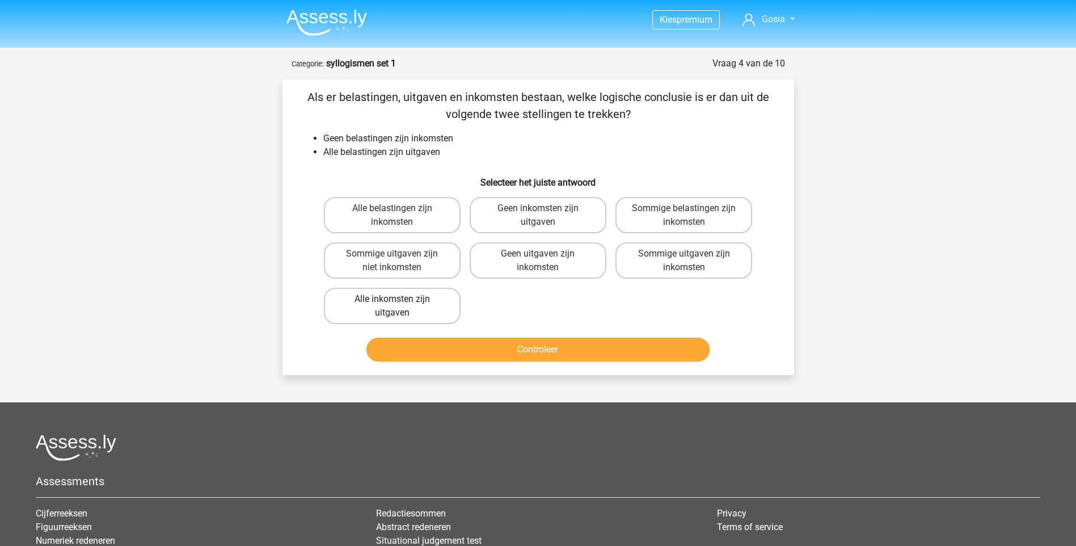
click at [419, 305] on label "Alle inkomsten zijn uitgaven" at bounding box center [392, 306] width 137 height 36
click at [399, 305] on input "Alle inkomsten zijn uitgaven" at bounding box center [395, 302] width 7 height 7
radio input "true"
click at [539, 347] on button "Controleer" at bounding box center [538, 350] width 343 height 24
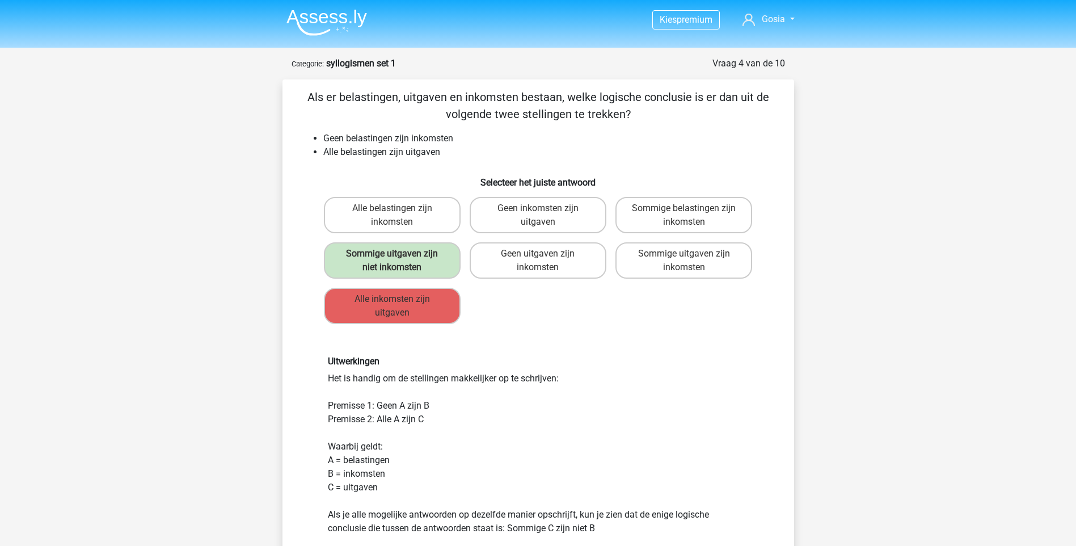
click at [555, 301] on div "Alle belastingen zijn inkomsten Geen inkomsten zijn uitgaven Sommige belastinge…" at bounding box center [538, 260] width 438 height 136
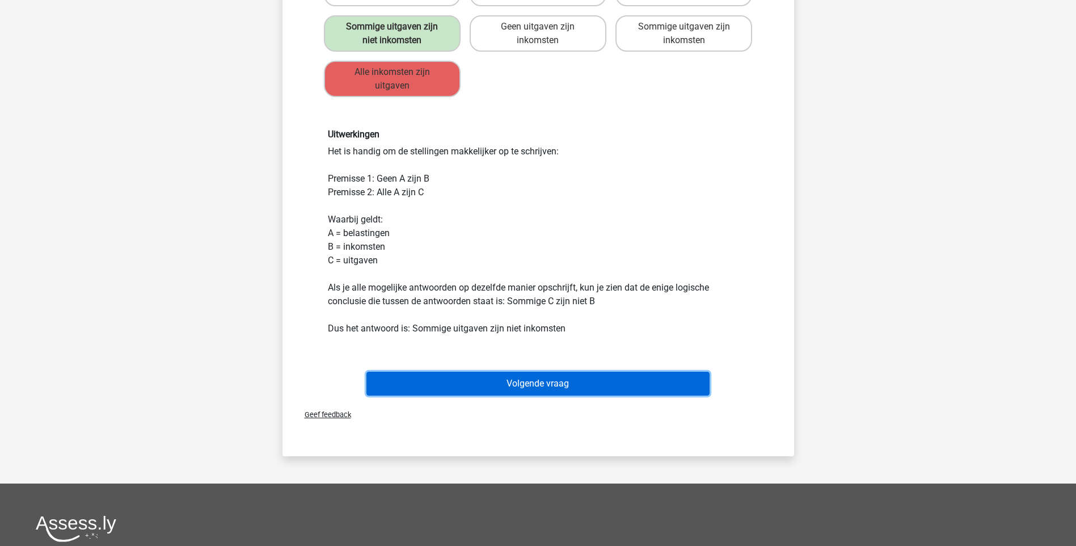
click at [538, 385] on button "Volgende vraag" at bounding box center [538, 384] width 343 height 24
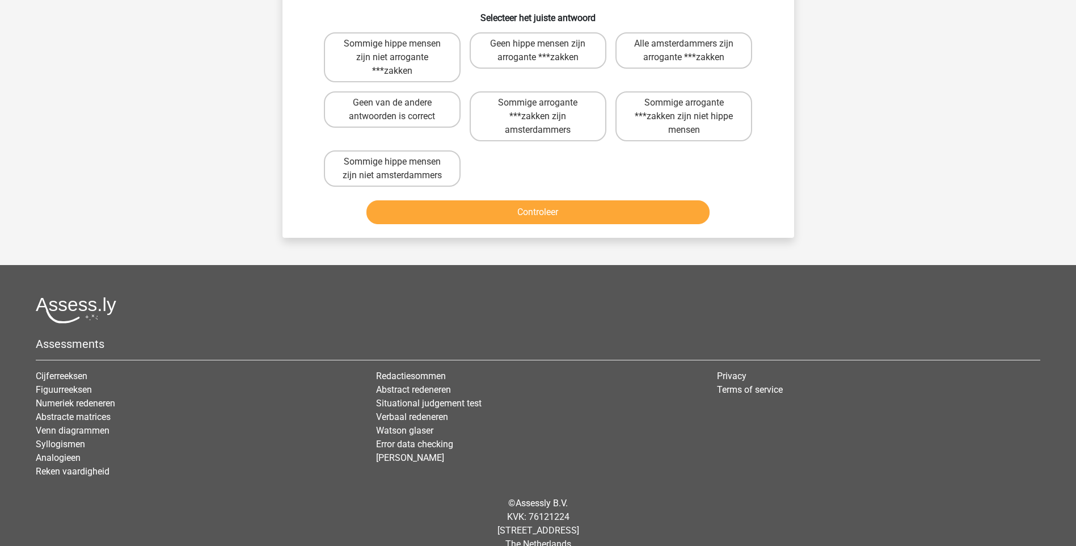
scroll to position [57, 0]
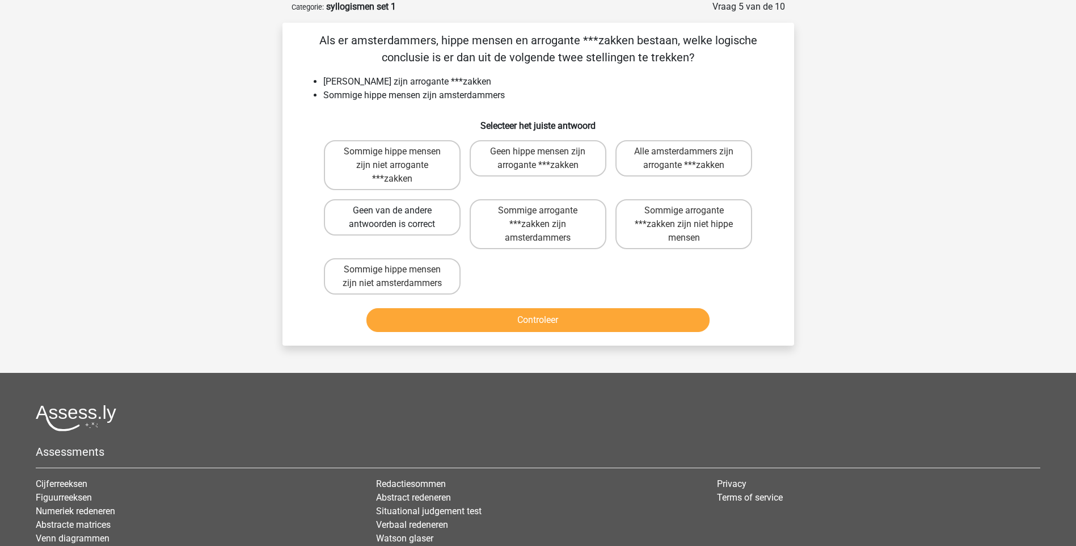
click at [402, 225] on label "Geen van de andere antwoorden is correct" at bounding box center [392, 217] width 137 height 36
click at [399, 218] on input "Geen van de andere antwoorden is correct" at bounding box center [395, 213] width 7 height 7
radio input "true"
click at [525, 317] on button "Controleer" at bounding box center [538, 320] width 343 height 24
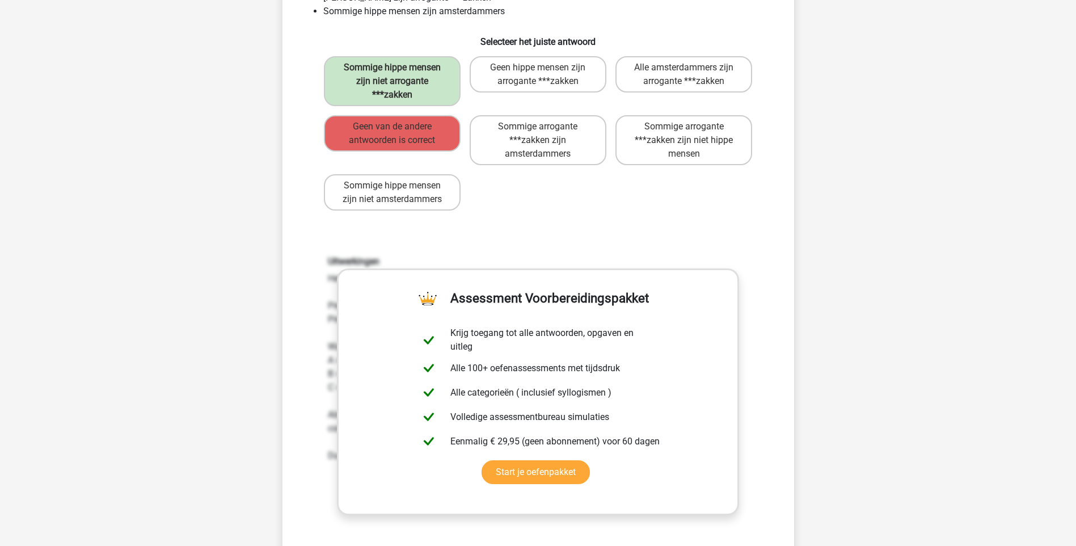
drag, startPoint x: 30, startPoint y: 239, endPoint x: 36, endPoint y: 238, distance: 6.3
click at [30, 238] on div "Kies premium Gosia g.kizewska@swzp.nl" at bounding box center [538, 430] width 1076 height 1142
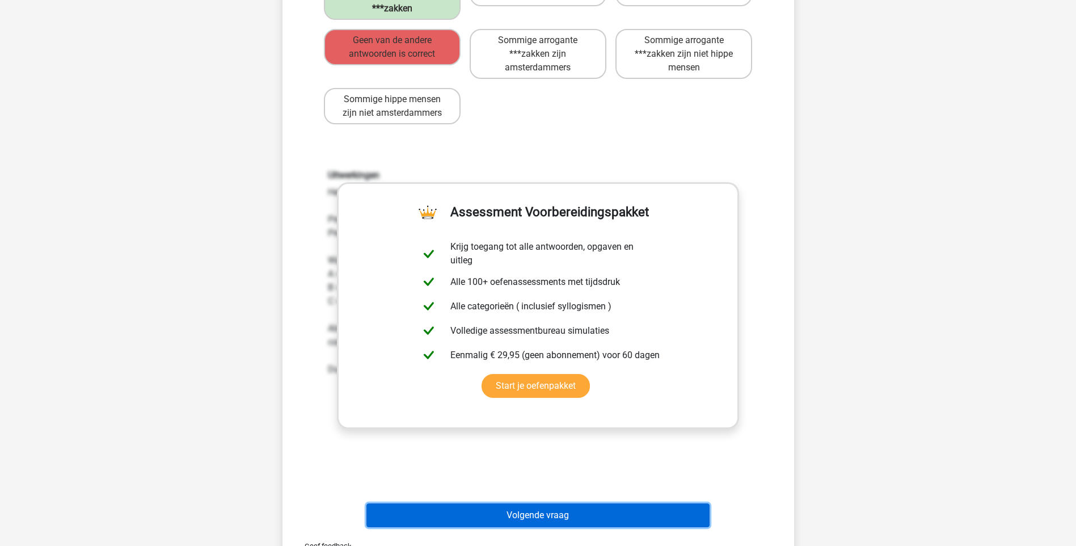
click at [489, 511] on button "Volgende vraag" at bounding box center [538, 515] width 343 height 24
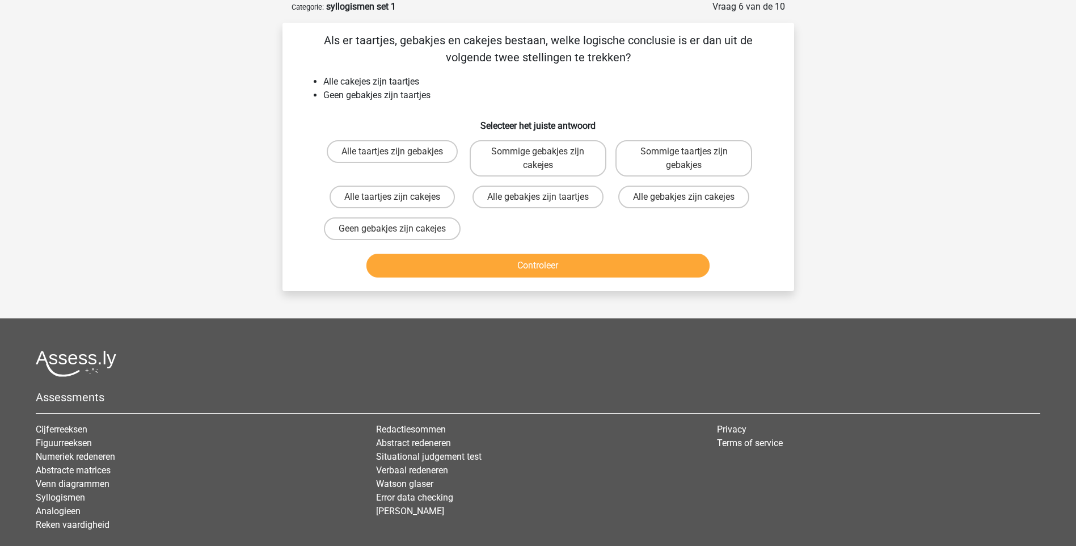
click at [398, 230] on input "Geen gebakjes zijn cakejes" at bounding box center [395, 232] width 7 height 7
radio input "true"
click at [520, 276] on button "Controleer" at bounding box center [538, 266] width 343 height 24
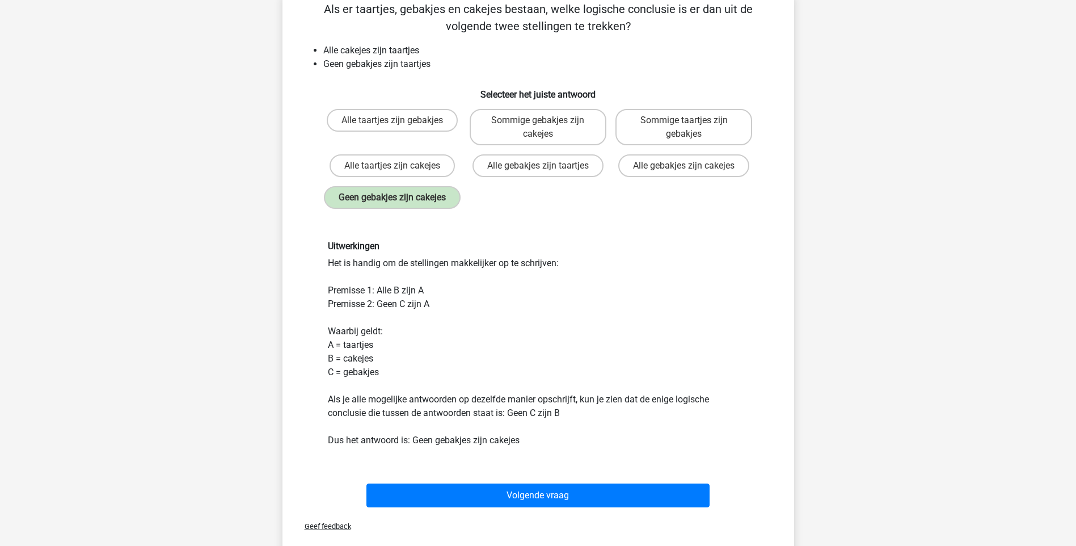
scroll to position [113, 0]
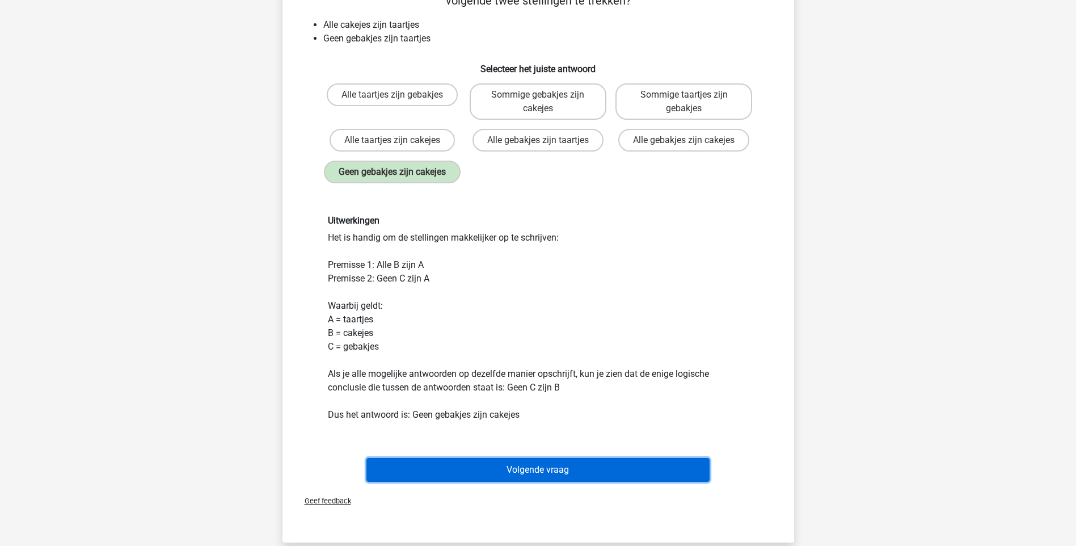
click at [530, 482] on button "Volgende vraag" at bounding box center [538, 470] width 343 height 24
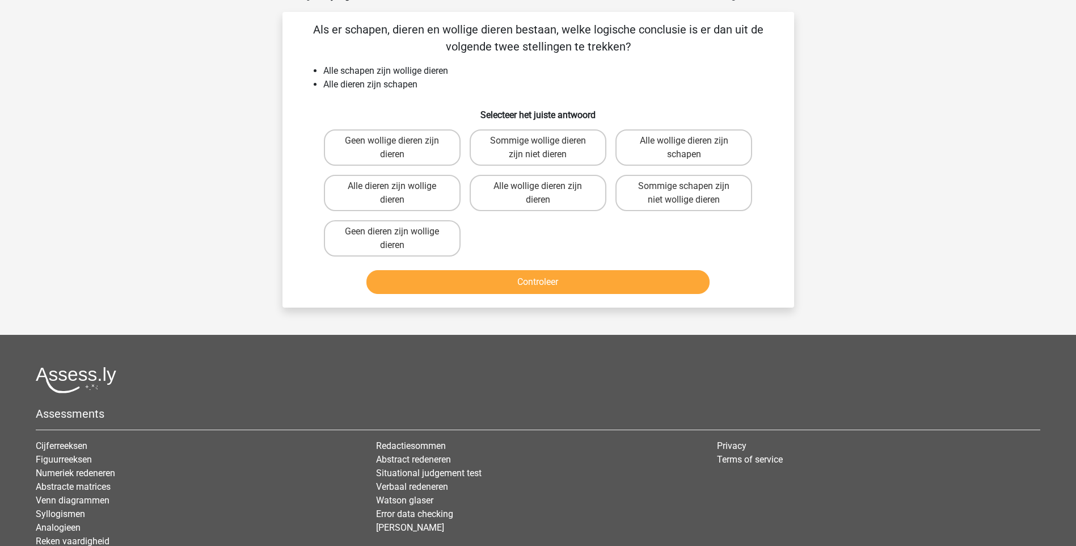
scroll to position [57, 0]
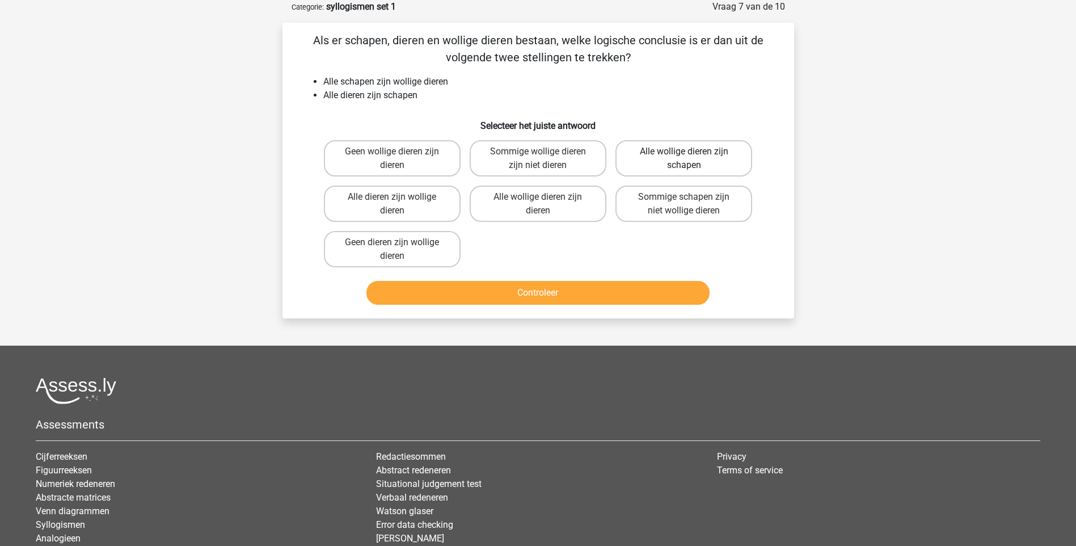
click at [664, 165] on label "Alle wollige dieren zijn schapen" at bounding box center [684, 158] width 137 height 36
click at [684, 159] on input "Alle wollige dieren zijn schapen" at bounding box center [687, 154] width 7 height 7
radio input "true"
click at [587, 296] on button "Controleer" at bounding box center [538, 293] width 343 height 24
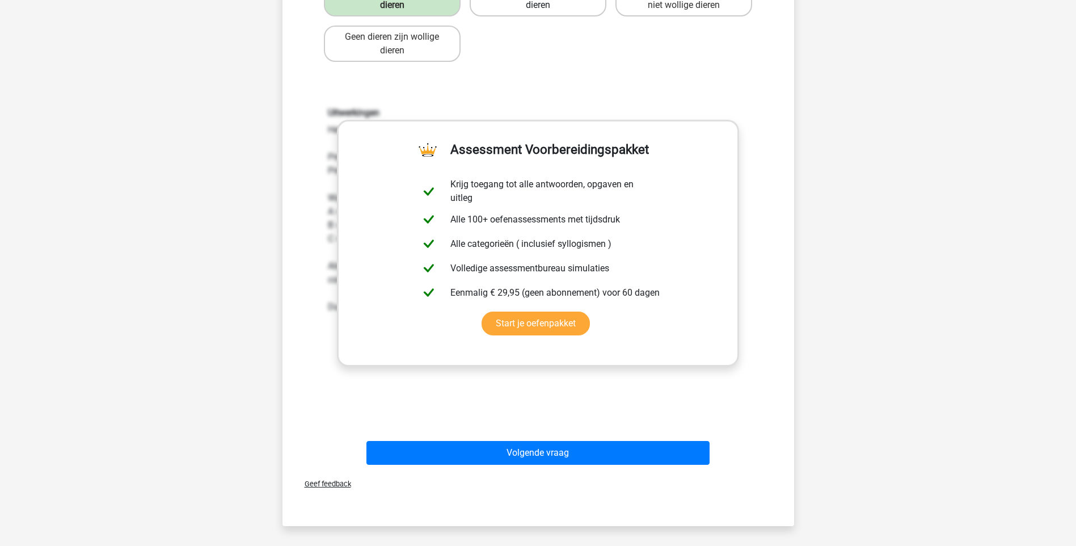
scroll to position [284, 0]
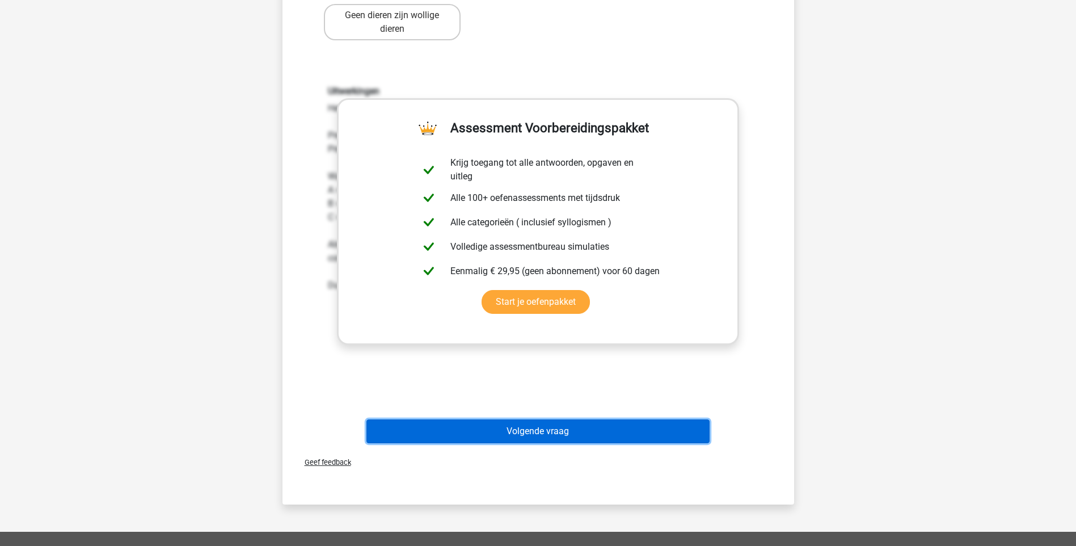
click at [551, 432] on button "Volgende vraag" at bounding box center [538, 431] width 343 height 24
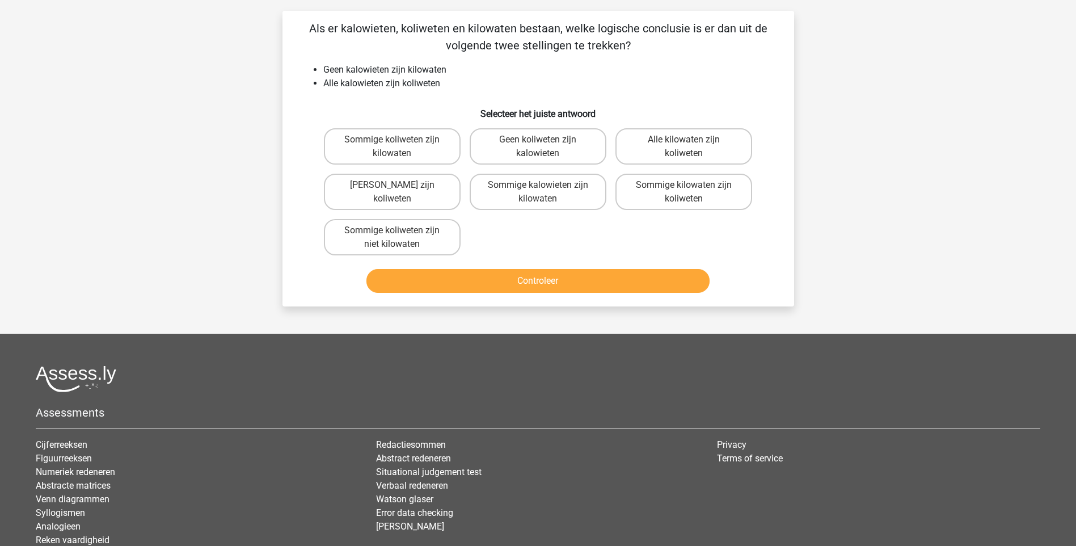
scroll to position [57, 0]
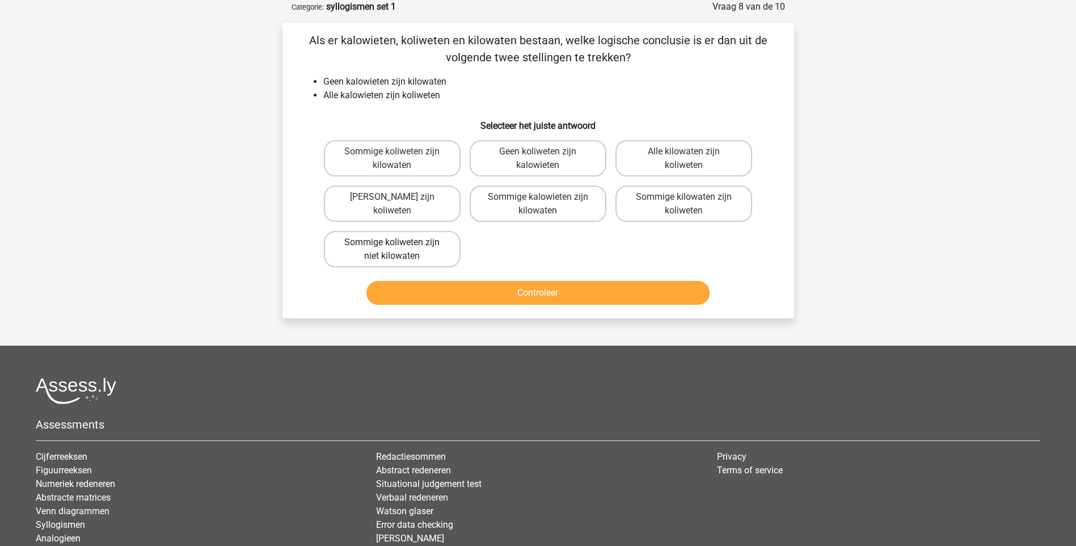
click at [422, 254] on label "Sommige koliweten zijn niet kilowaten" at bounding box center [392, 249] width 137 height 36
click at [399, 250] on input "Sommige koliweten zijn niet kilowaten" at bounding box center [395, 245] width 7 height 7
radio input "true"
click at [482, 294] on button "Controleer" at bounding box center [538, 293] width 343 height 24
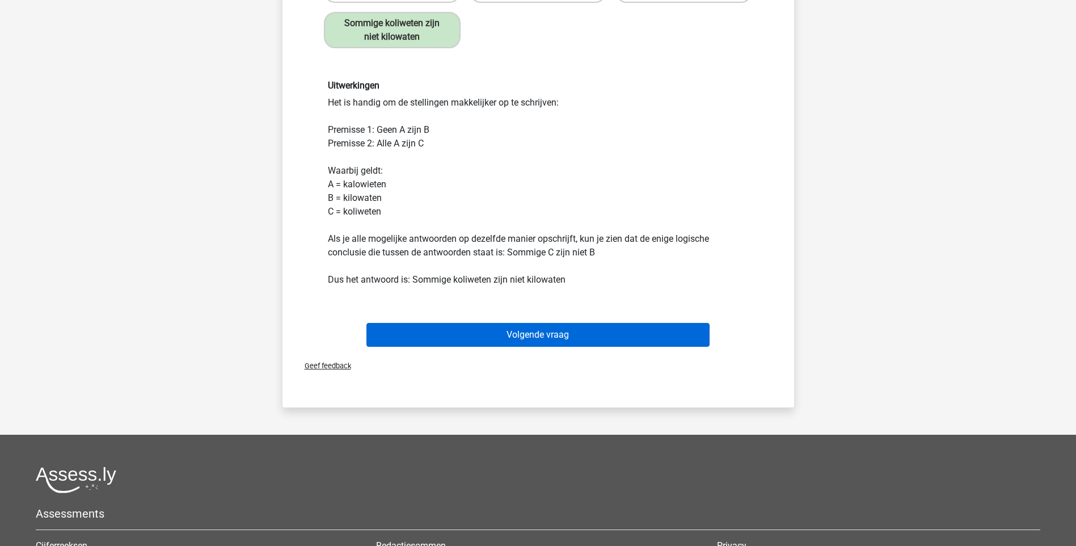
scroll to position [284, 0]
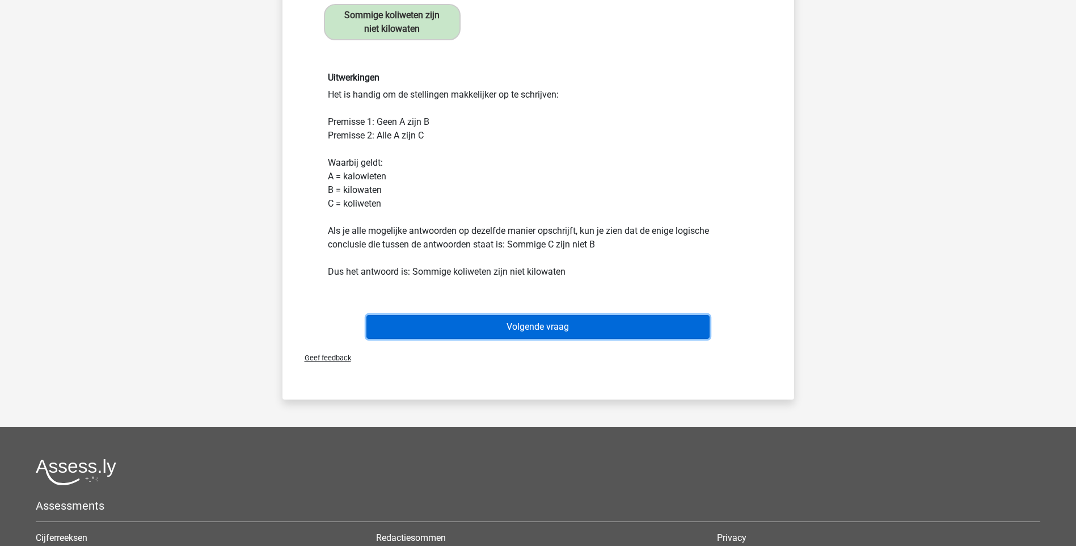
click at [547, 329] on button "Volgende vraag" at bounding box center [538, 327] width 343 height 24
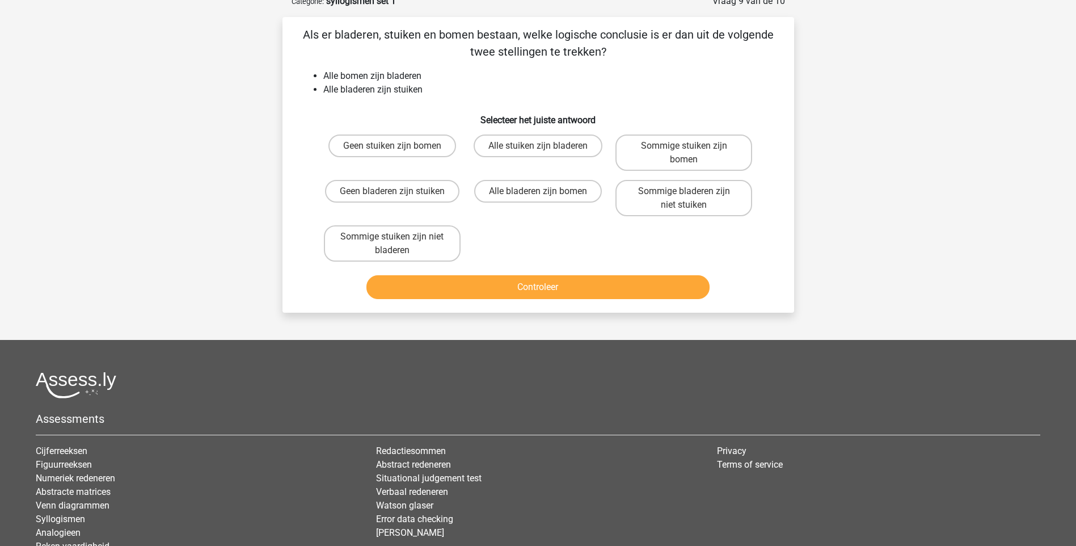
scroll to position [57, 0]
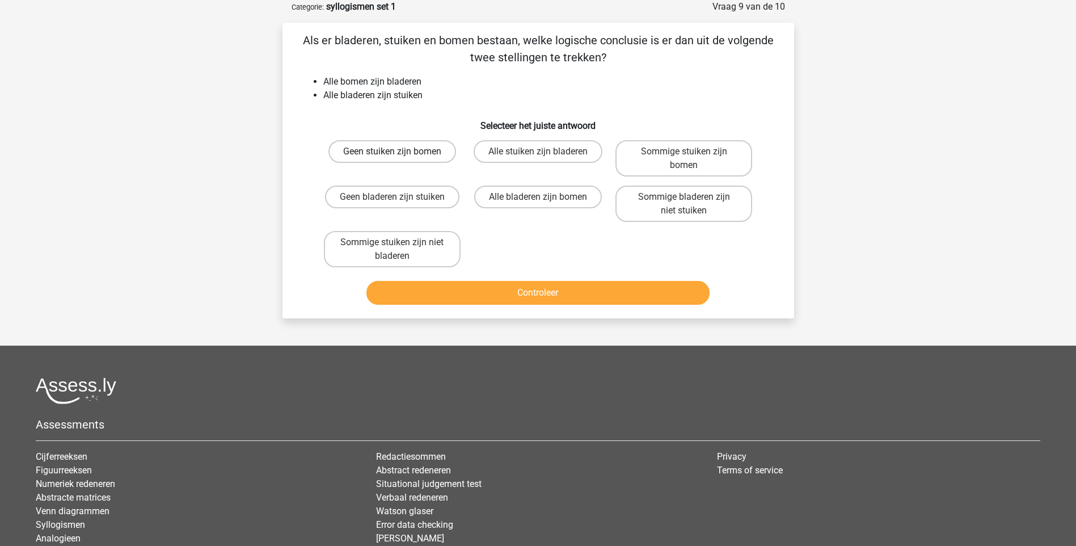
click at [394, 147] on label "Geen stuiken zijn bomen" at bounding box center [392, 151] width 128 height 23
click at [394, 151] on input "Geen stuiken zijn bomen" at bounding box center [395, 154] width 7 height 7
radio input "true"
click at [547, 293] on button "Controleer" at bounding box center [538, 293] width 343 height 24
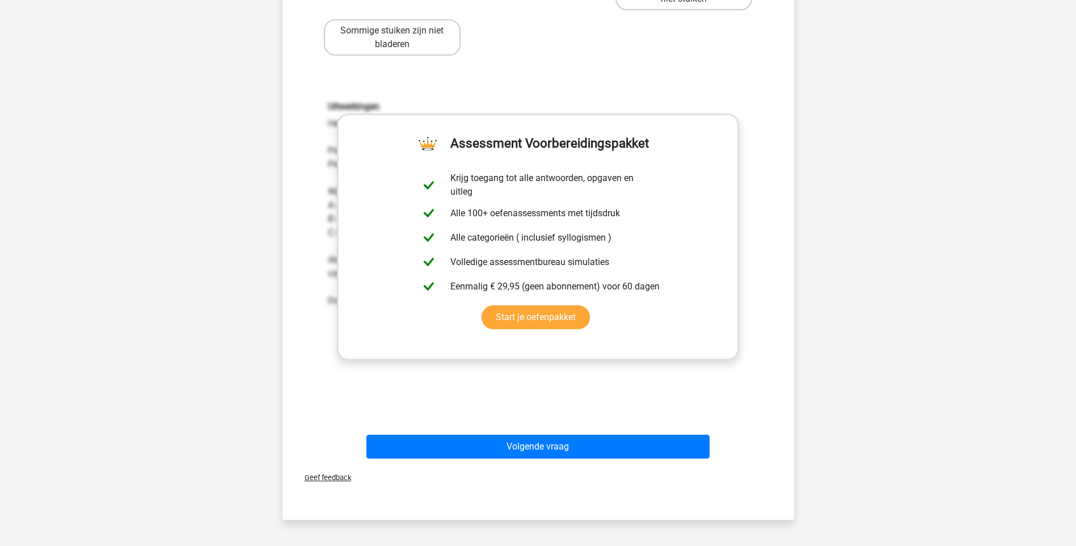
scroll to position [284, 0]
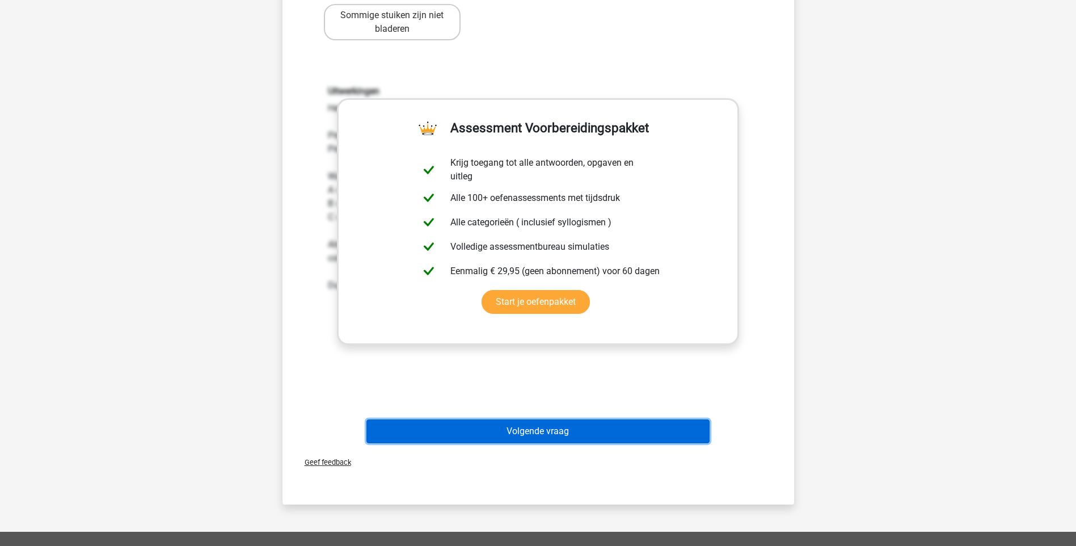
click at [595, 432] on button "Volgende vraag" at bounding box center [538, 431] width 343 height 24
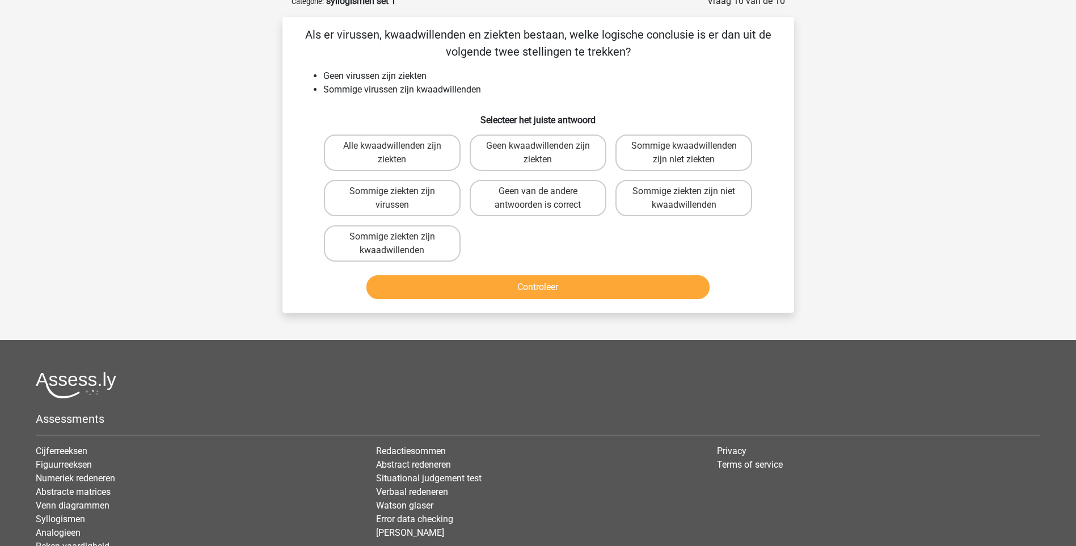
scroll to position [57, 0]
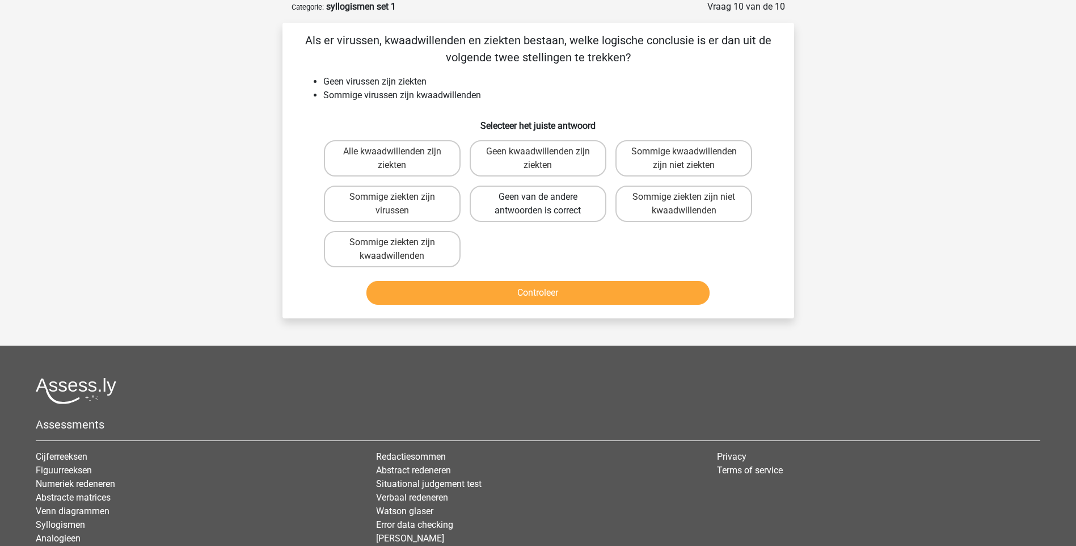
click at [563, 209] on label "Geen van de andere antwoorden is correct" at bounding box center [538, 204] width 137 height 36
click at [545, 204] on input "Geen van de andere antwoorden is correct" at bounding box center [541, 200] width 7 height 7
radio input "true"
click at [564, 292] on button "Controleer" at bounding box center [538, 293] width 343 height 24
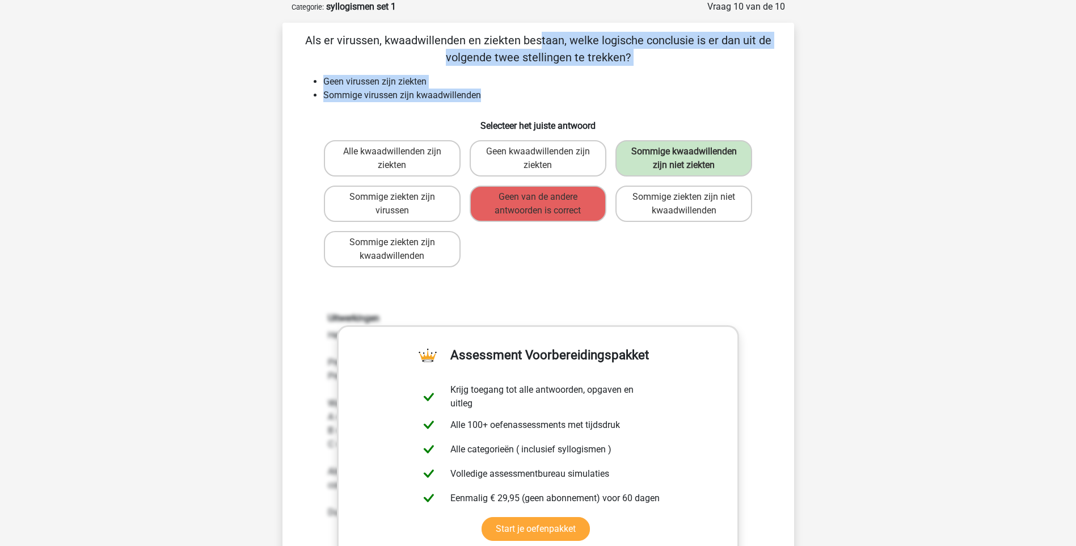
drag, startPoint x: 308, startPoint y: 39, endPoint x: 506, endPoint y: 101, distance: 206.9
click at [506, 101] on div "Als er virussen, kwaadwillenden en ziekten bestaan, welke logische conclusie is…" at bounding box center [538, 353] width 503 height 643
drag, startPoint x: 506, startPoint y: 101, endPoint x: 473, endPoint y: 47, distance: 63.1
copy div "Als er virussen, kwaadwillenden en ziekten bestaan, welke logische conclusie is…"
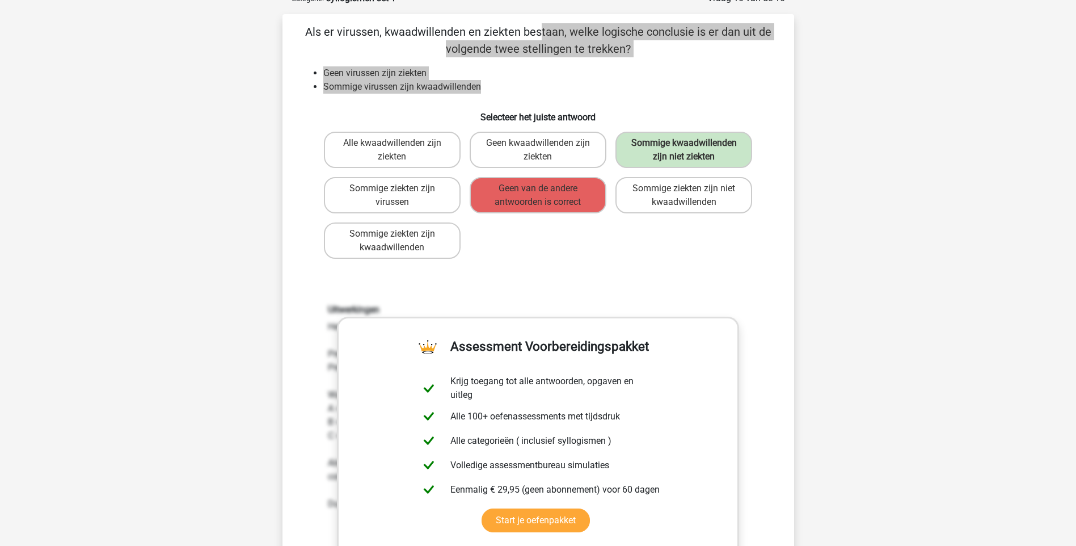
scroll to position [340, 0]
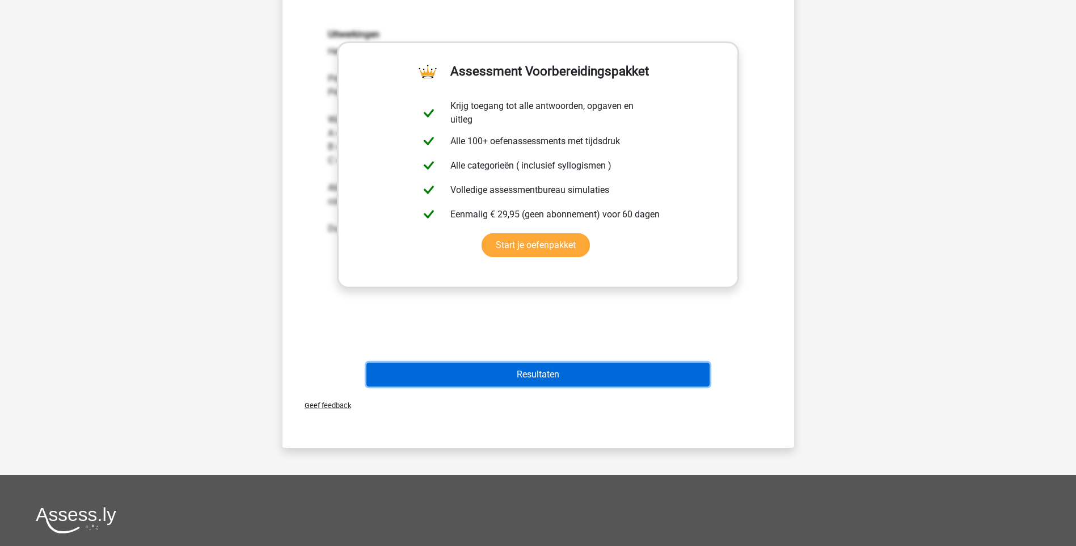
click at [536, 379] on button "Resultaten" at bounding box center [538, 375] width 343 height 24
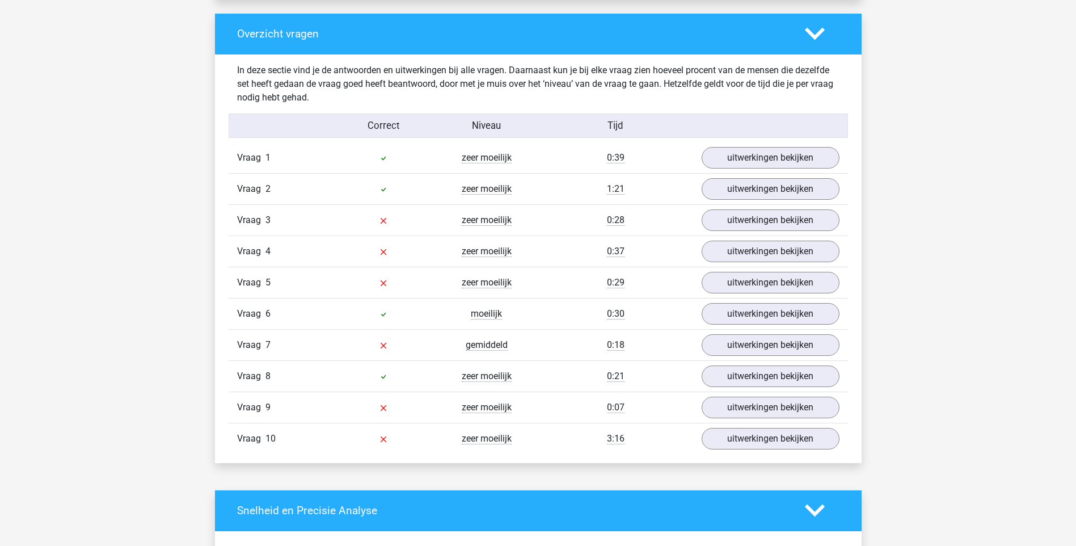
scroll to position [851, 0]
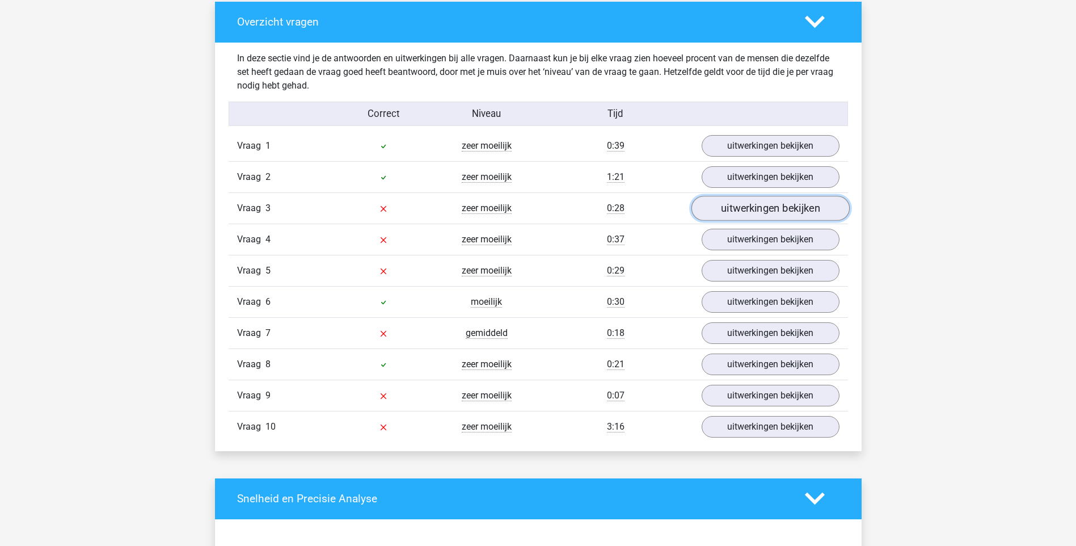
click at [769, 213] on link "uitwerkingen bekijken" at bounding box center [770, 208] width 158 height 25
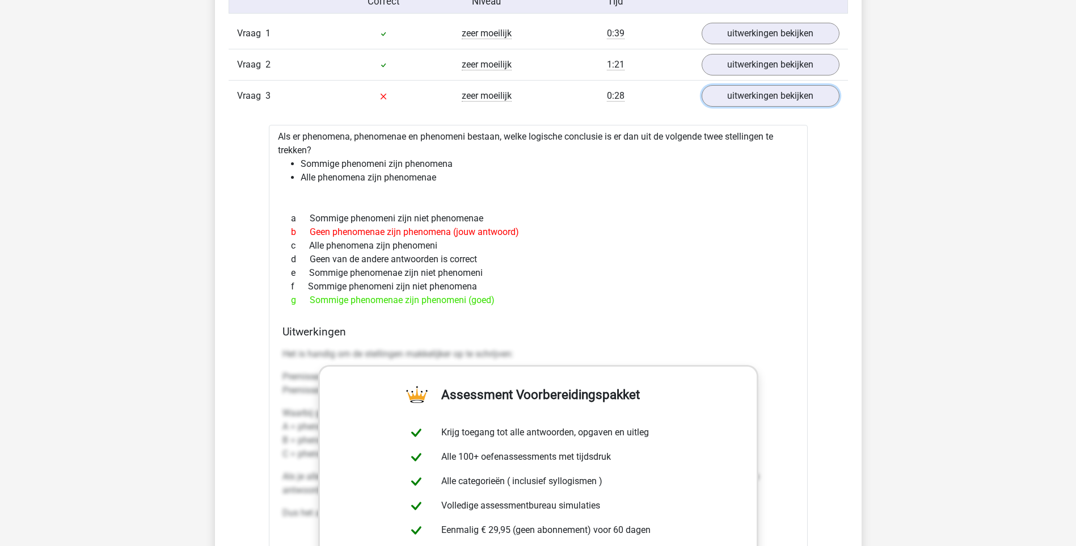
scroll to position [964, 0]
click at [780, 96] on link "uitwerkingen bekijken" at bounding box center [770, 94] width 158 height 25
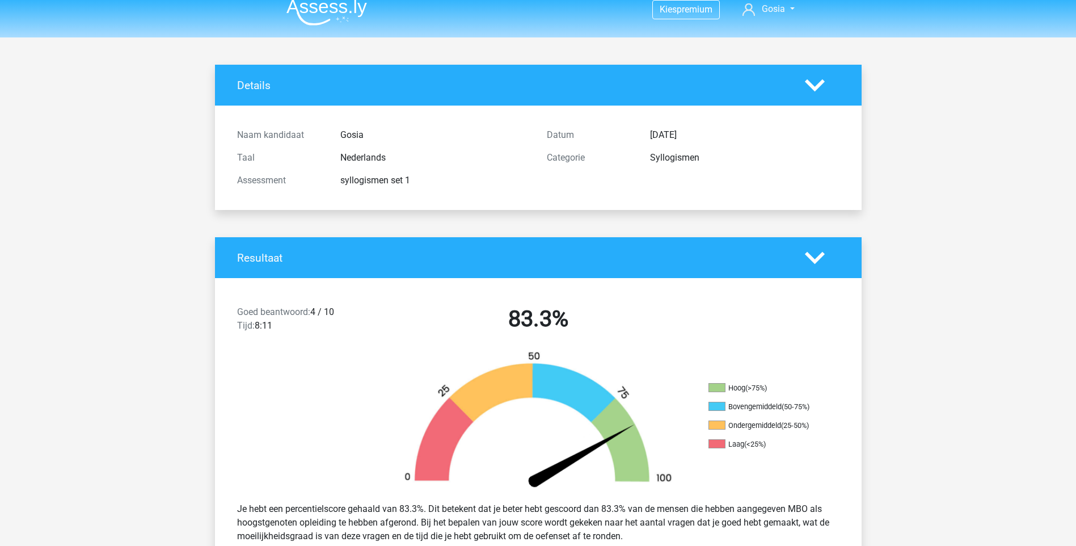
scroll to position [0, 0]
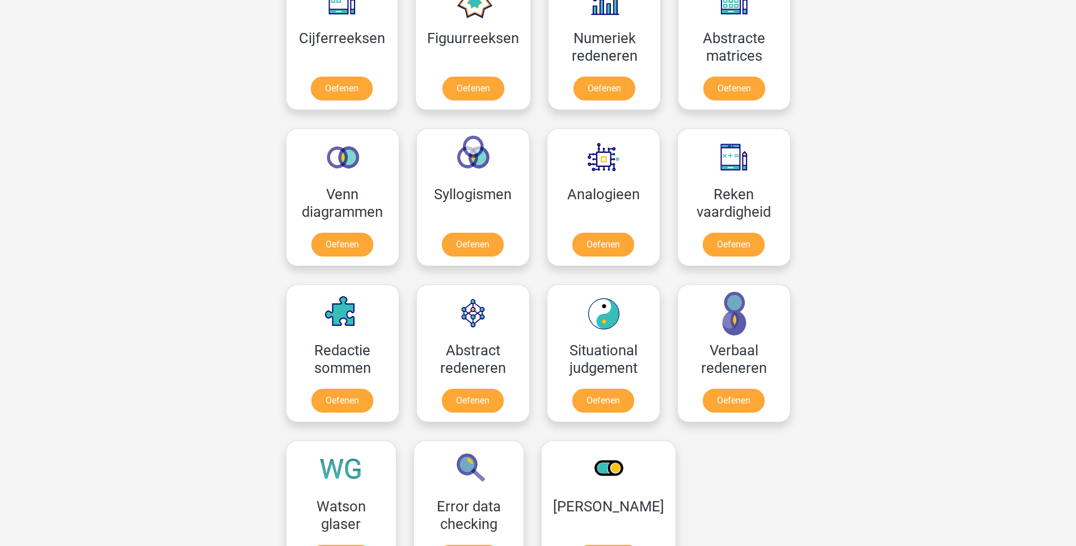
scroll to position [738, 0]
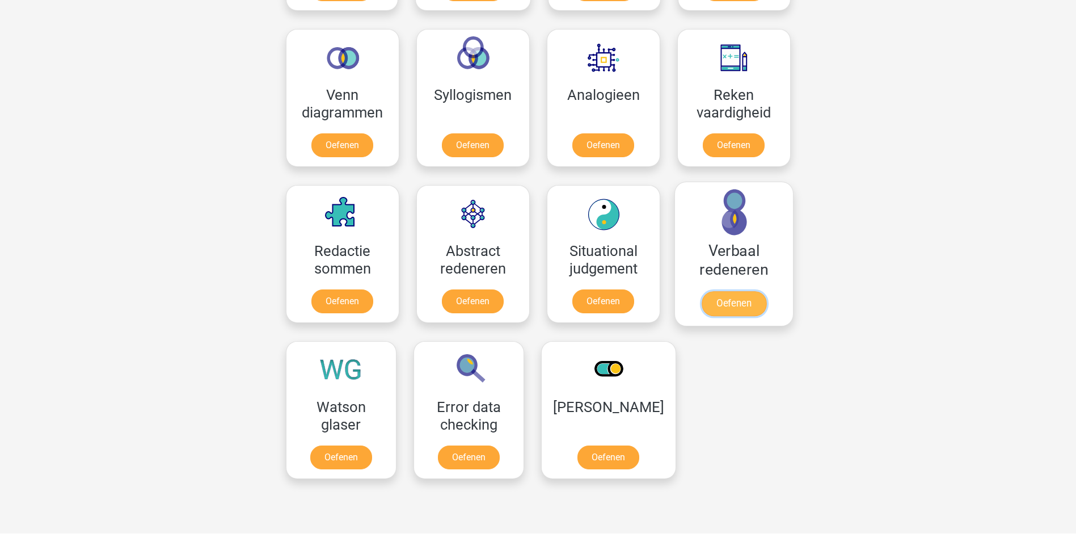
click at [735, 291] on link "Oefenen" at bounding box center [733, 303] width 65 height 25
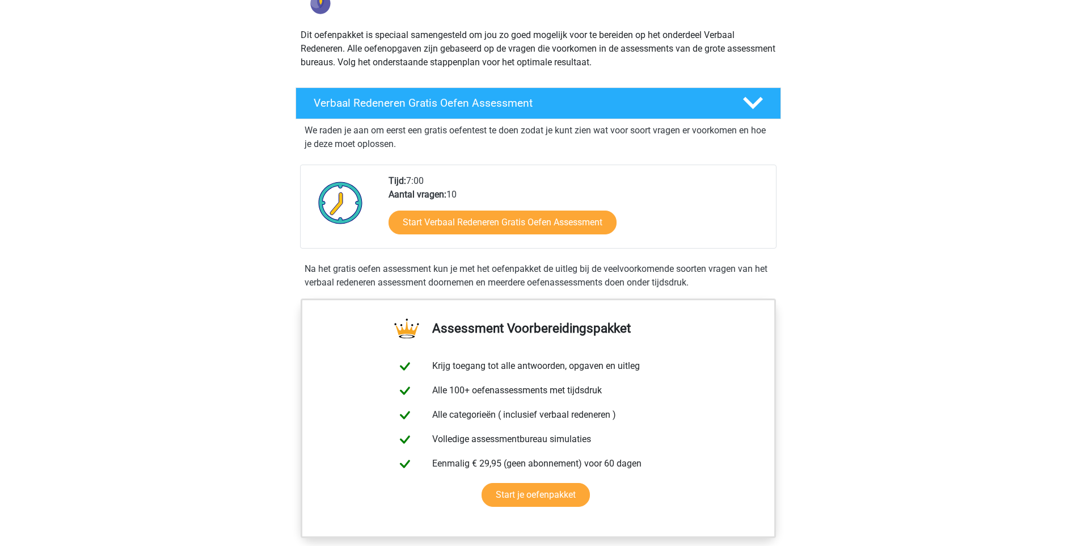
scroll to position [113, 0]
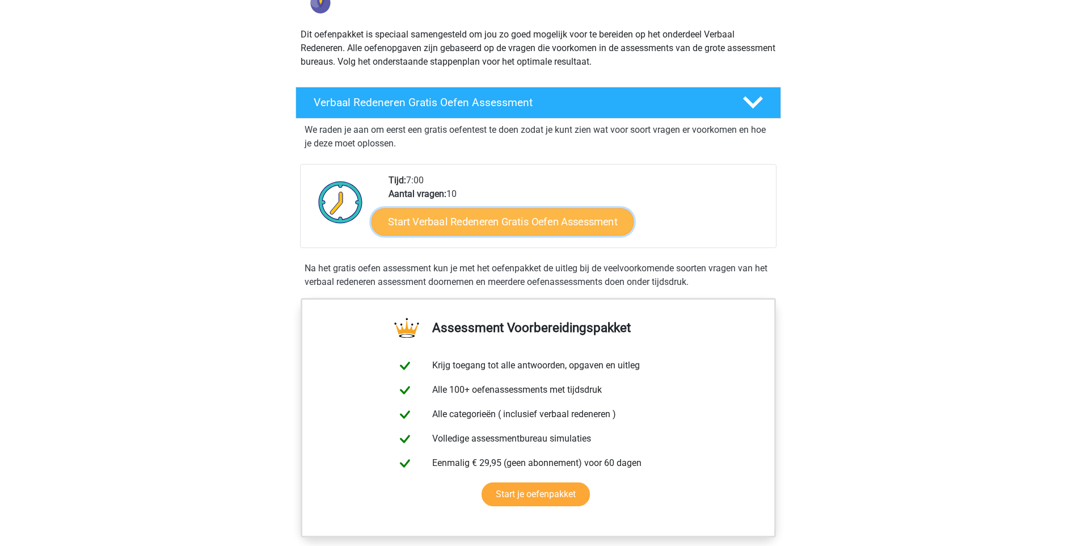
click at [509, 222] on link "Start Verbaal Redeneren Gratis Oefen Assessment" at bounding box center [503, 221] width 262 height 27
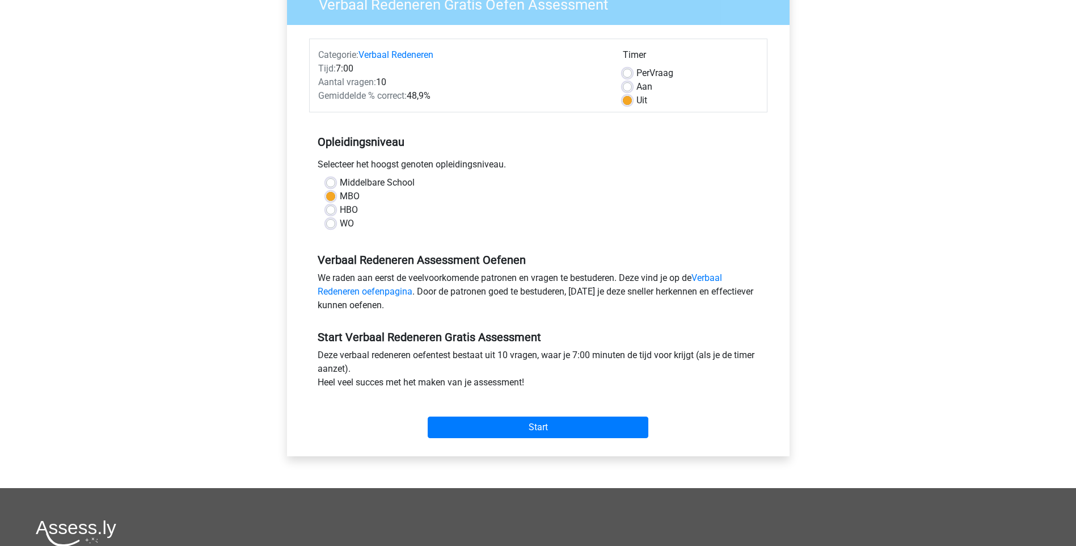
scroll to position [113, 0]
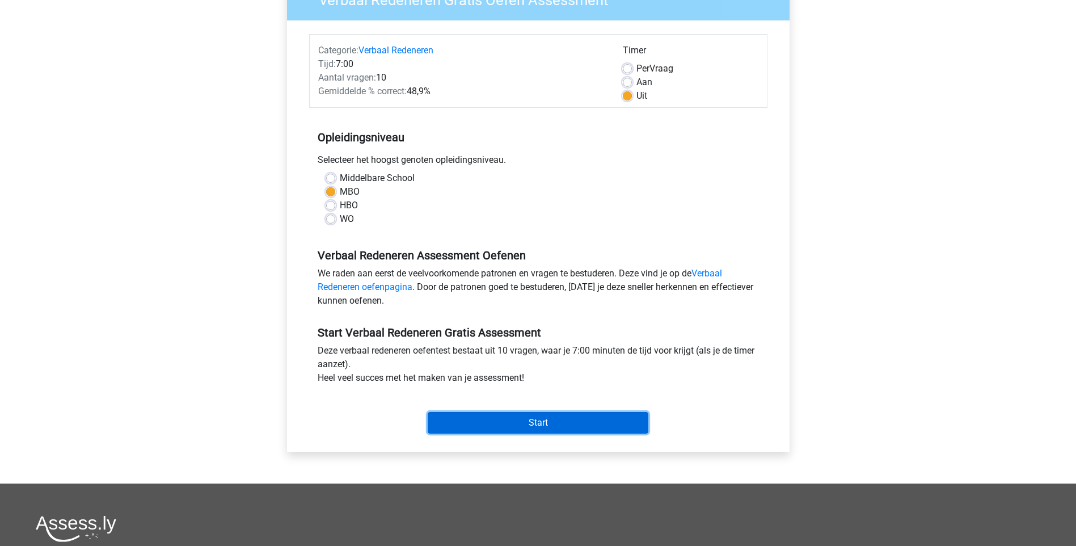
click at [545, 416] on input "Start" at bounding box center [538, 423] width 221 height 22
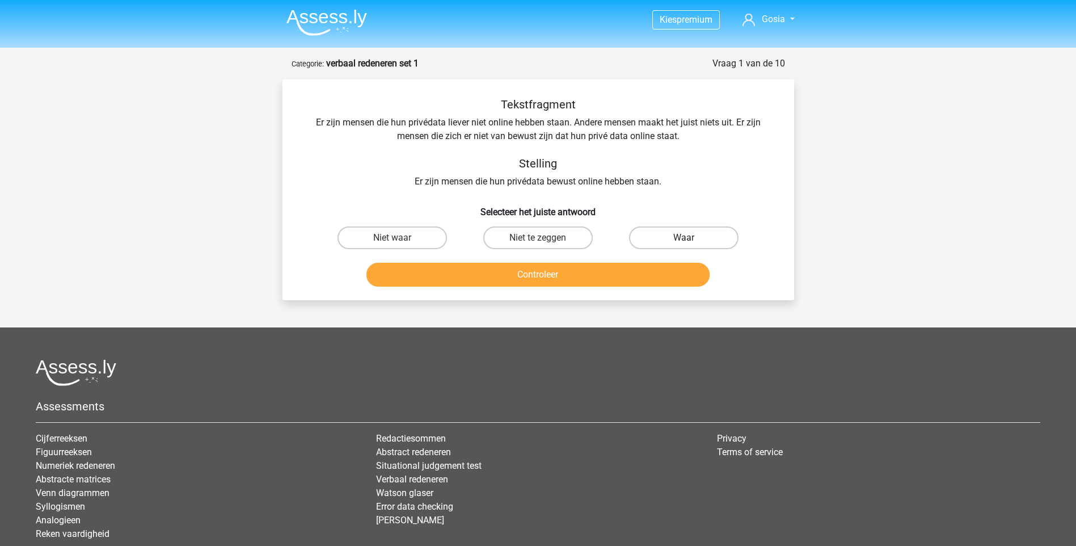
click at [673, 235] on label "Waar" at bounding box center [683, 237] width 109 height 23
click at [684, 238] on input "Waar" at bounding box center [687, 241] width 7 height 7
radio input "true"
click at [609, 272] on button "Controleer" at bounding box center [538, 275] width 343 height 24
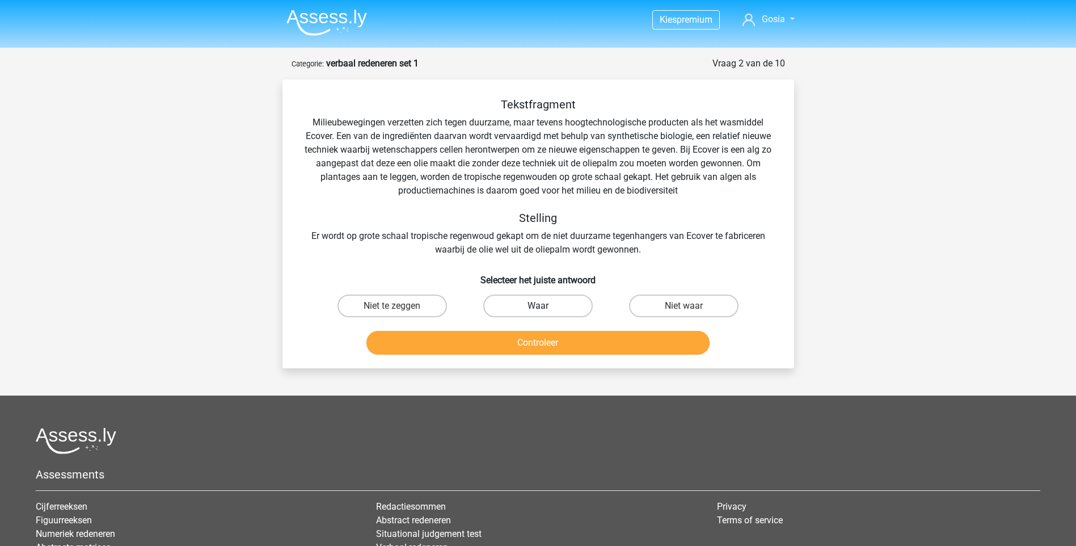
click at [525, 302] on label "Waar" at bounding box center [537, 305] width 109 height 23
click at [538, 306] on input "Waar" at bounding box center [541, 309] width 7 height 7
radio input "true"
click at [522, 340] on button "Controleer" at bounding box center [538, 343] width 343 height 24
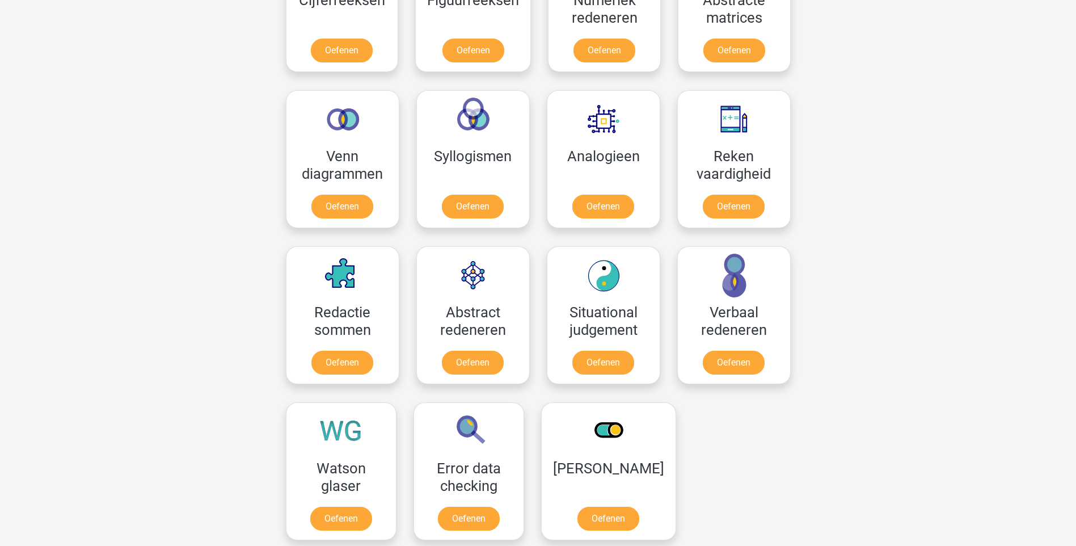
scroll to position [681, 0]
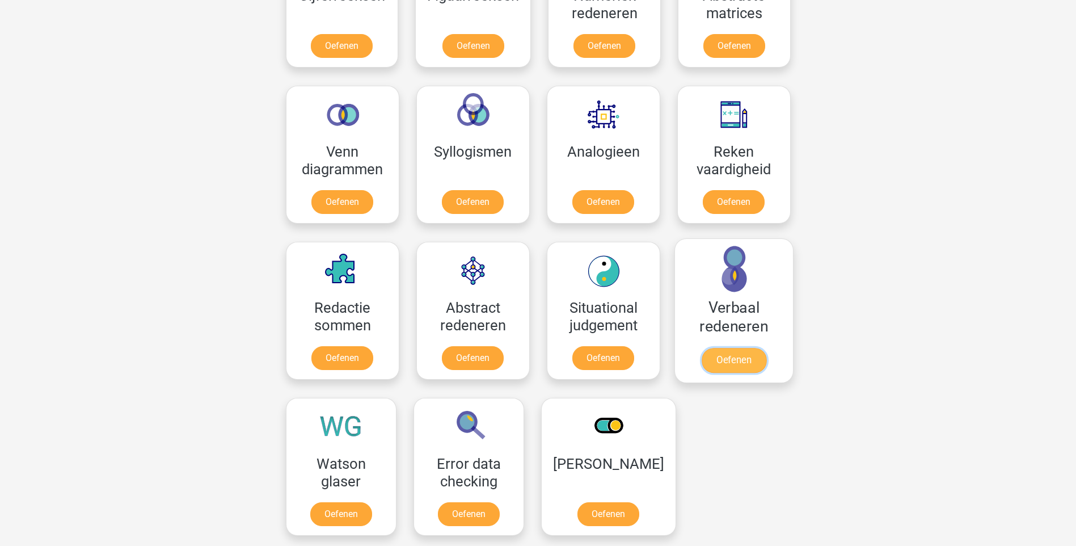
click at [747, 348] on link "Oefenen" at bounding box center [733, 360] width 65 height 25
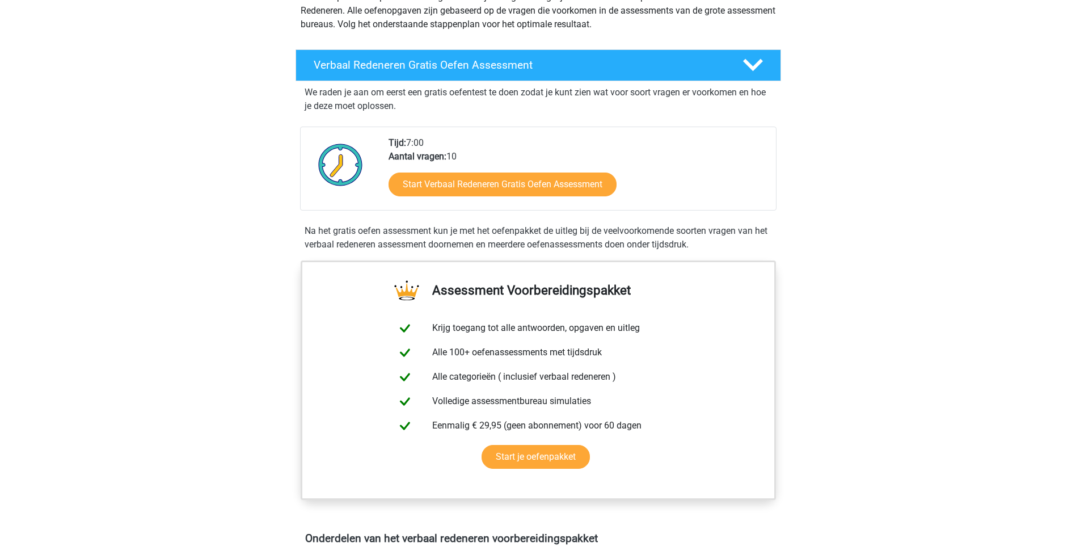
scroll to position [170, 0]
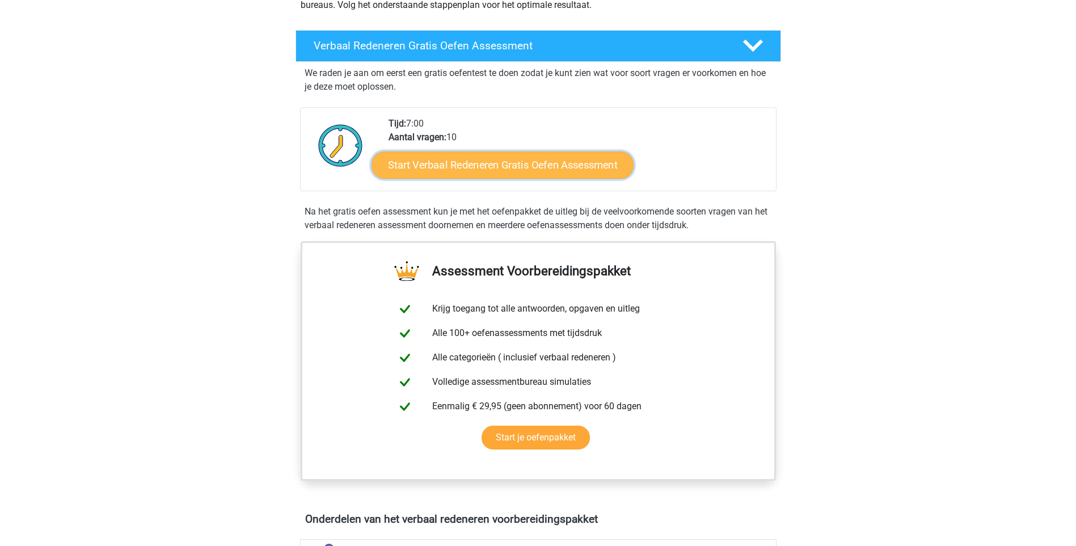
click at [541, 165] on link "Start Verbaal Redeneren Gratis Oefen Assessment" at bounding box center [503, 164] width 262 height 27
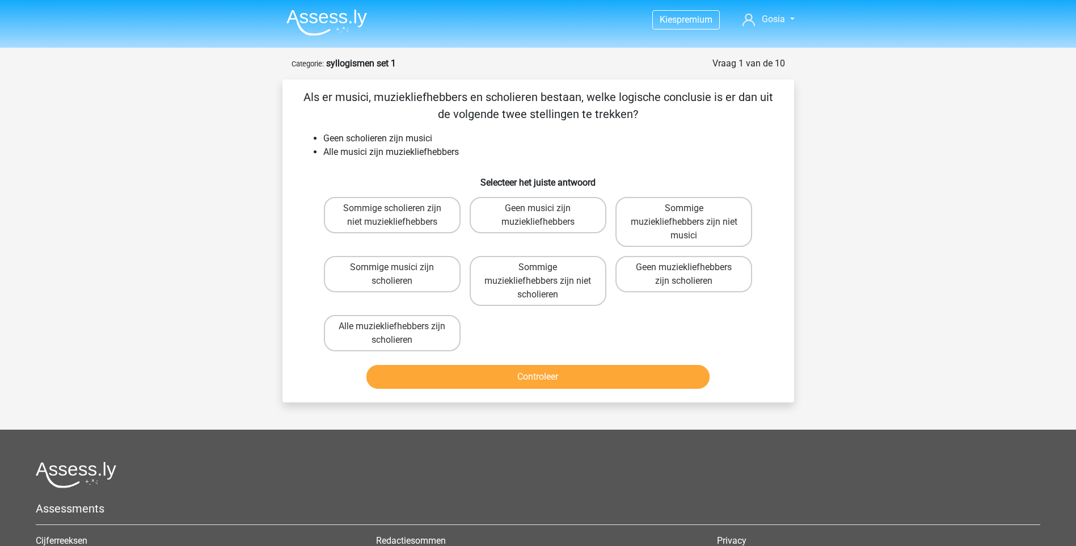
scroll to position [183, 0]
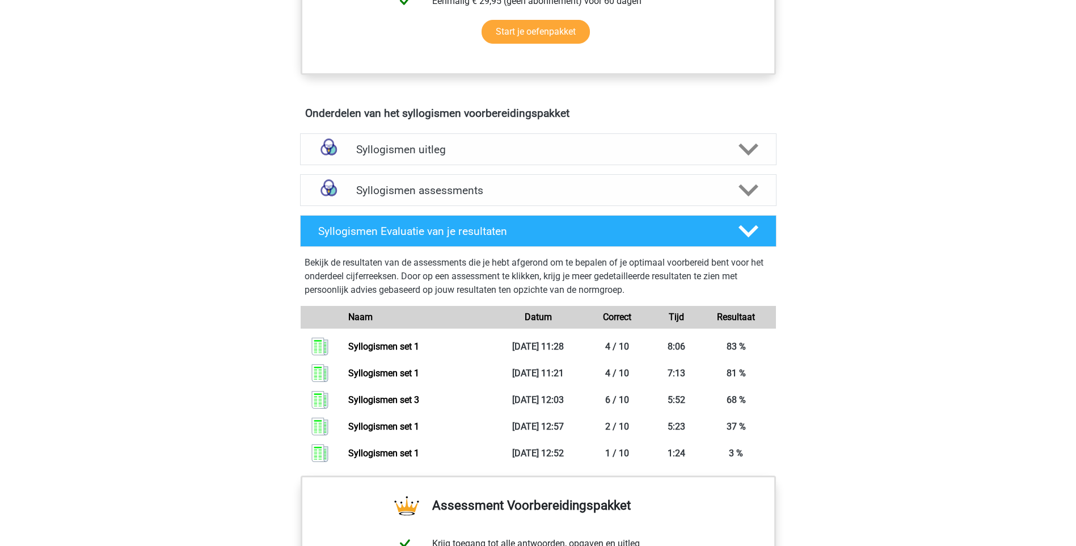
scroll to position [567, 0]
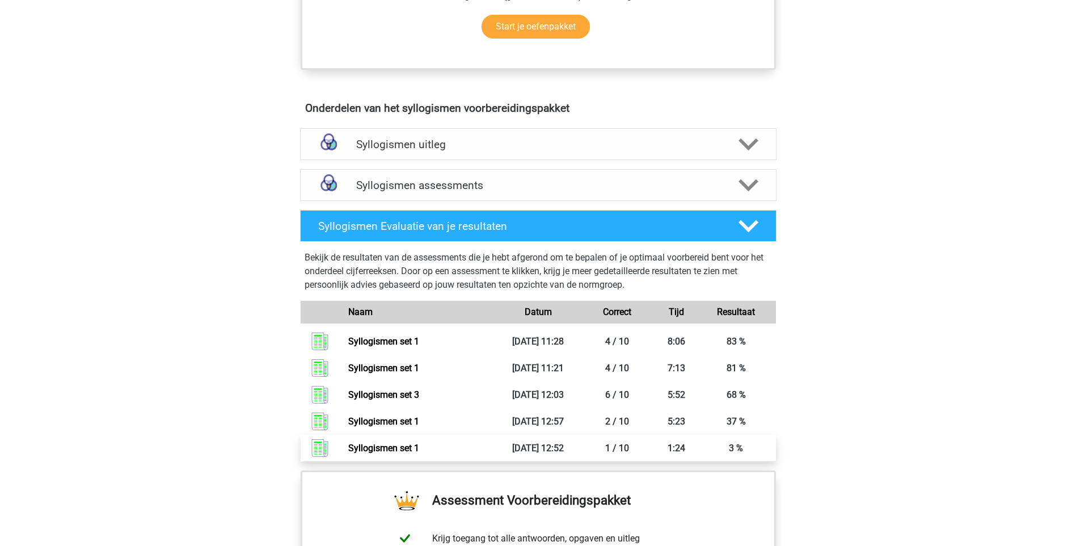
click at [400, 452] on link "Syllogismen set 1" at bounding box center [383, 448] width 71 height 11
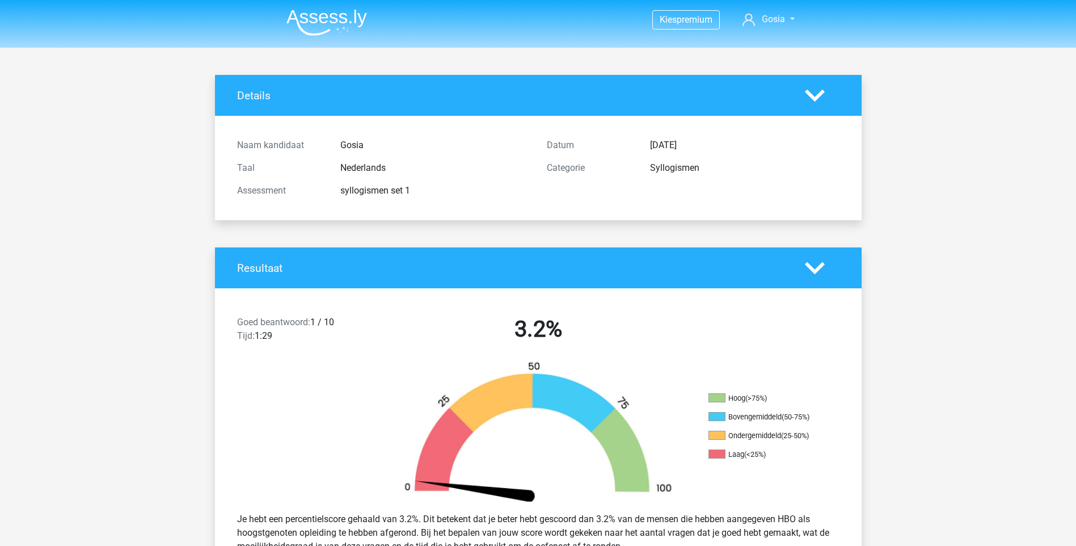
click at [335, 18] on img at bounding box center [327, 22] width 81 height 27
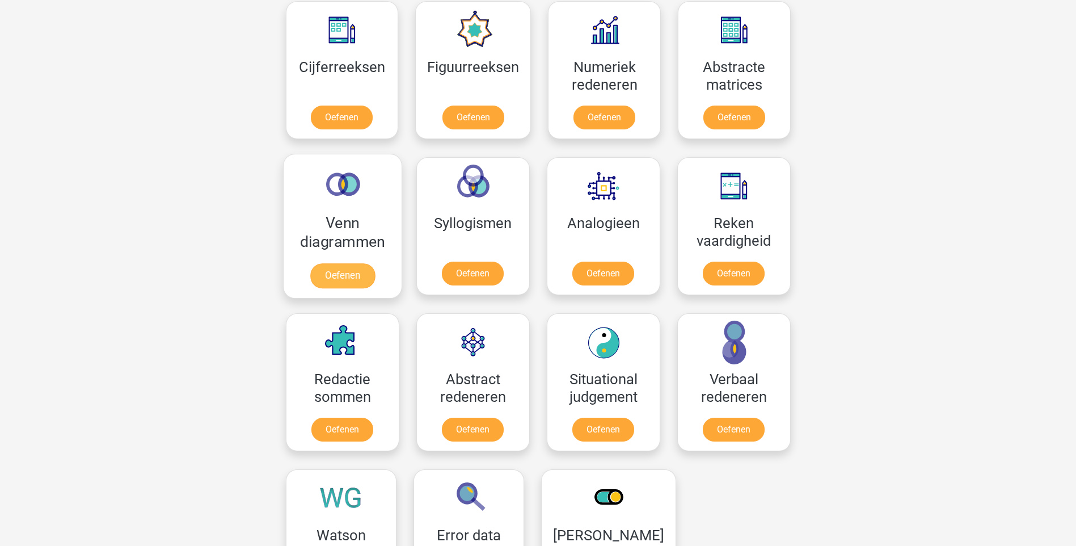
scroll to position [511, 0]
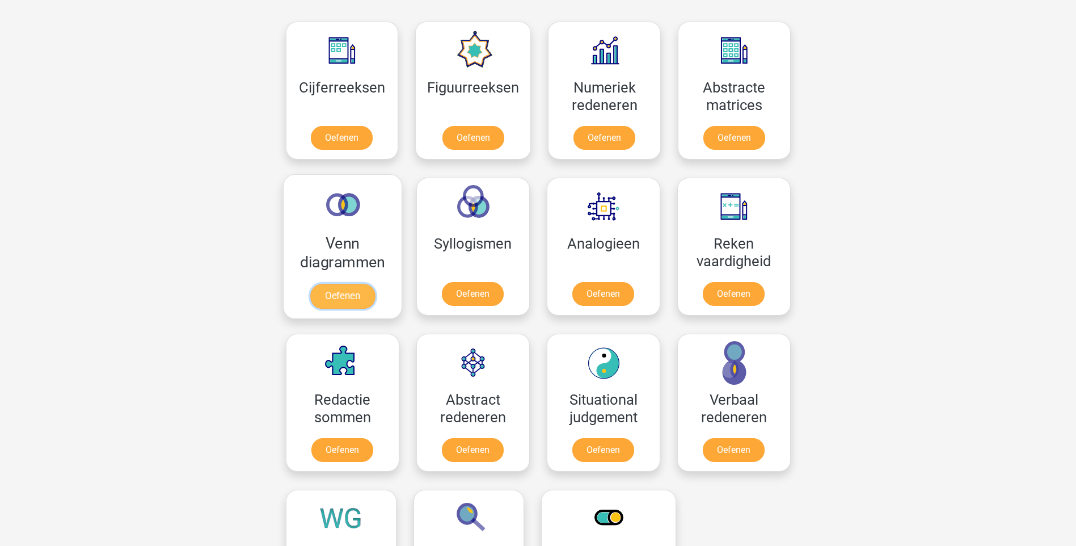
click at [333, 284] on link "Oefenen" at bounding box center [342, 296] width 65 height 25
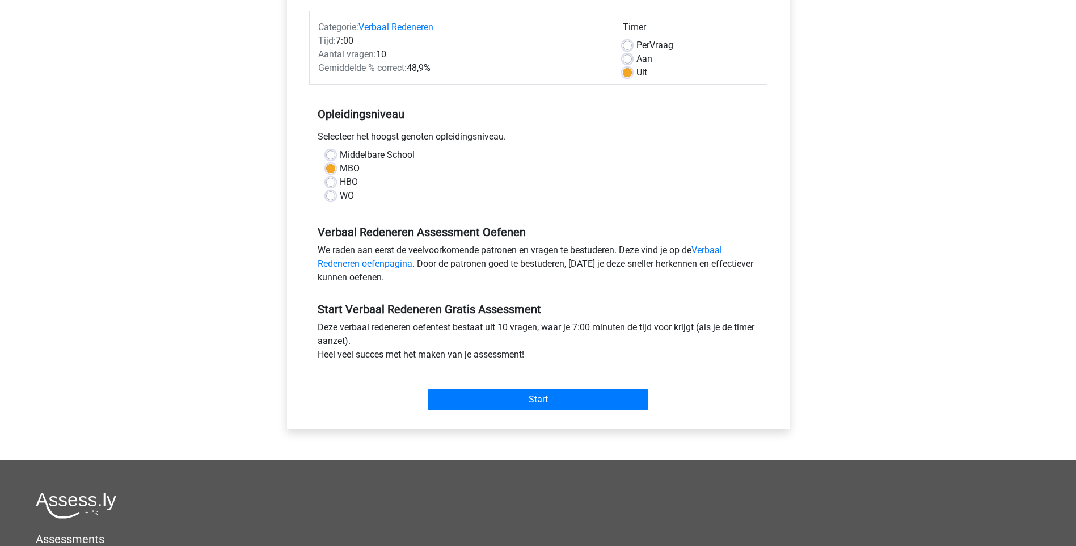
scroll to position [170, 0]
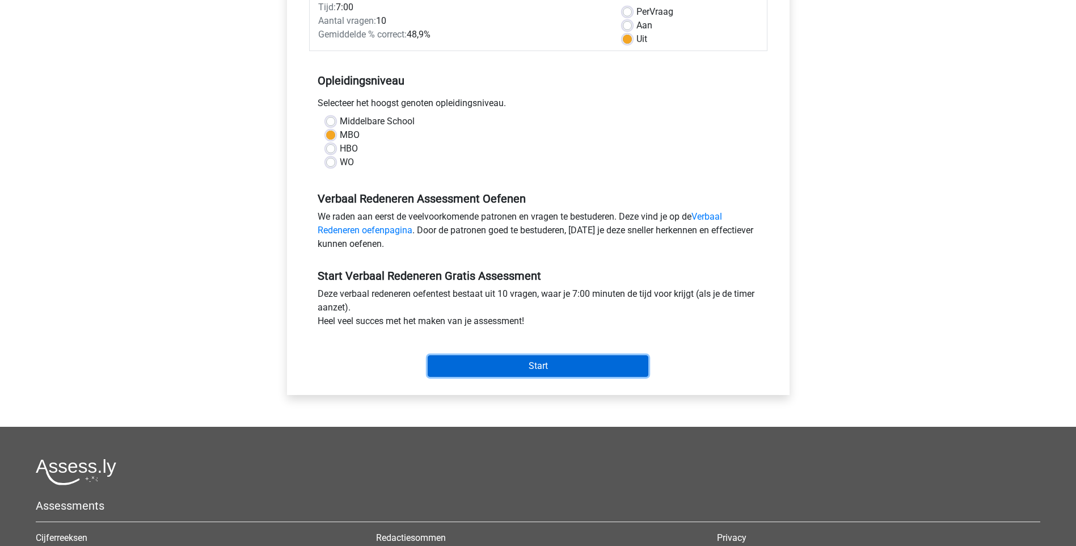
click at [541, 368] on input "Start" at bounding box center [538, 366] width 221 height 22
click at [545, 370] on input "Start" at bounding box center [538, 366] width 221 height 22
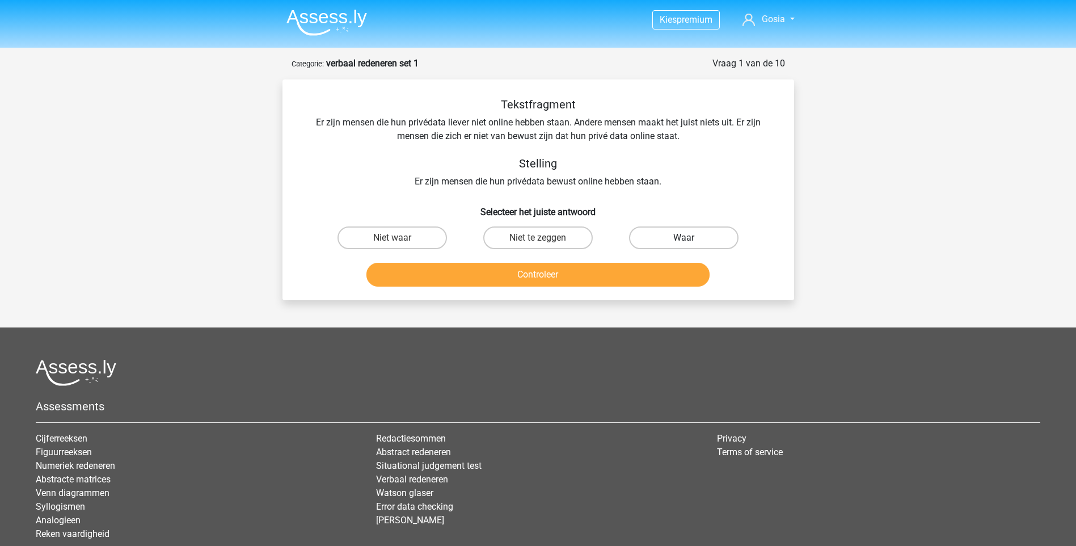
click at [671, 238] on label "Waar" at bounding box center [683, 237] width 109 height 23
click at [684, 238] on input "Waar" at bounding box center [687, 241] width 7 height 7
radio input "true"
click at [628, 275] on button "Controleer" at bounding box center [538, 275] width 343 height 24
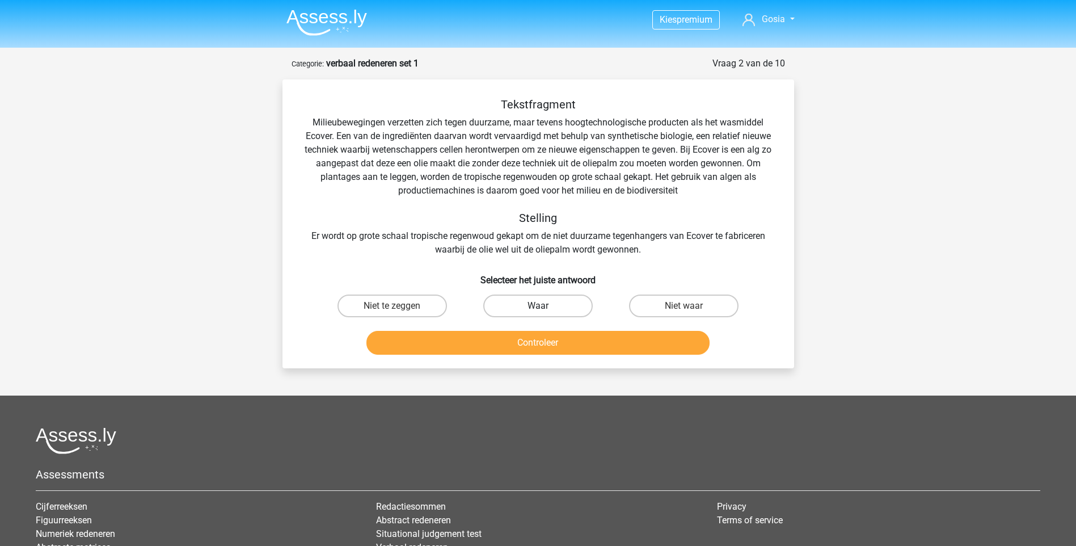
click at [518, 302] on label "Waar" at bounding box center [537, 305] width 109 height 23
click at [538, 306] on input "Waar" at bounding box center [541, 309] width 7 height 7
radio input "true"
click at [556, 342] on button "Controleer" at bounding box center [538, 343] width 343 height 24
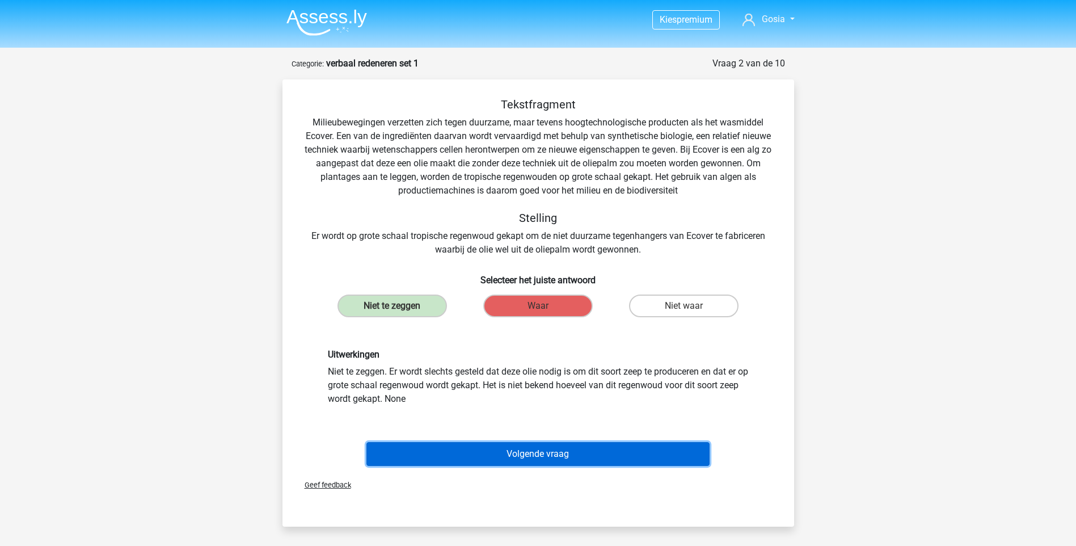
click at [575, 456] on button "Volgende vraag" at bounding box center [538, 454] width 343 height 24
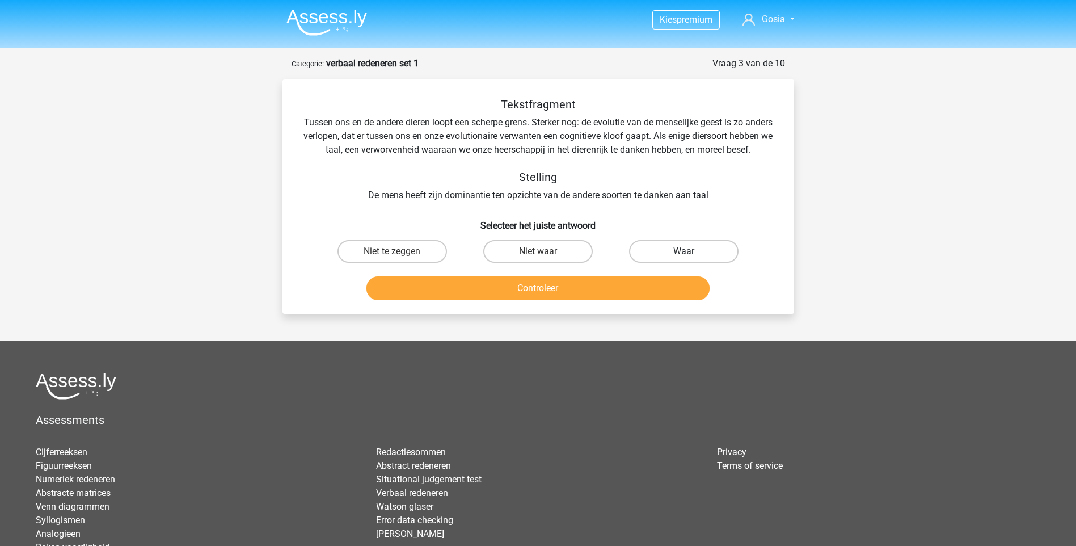
click at [672, 260] on label "Waar" at bounding box center [683, 251] width 109 height 23
click at [684, 259] on input "Waar" at bounding box center [687, 254] width 7 height 7
radio input "true"
click at [596, 300] on button "Controleer" at bounding box center [538, 288] width 343 height 24
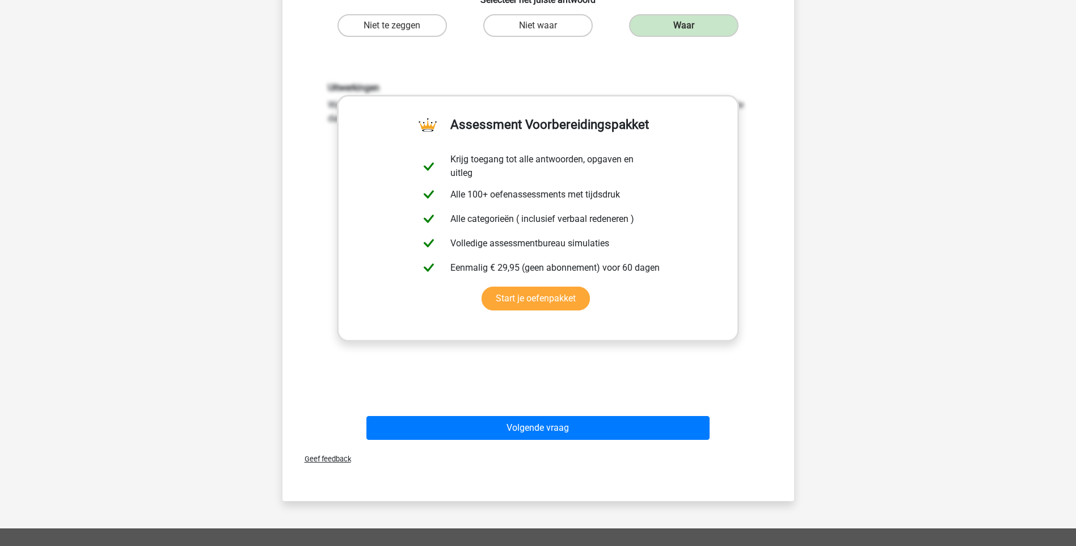
scroll to position [227, 0]
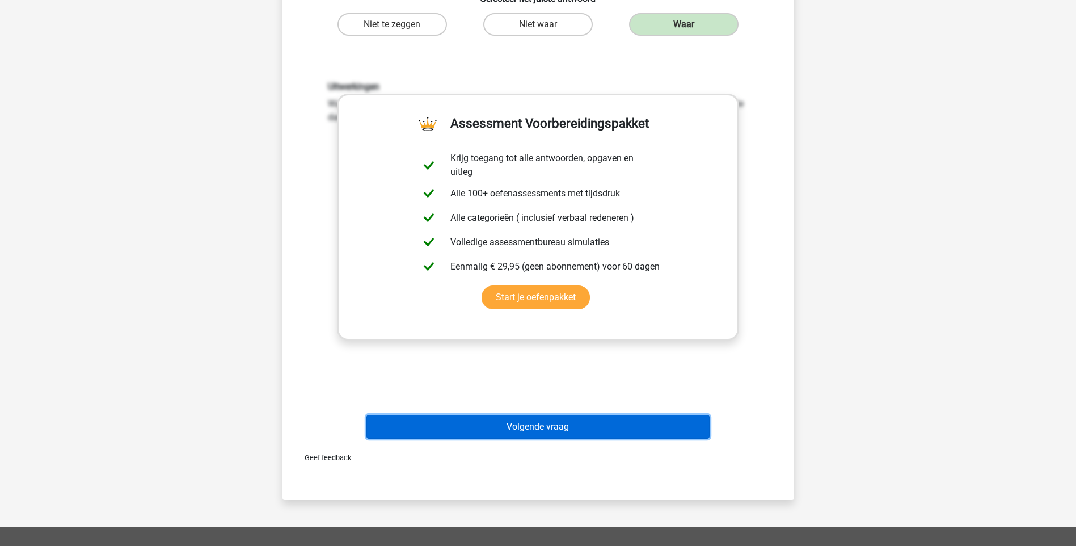
click at [572, 439] on button "Volgende vraag" at bounding box center [538, 427] width 343 height 24
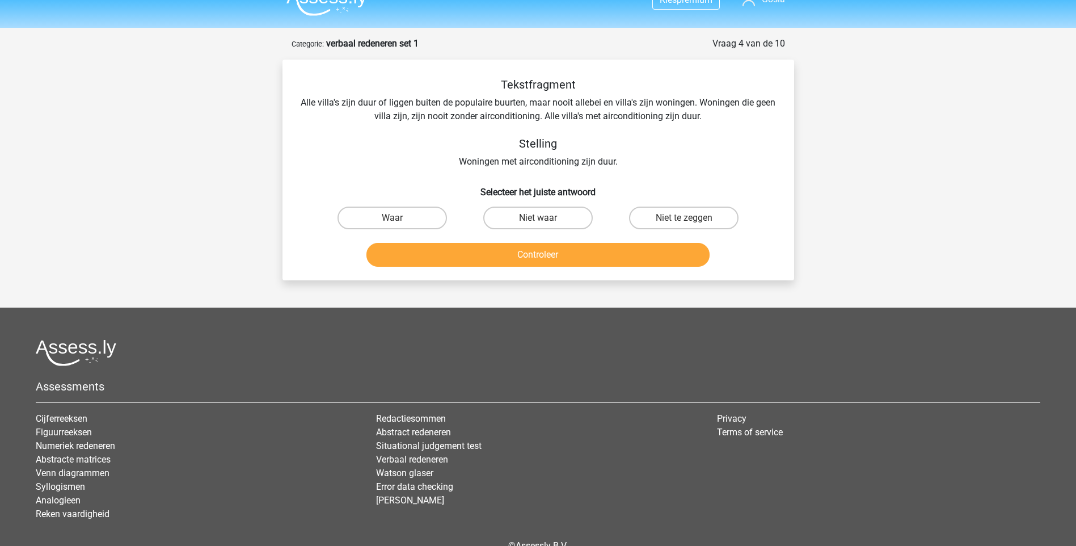
scroll to position [0, 0]
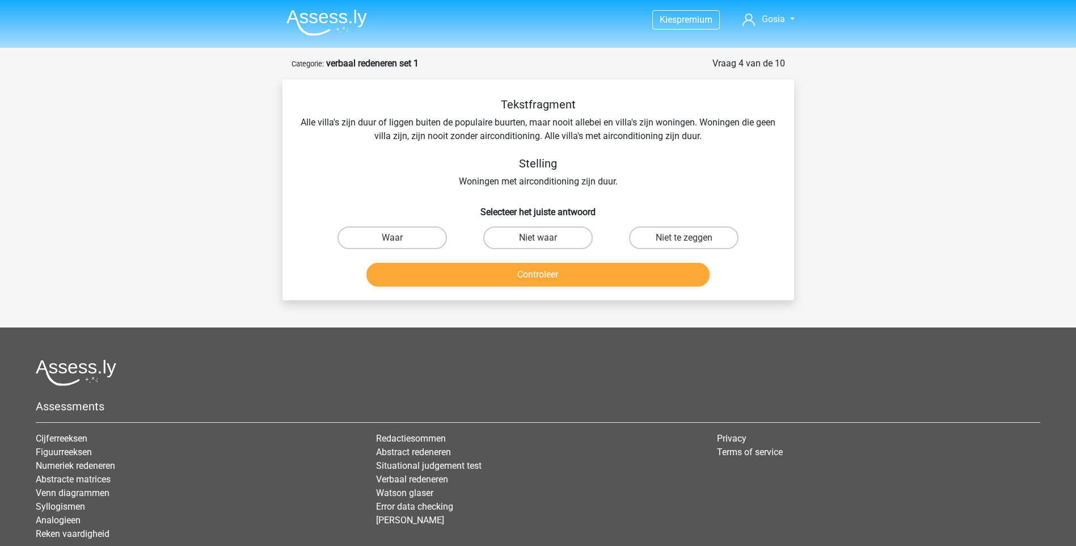
click at [691, 238] on input "Niet te zeggen" at bounding box center [687, 241] width 7 height 7
radio input "true"
click at [596, 271] on button "Controleer" at bounding box center [538, 275] width 343 height 24
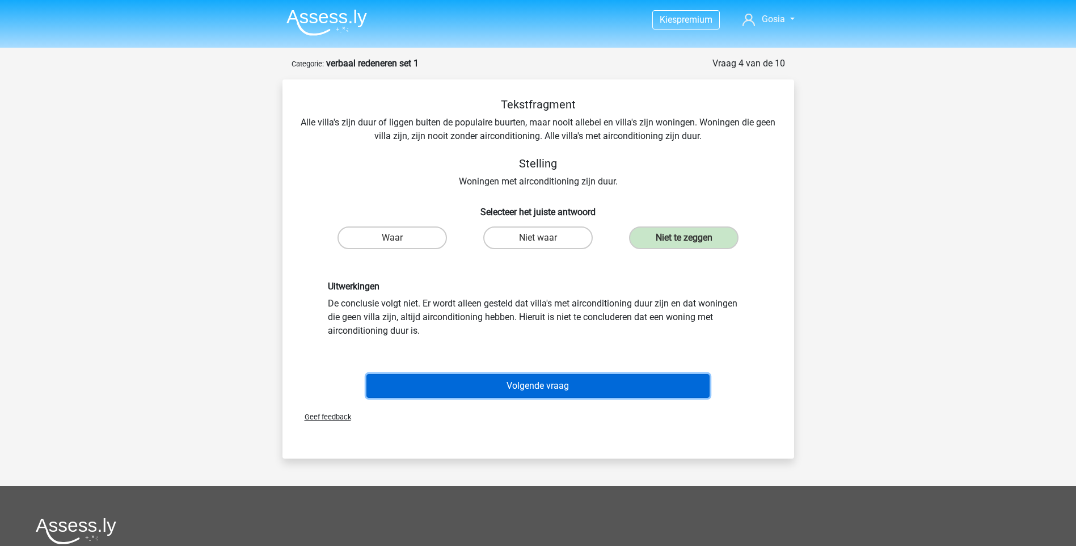
click at [555, 388] on button "Volgende vraag" at bounding box center [538, 386] width 343 height 24
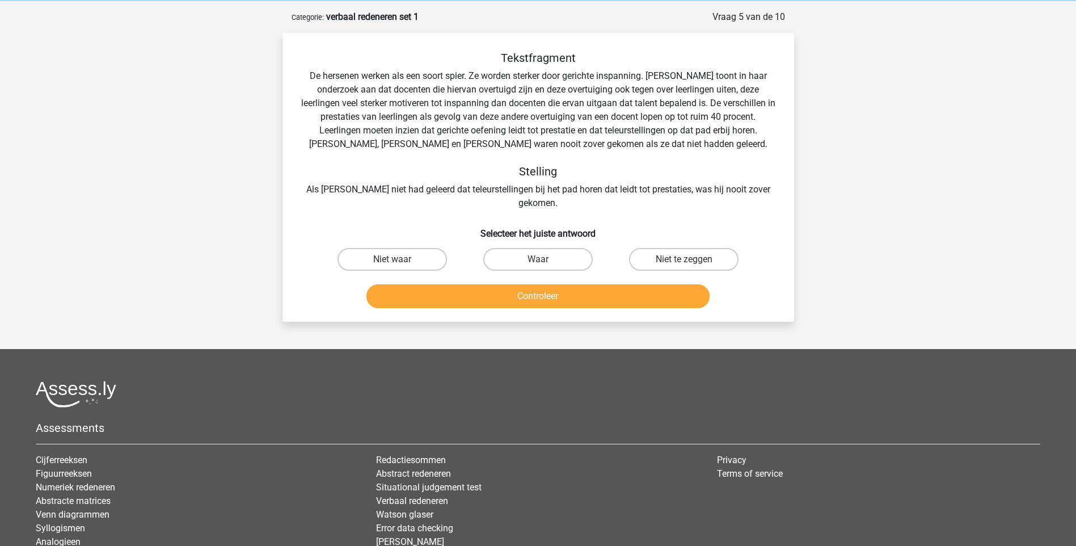
scroll to position [57, 0]
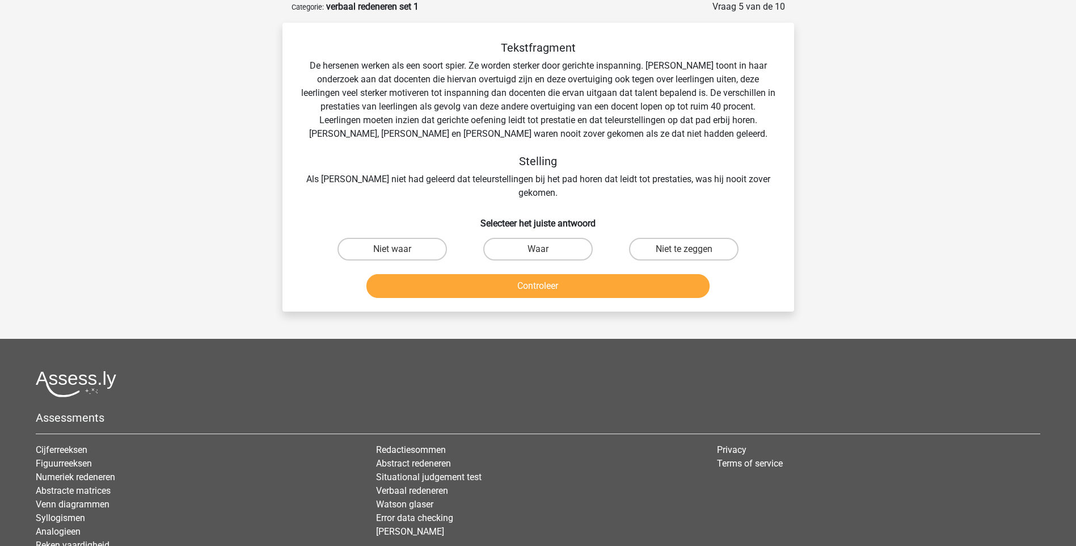
click at [545, 249] on input "Waar" at bounding box center [541, 252] width 7 height 7
radio input "true"
click at [548, 274] on button "Controleer" at bounding box center [538, 286] width 343 height 24
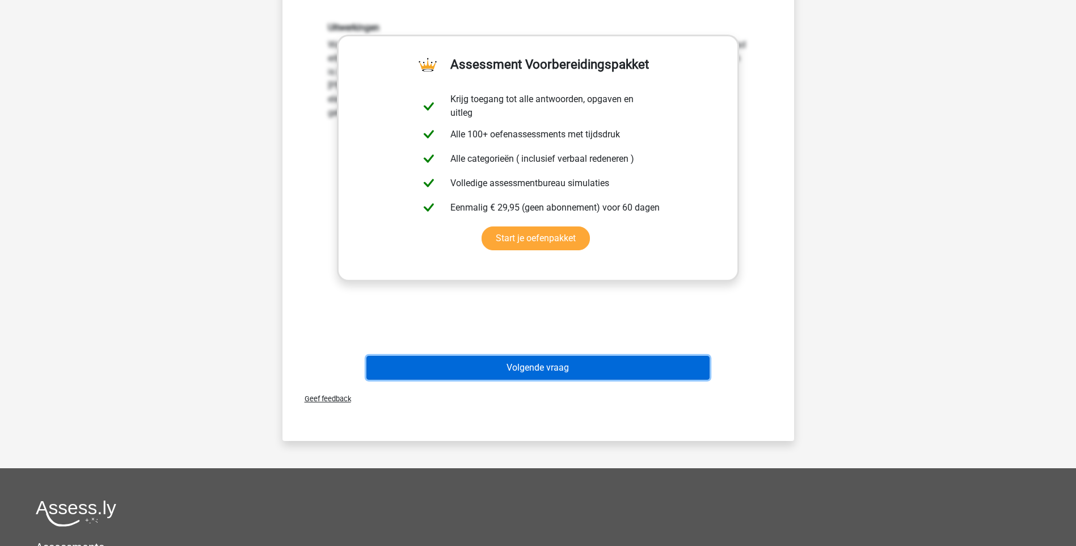
click at [549, 356] on button "Volgende vraag" at bounding box center [538, 368] width 343 height 24
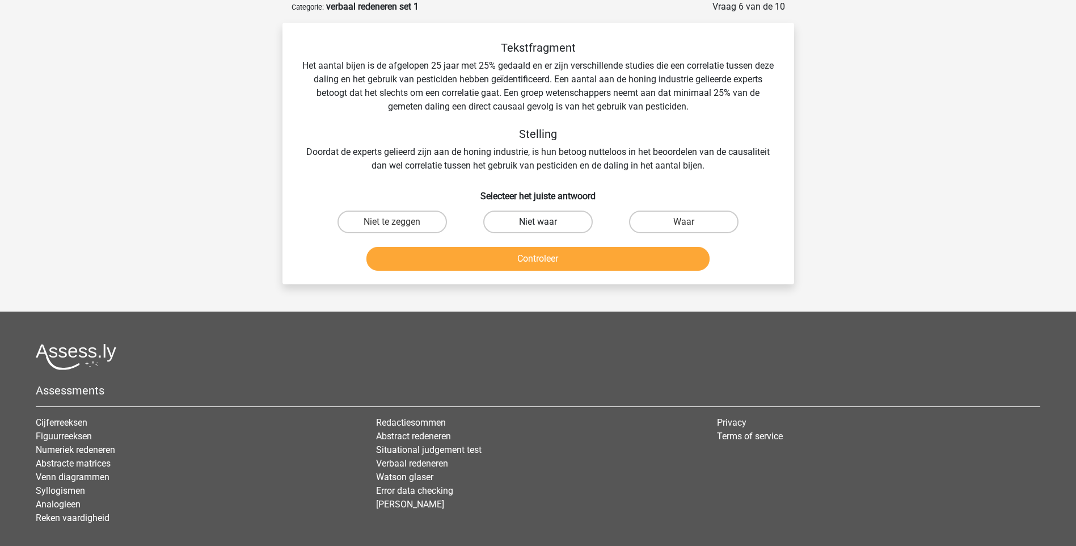
click at [525, 220] on label "Niet waar" at bounding box center [537, 221] width 109 height 23
click at [538, 222] on input "Niet waar" at bounding box center [541, 225] width 7 height 7
radio input "true"
click at [528, 253] on button "Controleer" at bounding box center [538, 259] width 343 height 24
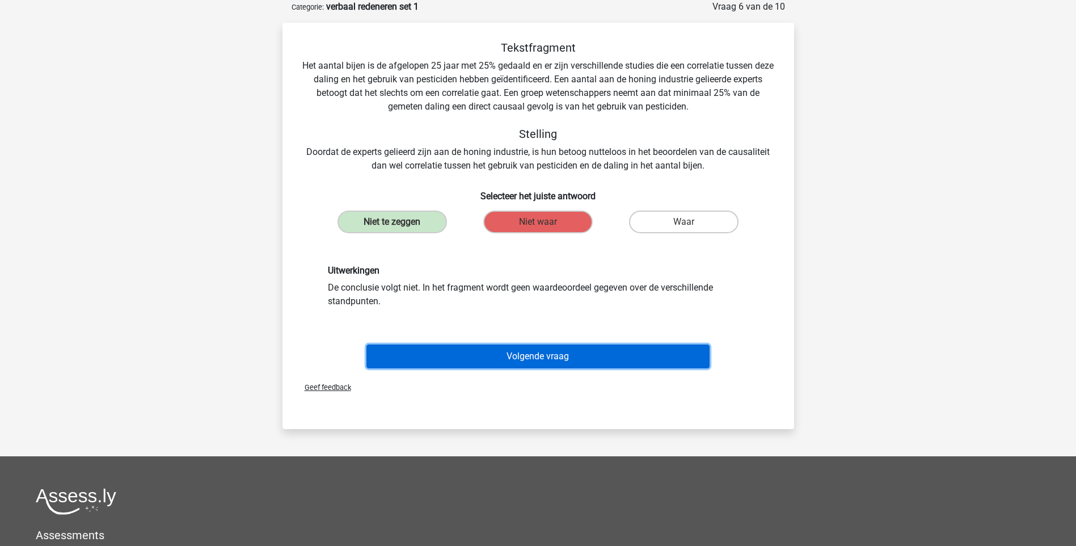
click at [520, 349] on button "Volgende vraag" at bounding box center [538, 356] width 343 height 24
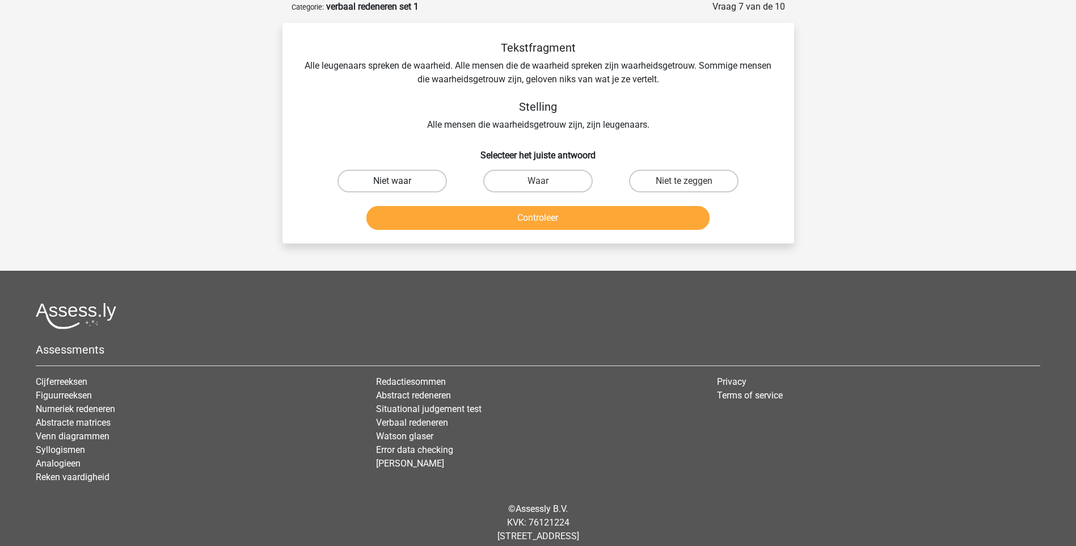
click at [395, 179] on label "Niet waar" at bounding box center [392, 181] width 109 height 23
click at [395, 181] on input "Niet waar" at bounding box center [395, 184] width 7 height 7
radio input "true"
click at [492, 217] on button "Controleer" at bounding box center [538, 218] width 343 height 24
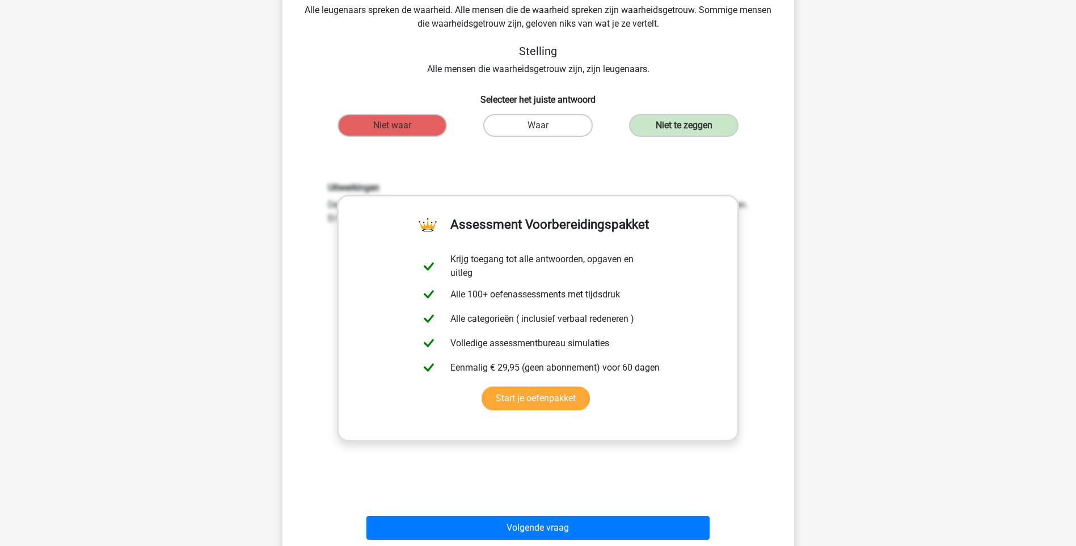
scroll to position [340, 0]
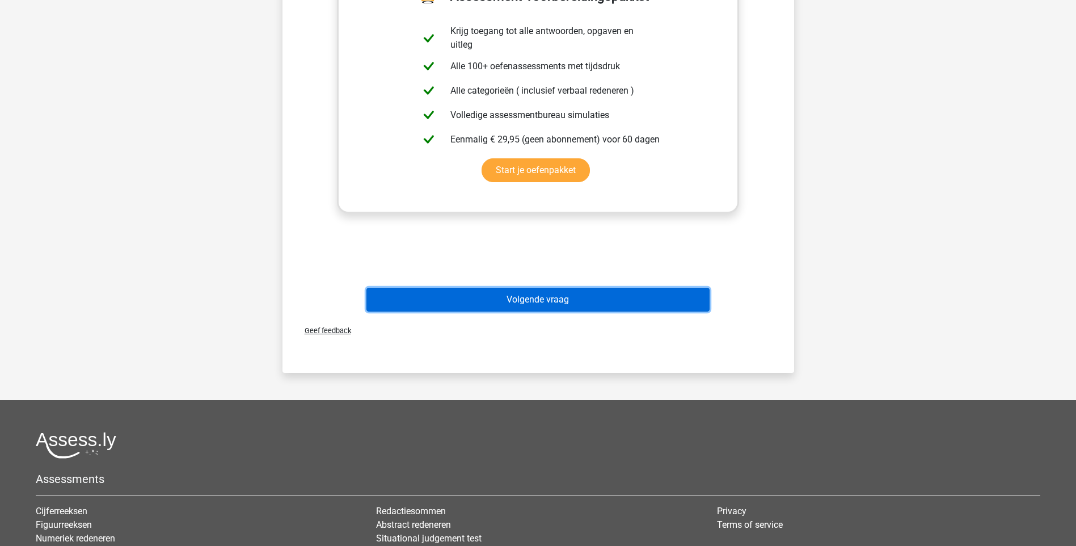
click at [553, 299] on button "Volgende vraag" at bounding box center [538, 300] width 343 height 24
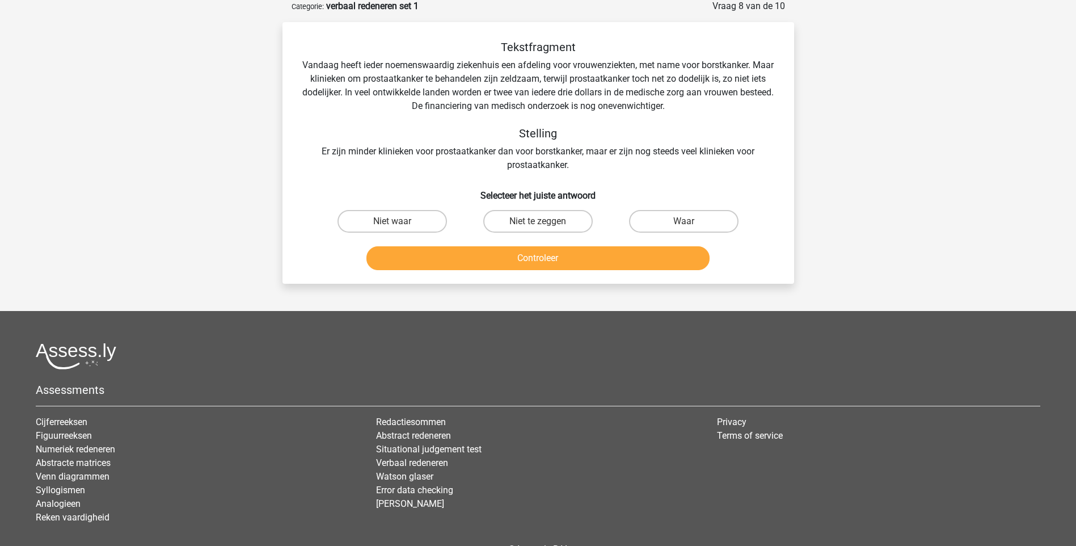
scroll to position [57, 0]
click at [677, 218] on label "Waar" at bounding box center [683, 221] width 109 height 23
click at [684, 222] on input "Waar" at bounding box center [687, 225] width 7 height 7
radio input "true"
click at [585, 254] on button "Controleer" at bounding box center [538, 259] width 343 height 24
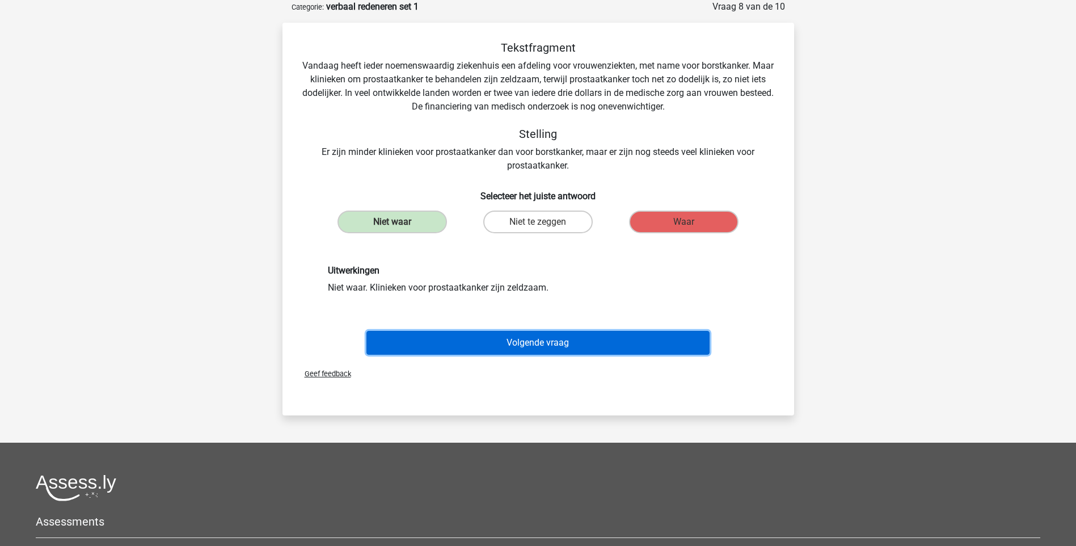
click at [532, 347] on button "Volgende vraag" at bounding box center [538, 343] width 343 height 24
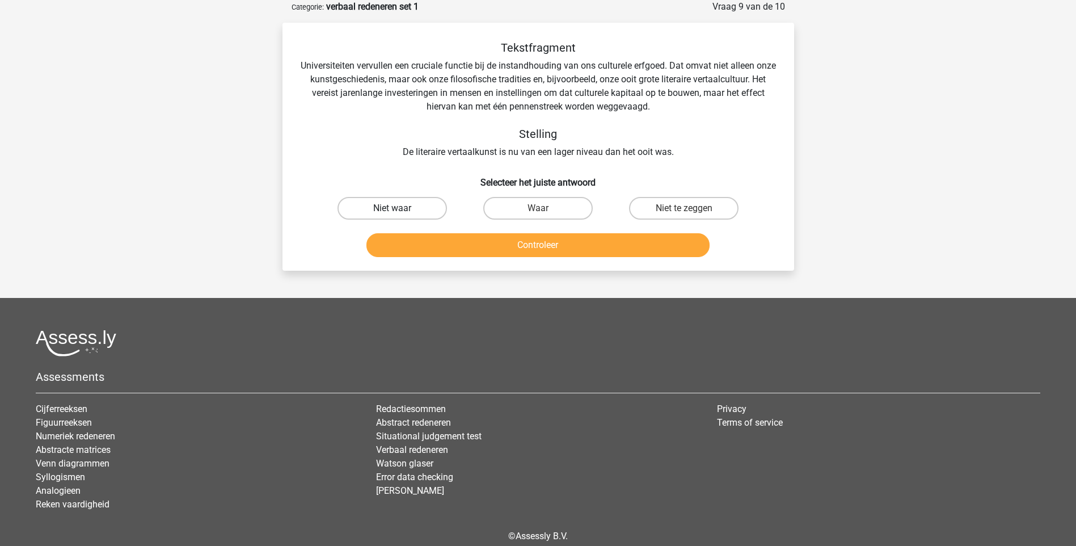
click at [382, 207] on label "Niet waar" at bounding box center [392, 208] width 109 height 23
click at [392, 208] on input "Niet waar" at bounding box center [395, 211] width 7 height 7
radio input "true"
click at [443, 243] on button "Controleer" at bounding box center [538, 245] width 343 height 24
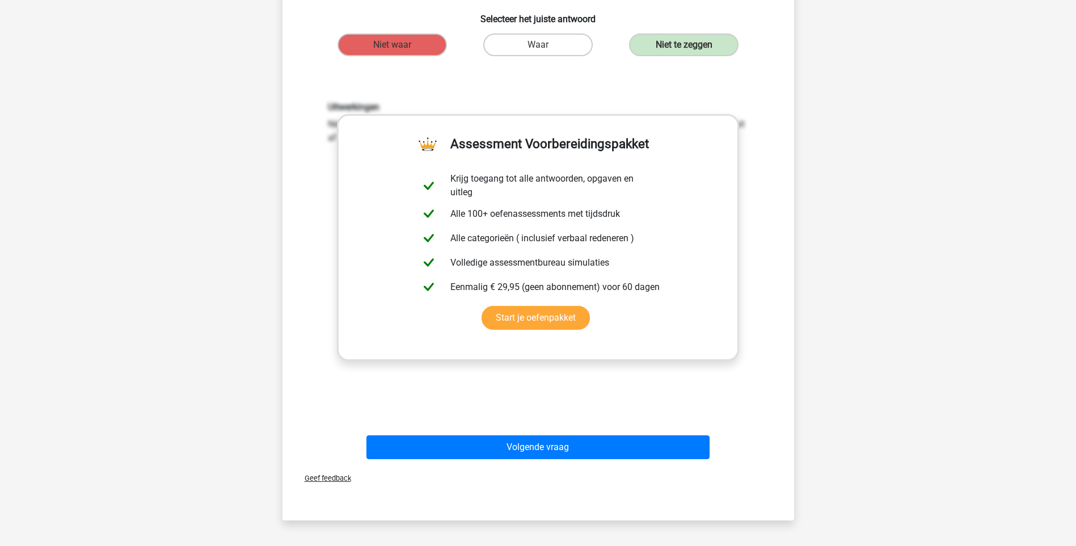
scroll to position [227, 0]
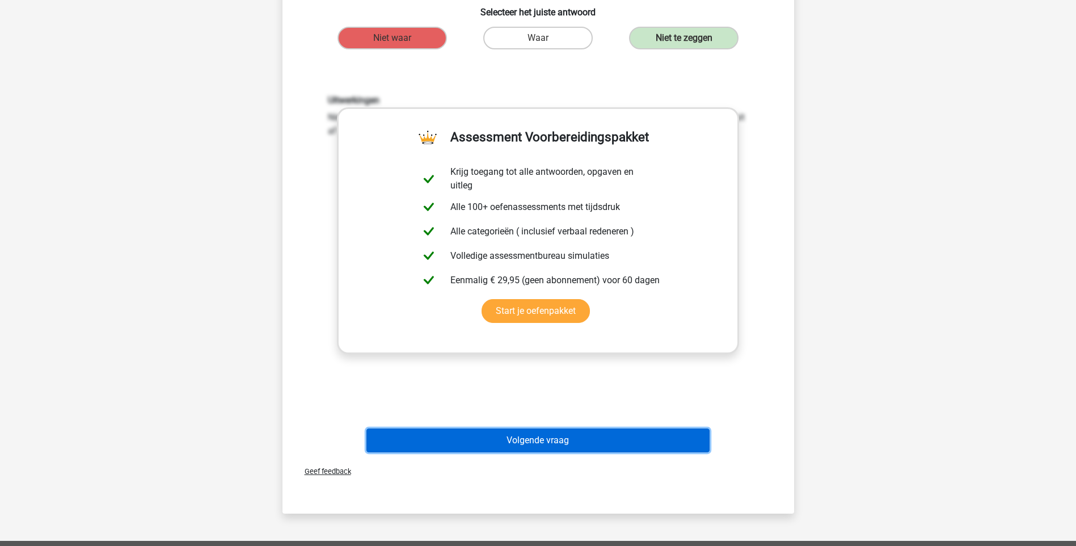
click at [533, 441] on button "Volgende vraag" at bounding box center [538, 440] width 343 height 24
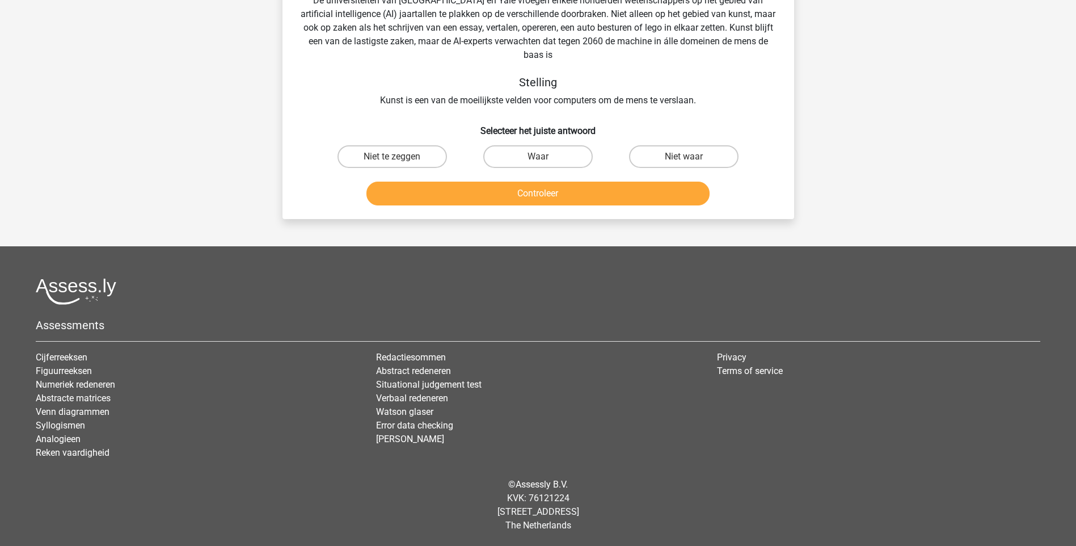
scroll to position [57, 0]
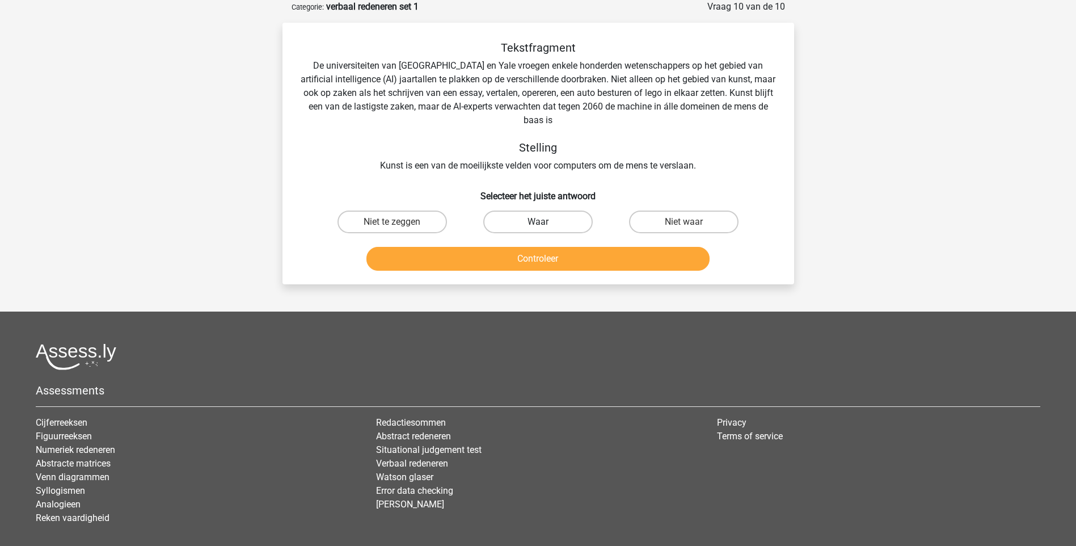
click at [529, 218] on label "Waar" at bounding box center [537, 221] width 109 height 23
click at [538, 222] on input "Waar" at bounding box center [541, 225] width 7 height 7
radio input "true"
click at [553, 256] on button "Controleer" at bounding box center [538, 259] width 343 height 24
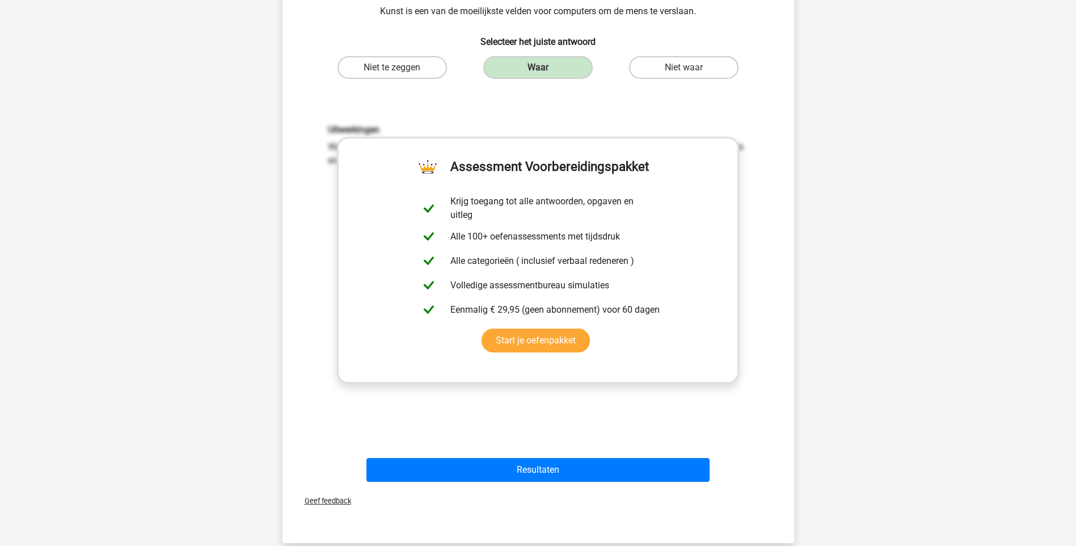
scroll to position [227, 0]
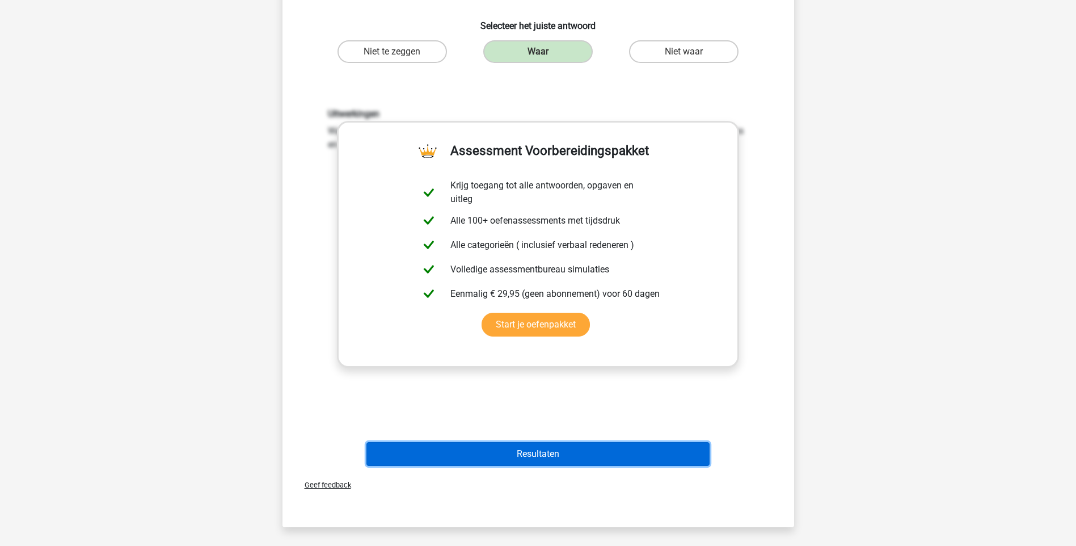
click at [565, 451] on button "Resultaten" at bounding box center [538, 454] width 343 height 24
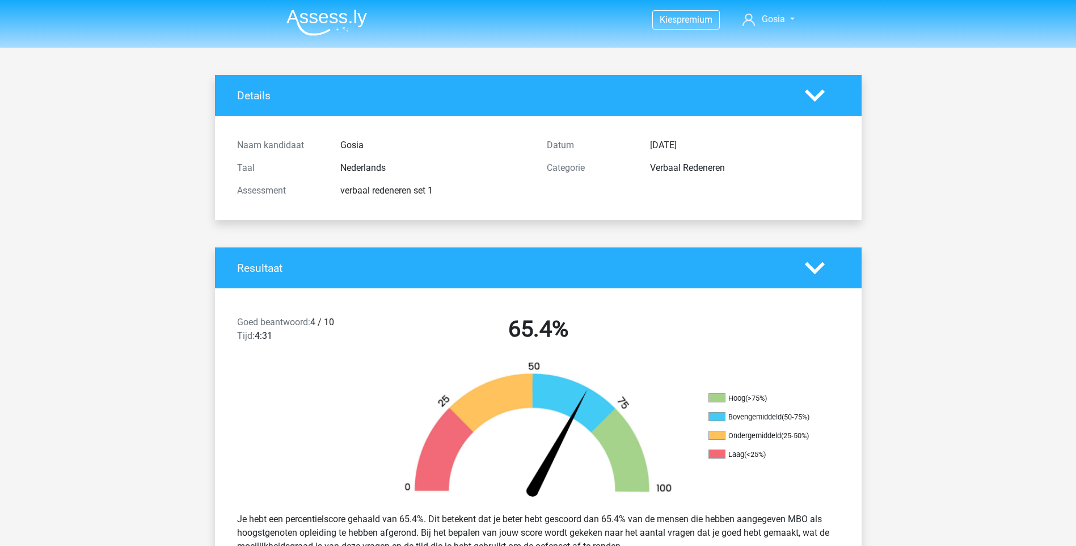
click at [309, 19] on img at bounding box center [327, 22] width 81 height 27
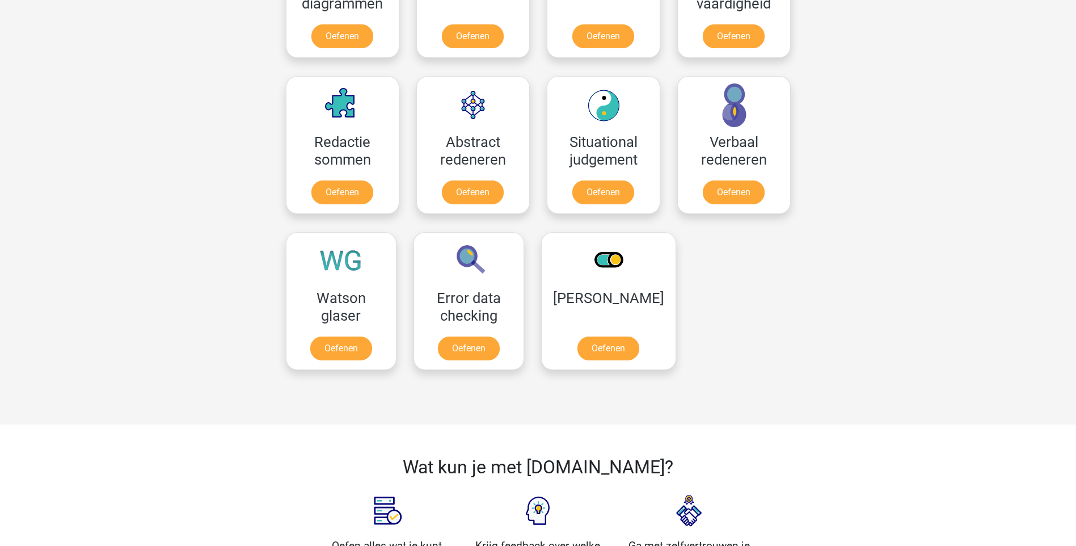
scroll to position [738, 0]
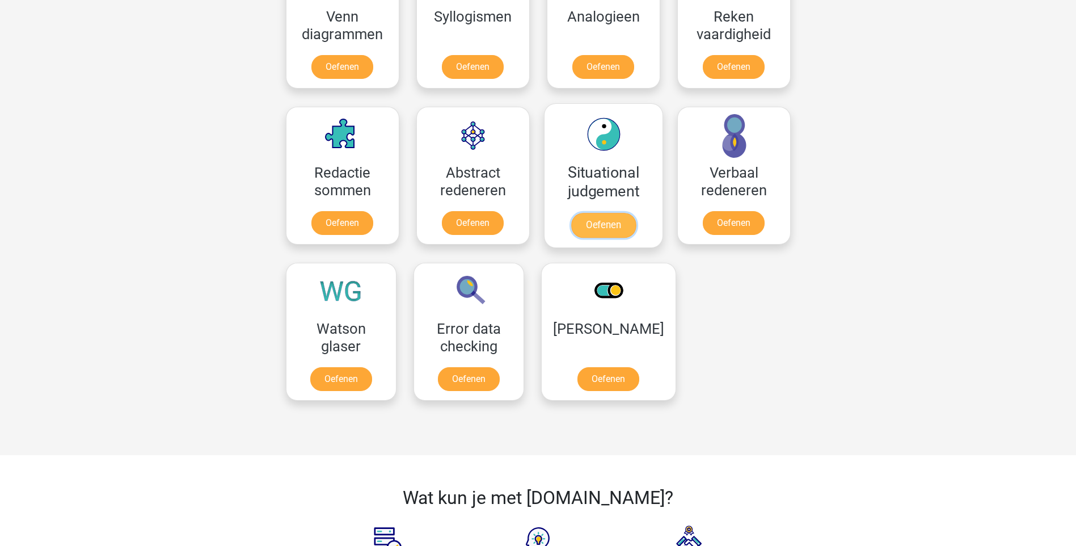
click at [618, 213] on link "Oefenen" at bounding box center [603, 225] width 65 height 25
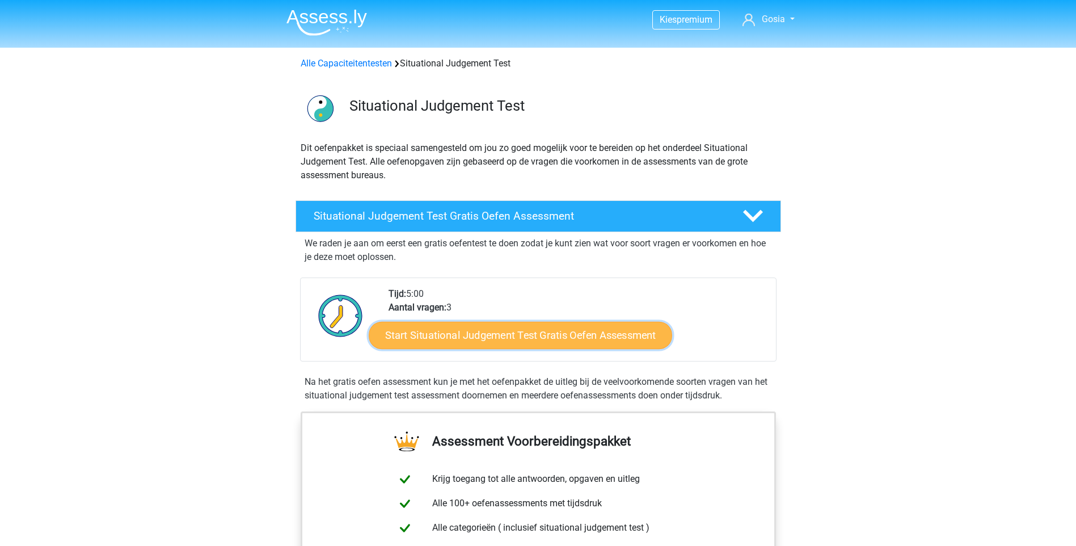
click at [559, 332] on link "Start Situational Judgement Test Gratis Oefen Assessment" at bounding box center [521, 335] width 304 height 27
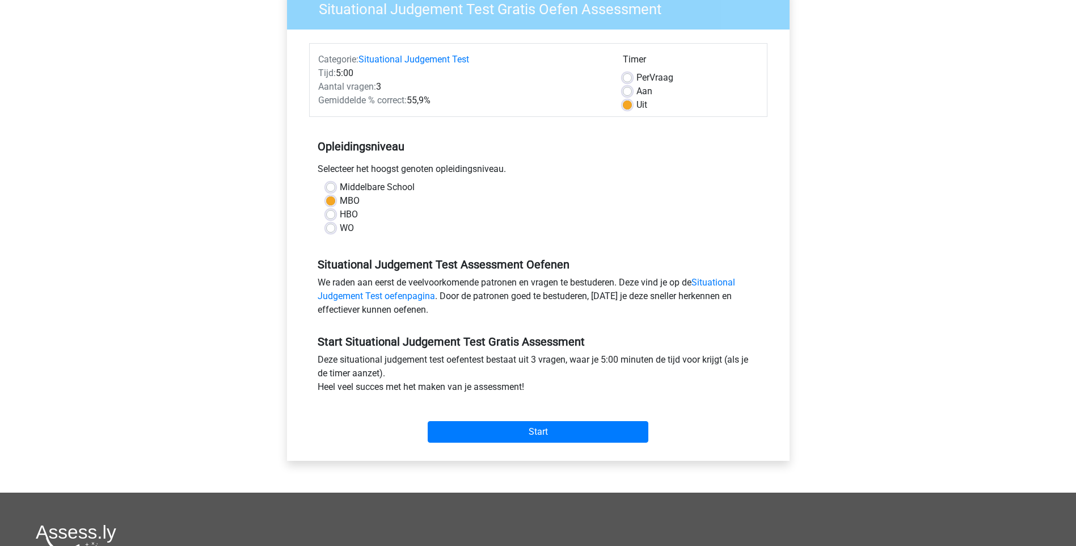
scroll to position [113, 0]
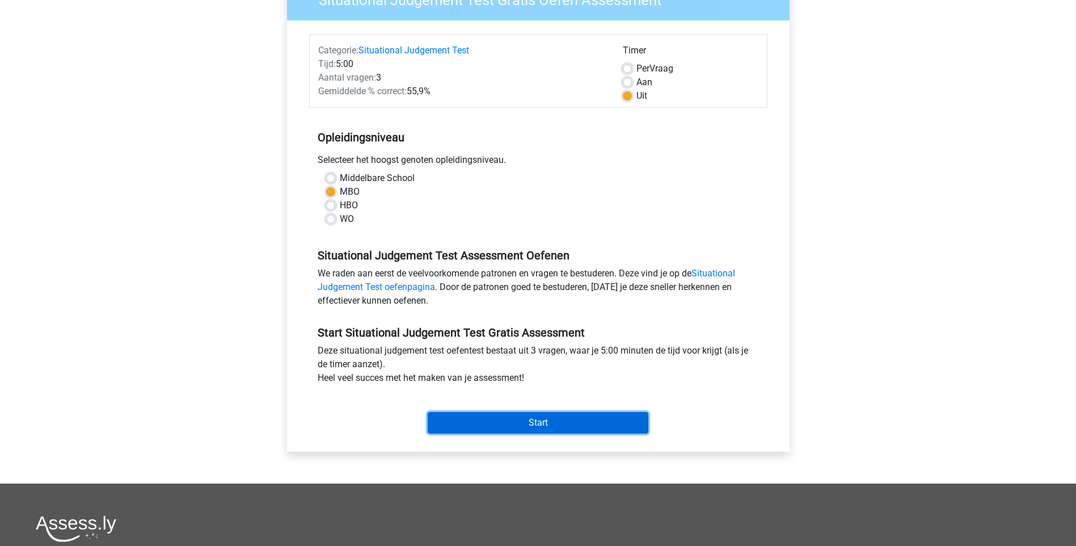
click at [542, 419] on input "Start" at bounding box center [538, 423] width 221 height 22
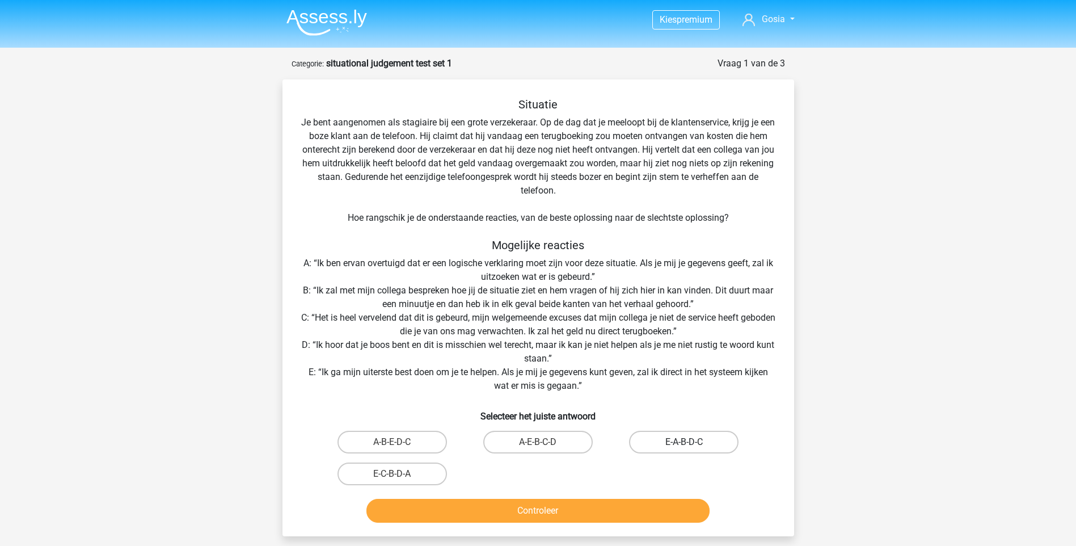
click at [677, 438] on label "E-A-B-D-C" at bounding box center [683, 442] width 109 height 23
click at [684, 442] on input "E-A-B-D-C" at bounding box center [687, 445] width 7 height 7
radio input "true"
click at [568, 512] on button "Controleer" at bounding box center [538, 511] width 343 height 24
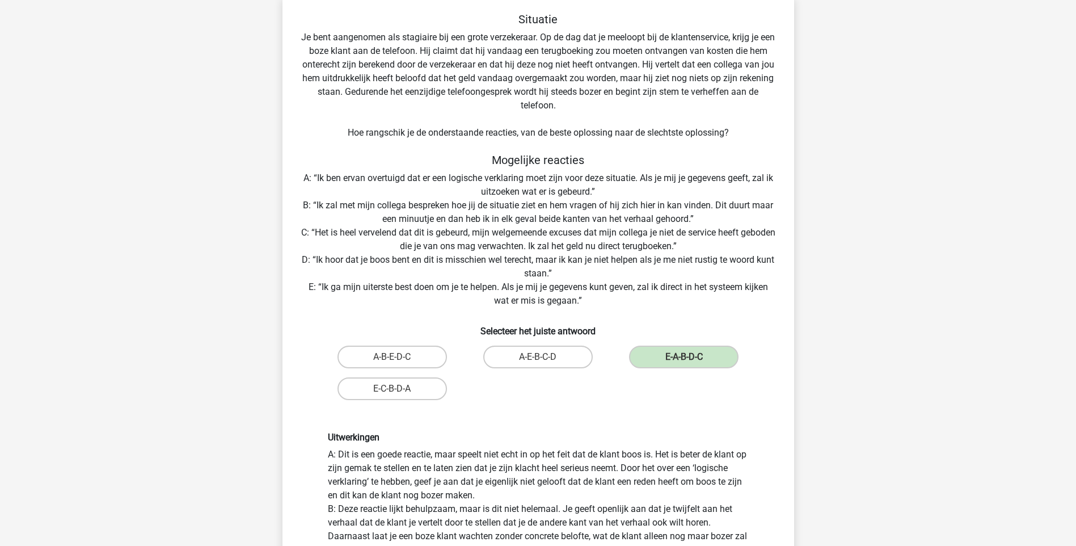
scroll to position [57, 0]
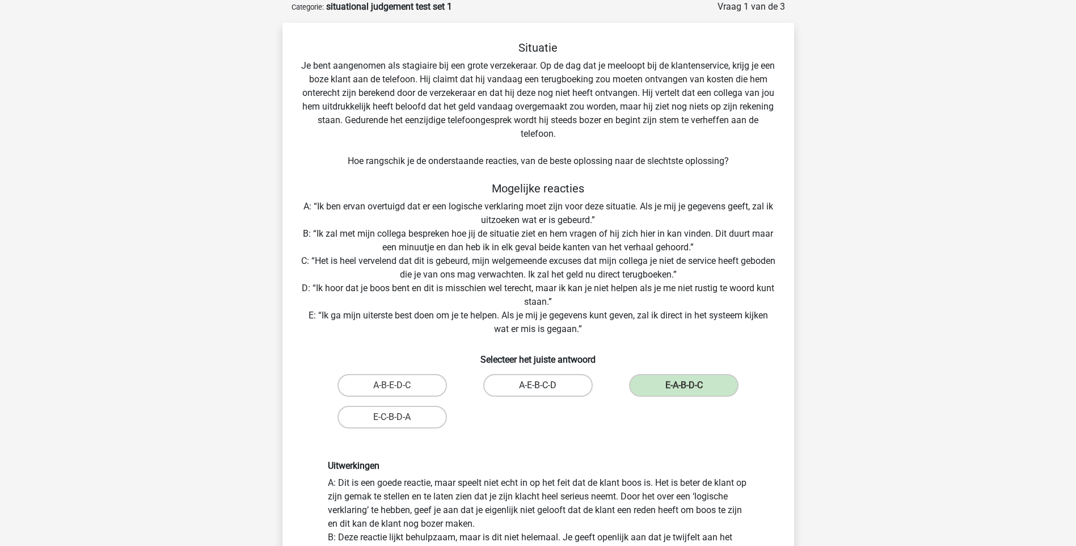
click at [575, 379] on label "A-E-B-C-D" at bounding box center [537, 385] width 109 height 23
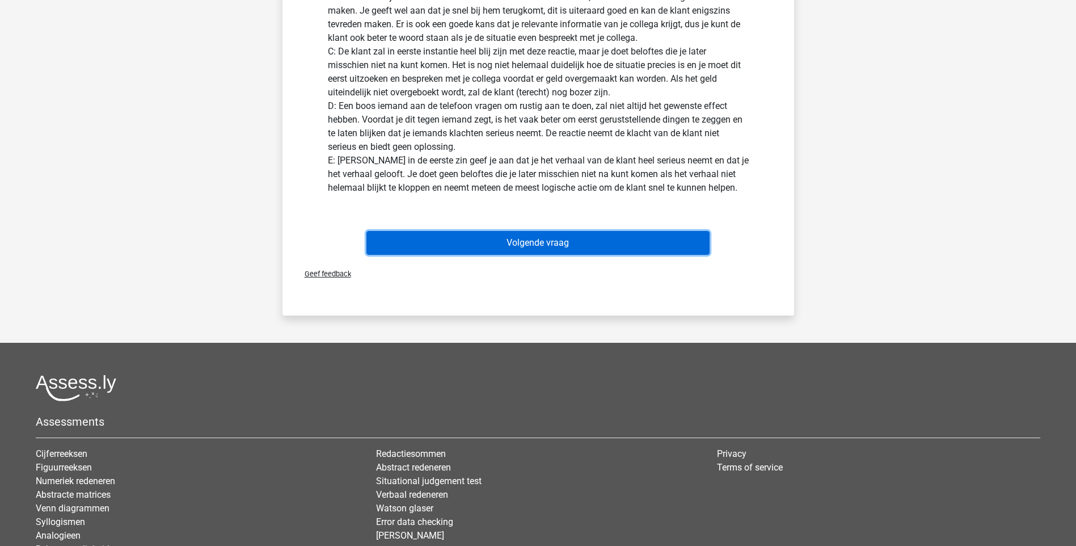
click at [548, 237] on button "Volgende vraag" at bounding box center [538, 243] width 343 height 24
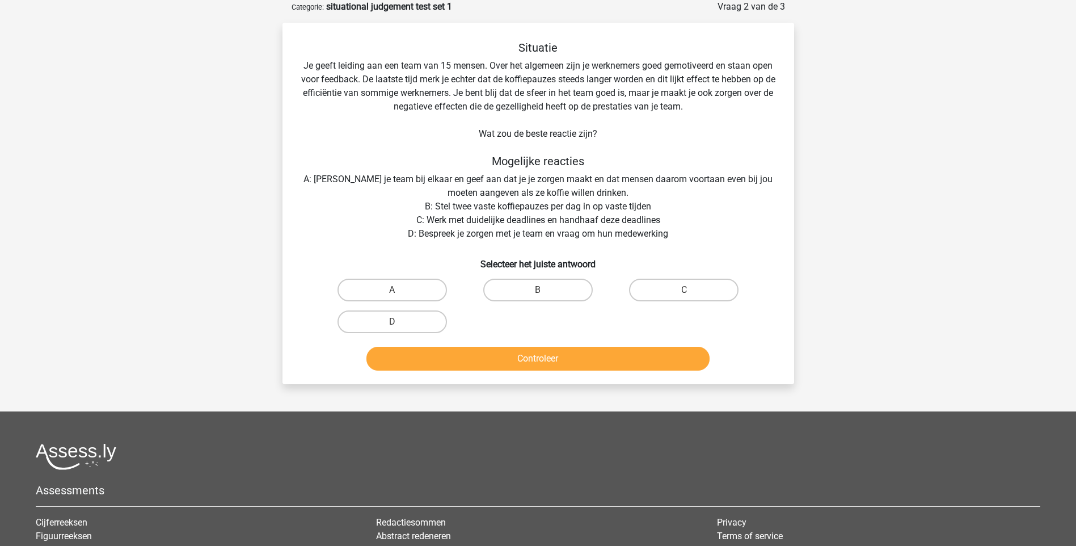
scroll to position [113, 0]
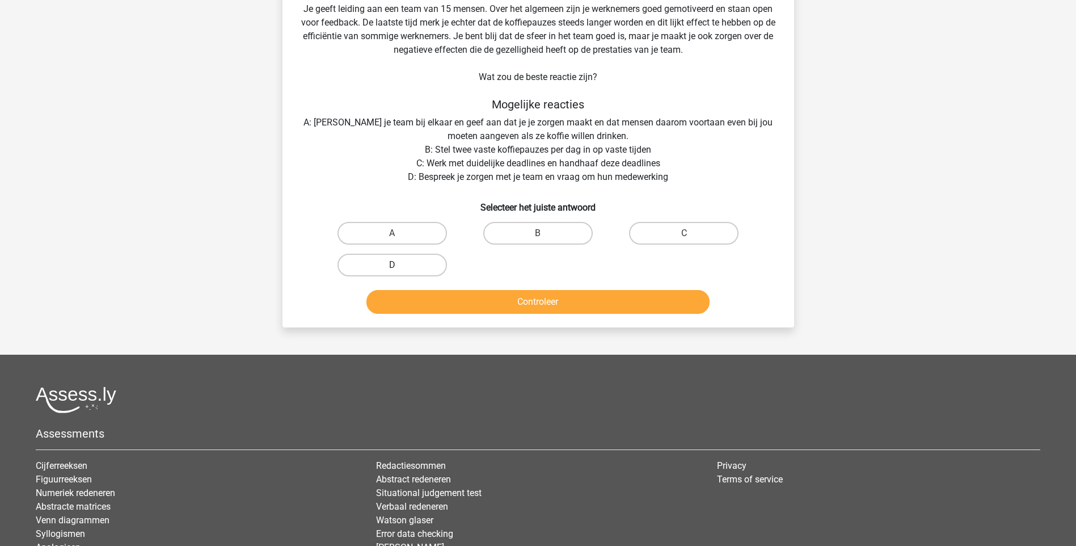
click at [372, 264] on label "D" at bounding box center [392, 265] width 109 height 23
click at [392, 265] on input "D" at bounding box center [395, 268] width 7 height 7
radio input "true"
click at [469, 303] on button "Controleer" at bounding box center [538, 302] width 343 height 24
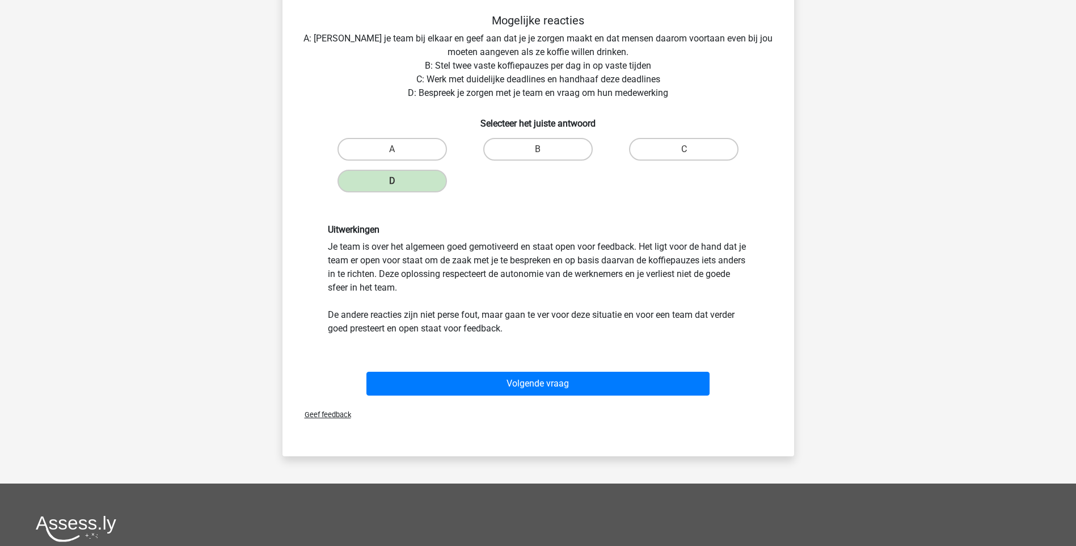
scroll to position [227, 0]
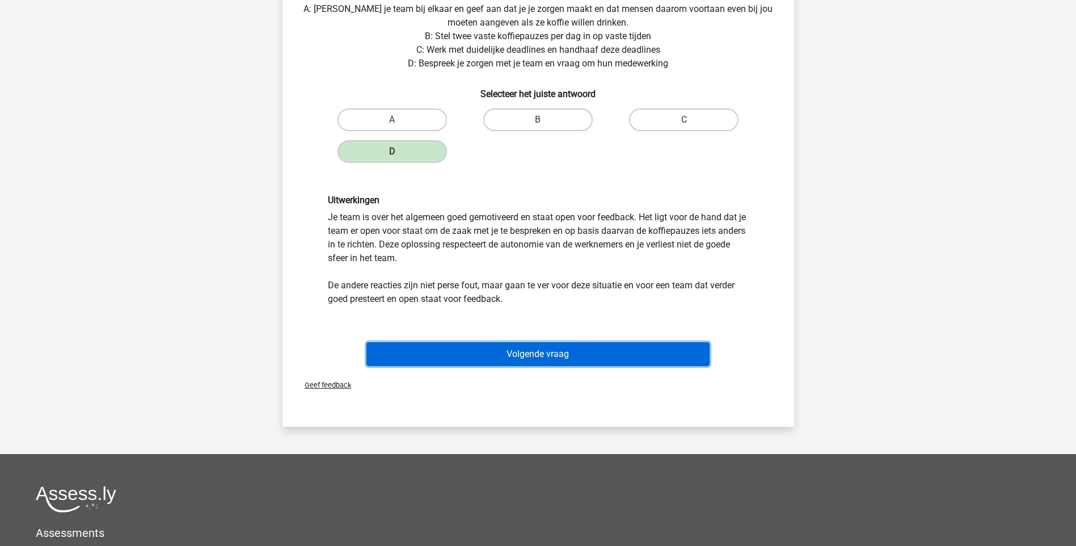
click at [574, 349] on button "Volgende vraag" at bounding box center [538, 354] width 343 height 24
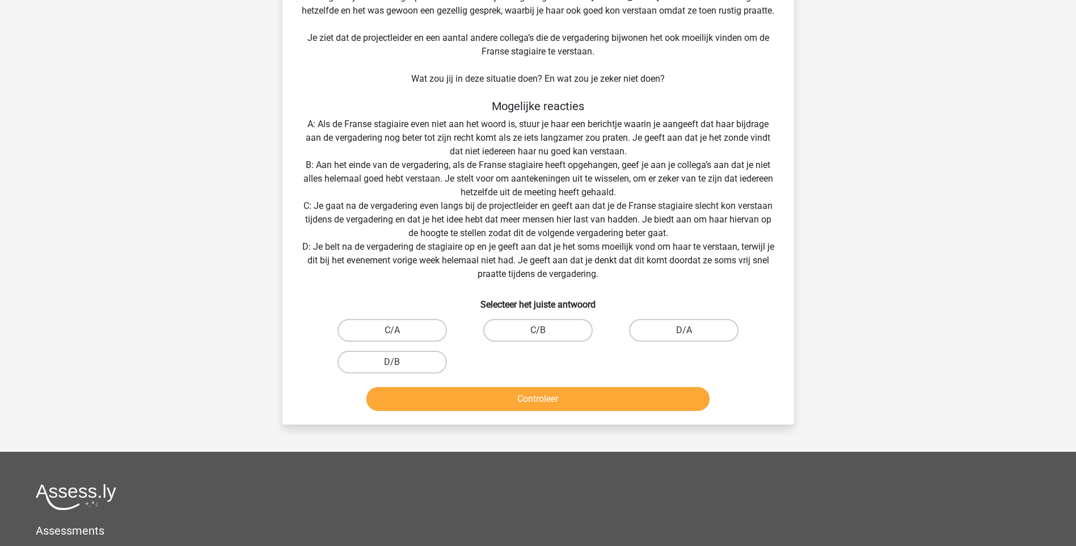
scroll to position [170, 0]
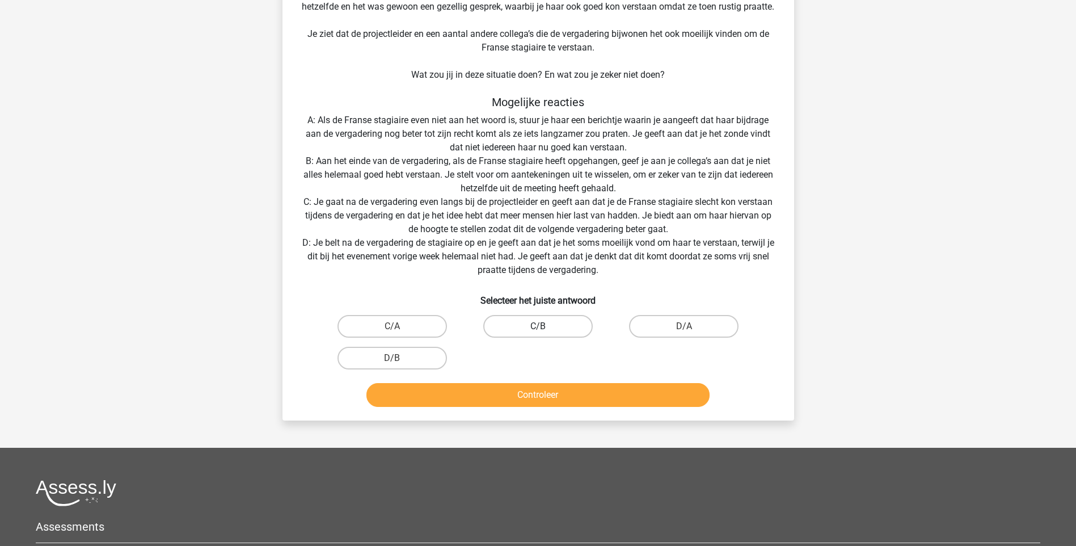
click at [537, 330] on label "C/B" at bounding box center [537, 326] width 109 height 23
click at [538, 330] on input "C/B" at bounding box center [541, 329] width 7 height 7
radio input "true"
click at [550, 399] on button "Controleer" at bounding box center [538, 395] width 343 height 24
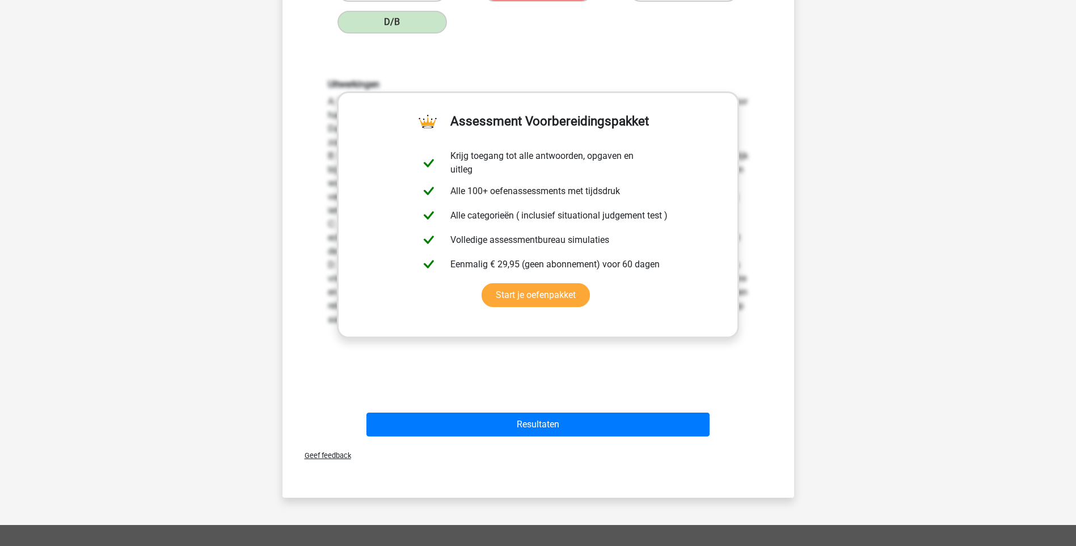
scroll to position [738, 0]
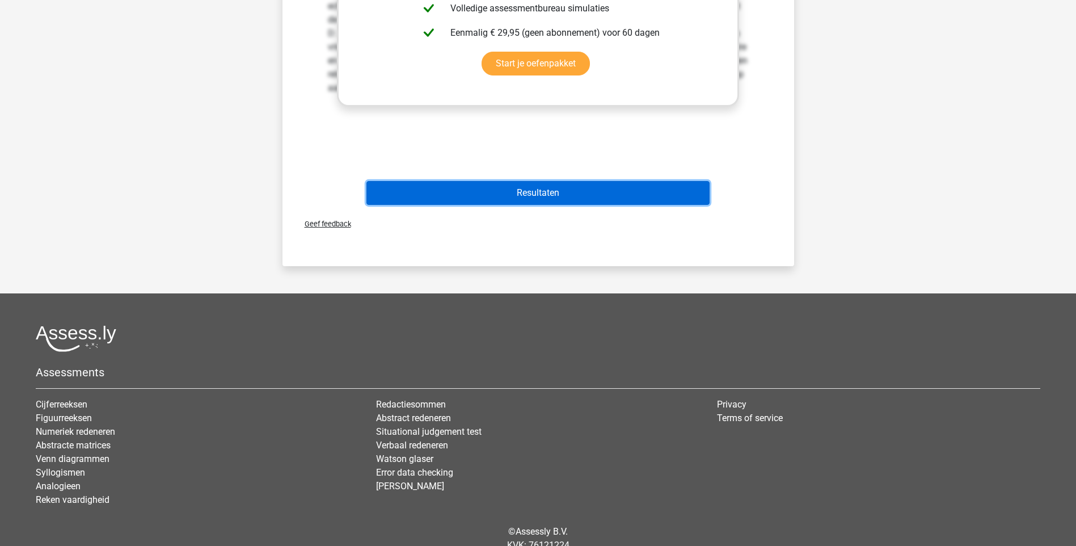
click at [536, 197] on button "Resultaten" at bounding box center [538, 193] width 343 height 24
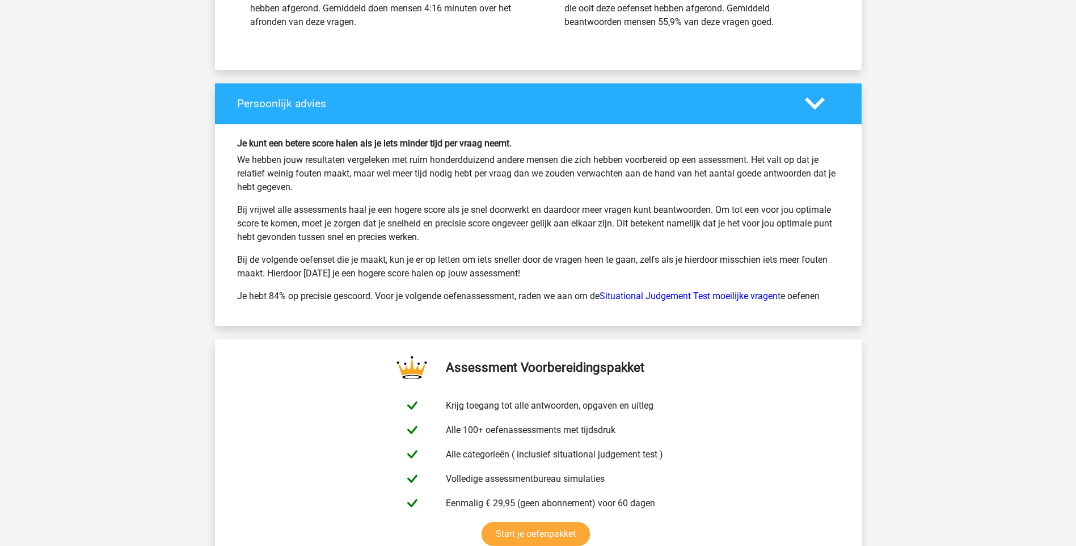
scroll to position [1418, 0]
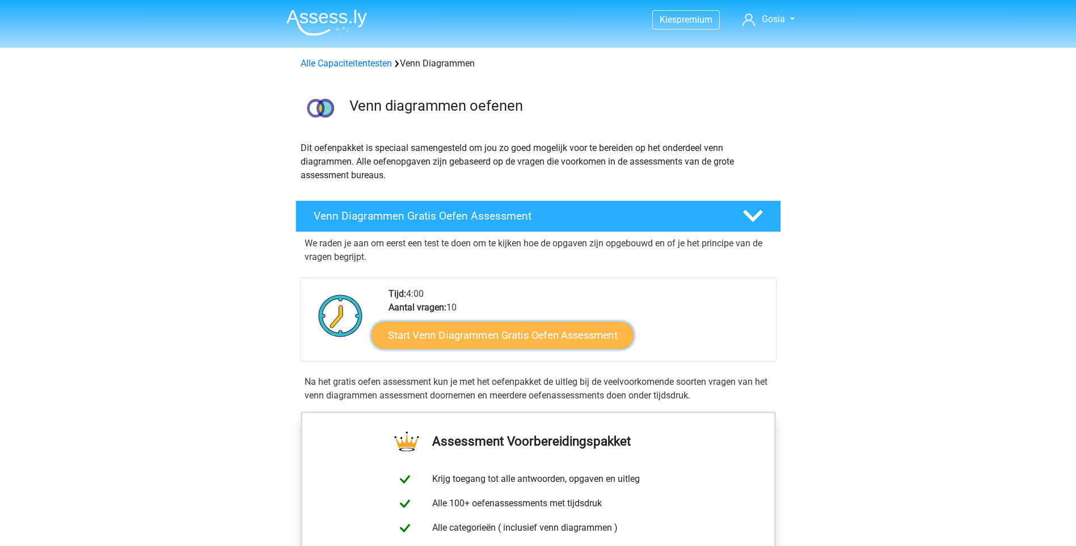
click at [575, 334] on link "Start Venn Diagrammen Gratis Oefen Assessment" at bounding box center [503, 335] width 262 height 27
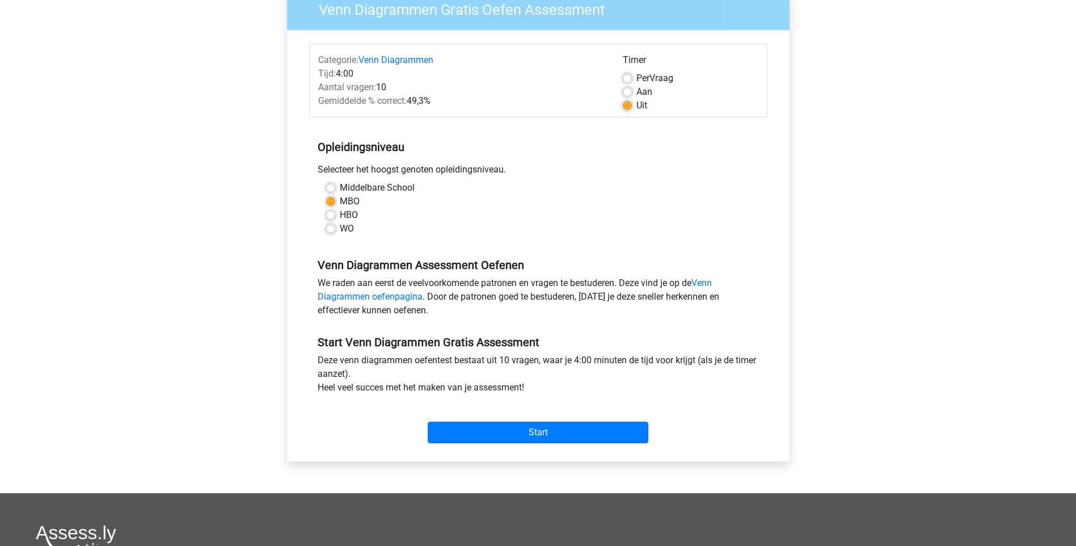
scroll to position [113, 0]
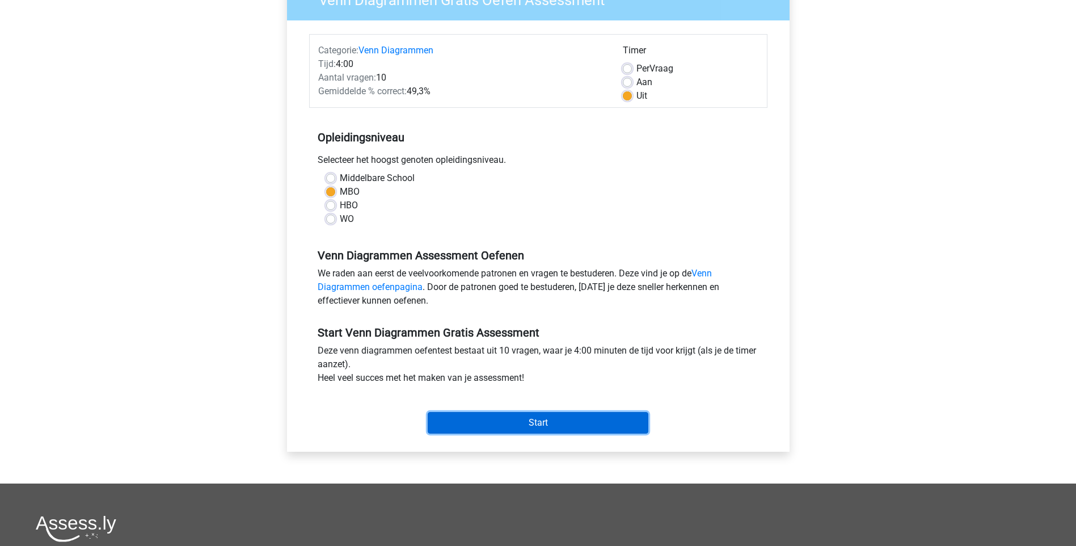
click at [549, 426] on input "Start" at bounding box center [538, 423] width 221 height 22
click at [533, 421] on input "Start" at bounding box center [538, 423] width 221 height 22
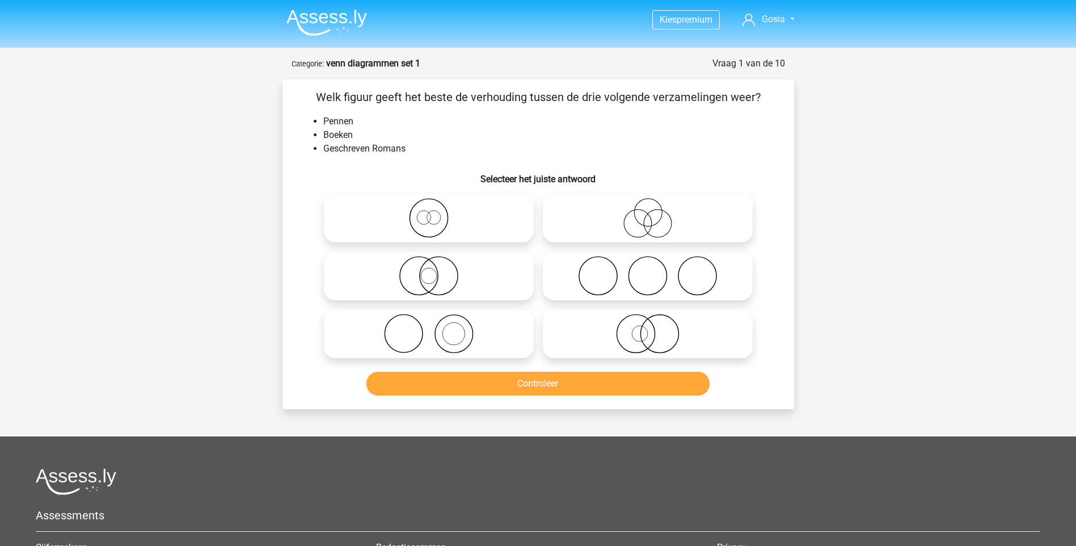
click at [450, 334] on icon at bounding box center [428, 334] width 201 height 40
click at [436, 328] on input "radio" at bounding box center [432, 324] width 7 height 7
radio input "true"
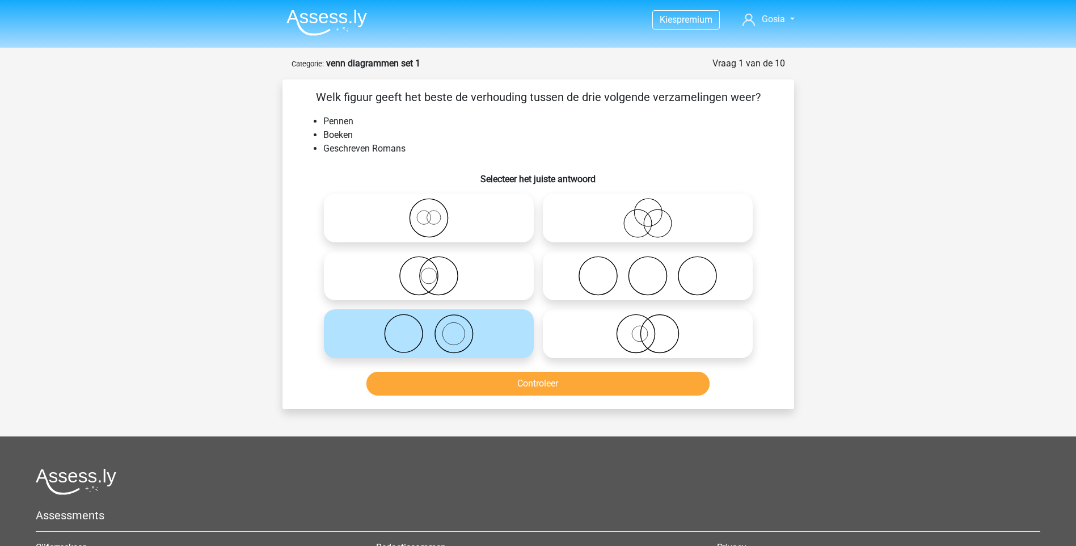
click at [645, 215] on icon at bounding box center [647, 218] width 201 height 40
click at [648, 212] on input "radio" at bounding box center [651, 208] width 7 height 7
radio input "true"
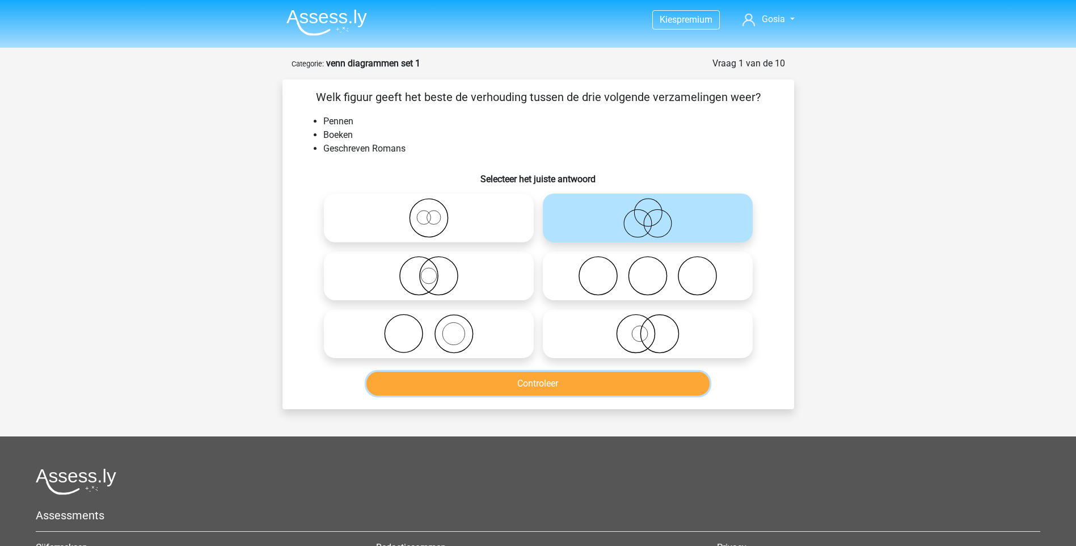
click at [525, 388] on button "Controleer" at bounding box center [538, 384] width 343 height 24
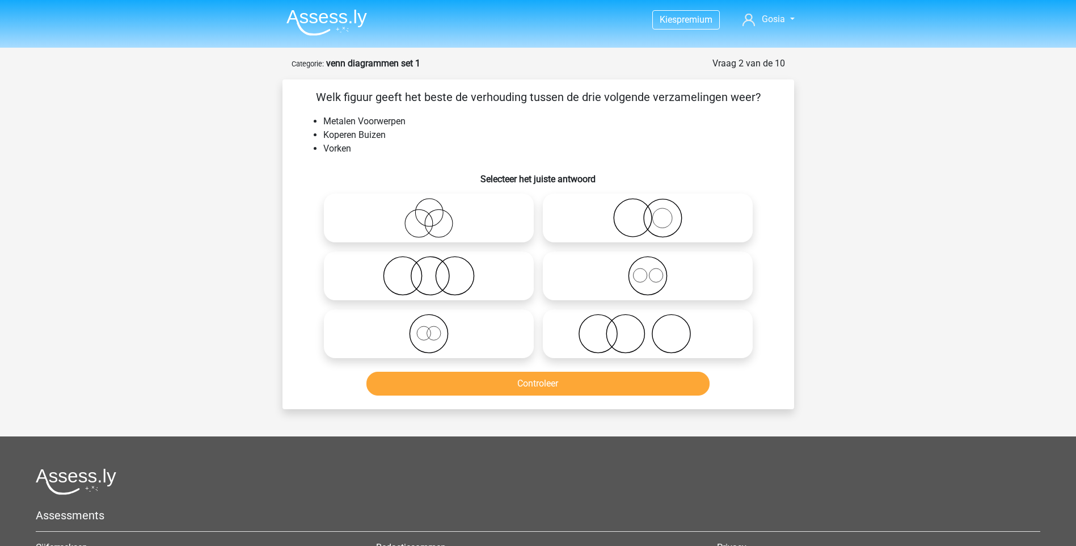
click at [444, 334] on icon at bounding box center [428, 334] width 201 height 40
click at [436, 328] on input "radio" at bounding box center [432, 324] width 7 height 7
radio input "true"
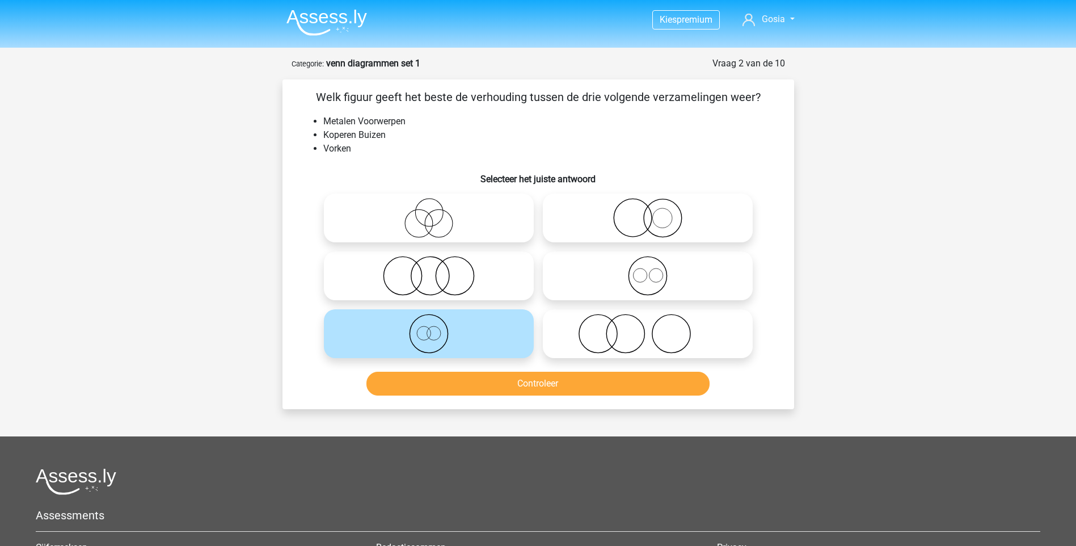
click at [433, 327] on input "radio" at bounding box center [432, 324] width 7 height 7
click at [562, 389] on button "Controleer" at bounding box center [538, 384] width 343 height 24
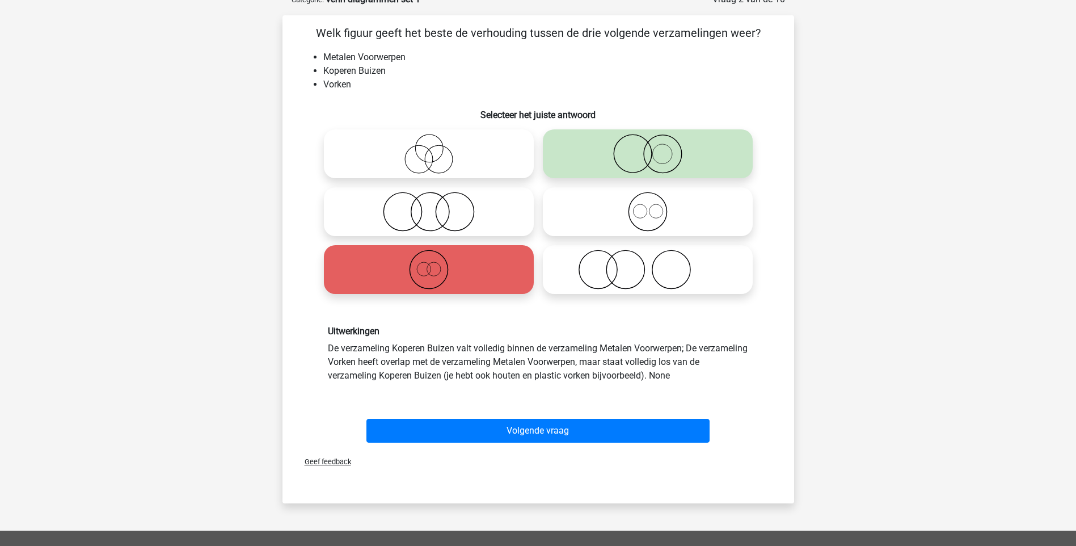
scroll to position [57, 0]
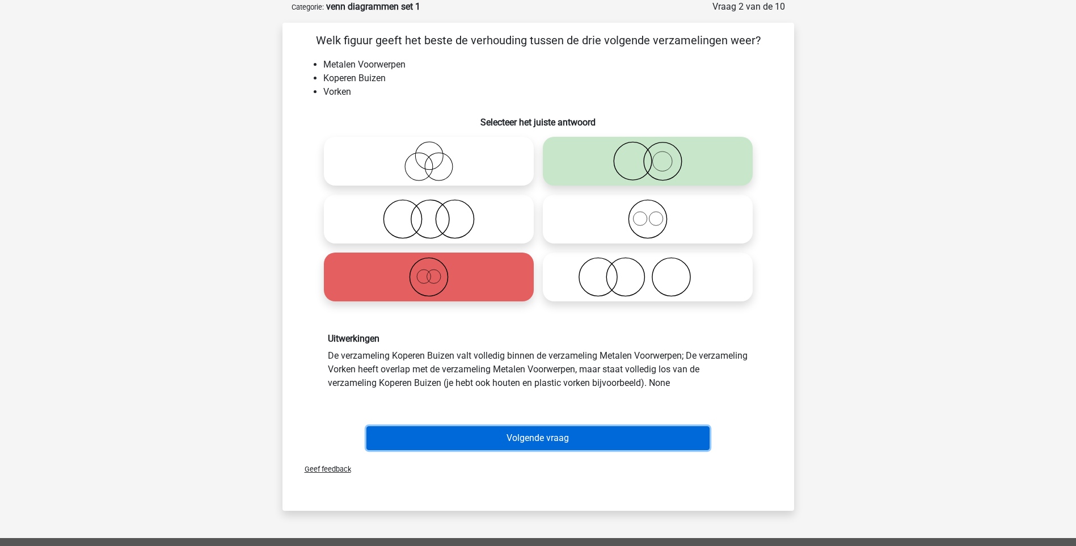
click at [534, 438] on button "Volgende vraag" at bounding box center [538, 438] width 343 height 24
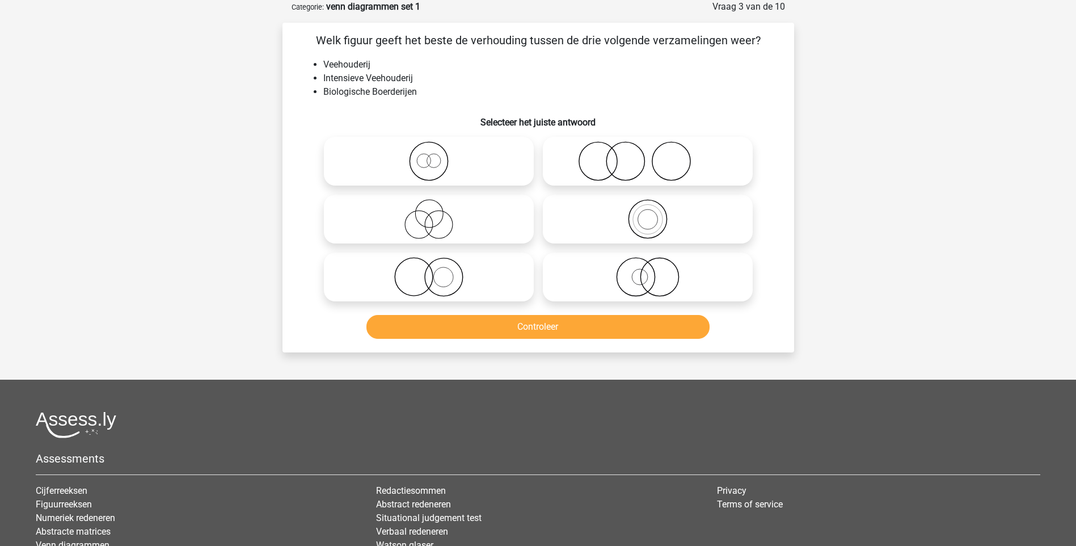
click at [652, 213] on input "radio" at bounding box center [651, 209] width 7 height 7
radio input "true"
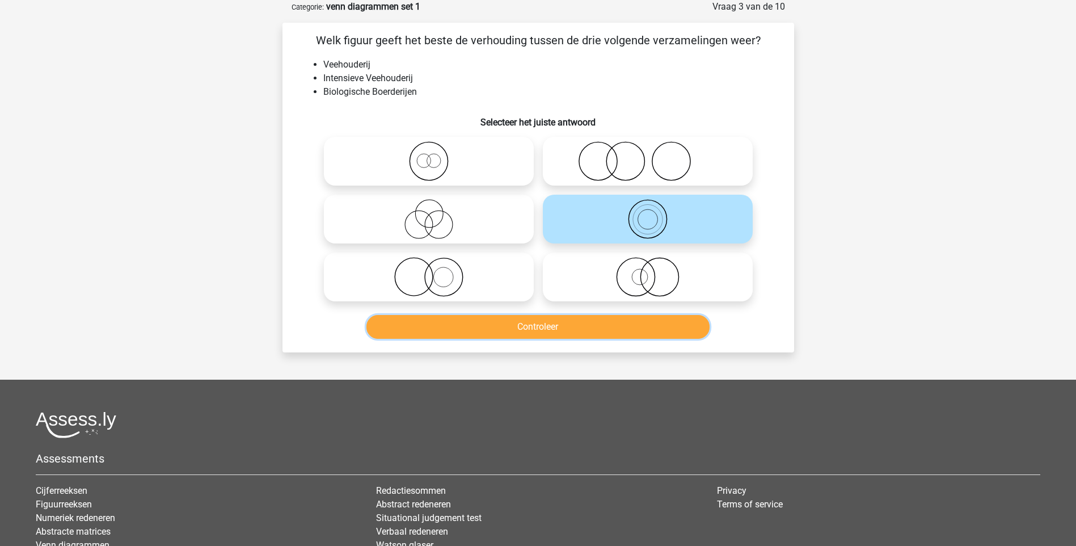
click at [553, 322] on button "Controleer" at bounding box center [538, 327] width 343 height 24
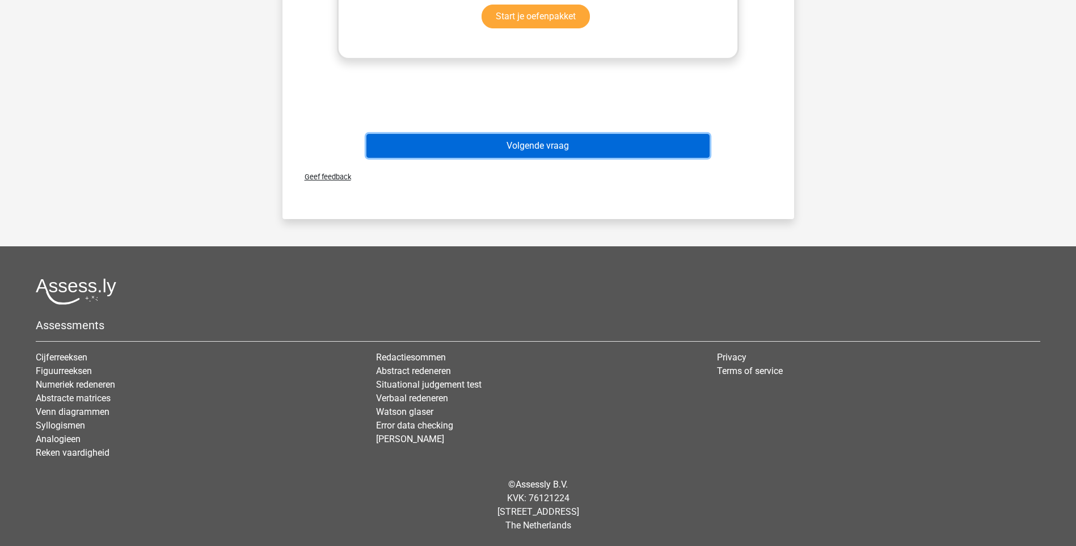
click at [538, 148] on button "Volgende vraag" at bounding box center [538, 146] width 343 height 24
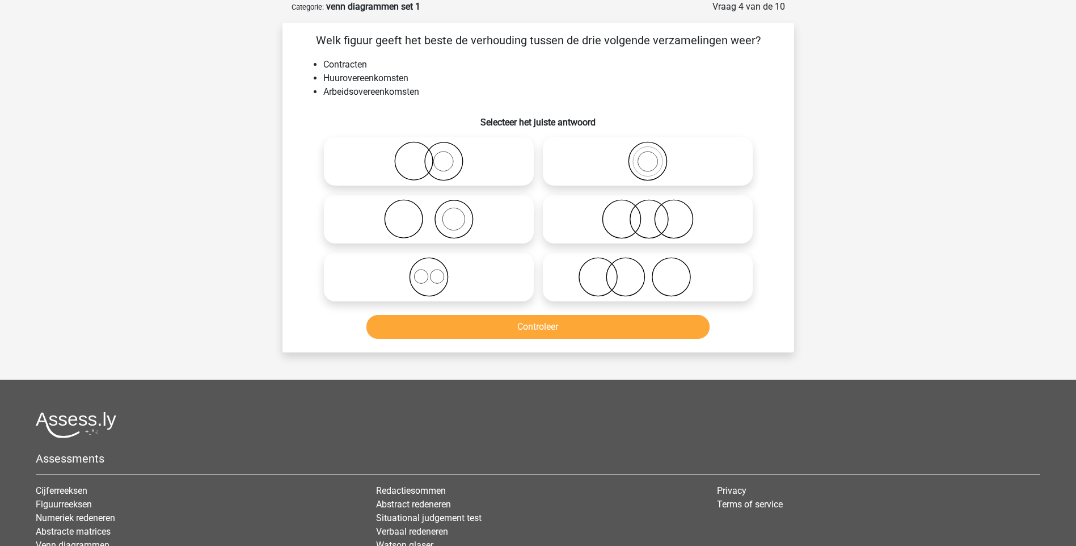
click at [637, 276] on icon at bounding box center [647, 277] width 201 height 40
click at [648, 271] on input "radio" at bounding box center [651, 267] width 7 height 7
radio input "true"
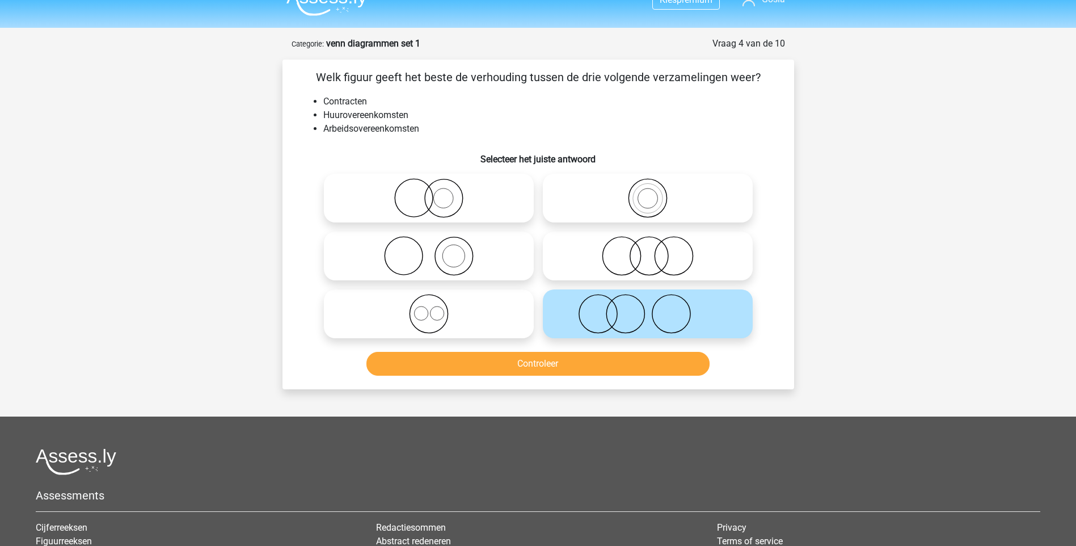
scroll to position [0, 0]
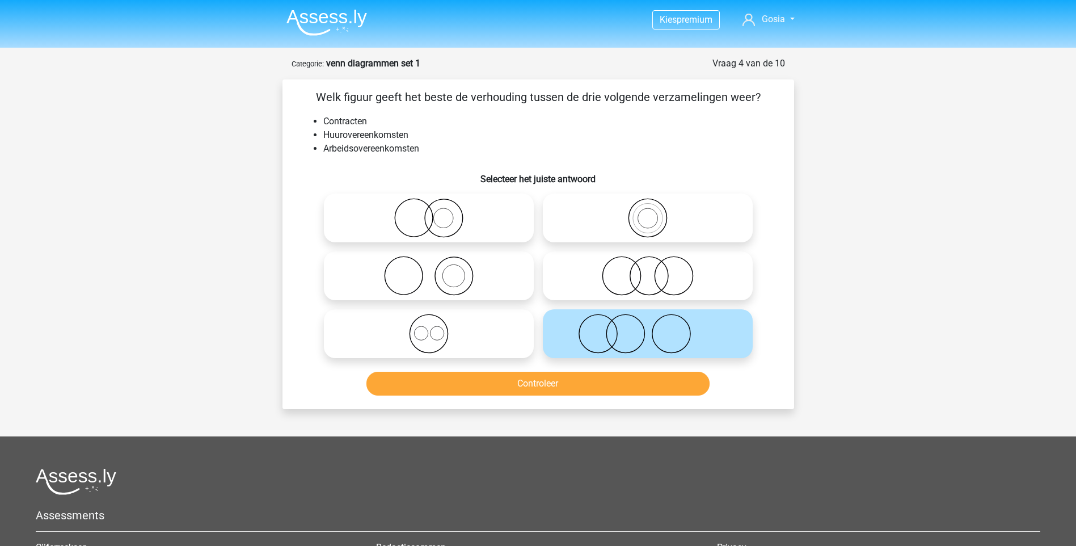
click at [465, 267] on icon at bounding box center [428, 276] width 201 height 40
click at [436, 267] on input "radio" at bounding box center [432, 266] width 7 height 7
radio input "true"
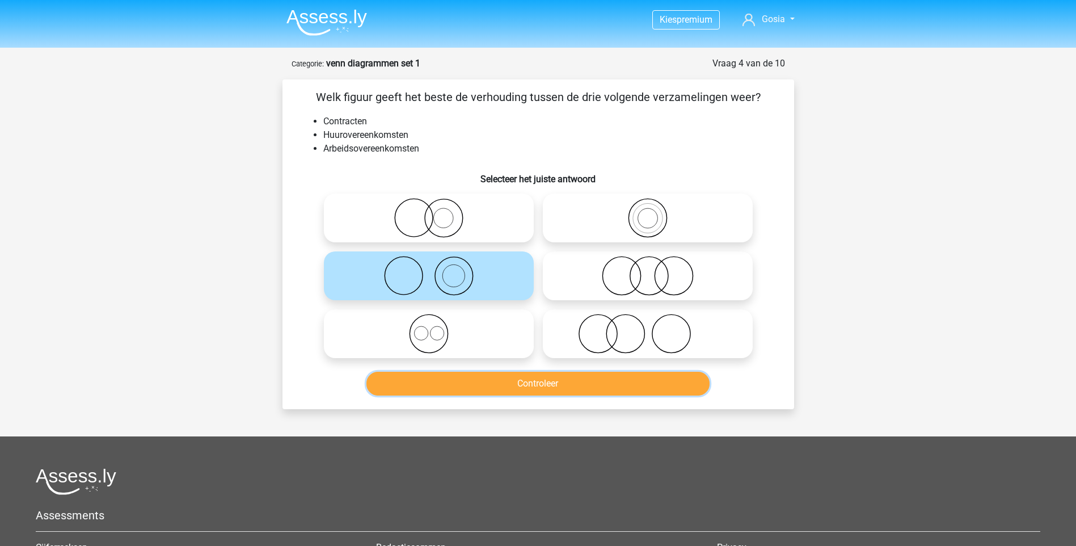
click at [491, 378] on button "Controleer" at bounding box center [538, 384] width 343 height 24
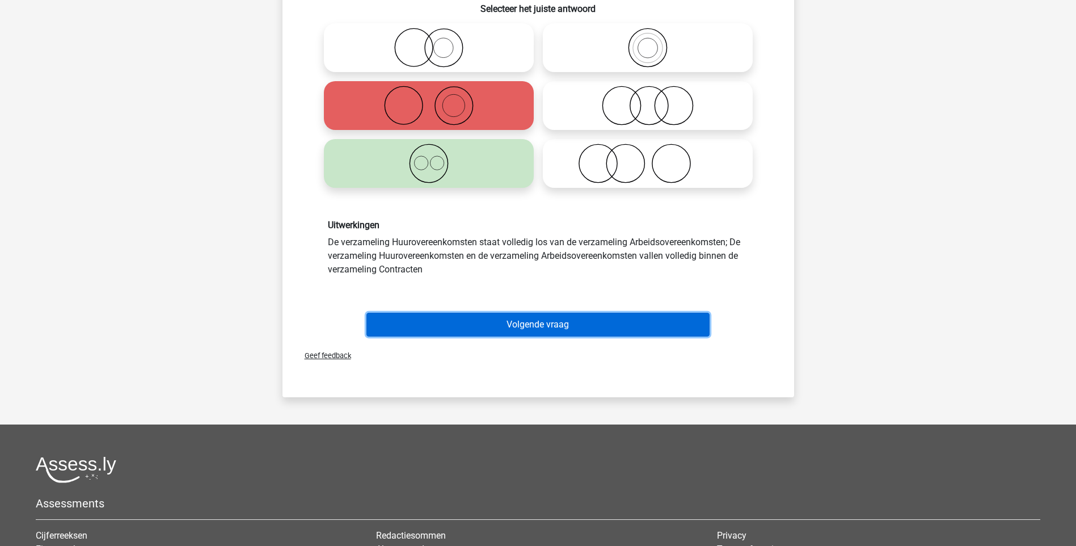
click at [538, 325] on button "Volgende vraag" at bounding box center [538, 325] width 343 height 24
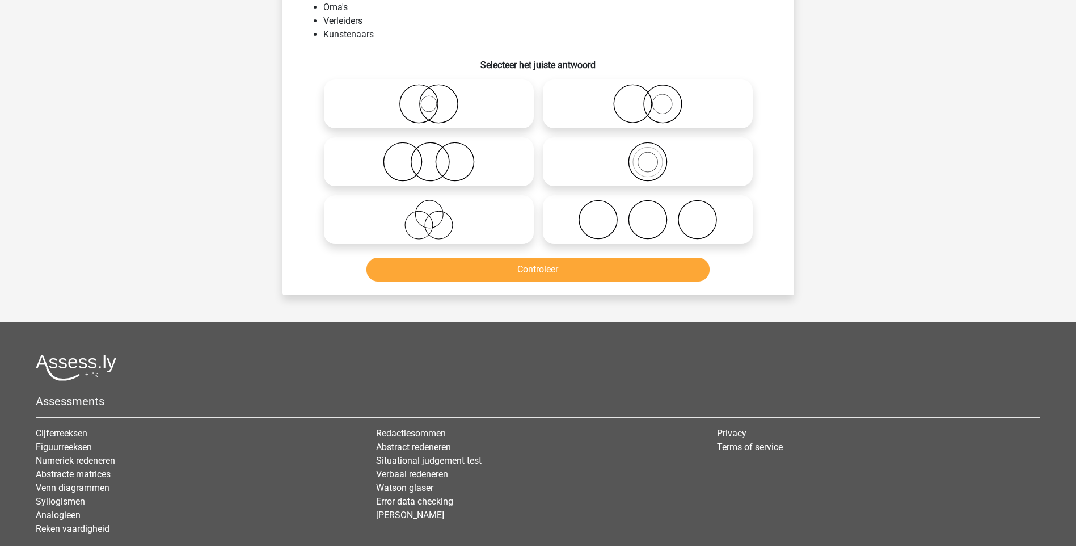
scroll to position [57, 0]
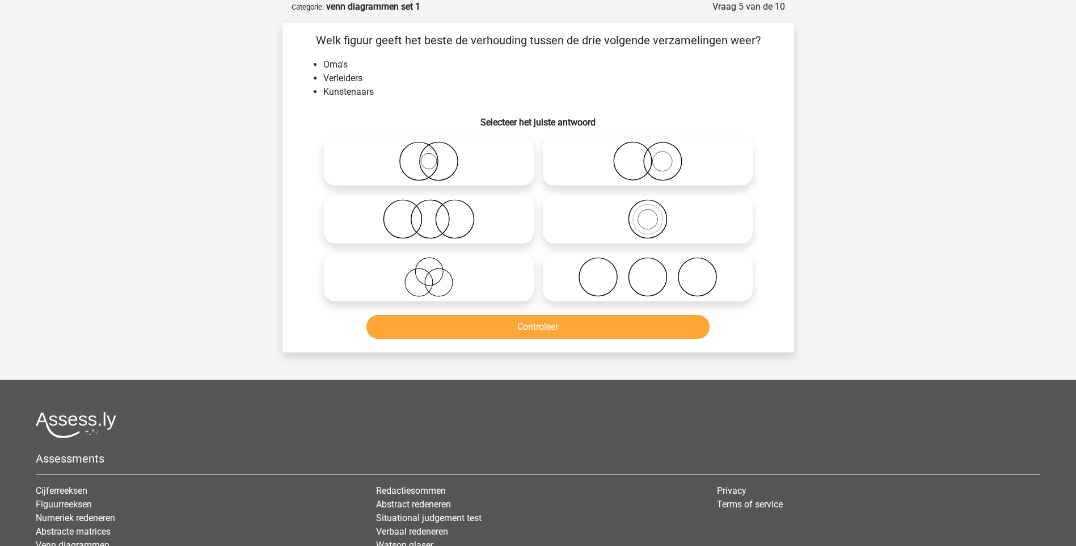
click at [660, 289] on icon at bounding box center [647, 277] width 201 height 40
click at [655, 271] on input "radio" at bounding box center [651, 267] width 7 height 7
radio input "true"
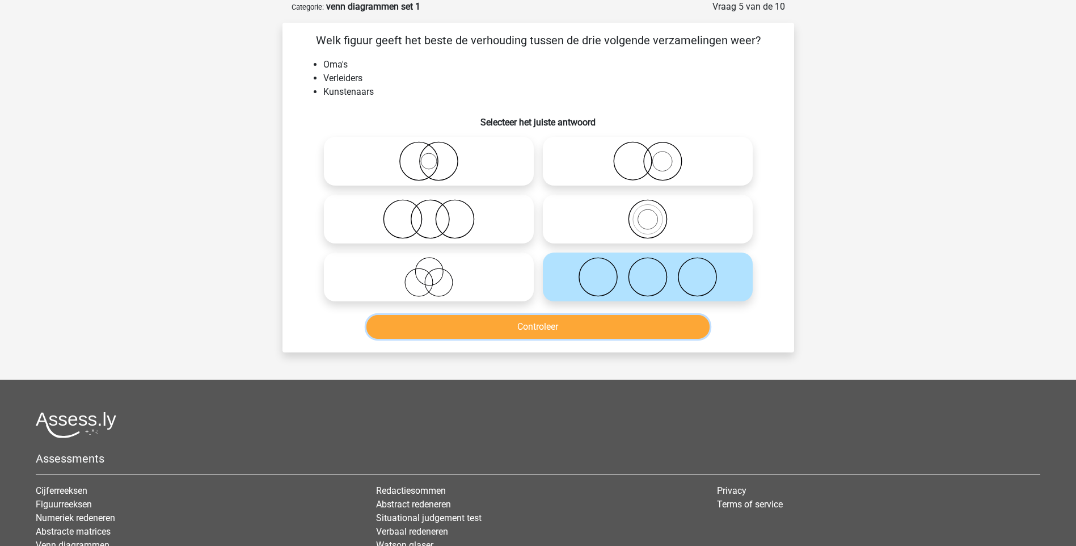
click at [580, 327] on button "Controleer" at bounding box center [538, 327] width 343 height 24
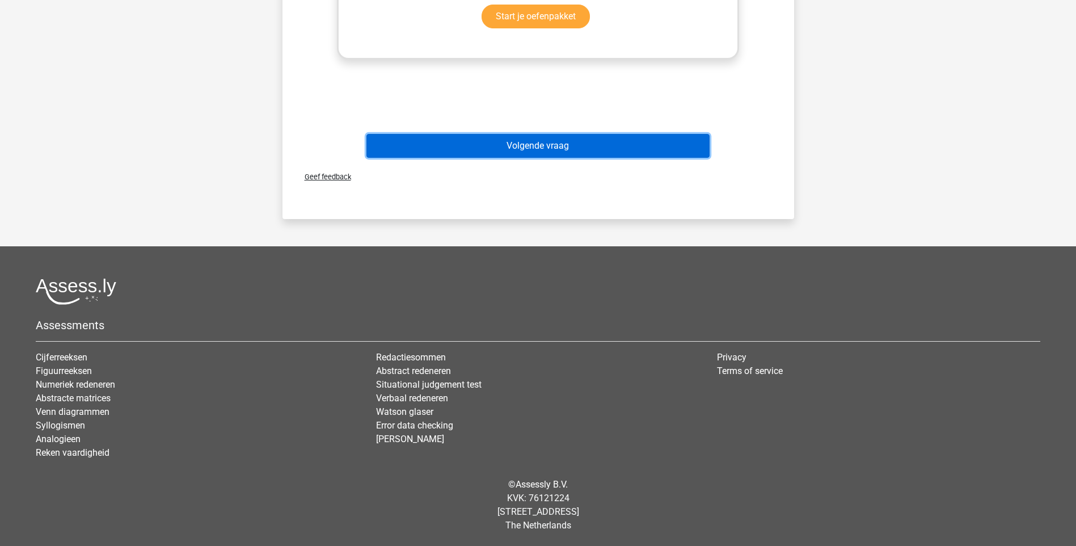
click at [536, 137] on button "Volgende vraag" at bounding box center [538, 146] width 343 height 24
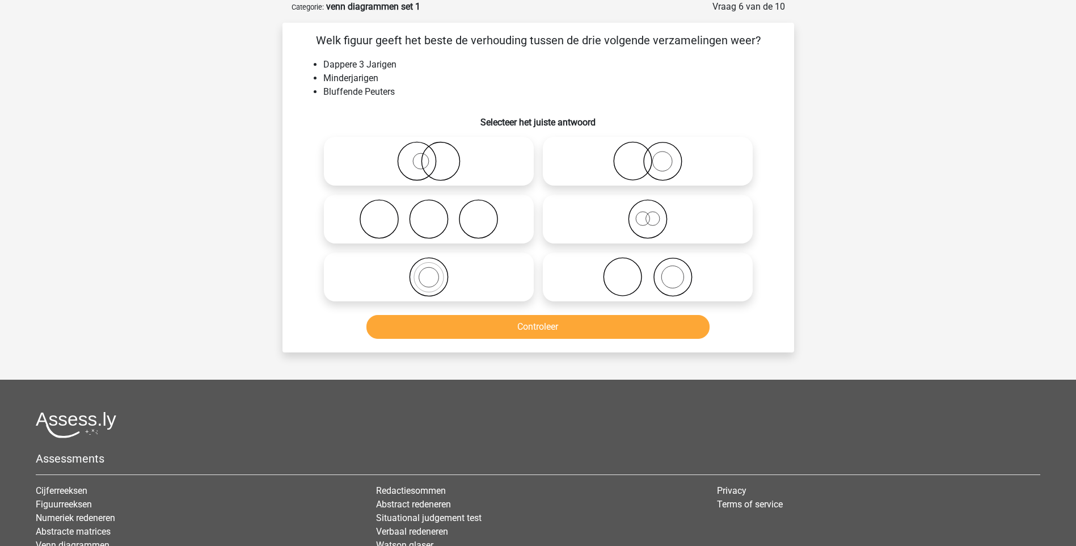
click at [651, 213] on input "radio" at bounding box center [651, 209] width 7 height 7
radio input "true"
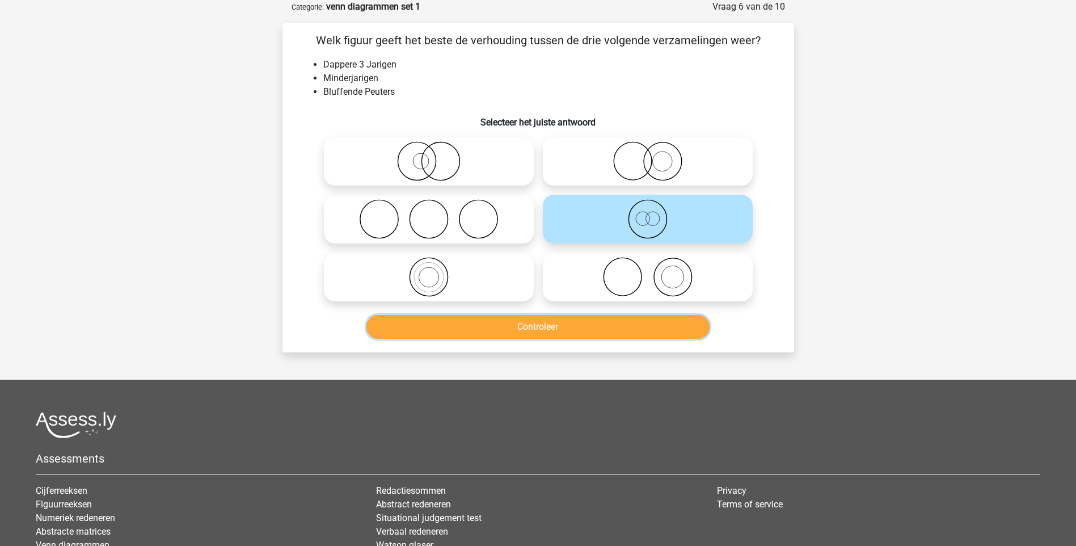
click at [611, 325] on button "Controleer" at bounding box center [538, 327] width 343 height 24
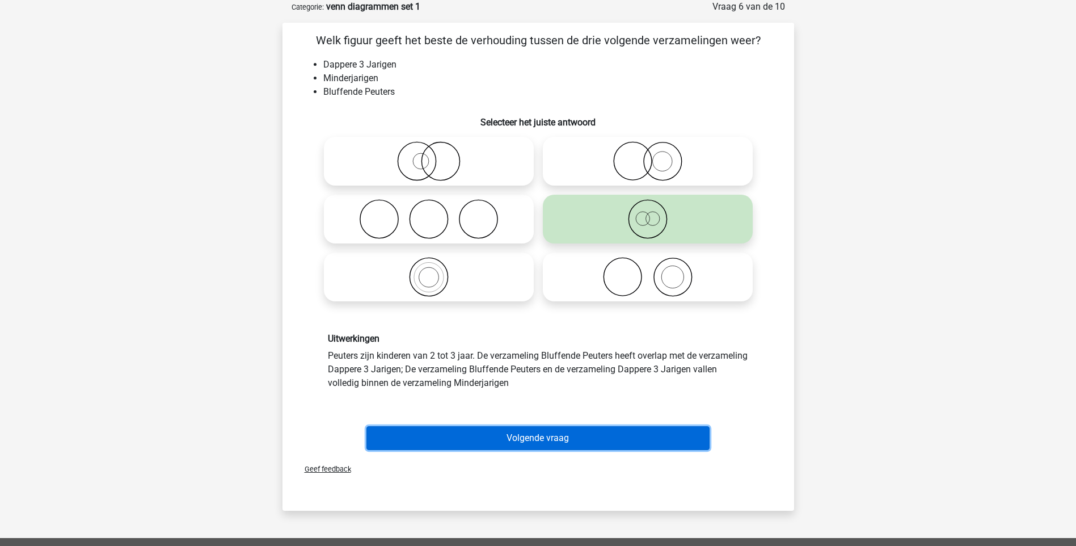
click at [550, 436] on button "Volgende vraag" at bounding box center [538, 438] width 343 height 24
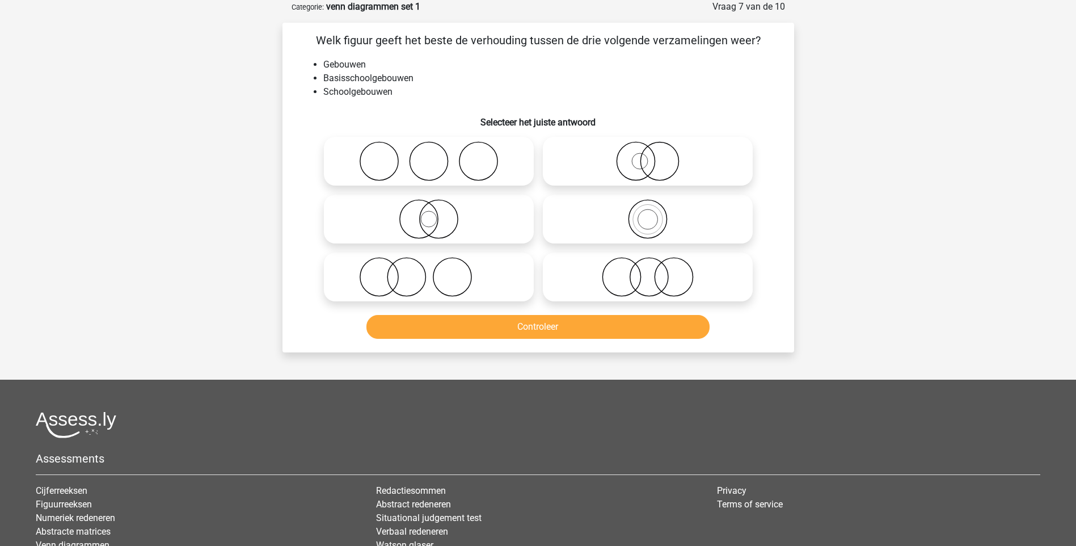
click at [419, 214] on icon at bounding box center [428, 219] width 201 height 40
click at [429, 213] on input "radio" at bounding box center [432, 209] width 7 height 7
radio input "true"
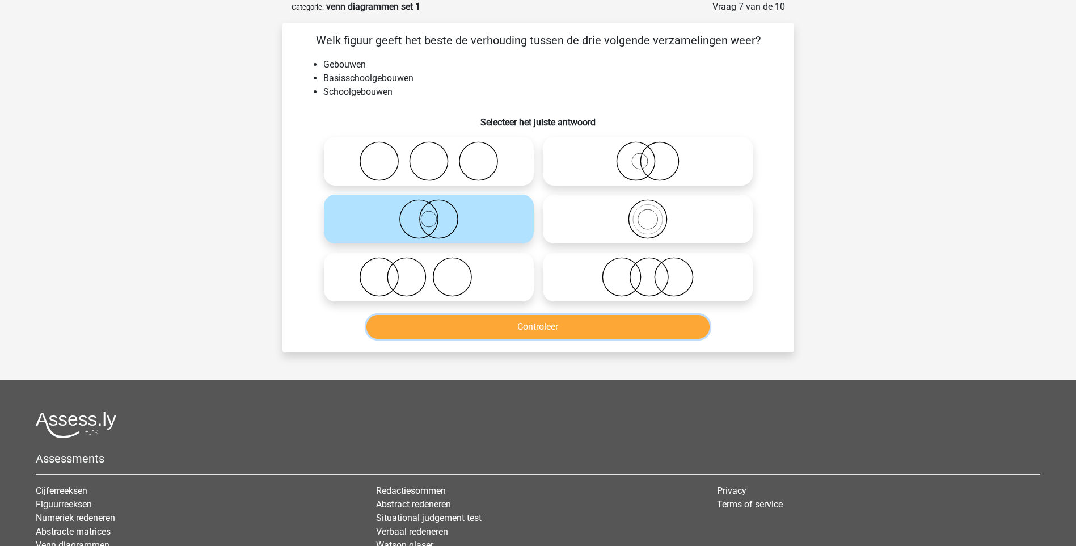
click at [550, 326] on button "Controleer" at bounding box center [538, 327] width 343 height 24
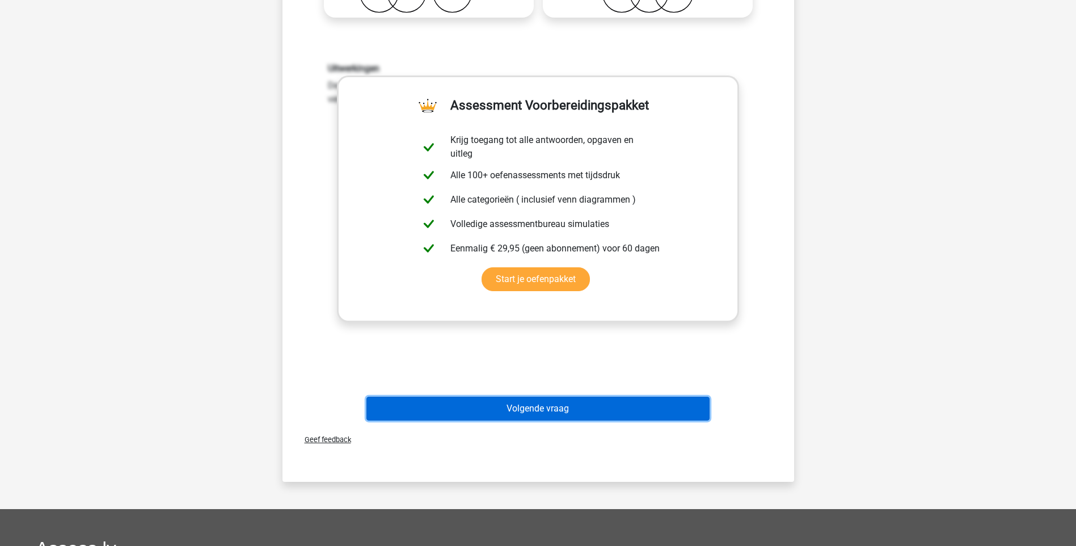
click at [545, 405] on button "Volgende vraag" at bounding box center [538, 409] width 343 height 24
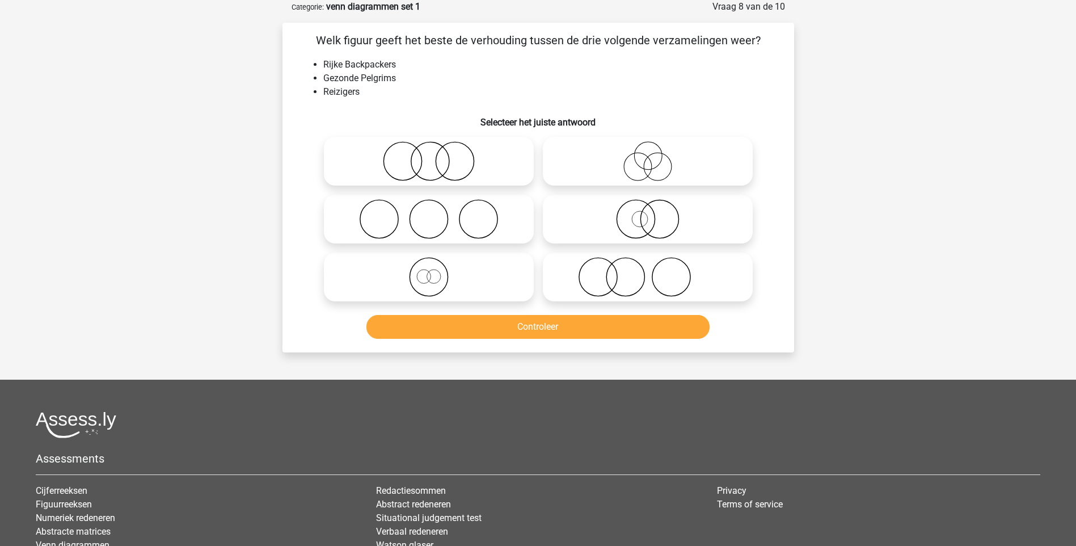
click at [656, 223] on icon at bounding box center [647, 219] width 201 height 40
click at [655, 213] on input "radio" at bounding box center [651, 209] width 7 height 7
radio input "true"
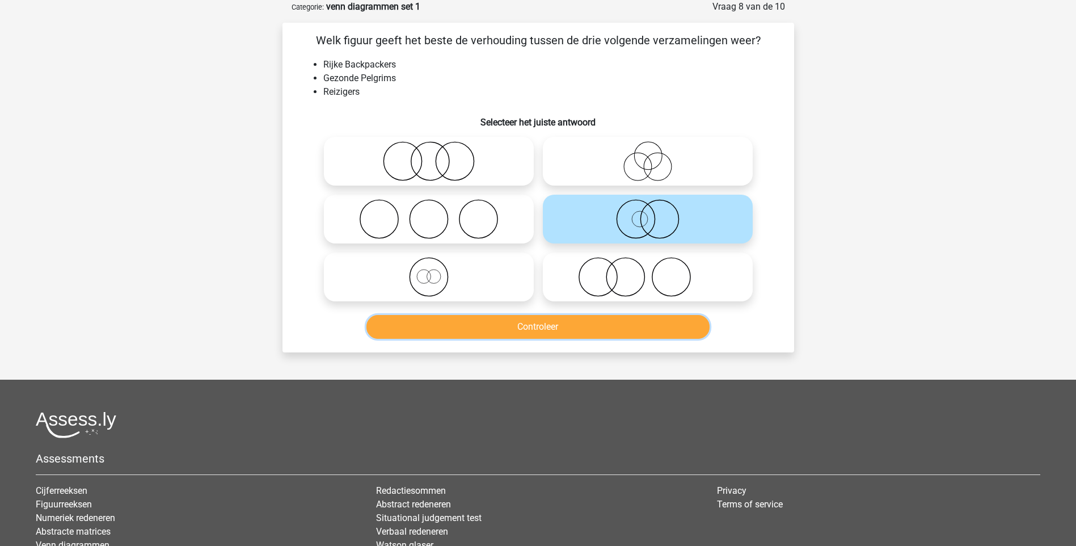
click at [584, 325] on button "Controleer" at bounding box center [538, 327] width 343 height 24
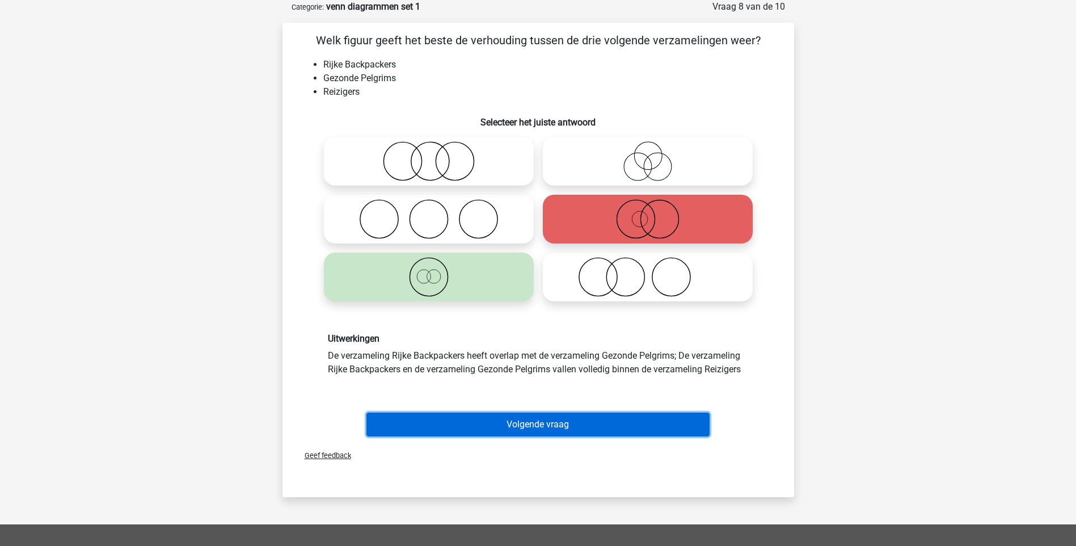
click at [518, 425] on button "Volgende vraag" at bounding box center [538, 424] width 343 height 24
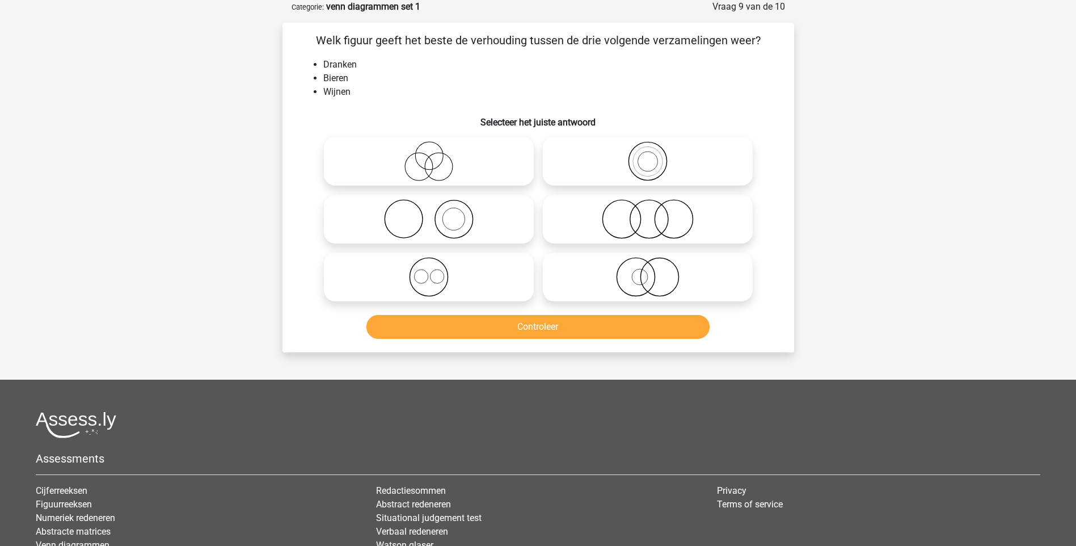
click at [435, 281] on icon at bounding box center [428, 277] width 201 height 40
click at [435, 271] on input "radio" at bounding box center [432, 267] width 7 height 7
radio input "true"
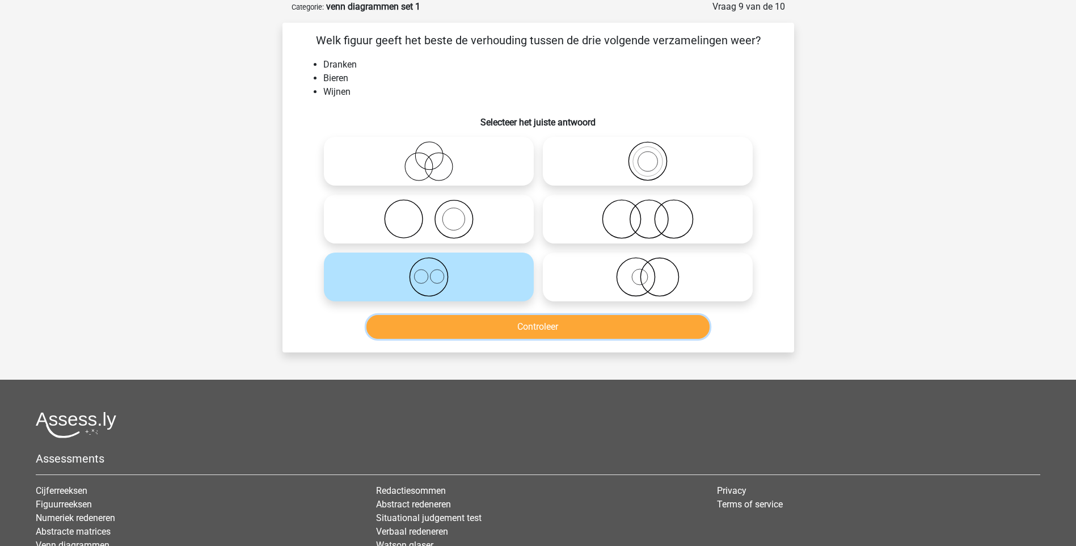
click at [545, 328] on button "Controleer" at bounding box center [538, 327] width 343 height 24
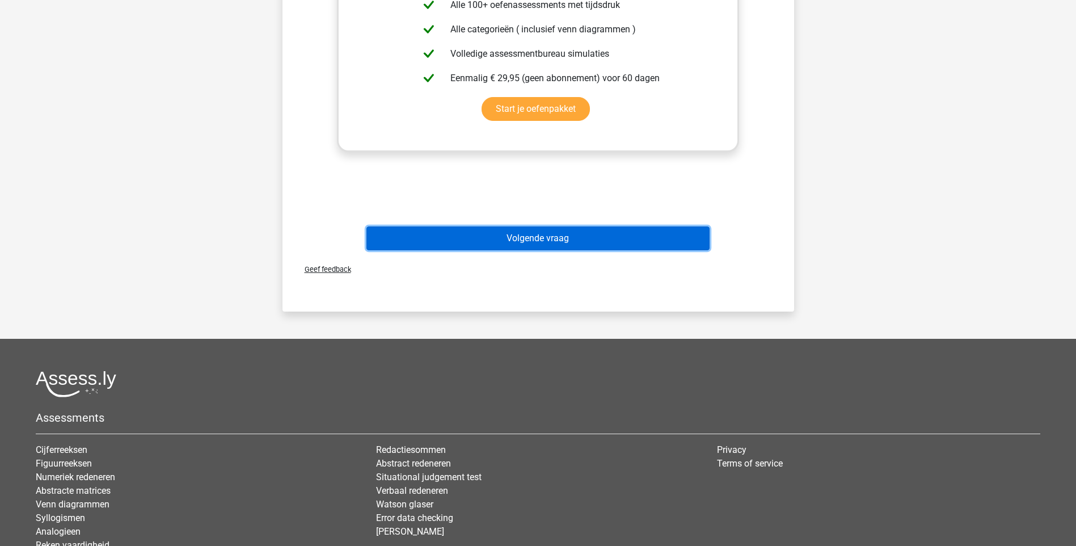
click at [542, 240] on button "Volgende vraag" at bounding box center [538, 238] width 343 height 24
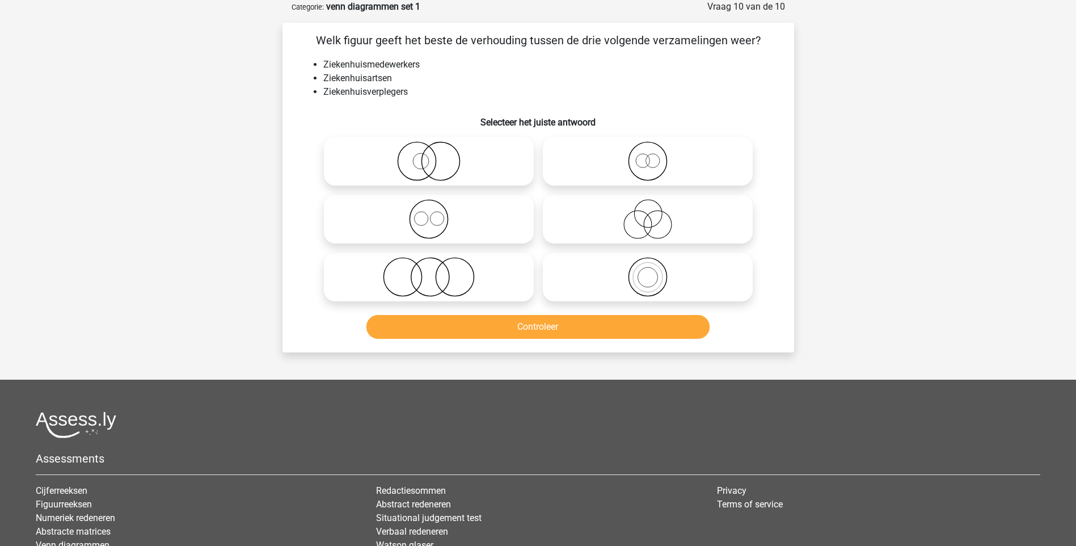
click at [436, 225] on circle at bounding box center [437, 219] width 14 height 14
click at [436, 213] on input "radio" at bounding box center [432, 209] width 7 height 7
radio input "true"
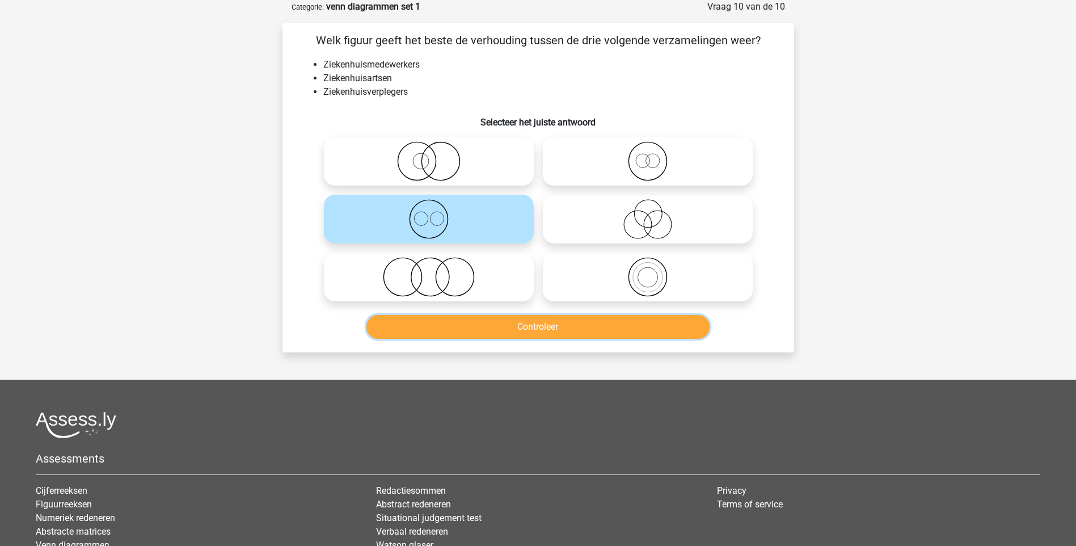
click at [487, 320] on button "Controleer" at bounding box center [538, 327] width 343 height 24
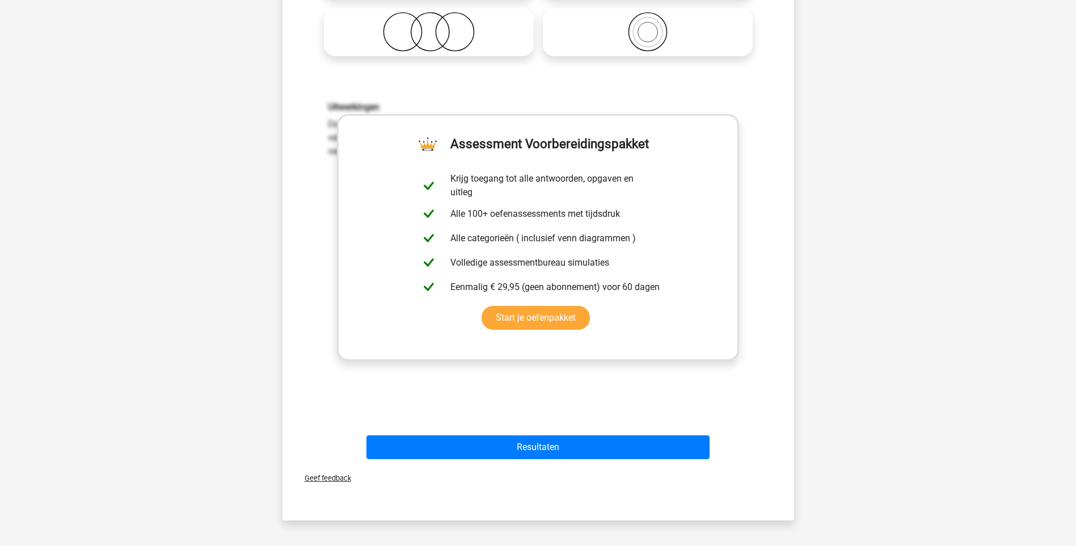
scroll to position [340, 0]
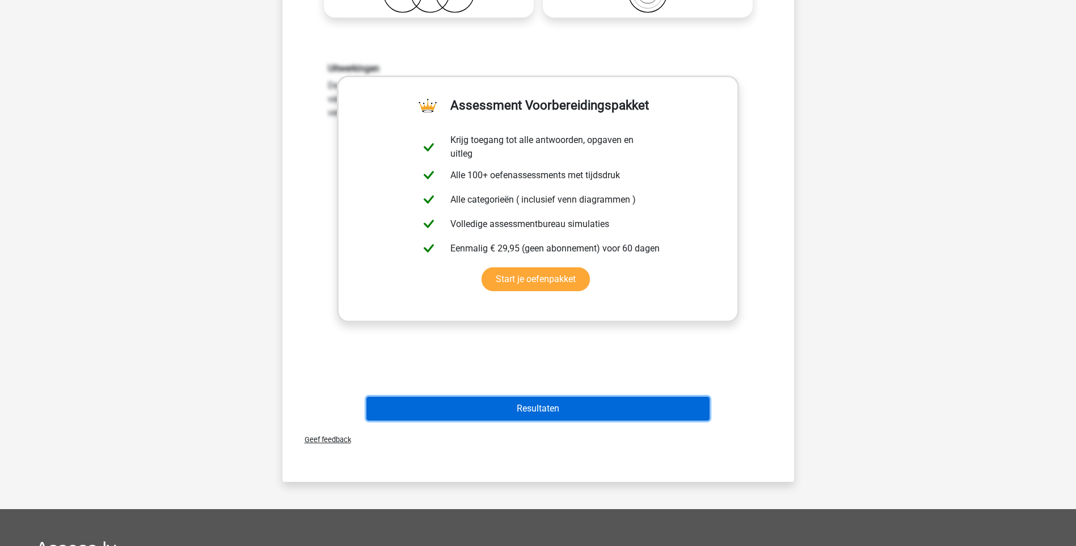
click at [532, 406] on button "Resultaten" at bounding box center [538, 409] width 343 height 24
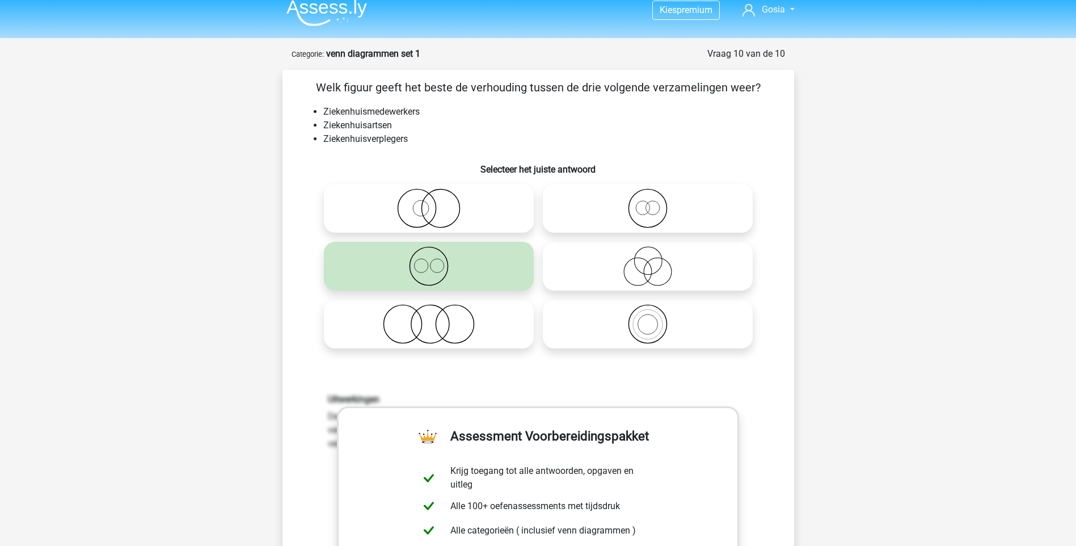
scroll to position [0, 0]
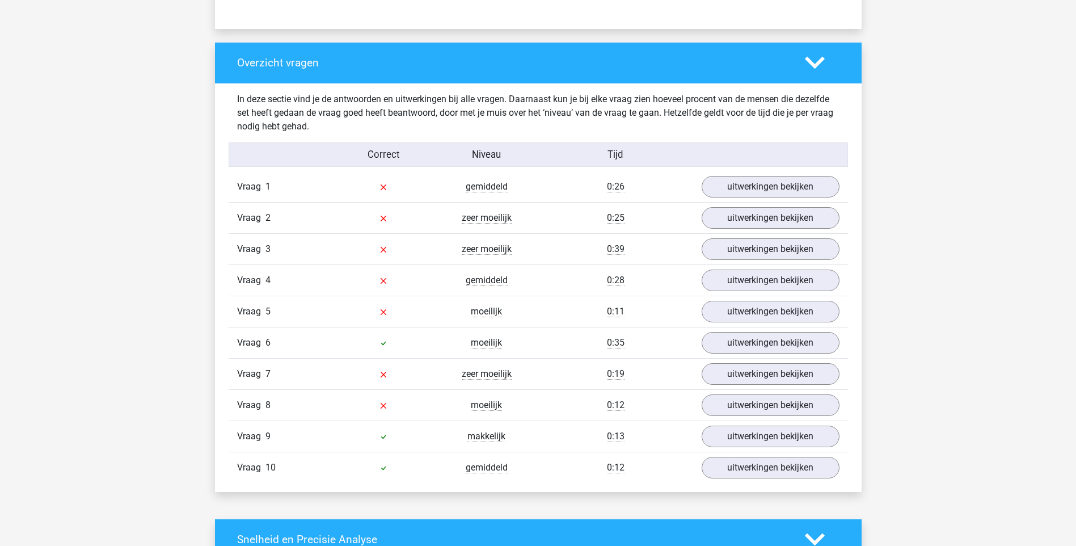
scroll to position [794, 0]
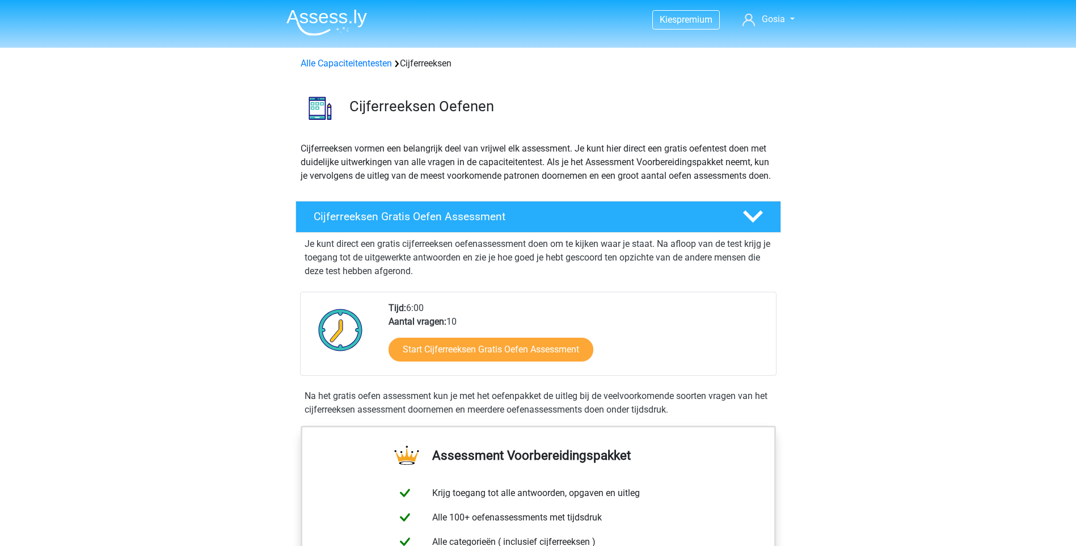
click at [326, 20] on img at bounding box center [327, 22] width 81 height 27
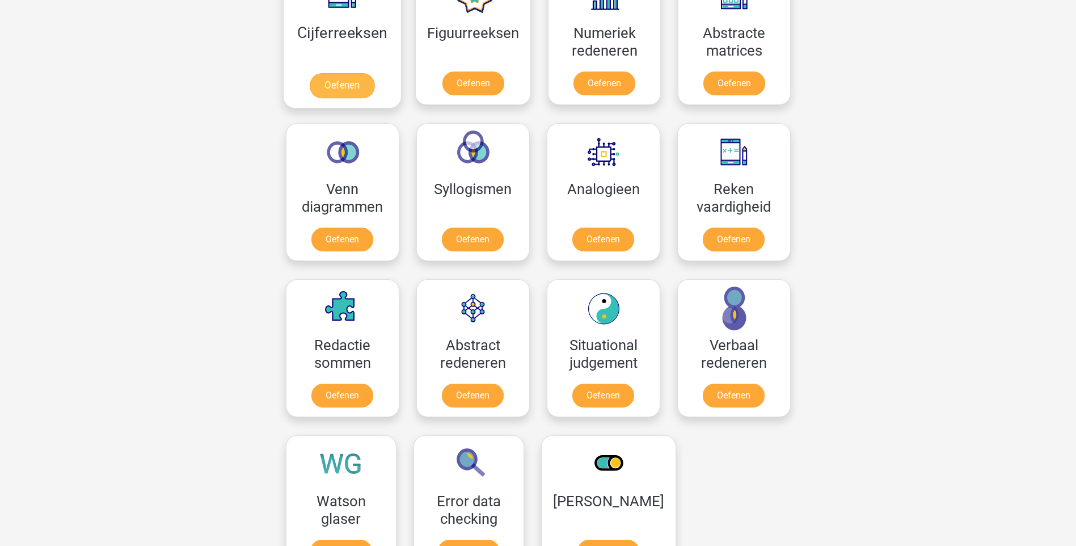
scroll to position [567, 0]
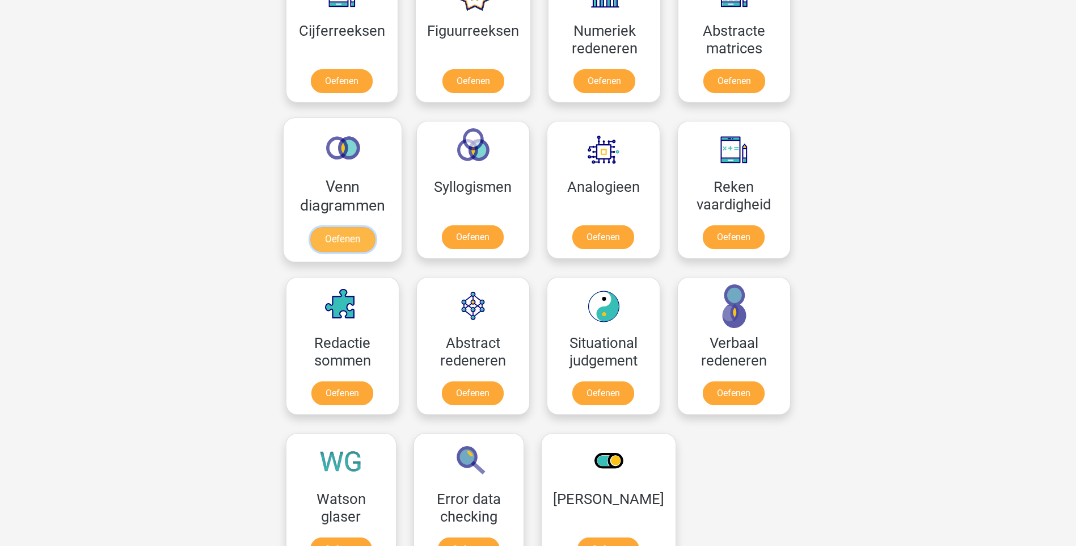
click at [347, 227] on link "Oefenen" at bounding box center [342, 239] width 65 height 25
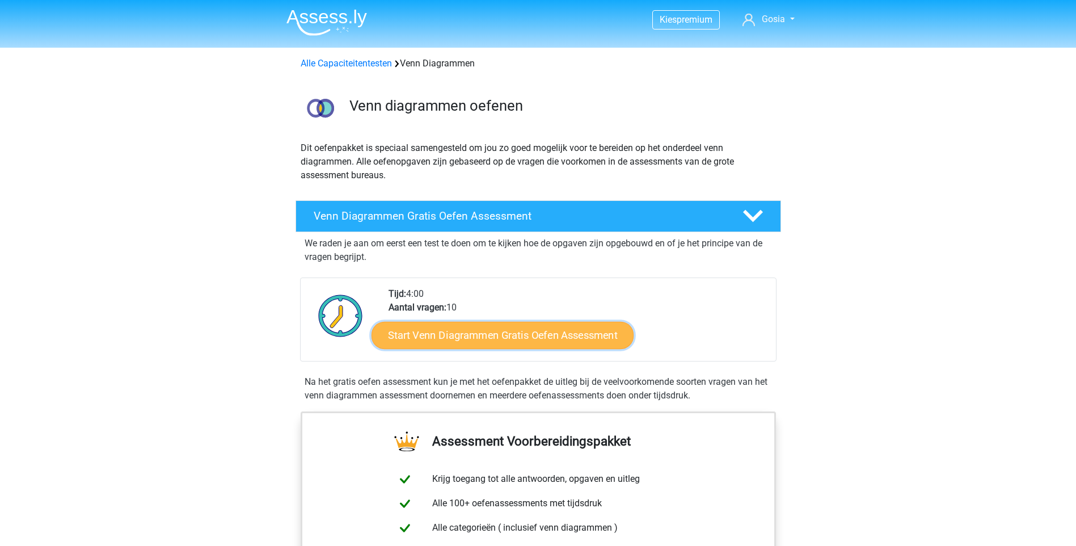
click at [574, 335] on link "Start Venn Diagrammen Gratis Oefen Assessment" at bounding box center [503, 335] width 262 height 27
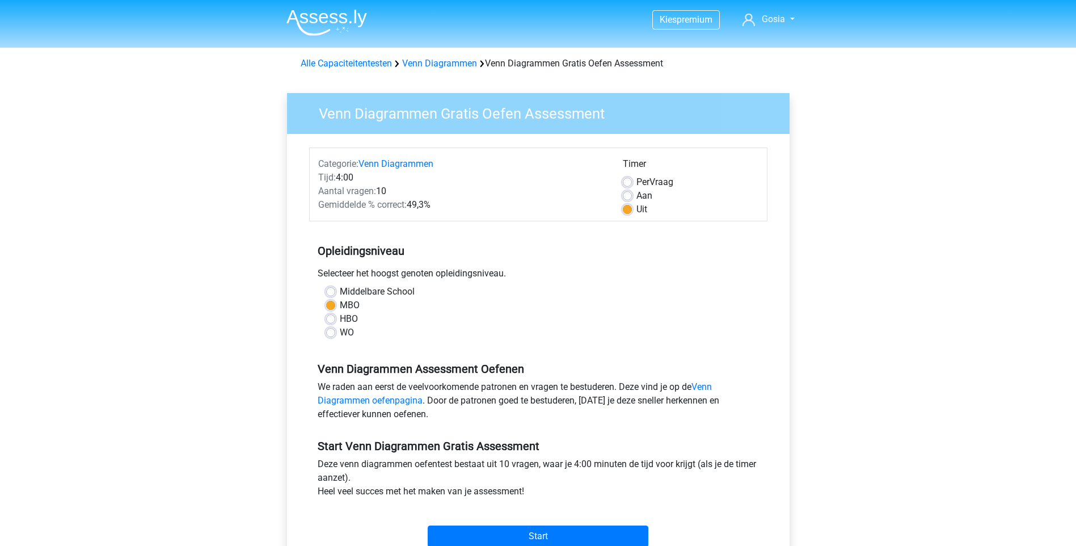
click at [633, 193] on div "Aan" at bounding box center [691, 196] width 136 height 14
click at [637, 196] on label "Aan" at bounding box center [645, 196] width 16 height 14
click at [625, 196] on input "Aan" at bounding box center [627, 194] width 9 height 11
radio input "true"
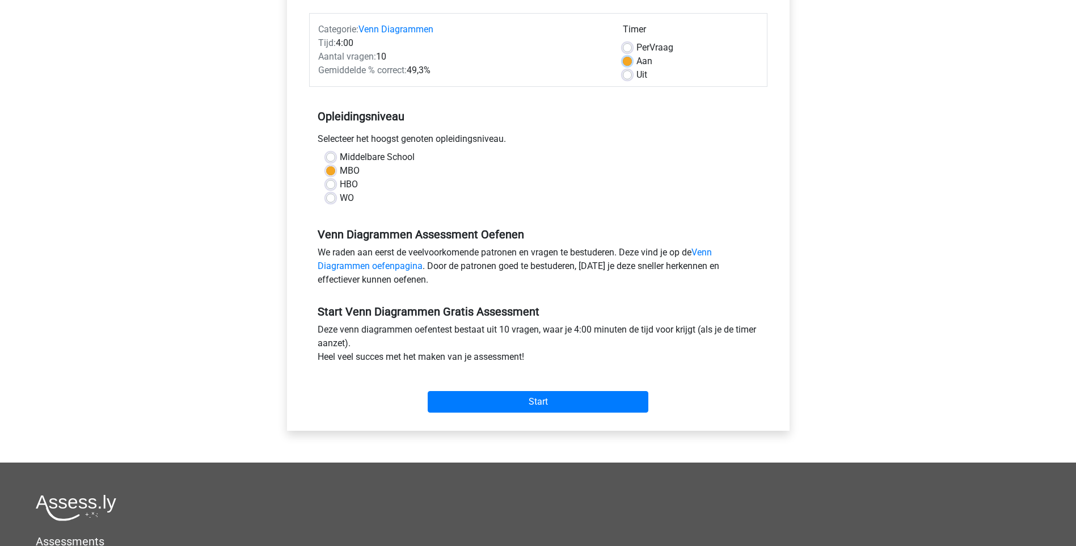
scroll to position [170, 0]
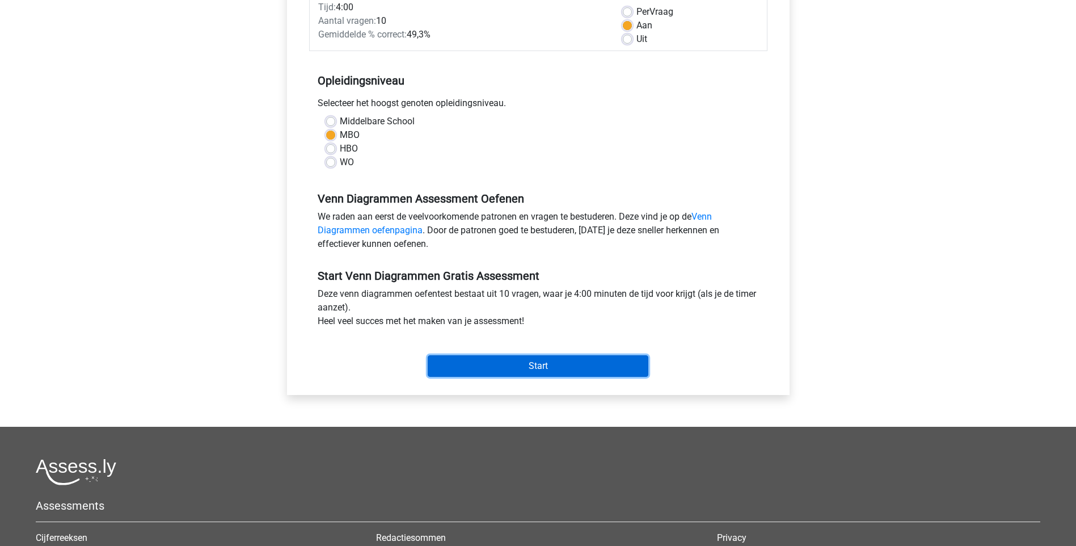
click at [550, 364] on input "Start" at bounding box center [538, 366] width 221 height 22
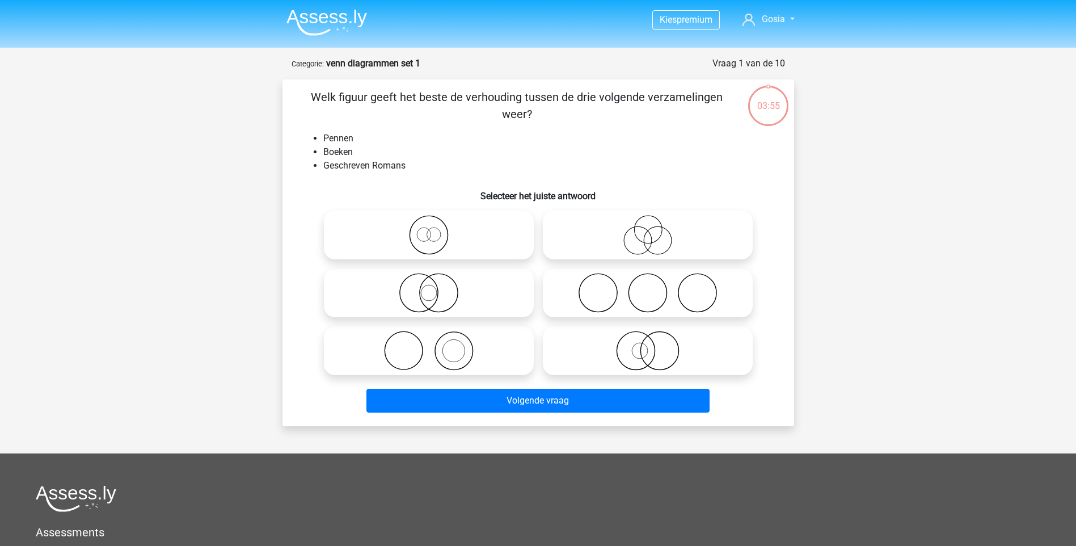
click at [439, 234] on icon at bounding box center [428, 235] width 201 height 40
click at [436, 229] on input "radio" at bounding box center [432, 225] width 7 height 7
radio input "true"
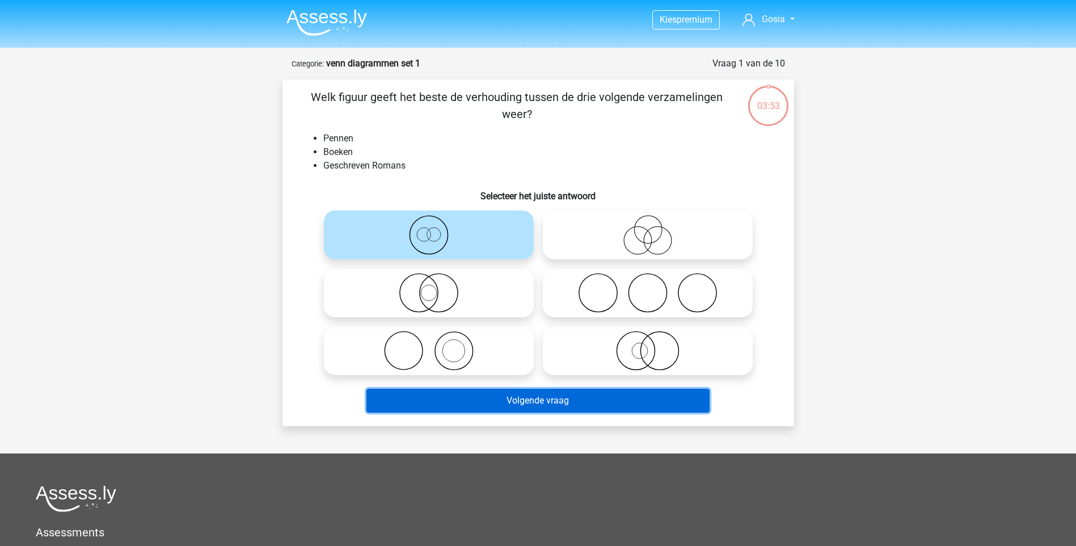
click at [544, 402] on button "Volgende vraag" at bounding box center [538, 401] width 343 height 24
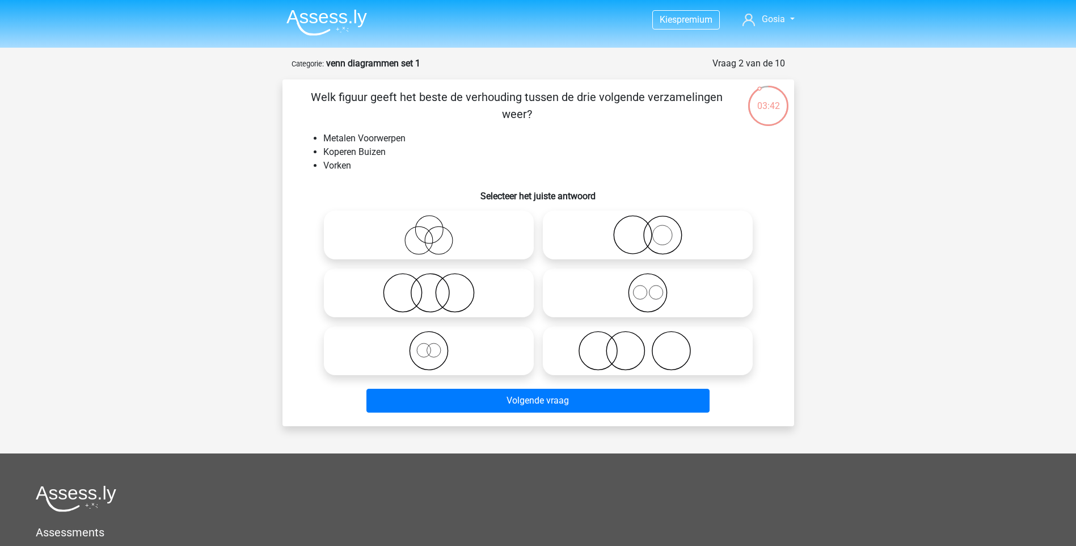
click at [429, 353] on icon at bounding box center [428, 351] width 201 height 40
click at [429, 345] on input "radio" at bounding box center [432, 341] width 7 height 7
radio input "true"
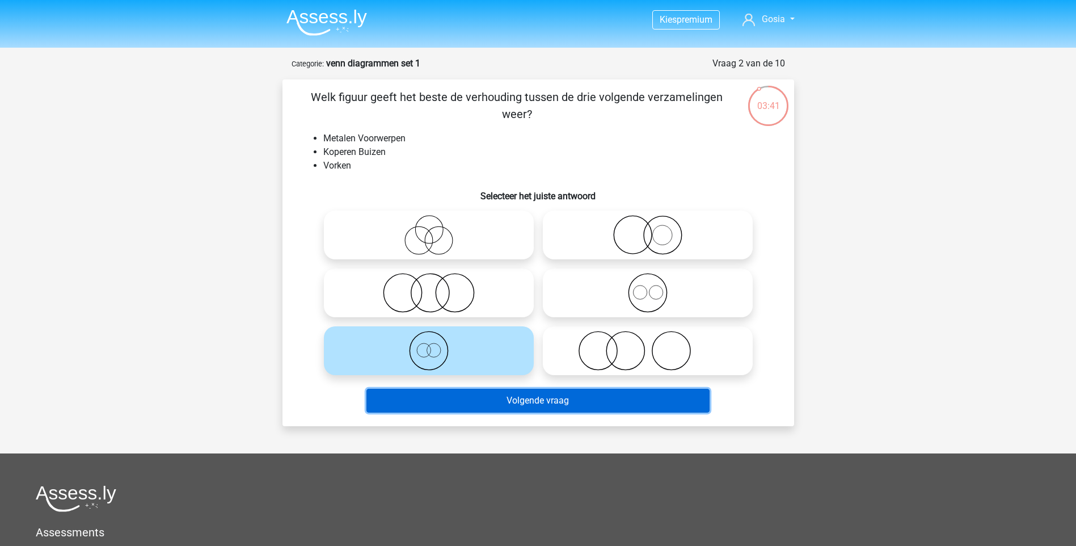
click at [495, 401] on button "Volgende vraag" at bounding box center [538, 401] width 343 height 24
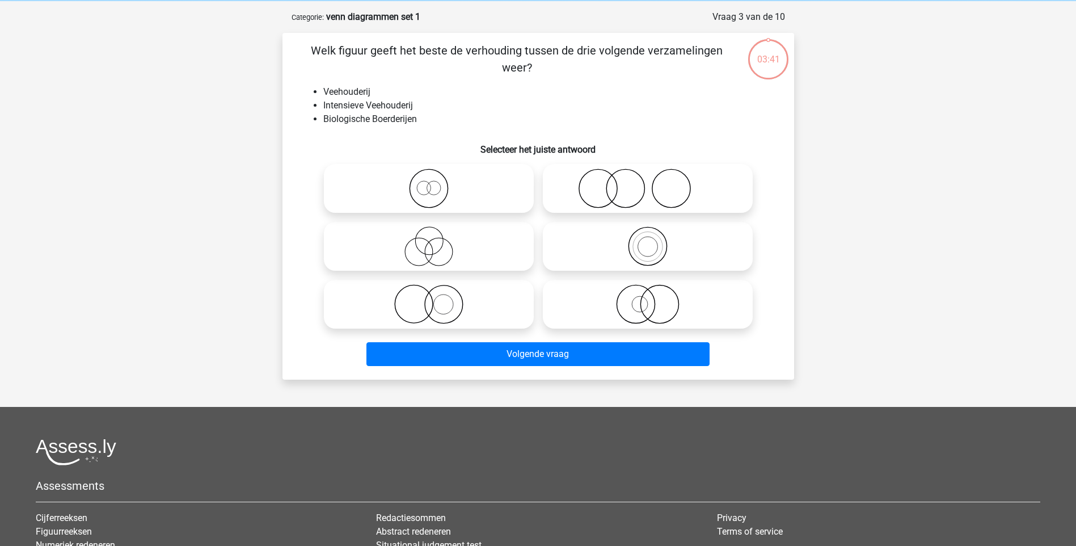
scroll to position [57, 0]
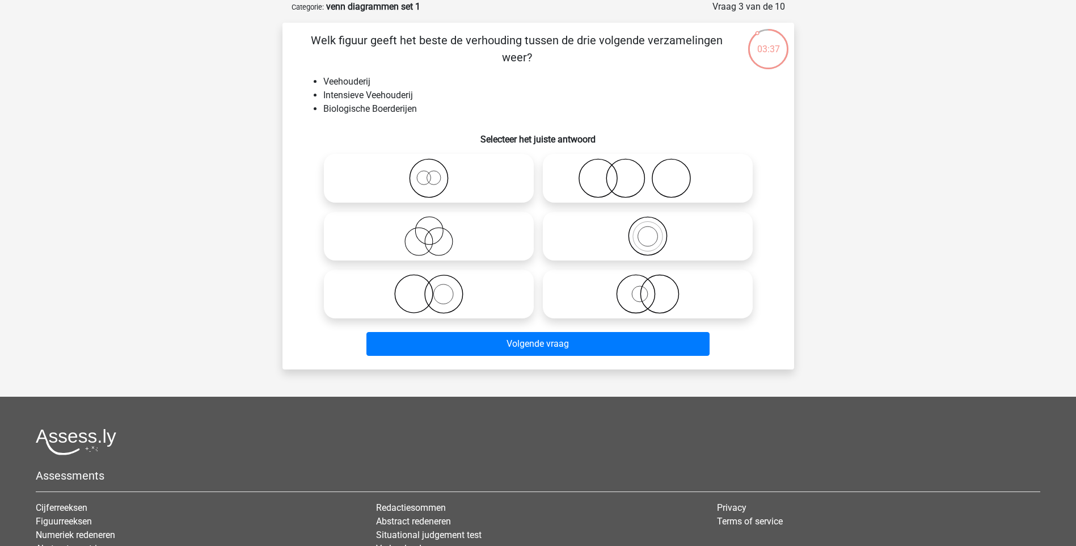
click at [440, 179] on icon at bounding box center [428, 178] width 201 height 40
click at [436, 172] on input "radio" at bounding box center [432, 168] width 7 height 7
radio input "true"
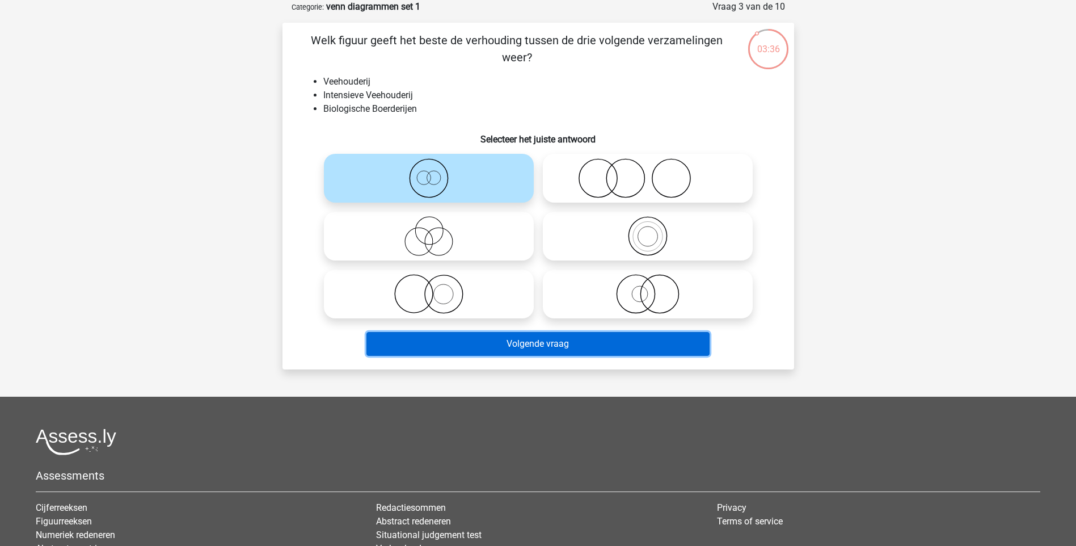
click at [495, 342] on button "Volgende vraag" at bounding box center [538, 344] width 343 height 24
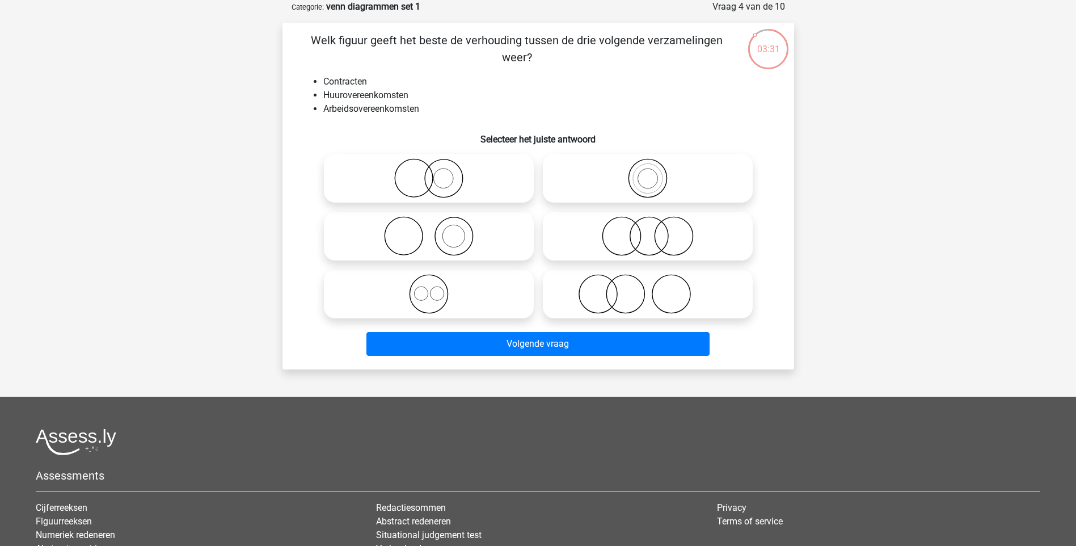
click at [654, 183] on icon at bounding box center [647, 178] width 201 height 40
click at [654, 172] on input "radio" at bounding box center [651, 168] width 7 height 7
radio input "true"
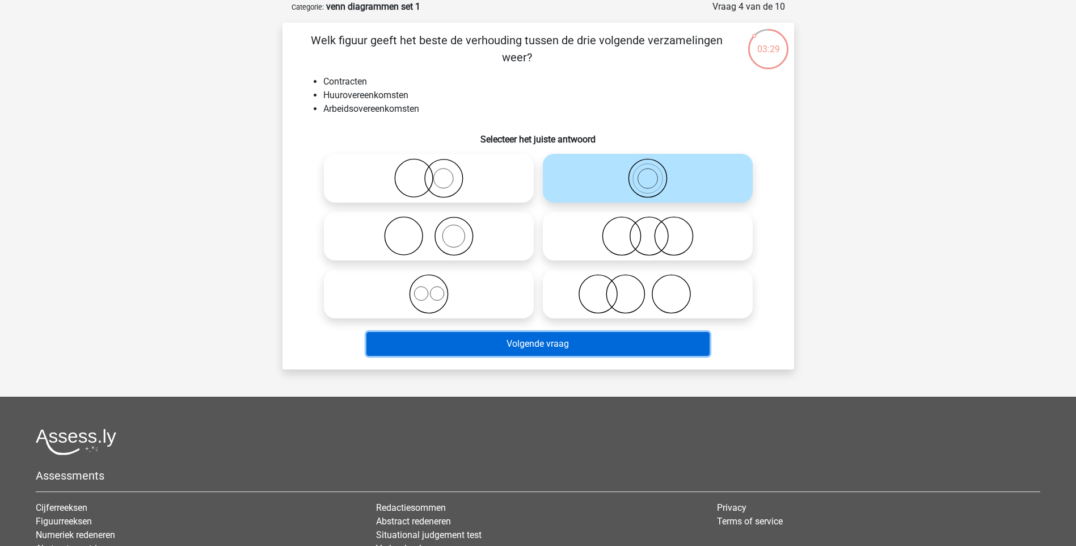
click at [531, 345] on button "Volgende vraag" at bounding box center [538, 344] width 343 height 24
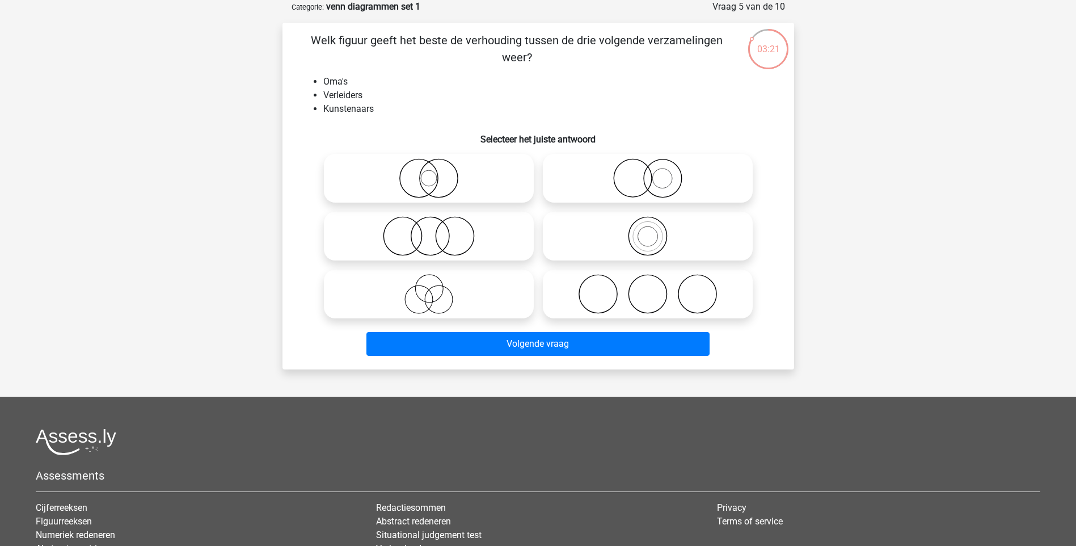
click at [599, 280] on icon at bounding box center [647, 294] width 201 height 40
click at [648, 281] on input "radio" at bounding box center [651, 284] width 7 height 7
radio input "true"
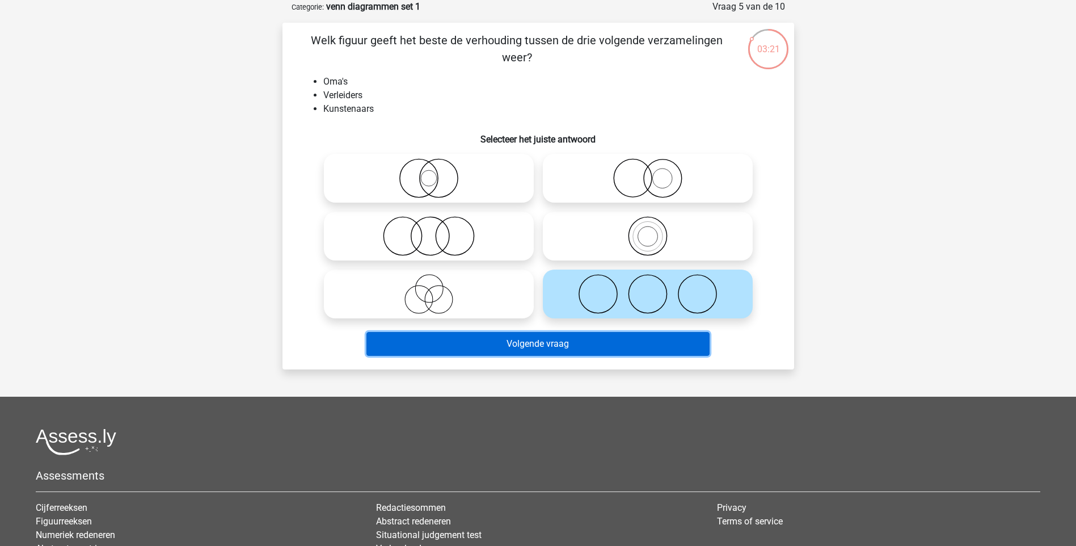
click at [563, 339] on button "Volgende vraag" at bounding box center [538, 344] width 343 height 24
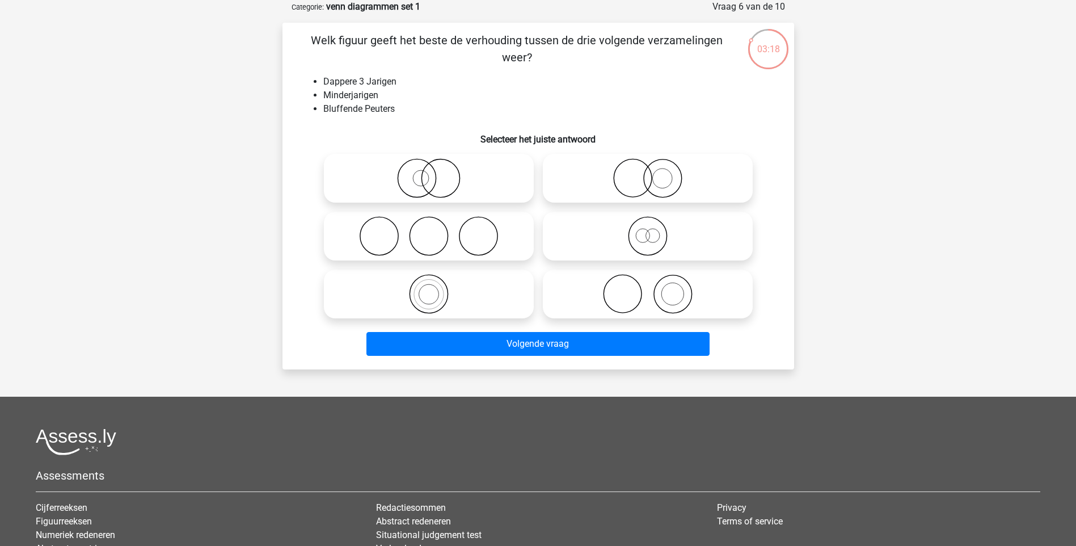
click at [660, 235] on icon at bounding box center [647, 236] width 201 height 40
click at [655, 230] on input "radio" at bounding box center [651, 226] width 7 height 7
radio input "true"
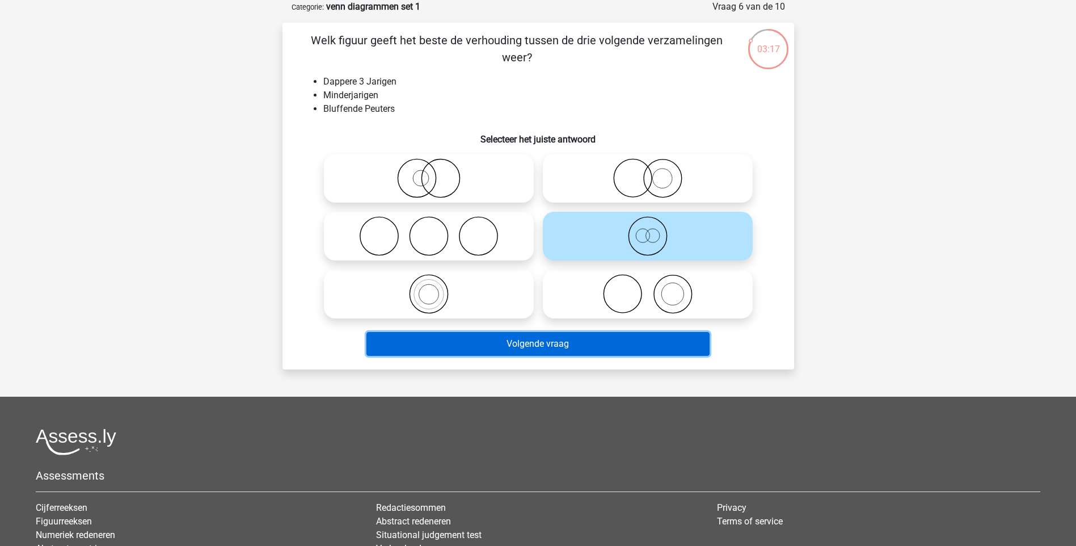
click at [522, 345] on button "Volgende vraag" at bounding box center [538, 344] width 343 height 24
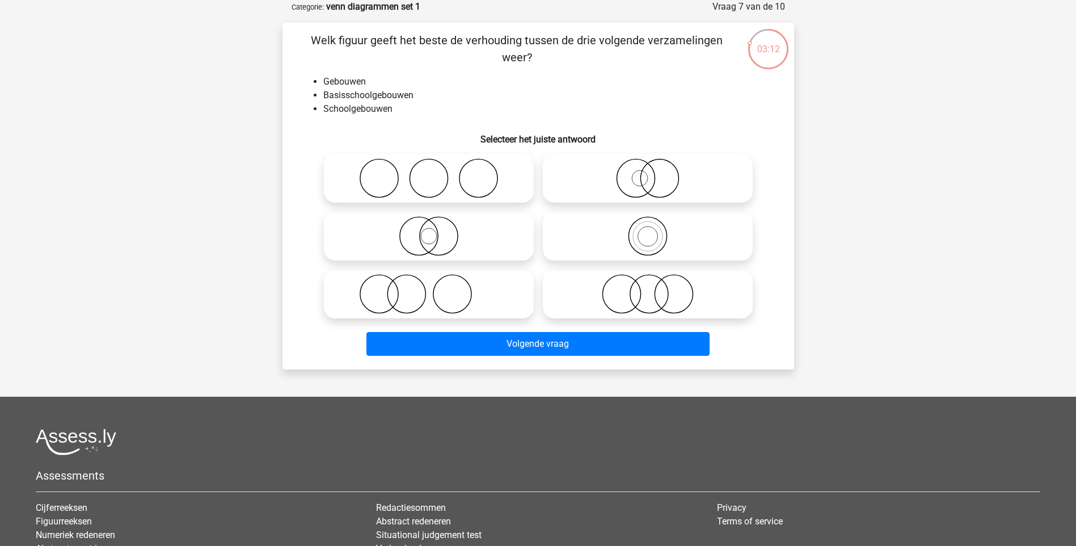
click at [433, 237] on icon at bounding box center [428, 236] width 201 height 40
click at [433, 230] on input "radio" at bounding box center [432, 226] width 7 height 7
radio input "true"
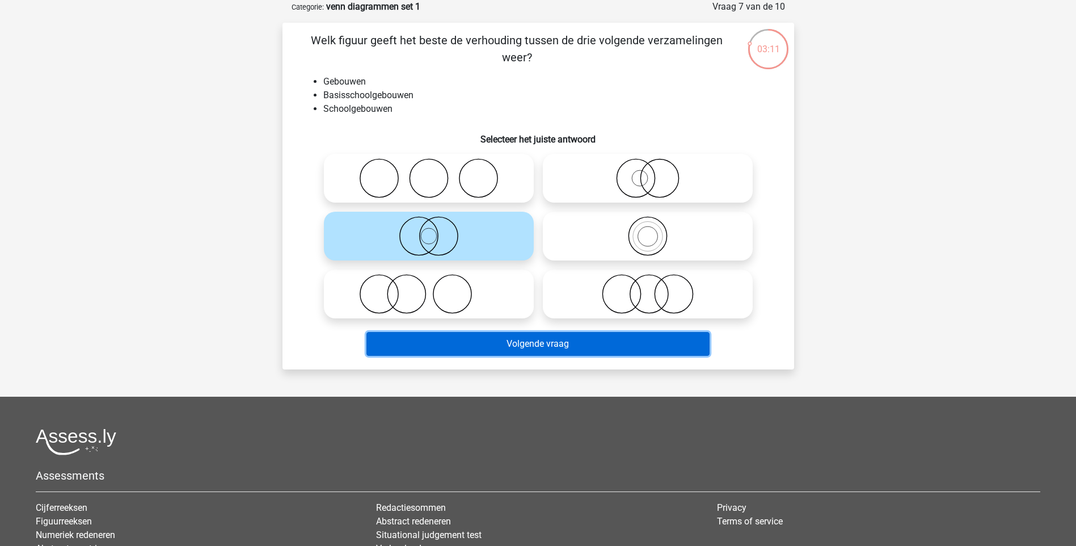
click at [464, 339] on button "Volgende vraag" at bounding box center [538, 344] width 343 height 24
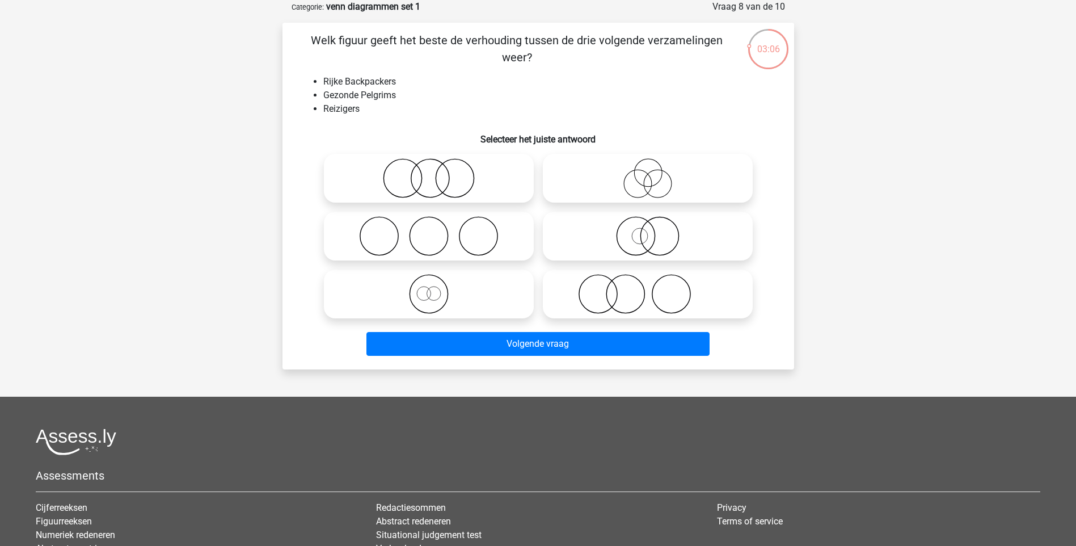
click at [429, 298] on icon at bounding box center [428, 294] width 201 height 40
click at [429, 288] on input "radio" at bounding box center [432, 284] width 7 height 7
radio input "true"
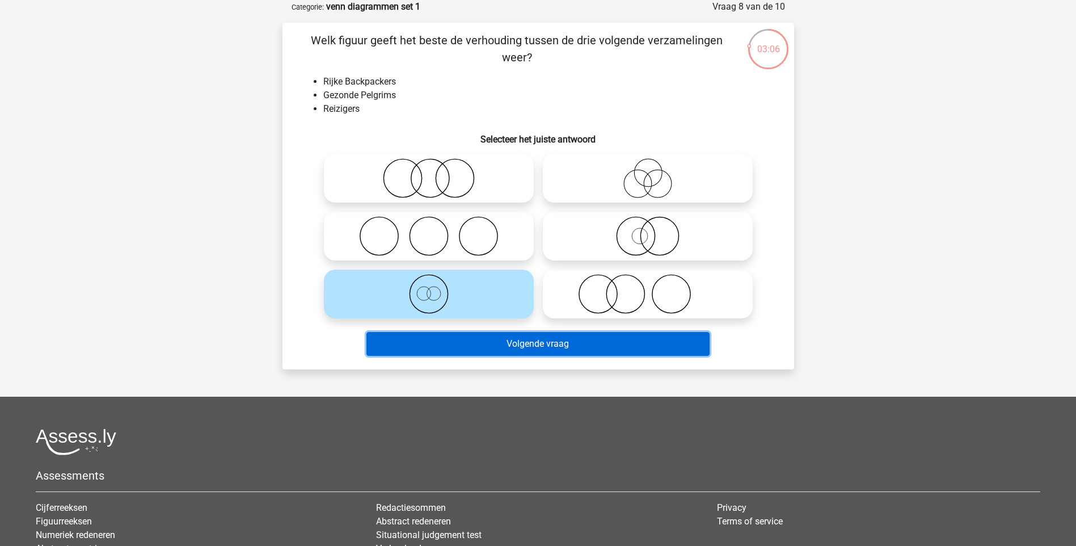
click at [461, 342] on button "Volgende vraag" at bounding box center [538, 344] width 343 height 24
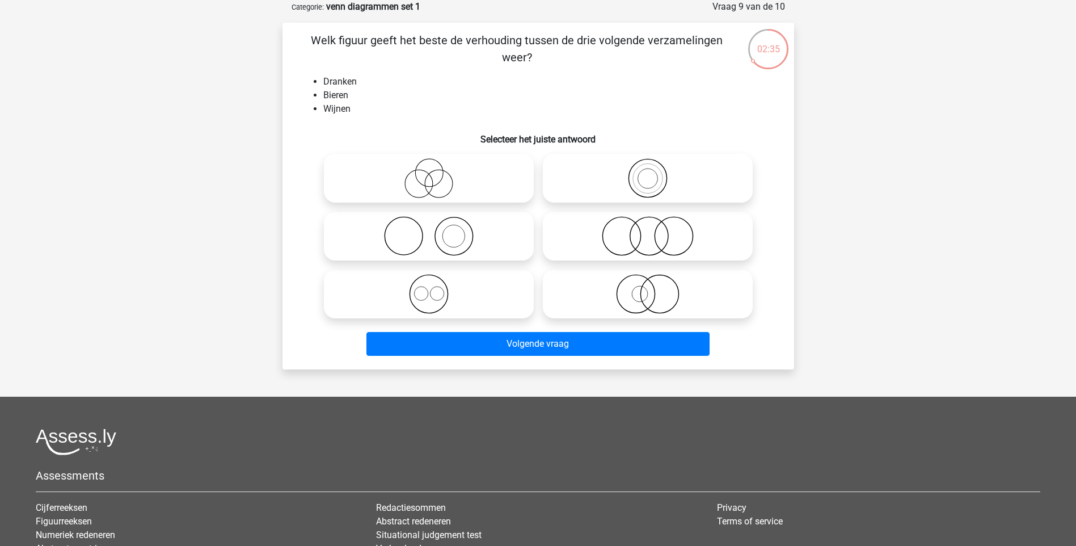
click at [423, 289] on icon at bounding box center [428, 294] width 201 height 40
click at [429, 288] on input "radio" at bounding box center [432, 284] width 7 height 7
radio input "true"
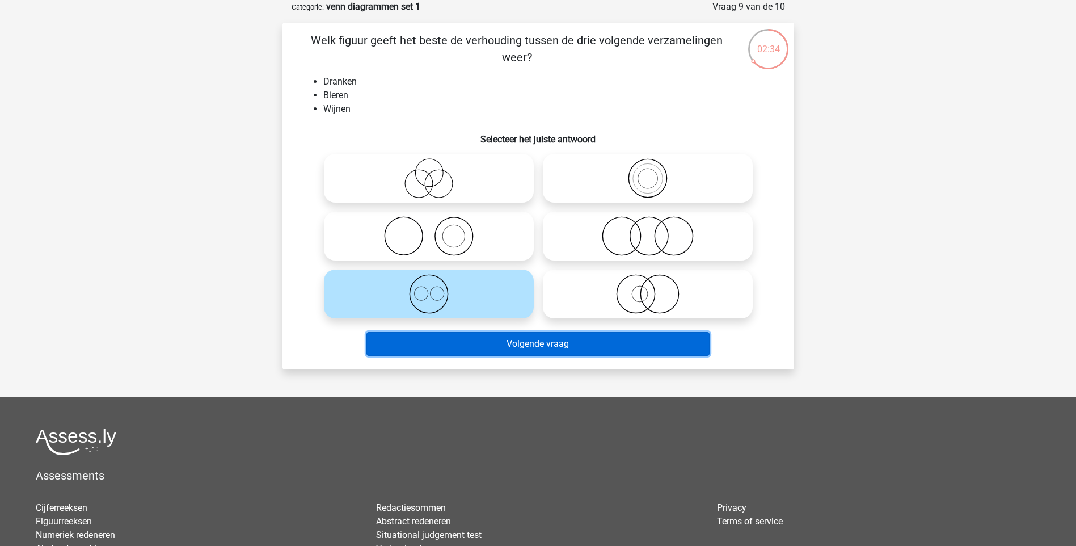
click at [485, 336] on button "Volgende vraag" at bounding box center [538, 344] width 343 height 24
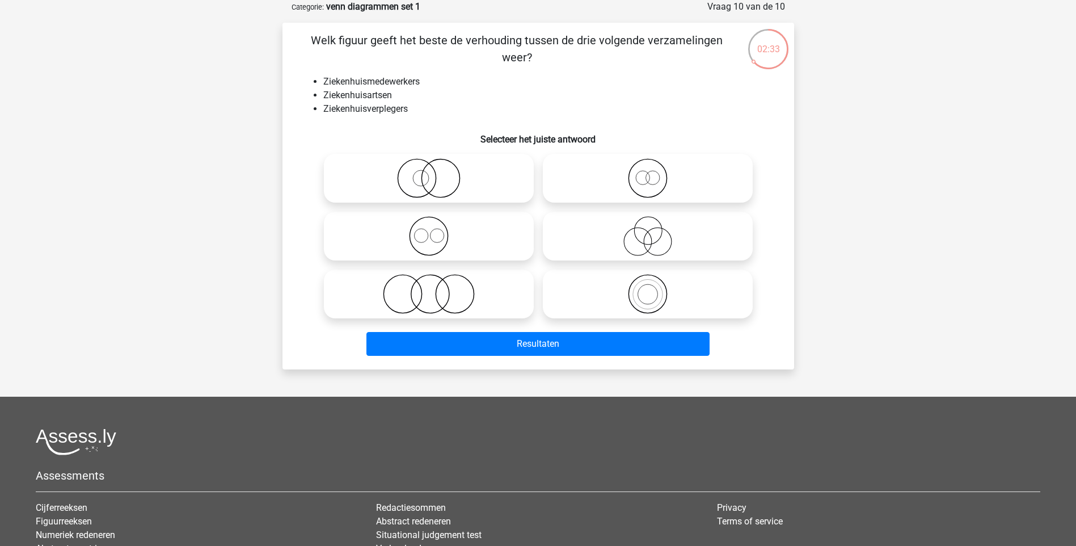
click at [442, 240] on icon at bounding box center [428, 236] width 201 height 40
click at [436, 230] on input "radio" at bounding box center [432, 226] width 7 height 7
radio input "true"
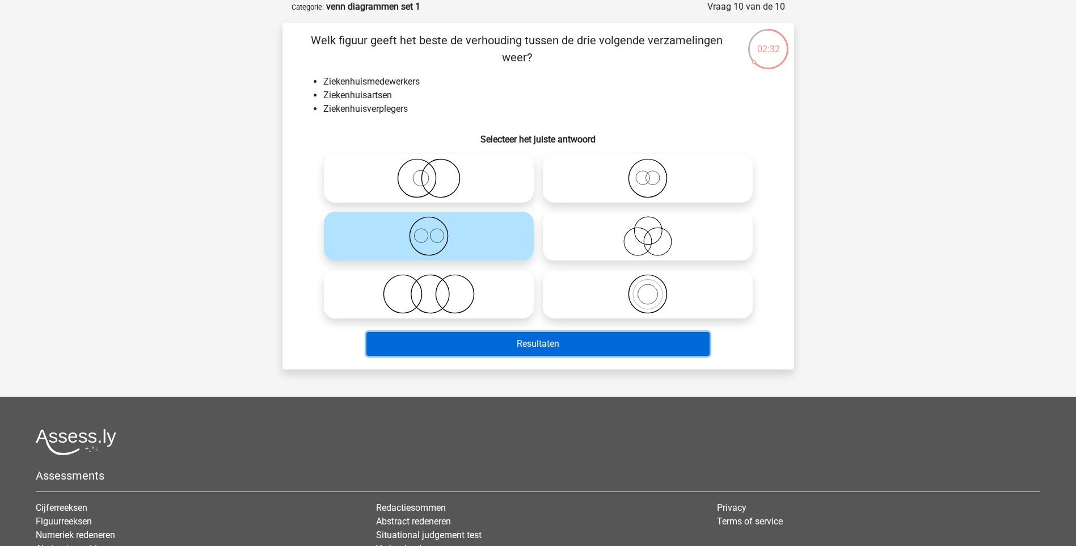
click at [513, 339] on button "Resultaten" at bounding box center [538, 344] width 343 height 24
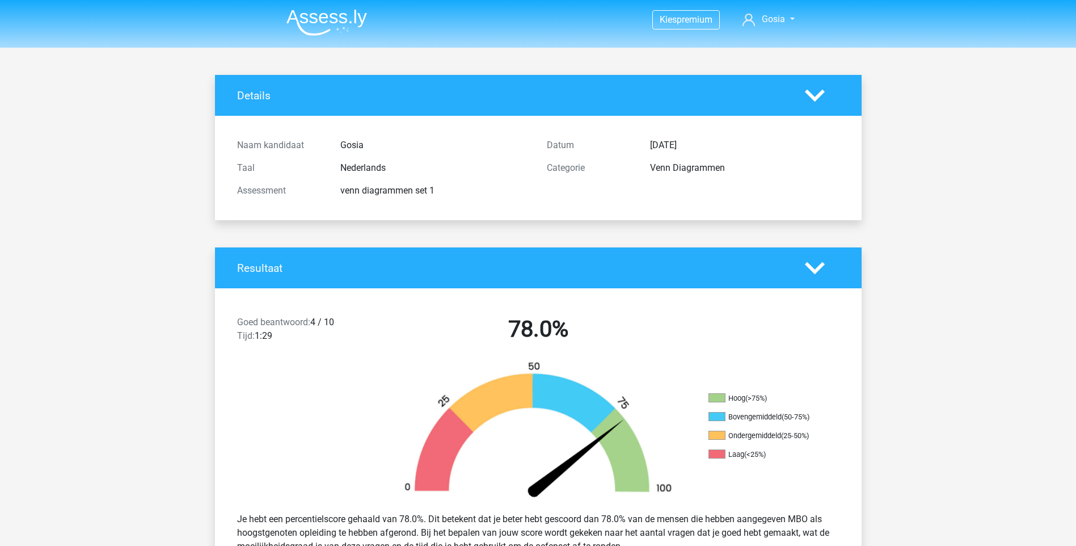
click at [318, 14] on img at bounding box center [327, 22] width 81 height 27
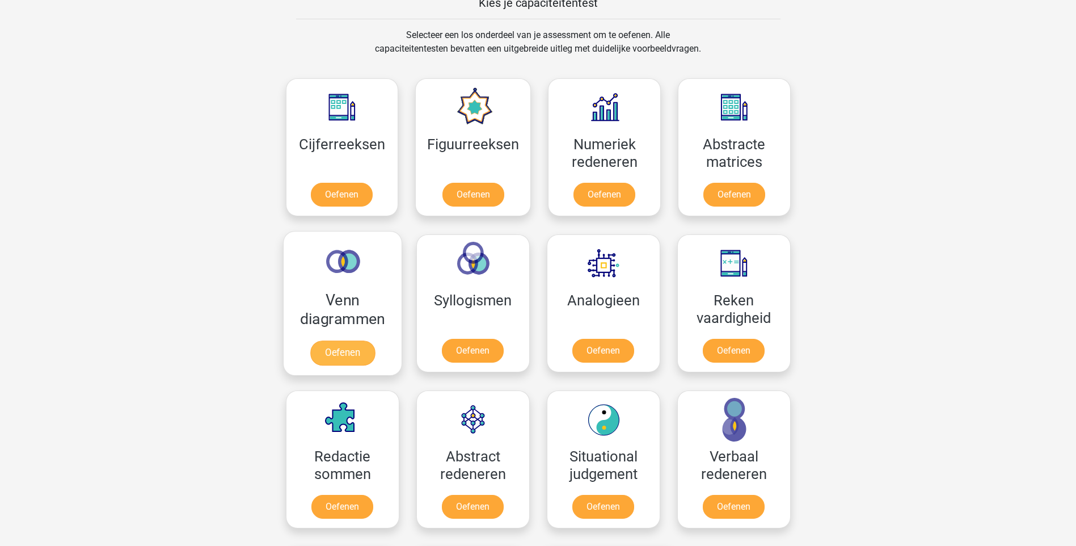
scroll to position [511, 0]
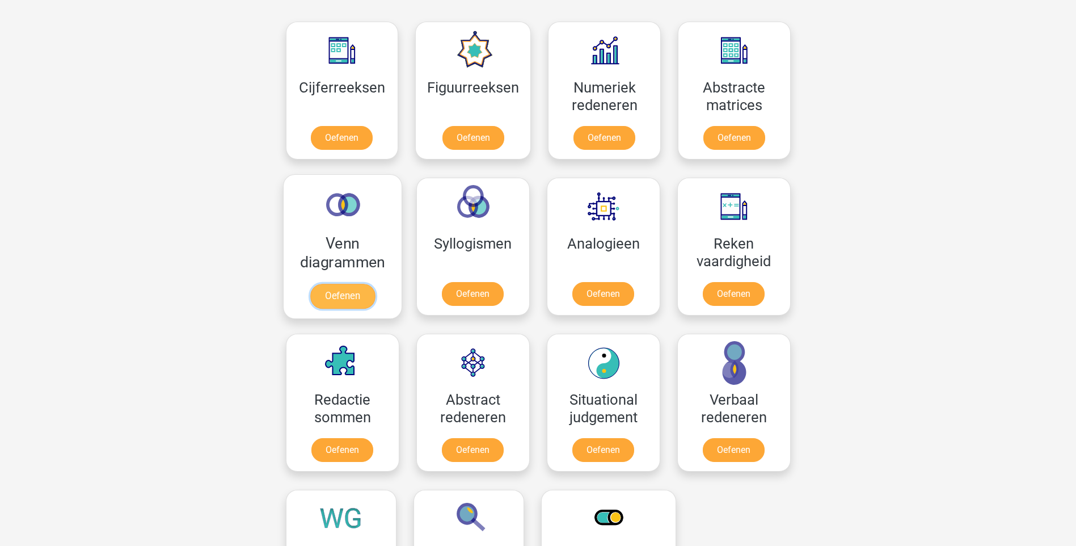
click at [332, 284] on link "Oefenen" at bounding box center [342, 296] width 65 height 25
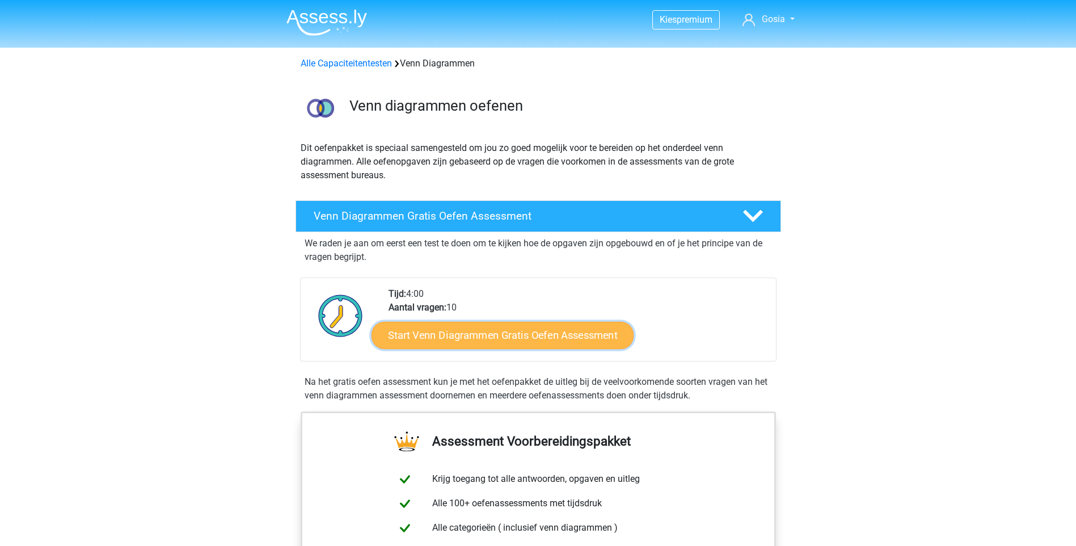
click at [529, 334] on link "Start Venn Diagrammen Gratis Oefen Assessment" at bounding box center [503, 335] width 262 height 27
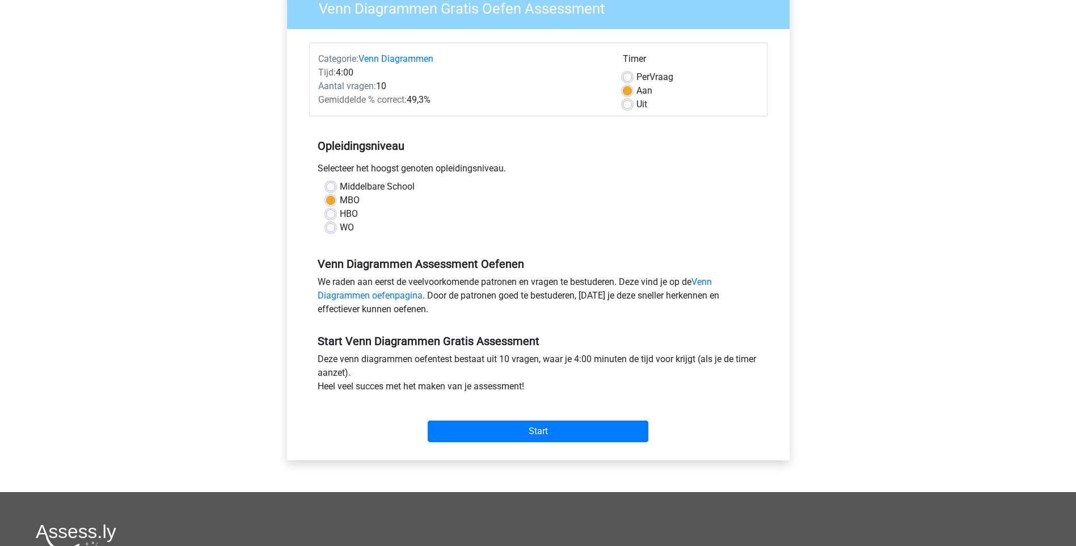
scroll to position [113, 0]
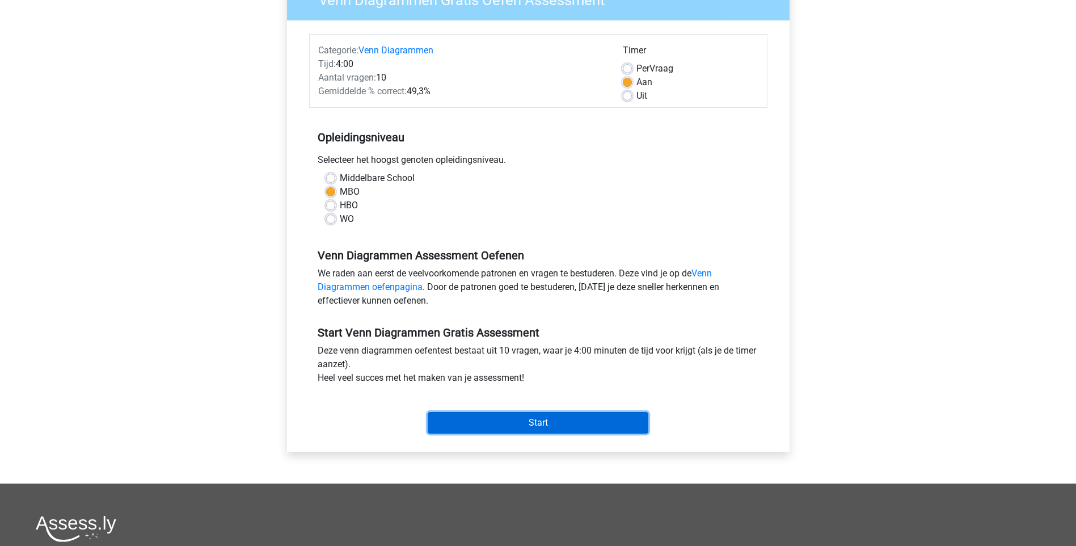
click at [541, 425] on input "Start" at bounding box center [538, 423] width 221 height 22
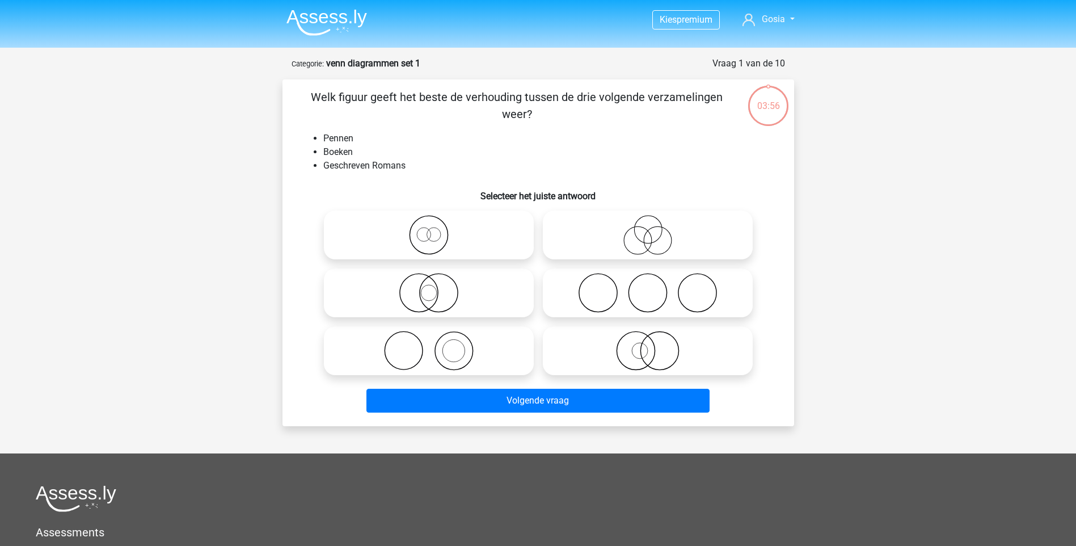
click at [429, 236] on icon at bounding box center [428, 235] width 201 height 40
click at [429, 229] on input "radio" at bounding box center [432, 225] width 7 height 7
radio input "true"
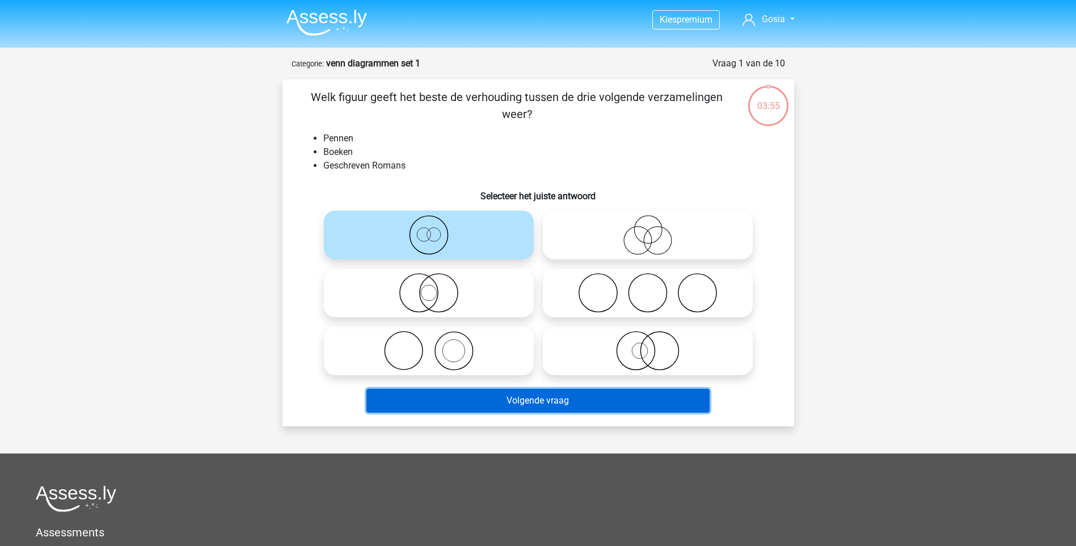
click at [534, 401] on button "Volgende vraag" at bounding box center [538, 401] width 343 height 24
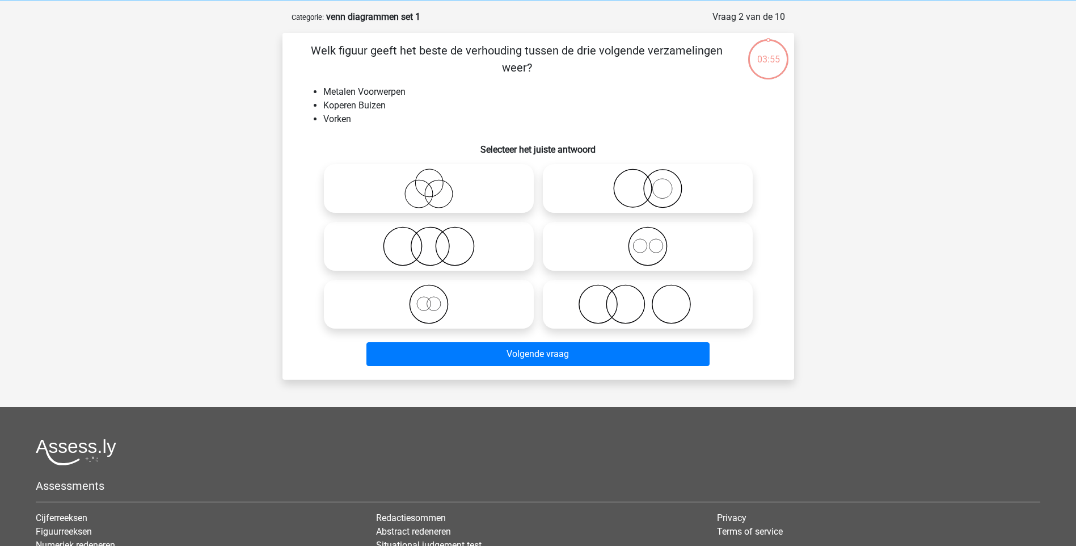
scroll to position [57, 0]
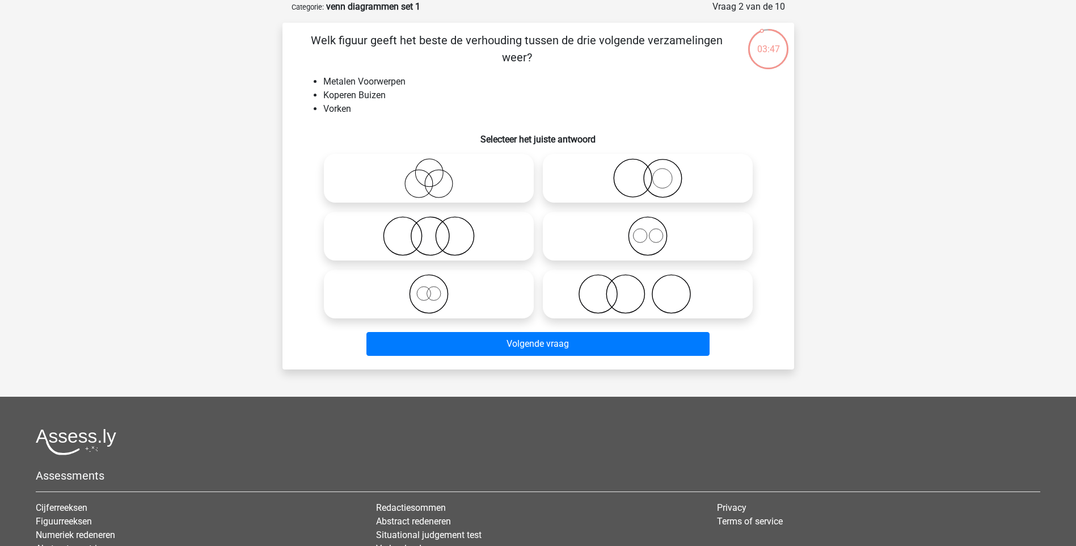
click at [428, 182] on icon at bounding box center [428, 178] width 201 height 40
click at [429, 172] on input "radio" at bounding box center [432, 168] width 7 height 7
radio input "true"
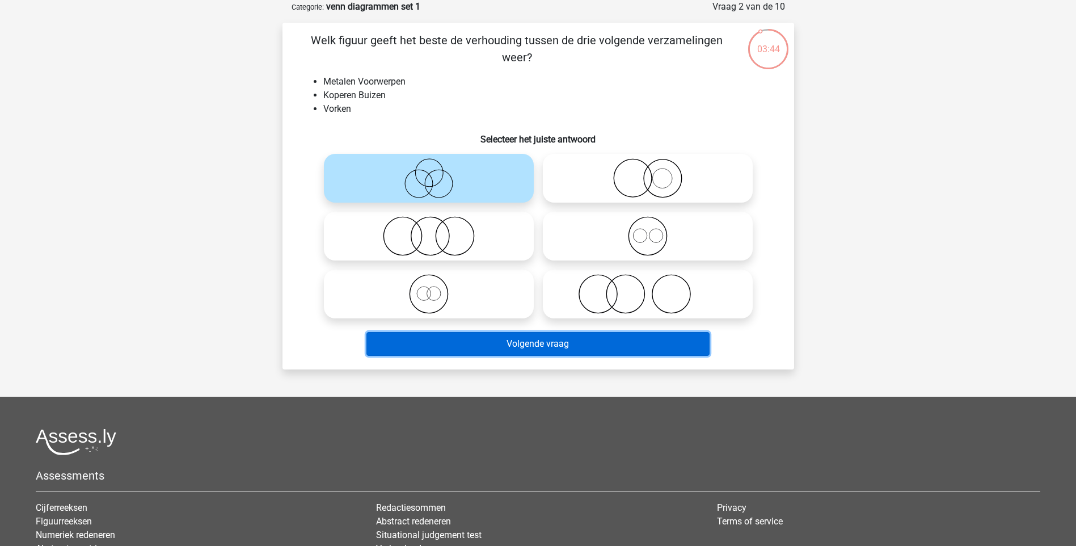
click at [502, 343] on button "Volgende vraag" at bounding box center [538, 344] width 343 height 24
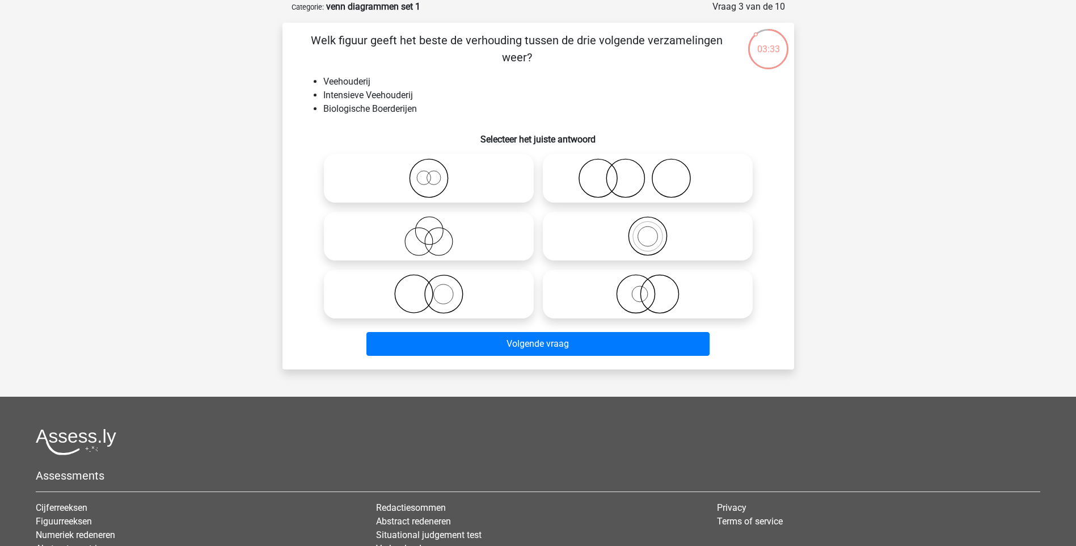
click at [651, 235] on icon at bounding box center [647, 236] width 201 height 40
click at [651, 230] on input "radio" at bounding box center [651, 226] width 7 height 7
radio input "true"
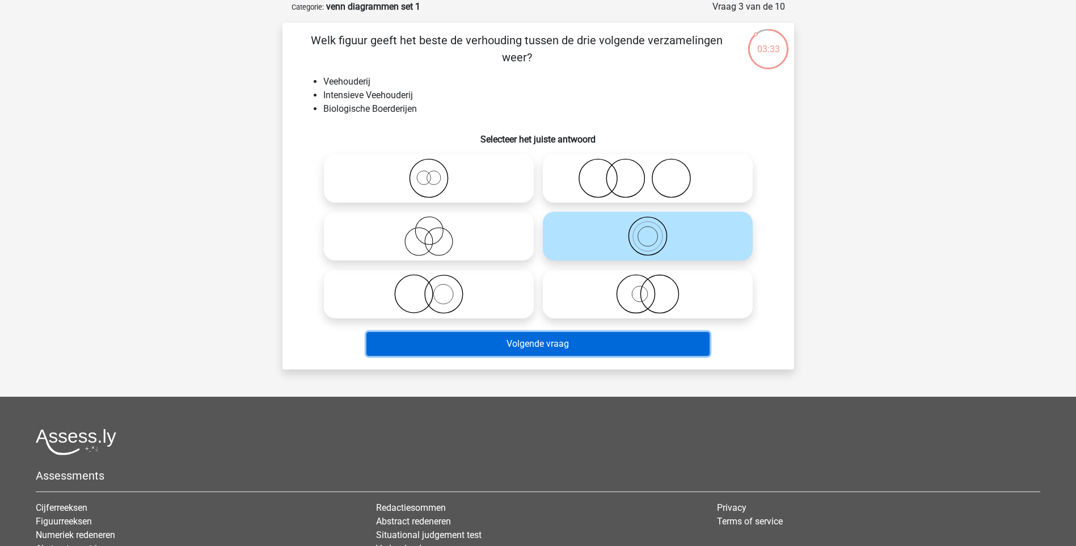
click at [576, 343] on button "Volgende vraag" at bounding box center [538, 344] width 343 height 24
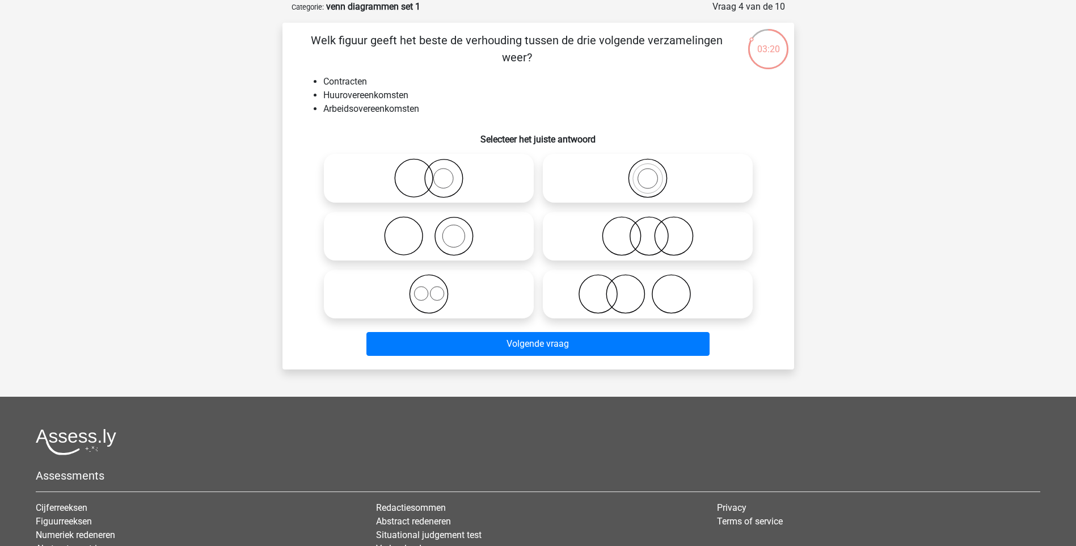
click at [432, 289] on icon at bounding box center [428, 294] width 201 height 40
click at [432, 288] on input "radio" at bounding box center [432, 284] width 7 height 7
radio input "true"
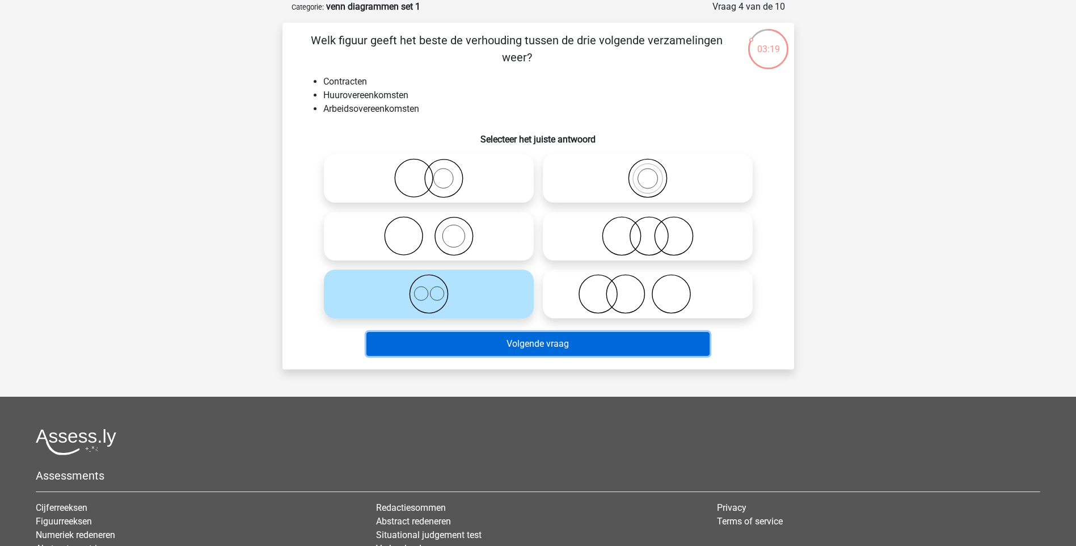
click at [537, 348] on button "Volgende vraag" at bounding box center [538, 344] width 343 height 24
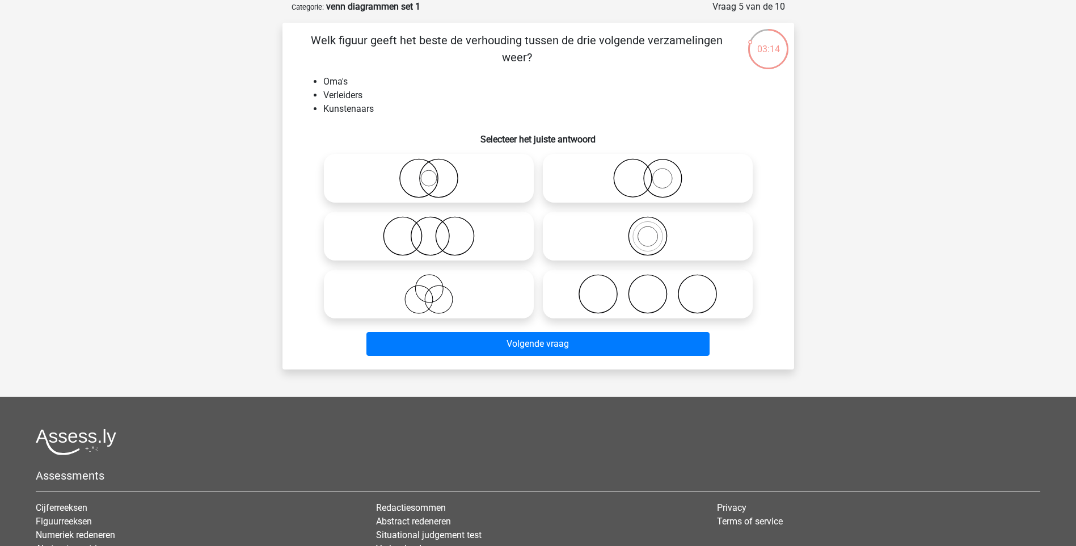
click at [435, 230] on input "radio" at bounding box center [432, 226] width 7 height 7
radio input "true"
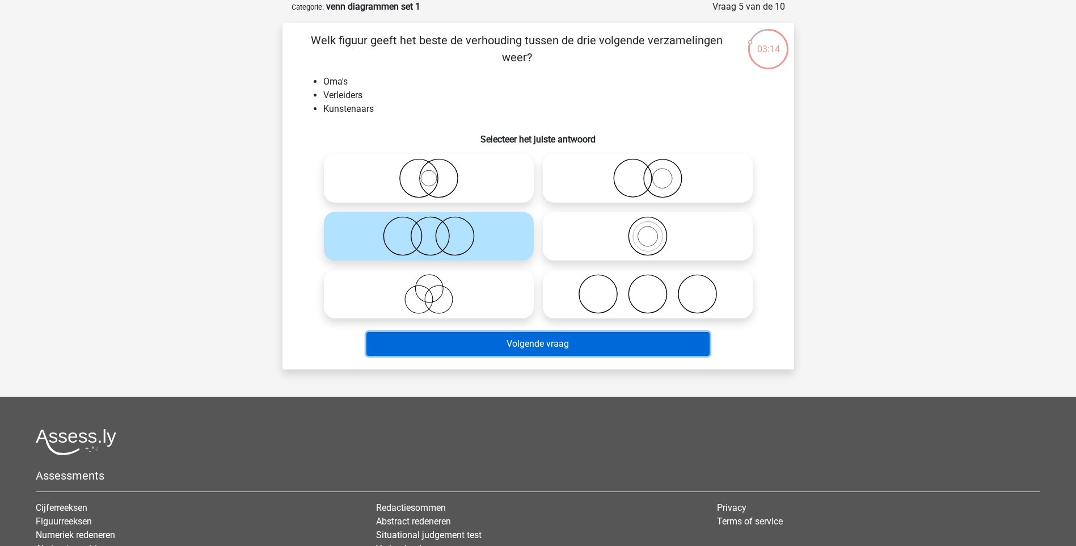
click at [532, 340] on button "Volgende vraag" at bounding box center [538, 344] width 343 height 24
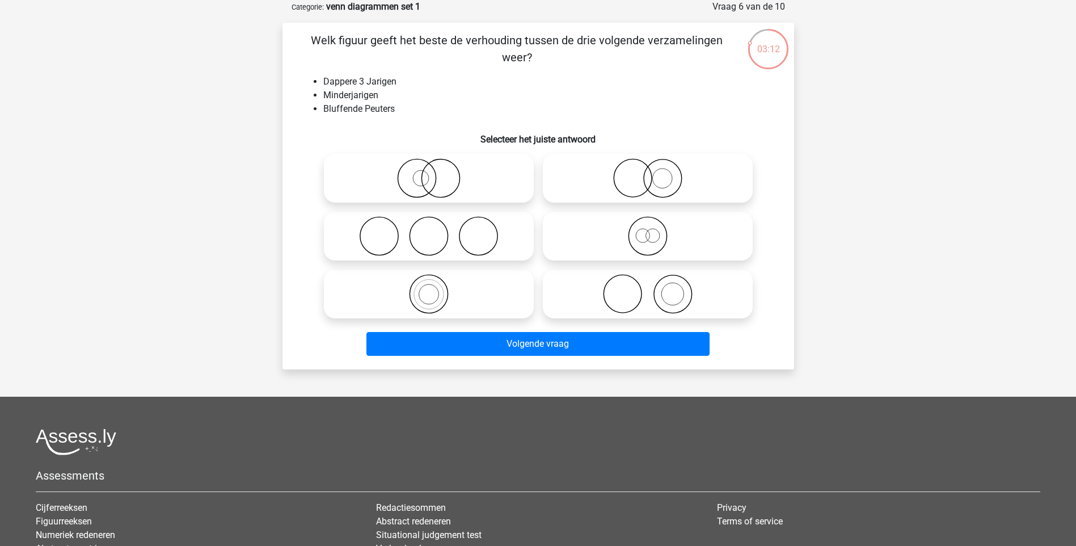
click at [657, 237] on icon at bounding box center [647, 236] width 201 height 40
click at [655, 230] on input "radio" at bounding box center [651, 226] width 7 height 7
radio input "true"
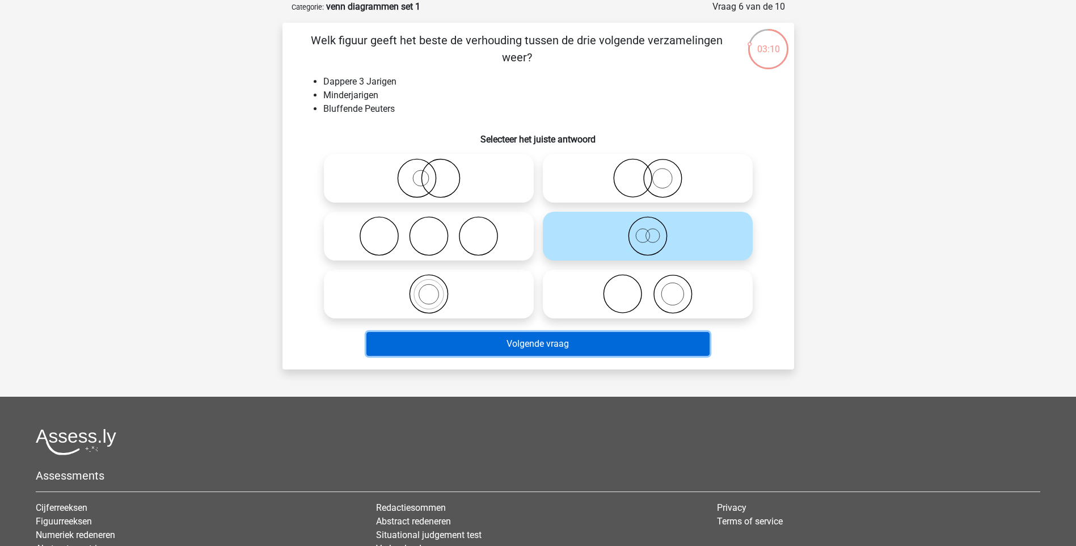
click at [551, 344] on button "Volgende vraag" at bounding box center [538, 344] width 343 height 24
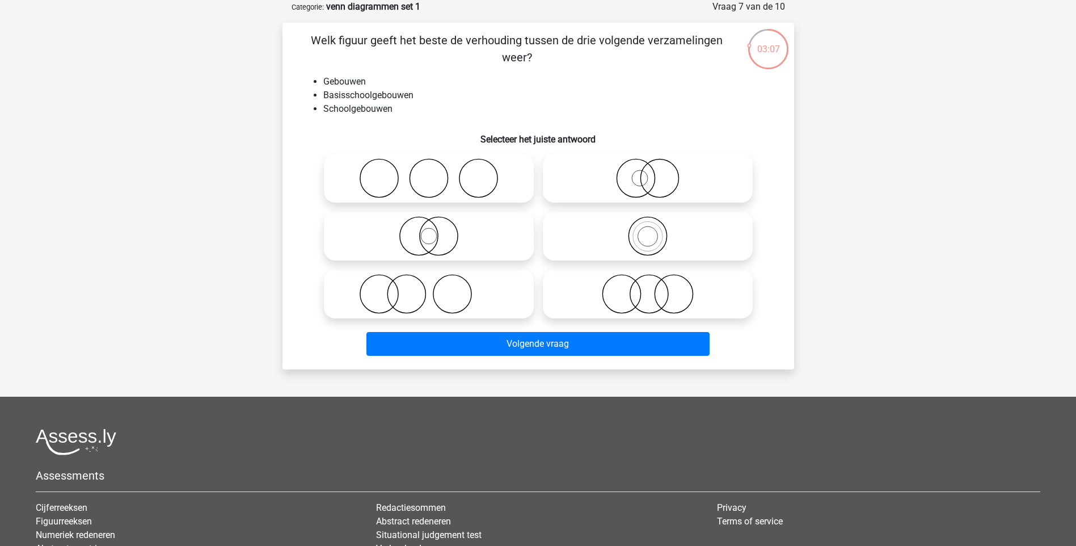
drag, startPoint x: 650, startPoint y: 235, endPoint x: 656, endPoint y: 226, distance: 11.3
click at [655, 240] on icon at bounding box center [647, 236] width 201 height 40
click at [655, 230] on input "radio" at bounding box center [651, 226] width 7 height 7
radio input "true"
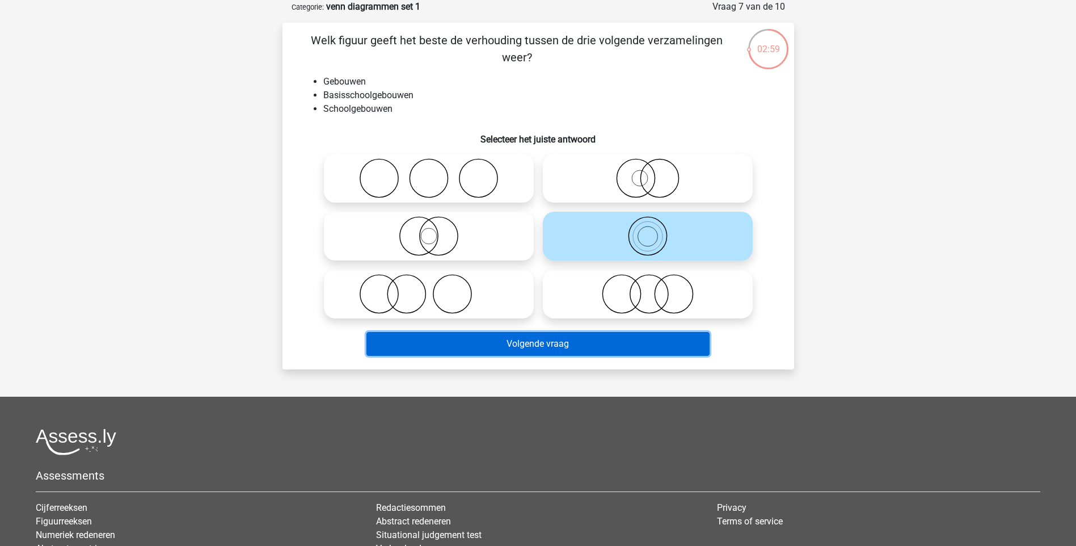
click at [512, 342] on button "Volgende vraag" at bounding box center [538, 344] width 343 height 24
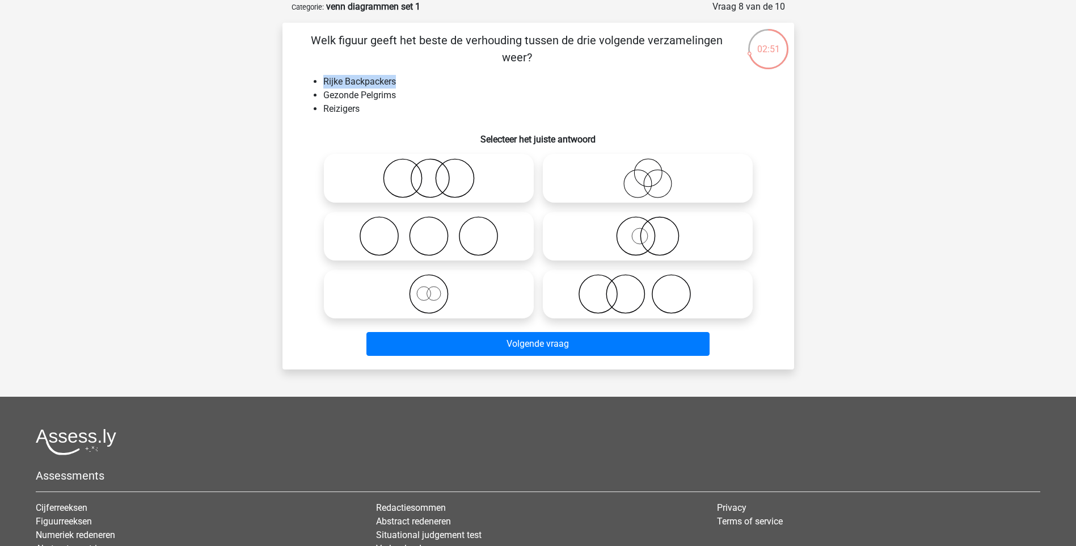
drag, startPoint x: 405, startPoint y: 81, endPoint x: 322, endPoint y: 82, distance: 82.9
click at [322, 82] on ul "Rijke Backpackers Gezonde Pelgrims Reizigers" at bounding box center [538, 95] width 475 height 41
copy li "Rijke Backpackers"
click at [360, 109] on li "Reizigers" at bounding box center [549, 109] width 453 height 14
click at [429, 289] on circle at bounding box center [434, 294] width 14 height 14
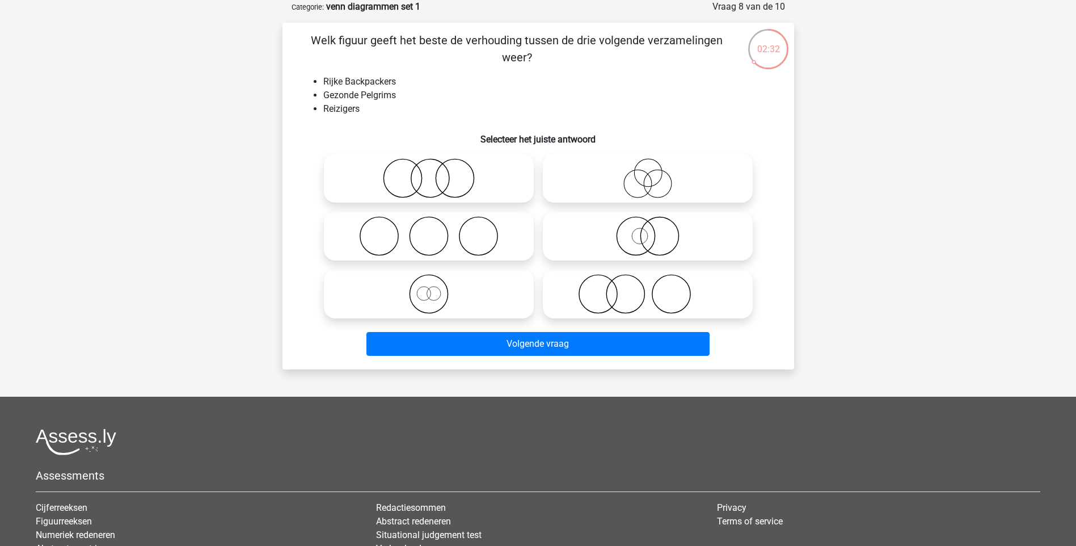
click at [429, 288] on input "radio" at bounding box center [432, 284] width 7 height 7
radio input "true"
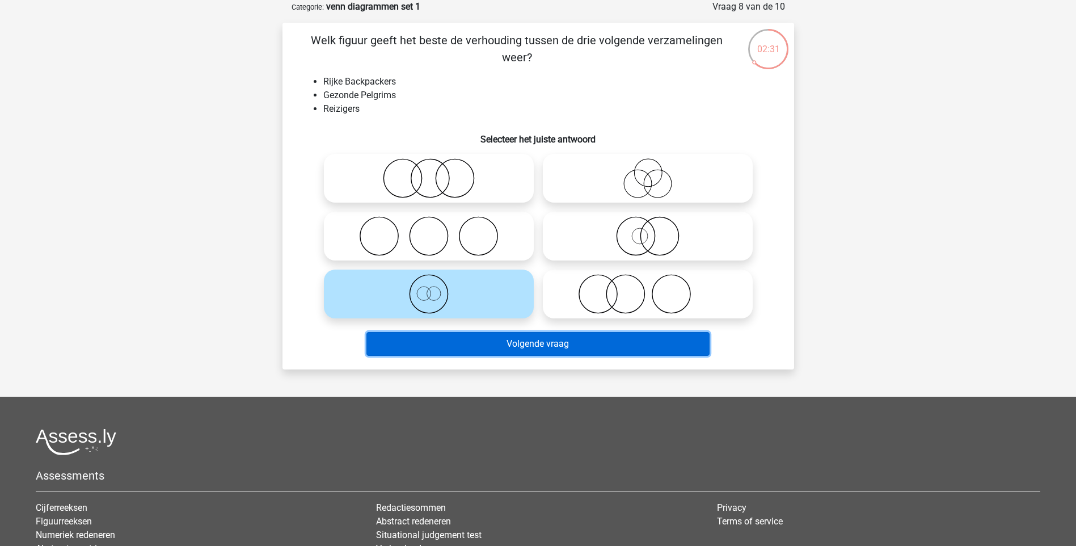
click at [508, 344] on button "Volgende vraag" at bounding box center [538, 344] width 343 height 24
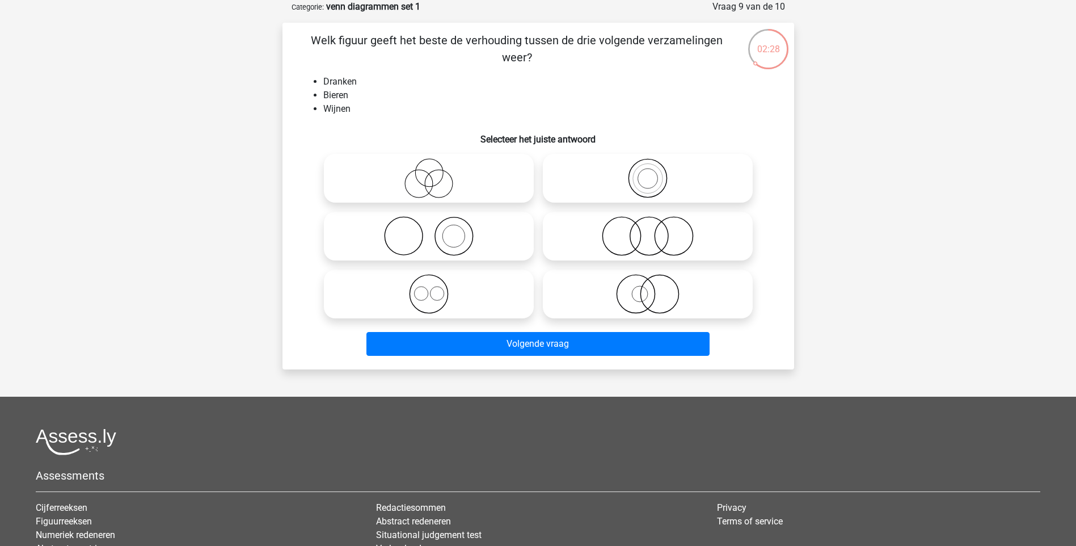
click at [431, 292] on icon at bounding box center [428, 294] width 201 height 40
click at [431, 288] on input "radio" at bounding box center [432, 284] width 7 height 7
radio input "true"
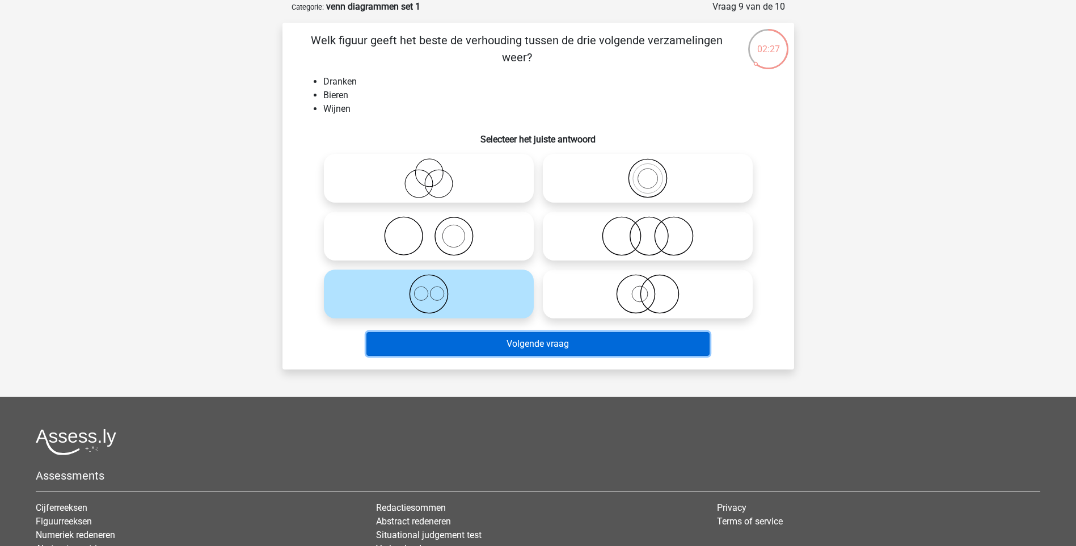
click at [479, 342] on button "Volgende vraag" at bounding box center [538, 344] width 343 height 24
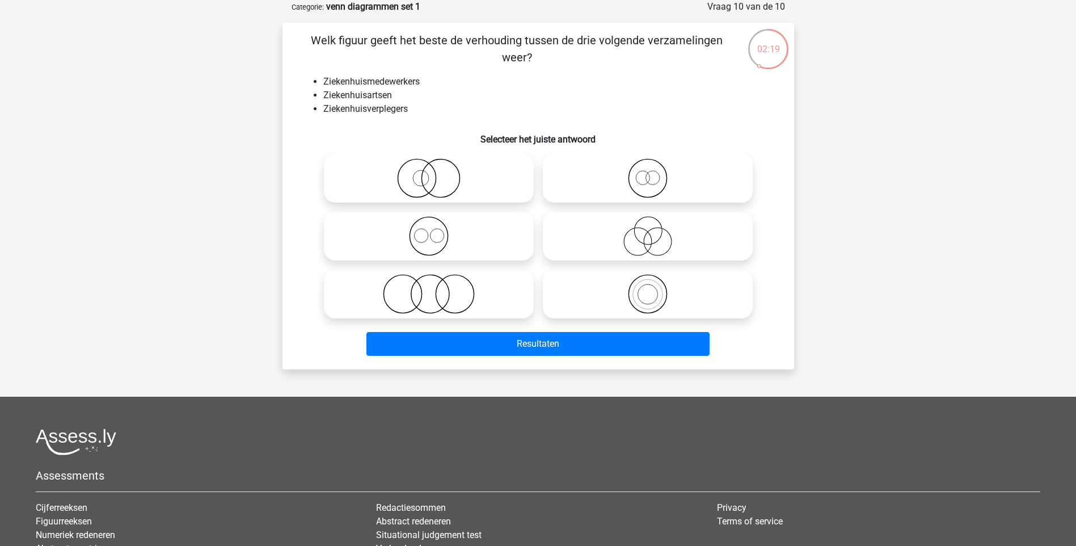
click at [436, 233] on icon at bounding box center [428, 236] width 201 height 40
click at [436, 230] on input "radio" at bounding box center [432, 226] width 7 height 7
radio input "true"
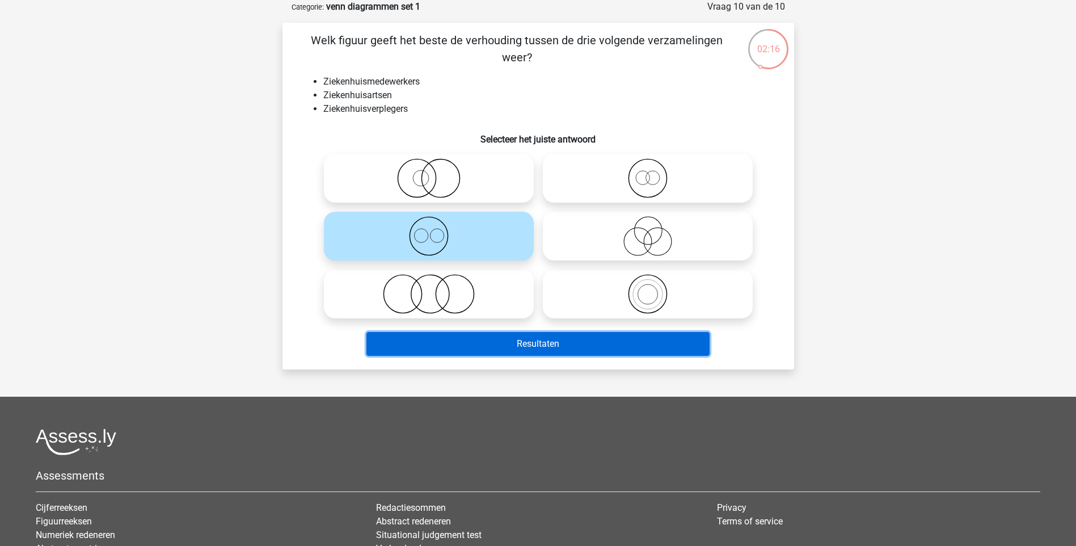
click at [521, 343] on button "Resultaten" at bounding box center [538, 344] width 343 height 24
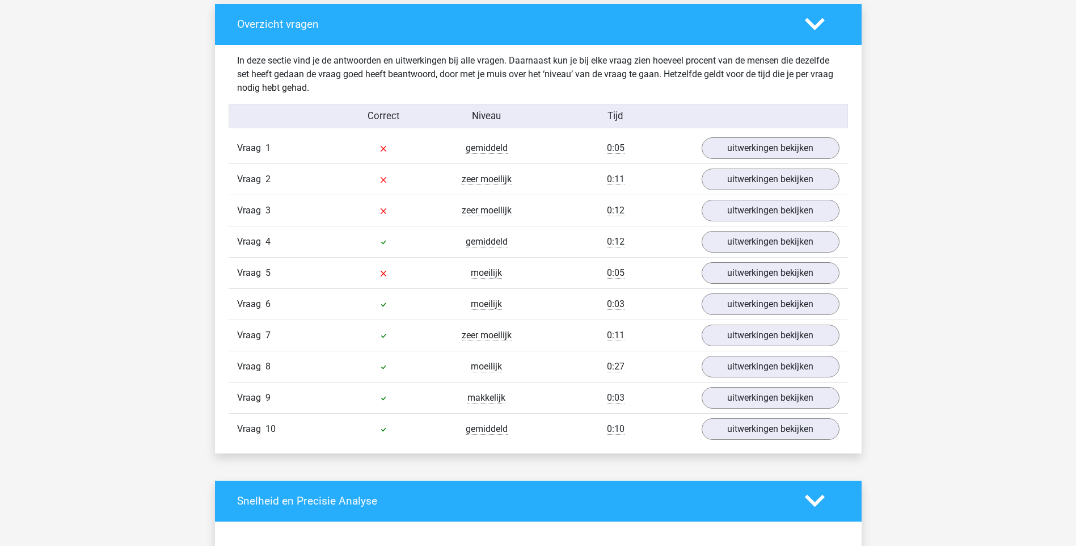
scroll to position [851, 0]
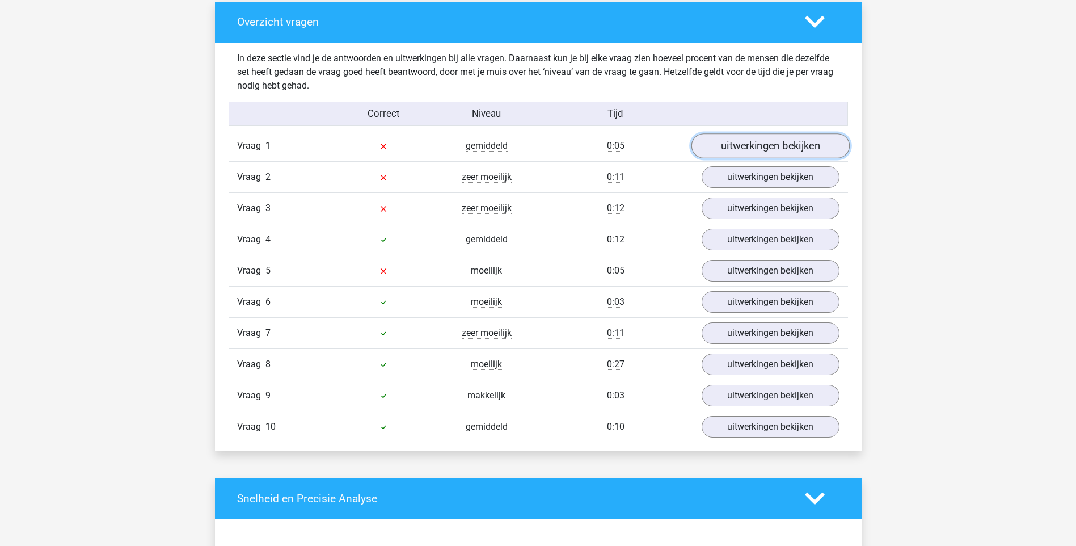
click at [794, 144] on link "uitwerkingen bekijken" at bounding box center [770, 145] width 158 height 25
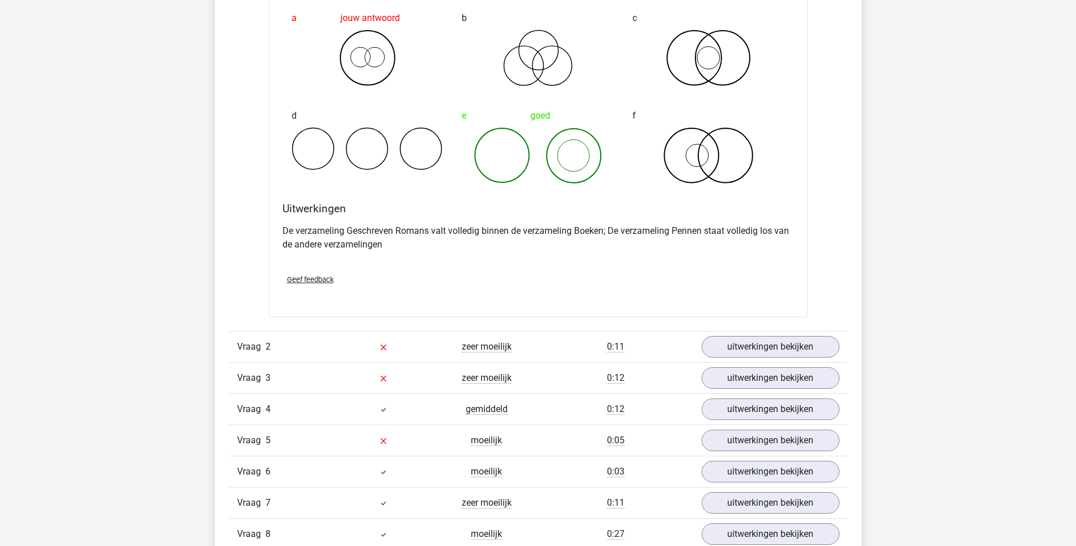
scroll to position [1135, 0]
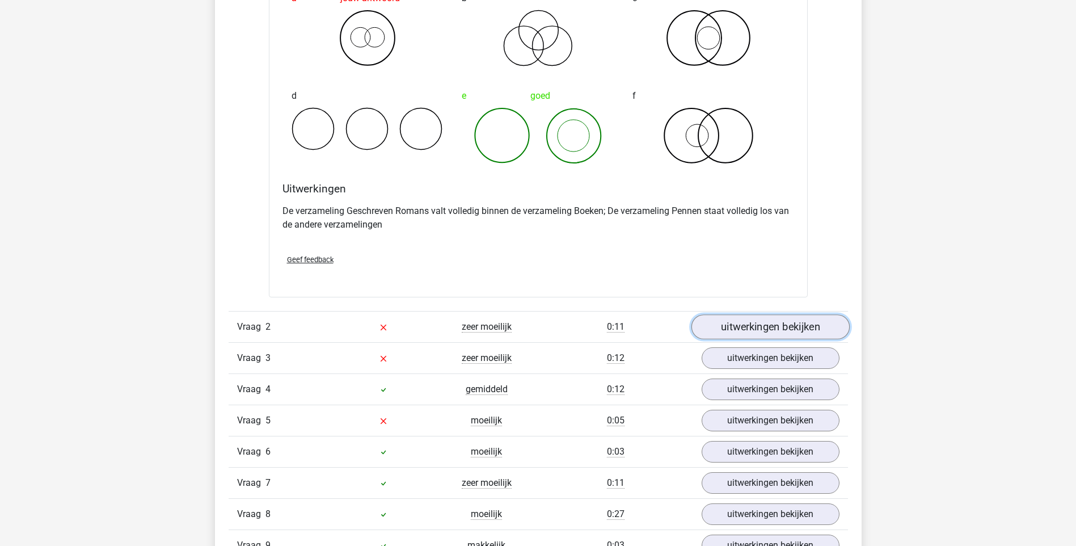
click at [763, 328] on link "uitwerkingen bekijken" at bounding box center [770, 326] width 158 height 25
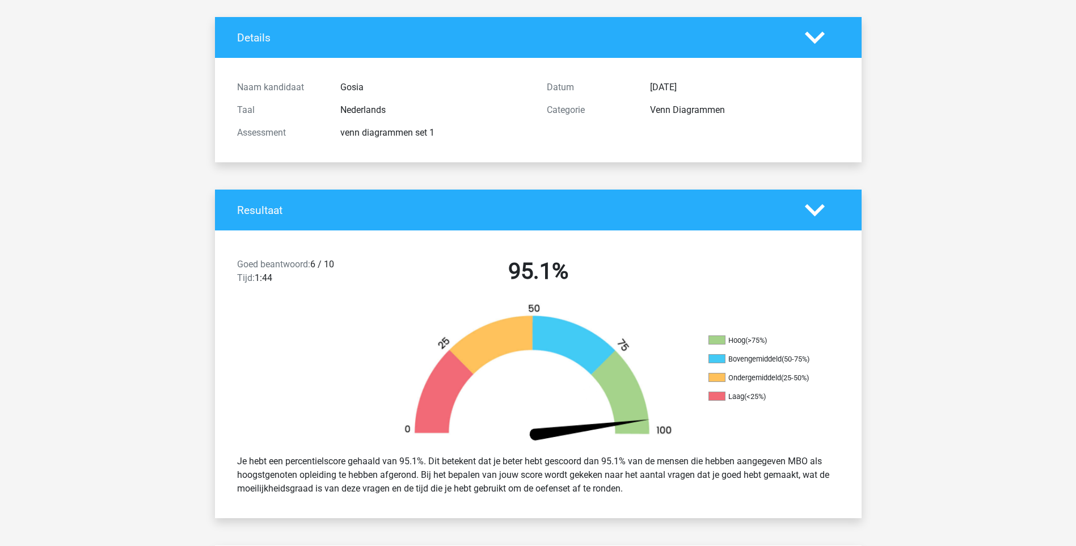
scroll to position [0, 0]
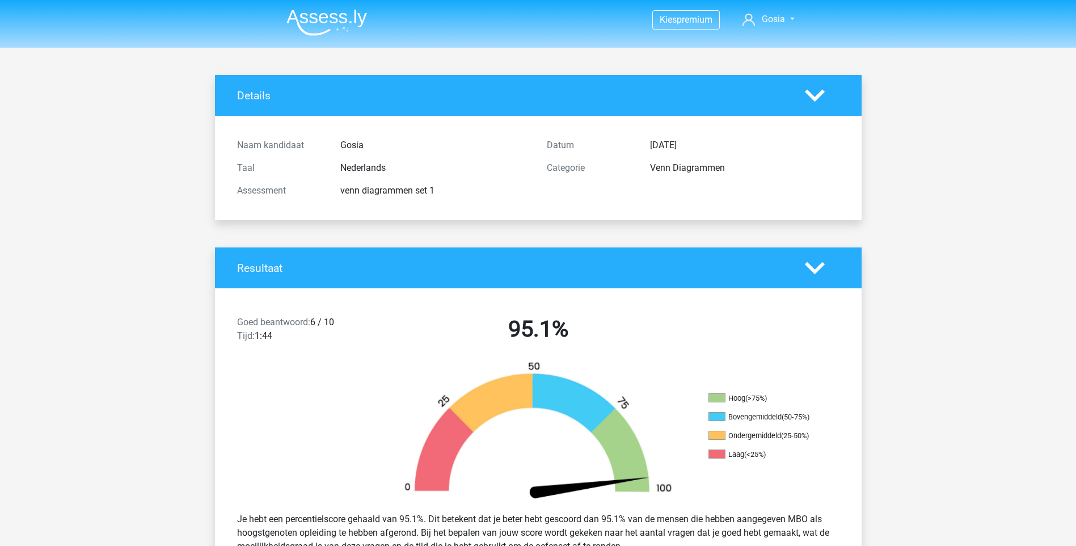
click at [342, 11] on img at bounding box center [327, 22] width 81 height 27
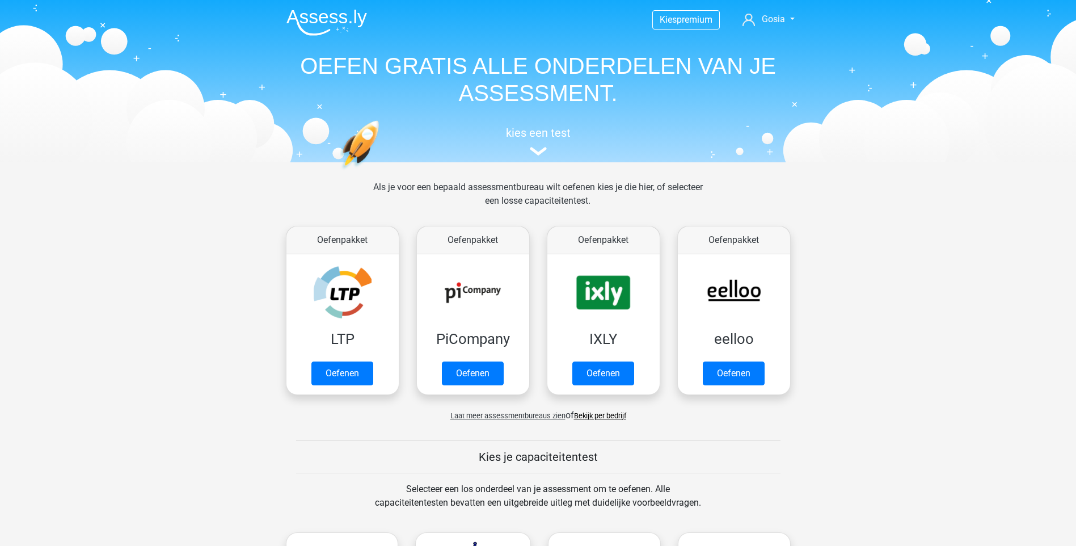
click at [610, 418] on link "Bekijk per bedrijf" at bounding box center [600, 415] width 52 height 9
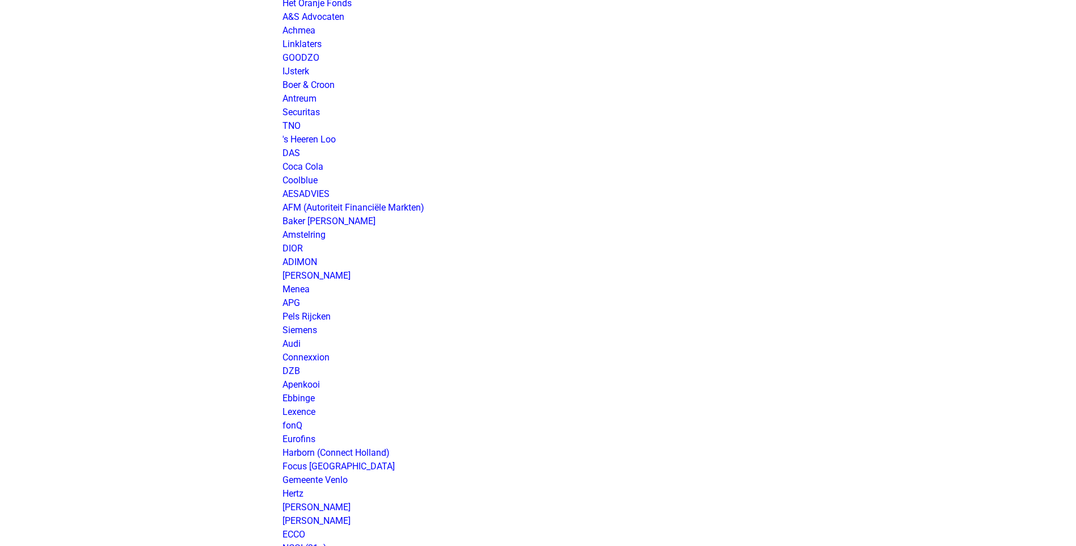
scroll to position [340, 0]
